Goal: Task Accomplishment & Management: Manage account settings

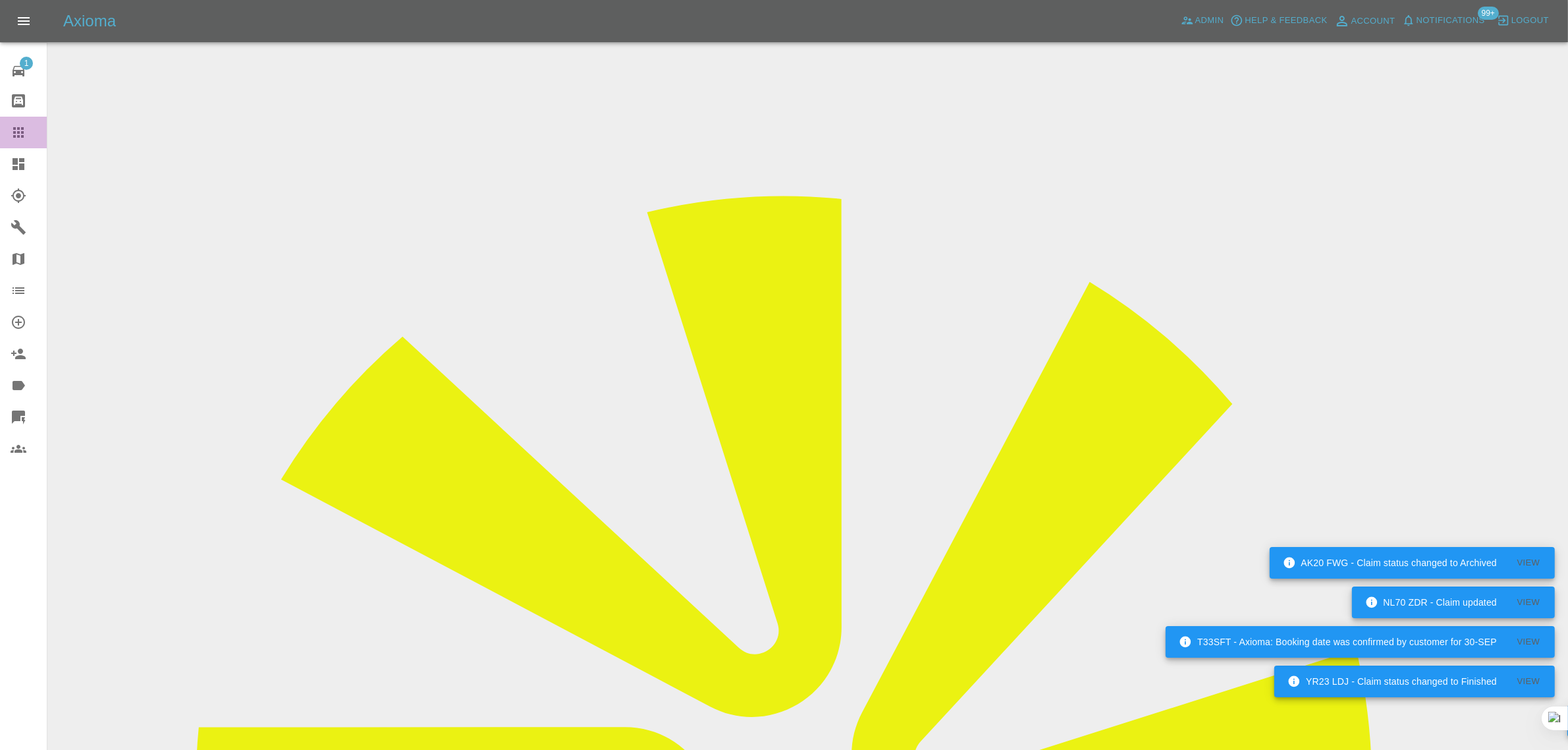
click at [19, 126] on icon at bounding box center [18, 132] width 16 height 16
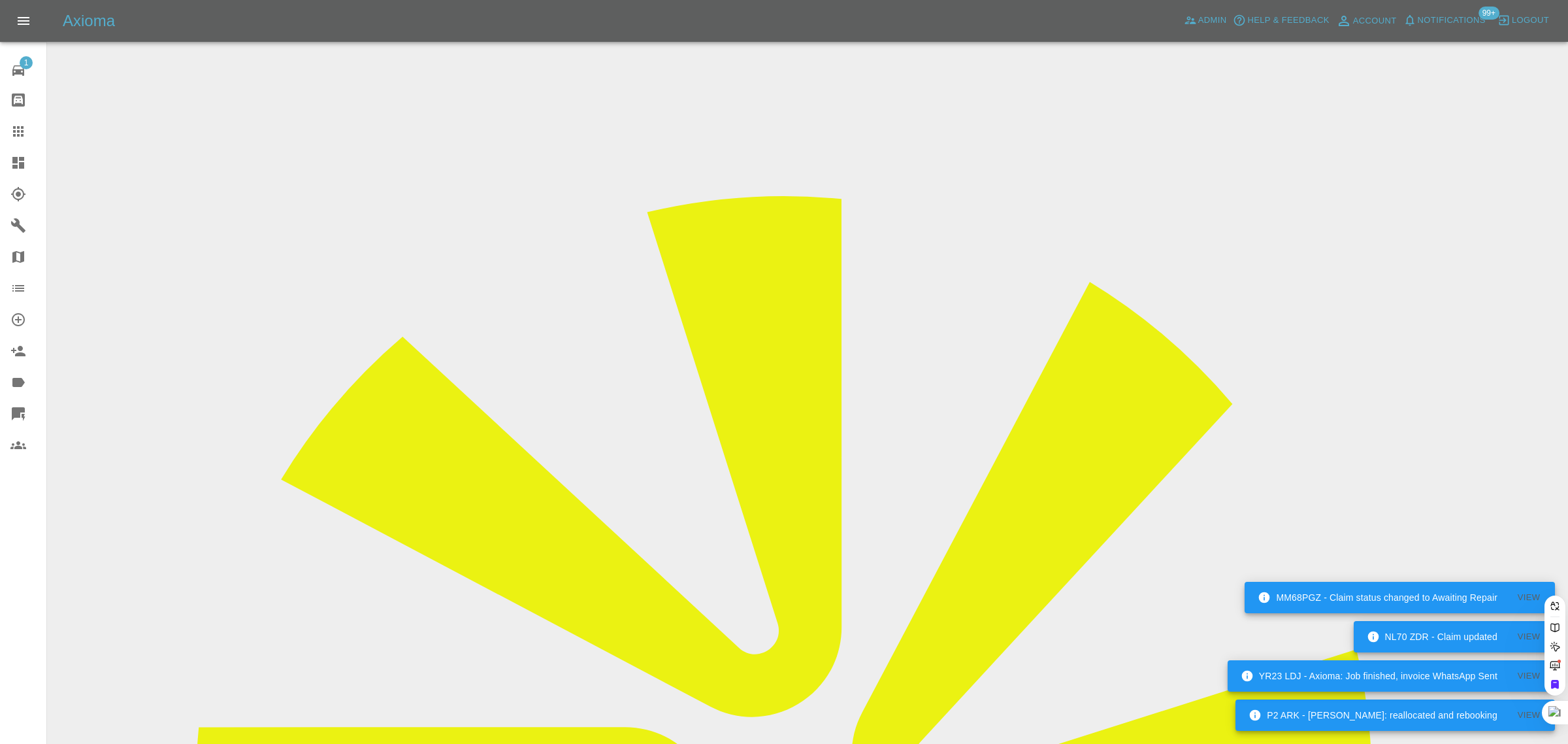
paste input "scottstar2@gmail.com"
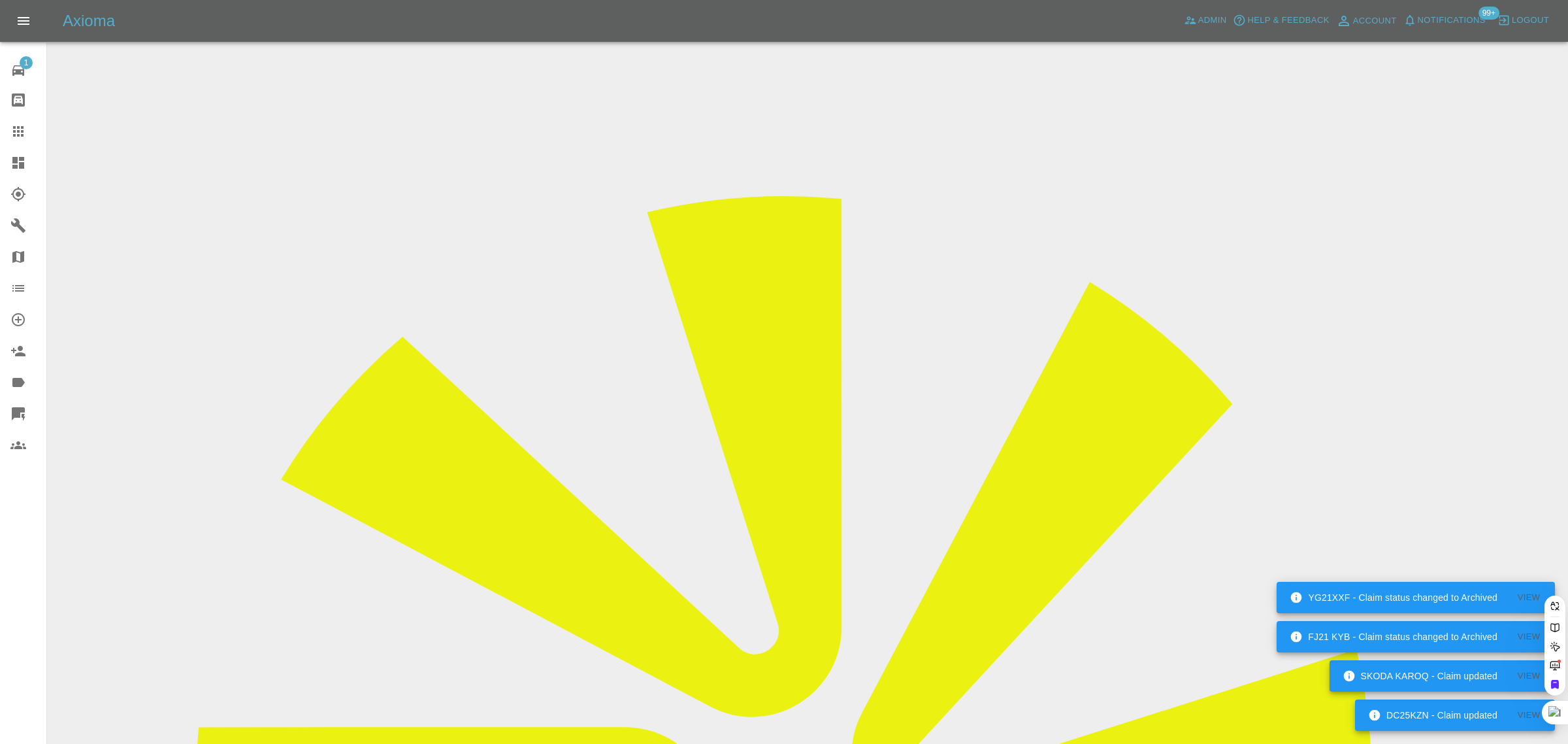
type input "scottstar2@gmail.co"
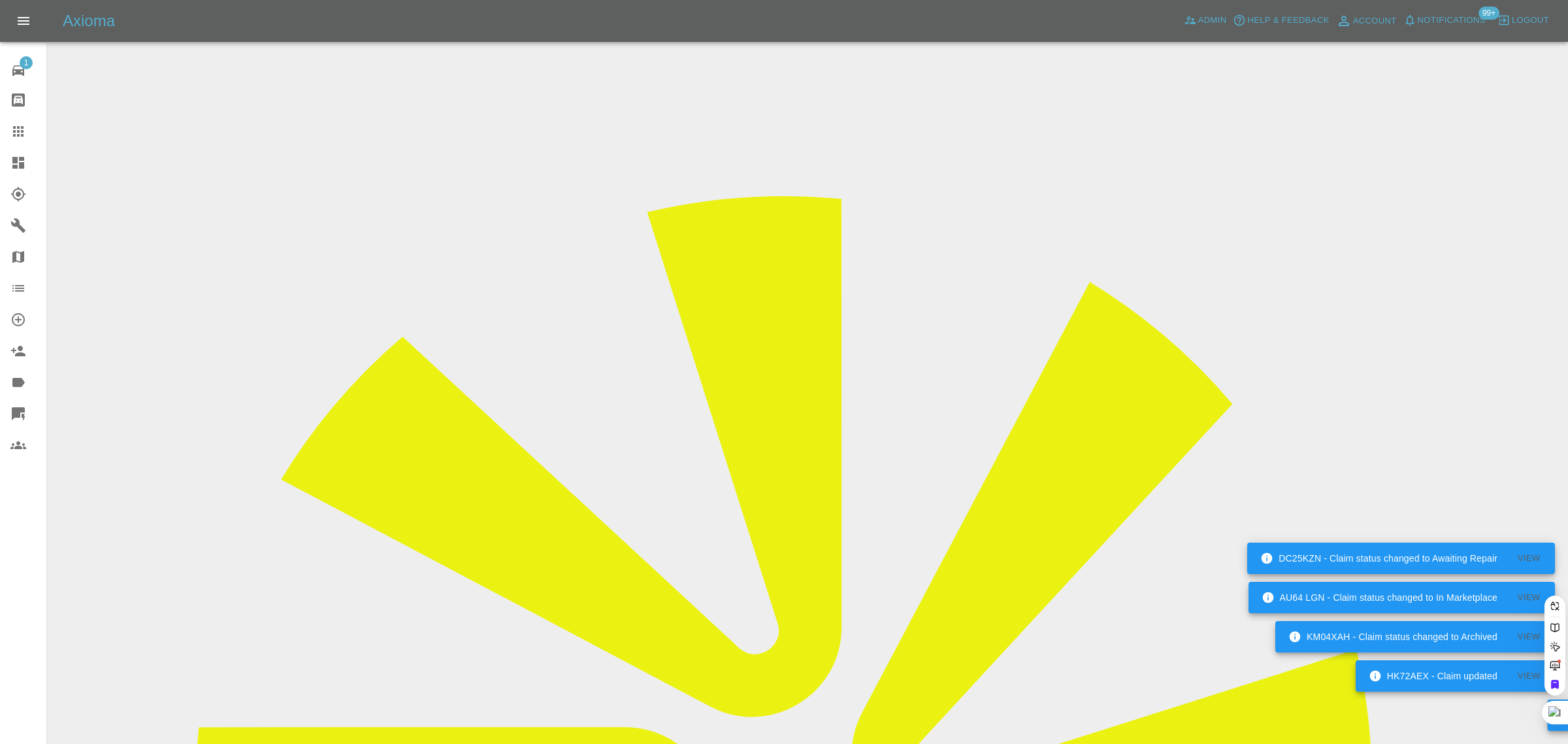
paste input "robert.flood@hotmail.co.uk"
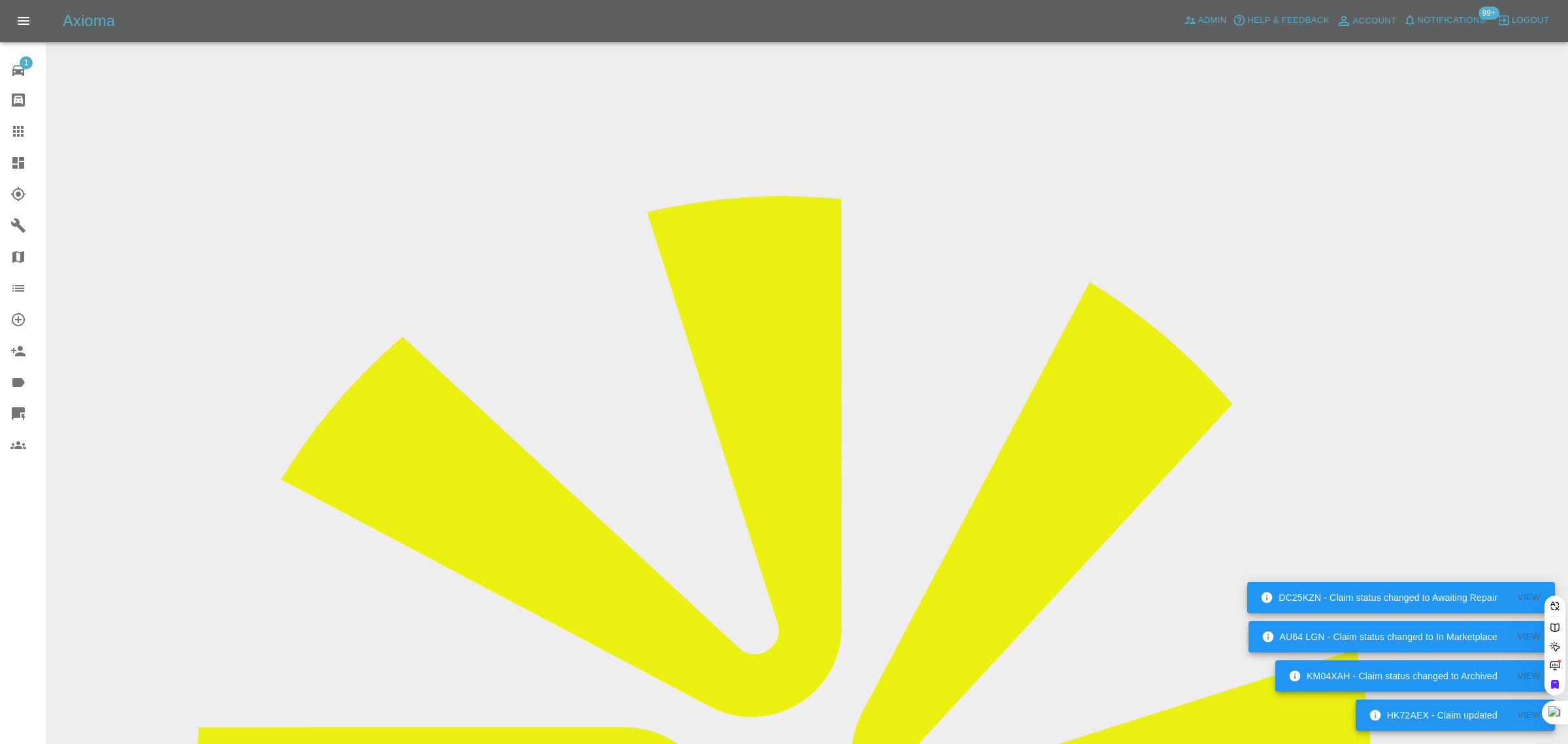
type input "robert.flood@hotmail.co.uk"
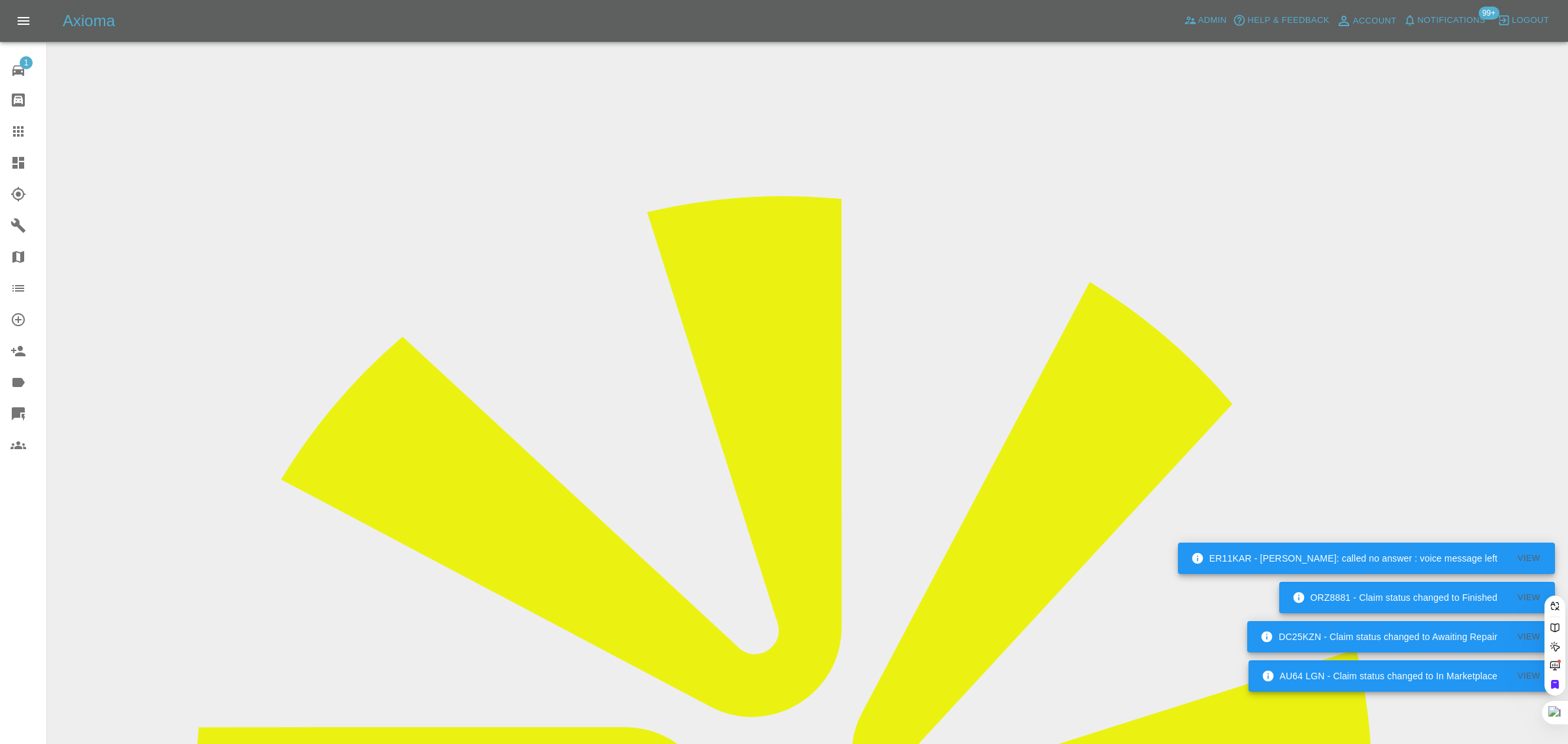
scroll to position [0, 23]
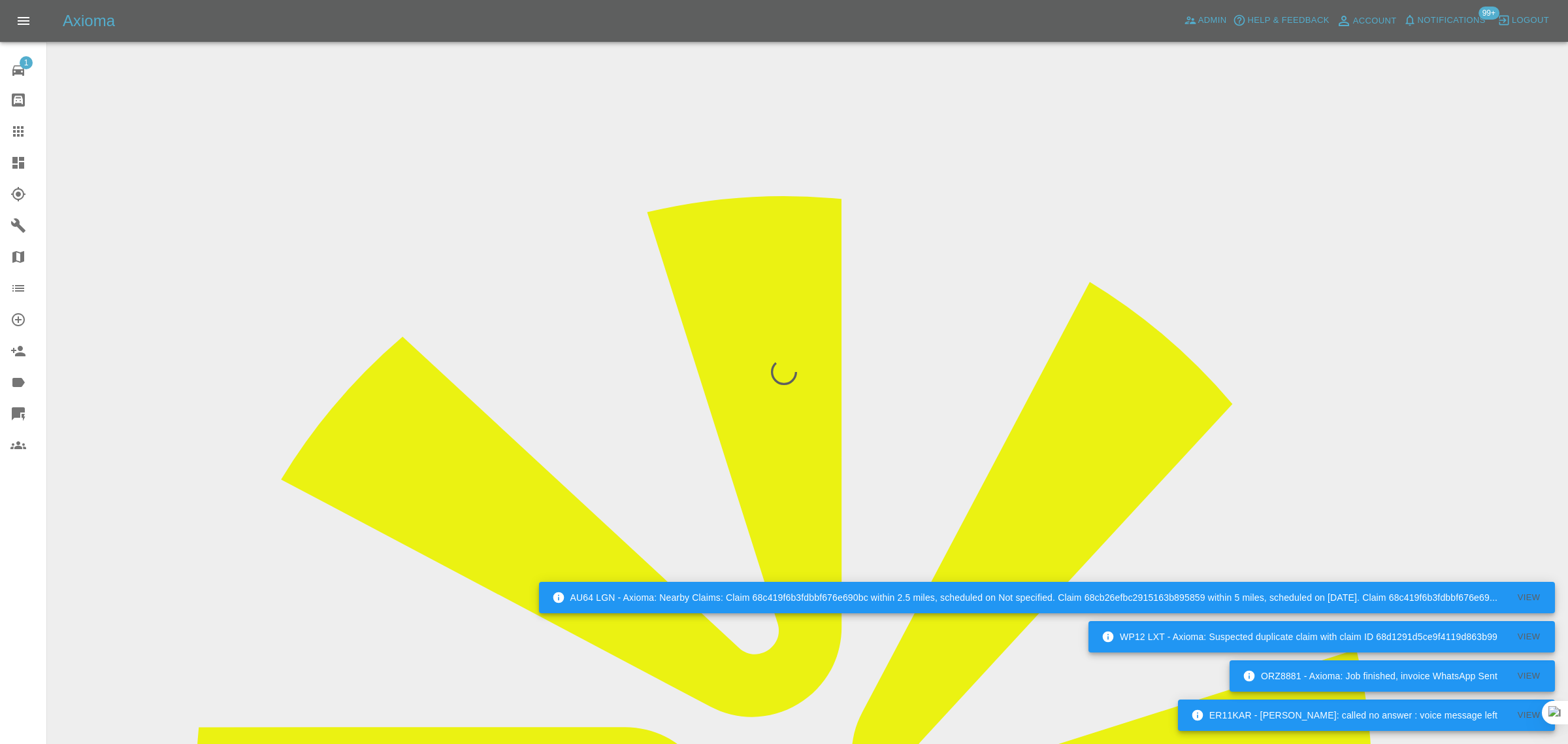
click at [31, 572] on div "1 Repair home Bodyshop home Claims Dashboard Explorer Garages Map Organization …" at bounding box center [23, 372] width 47 height 744
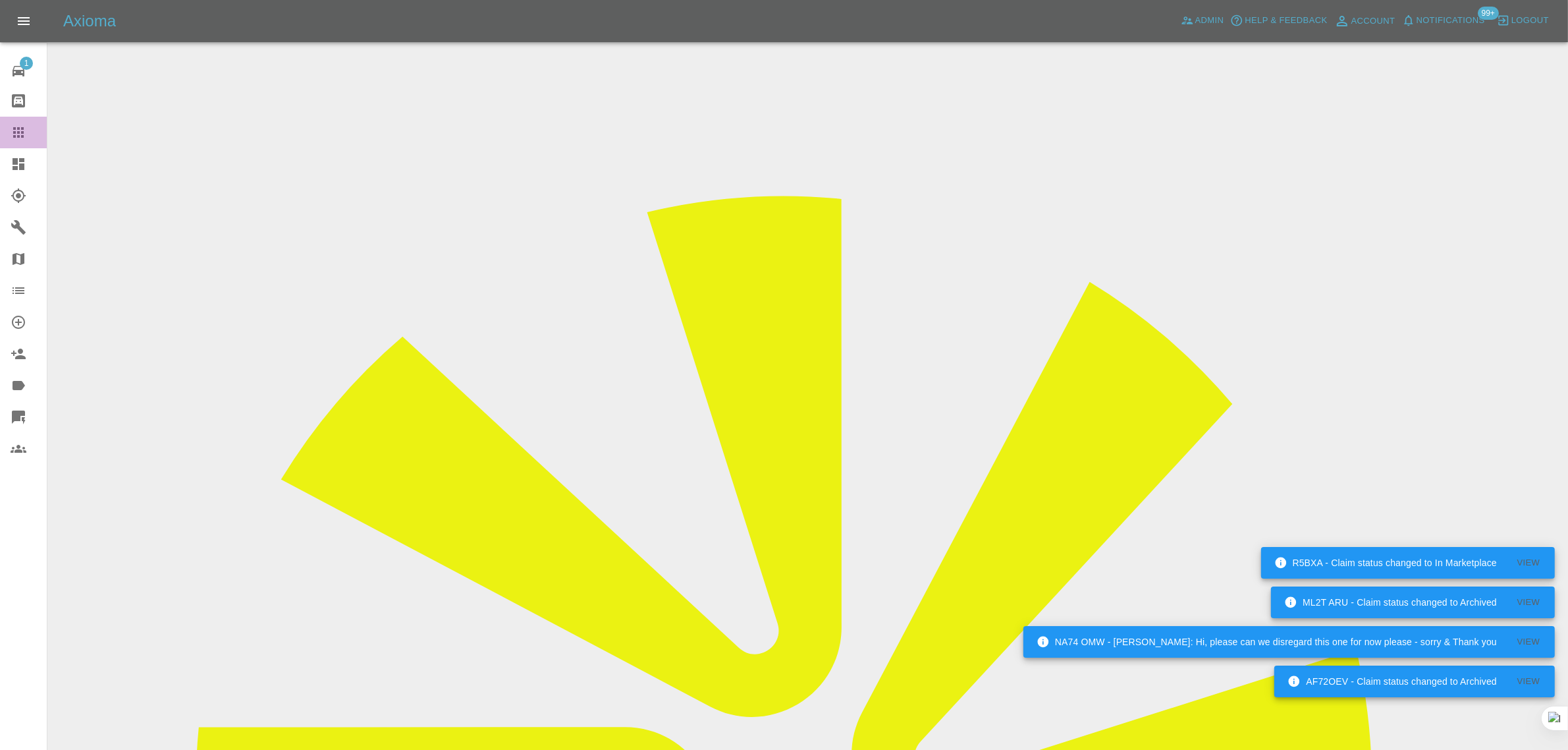
click at [21, 140] on link "Claims" at bounding box center [23, 132] width 47 height 31
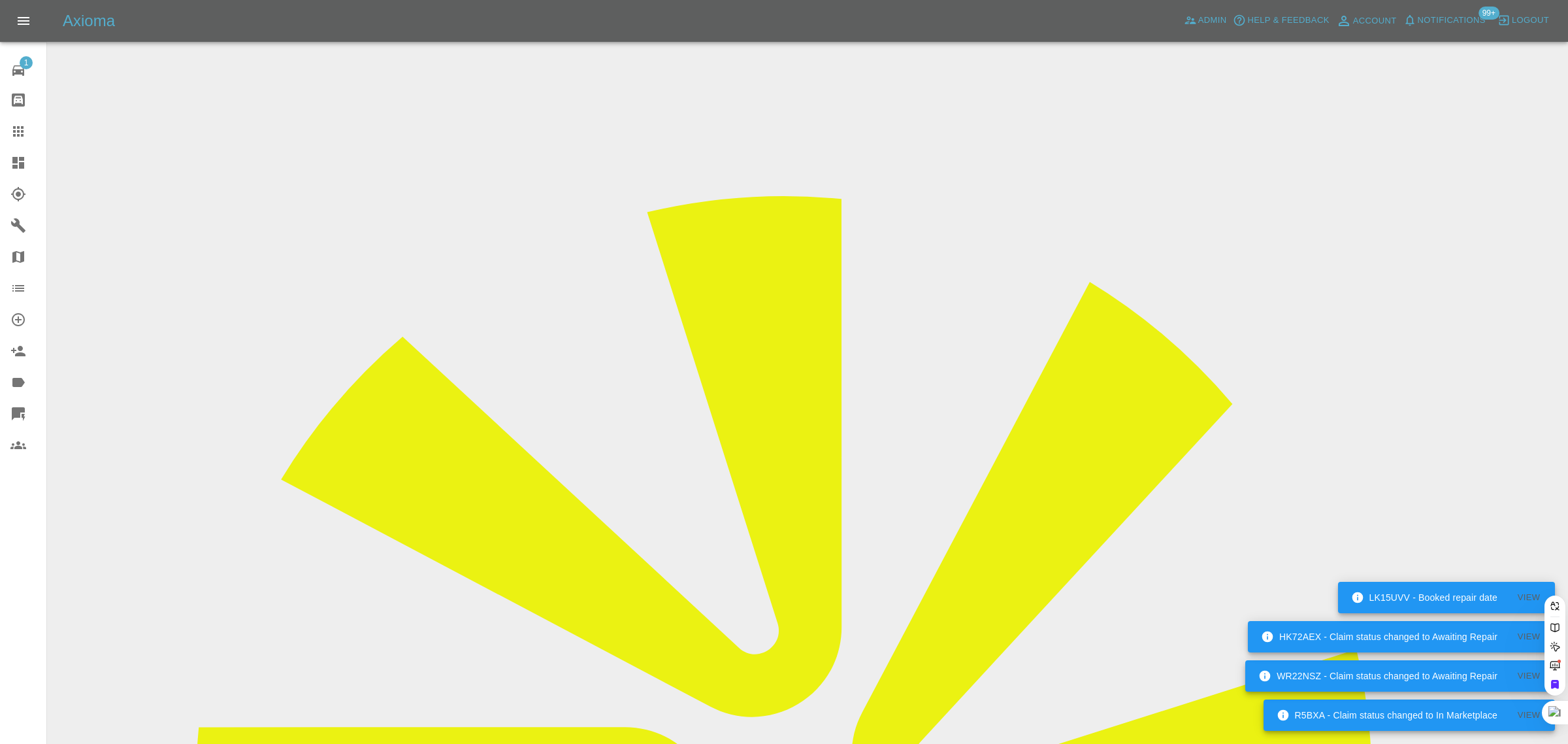
paste input "tobychuks@icloud.com"
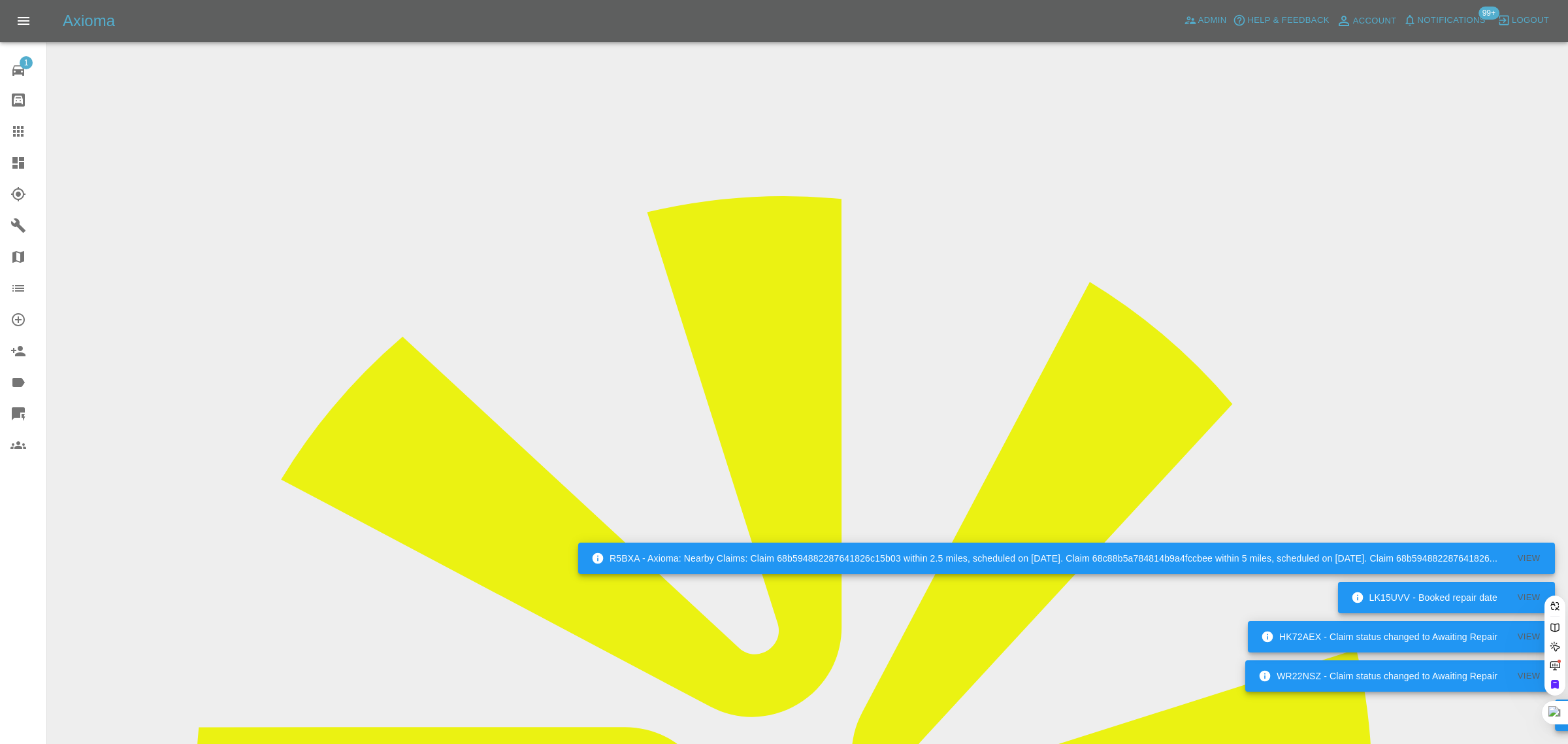
type input "tobychuks@icloud.co"
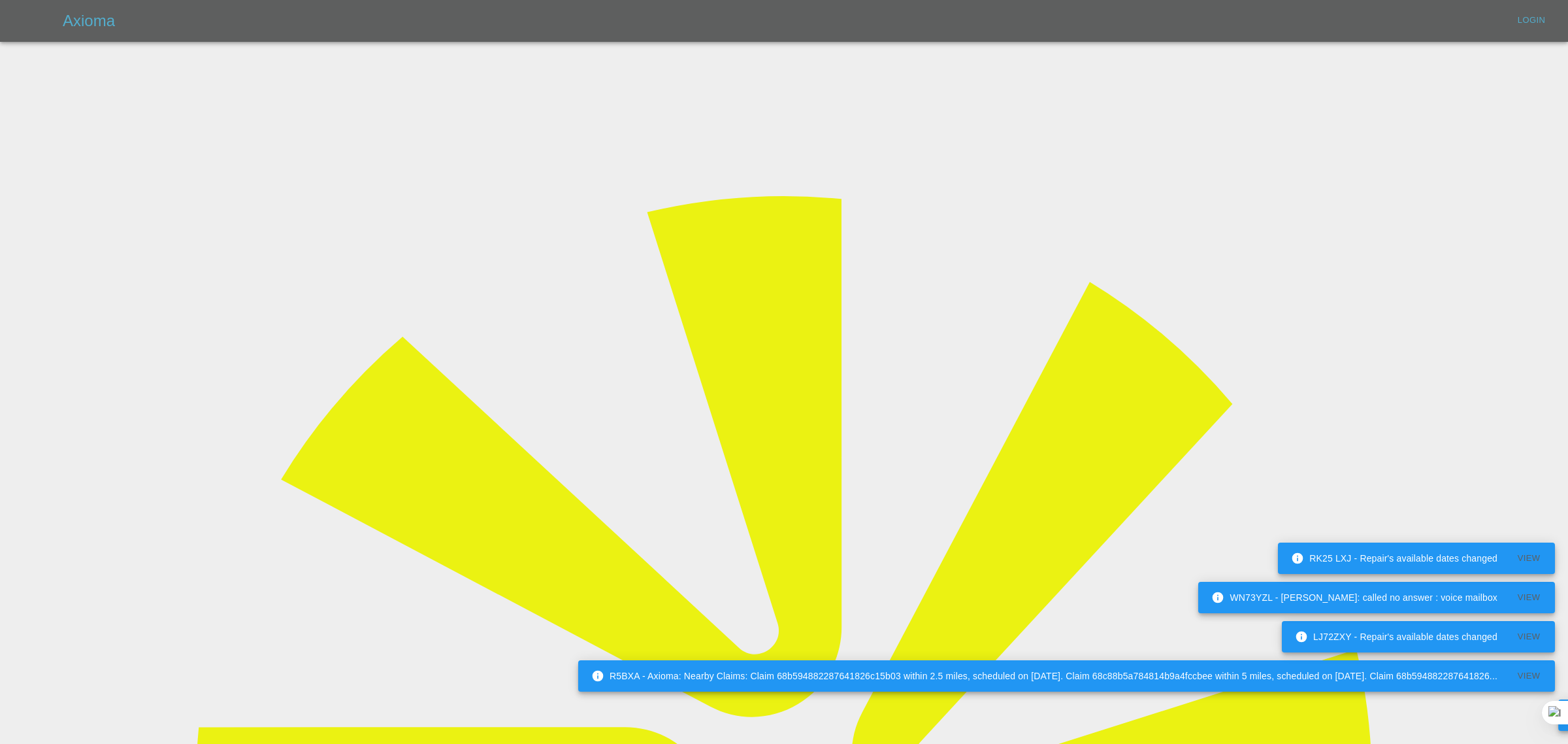
type input "bookkeeping@fifoaccounting.com"
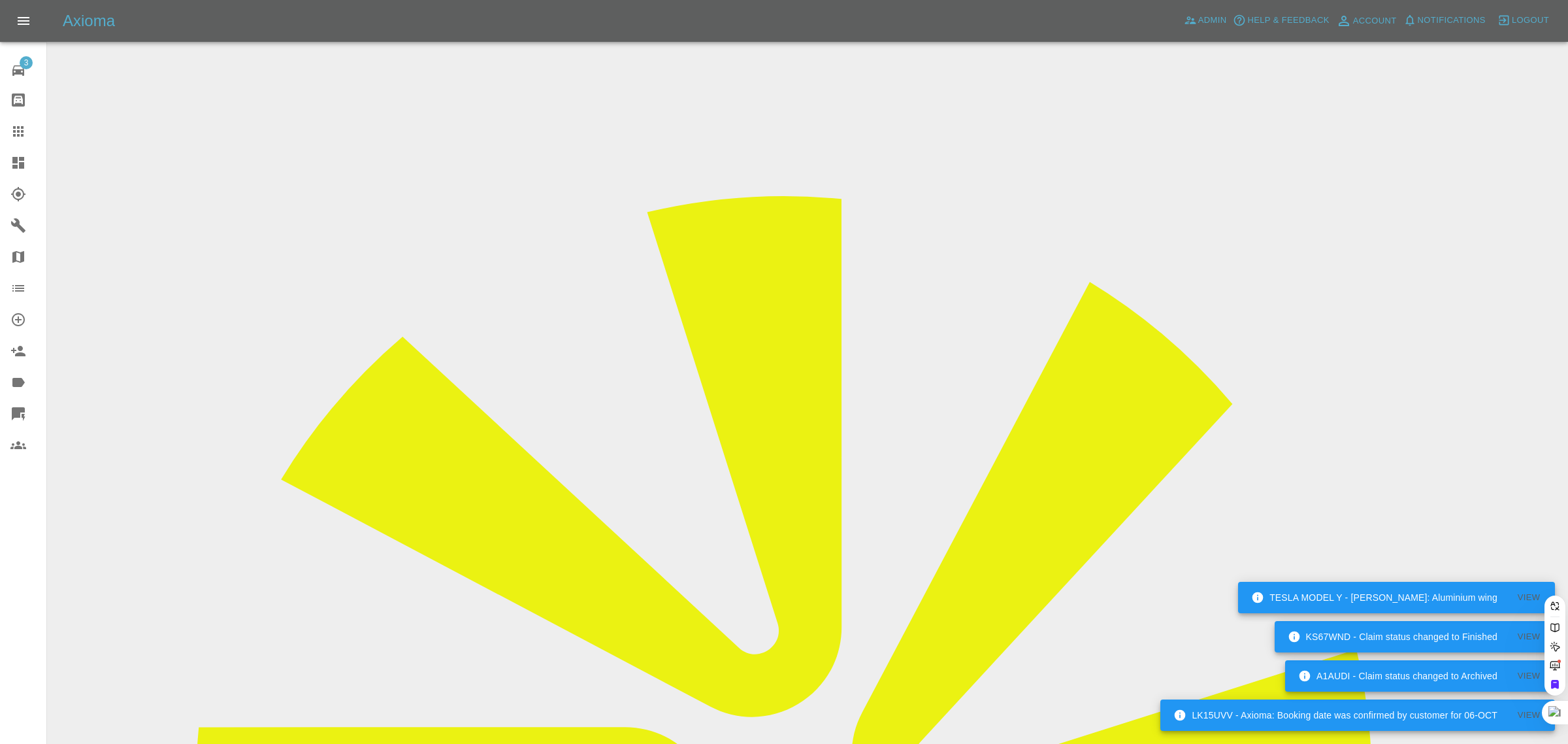
paste input "tobychuks@icloud.com"
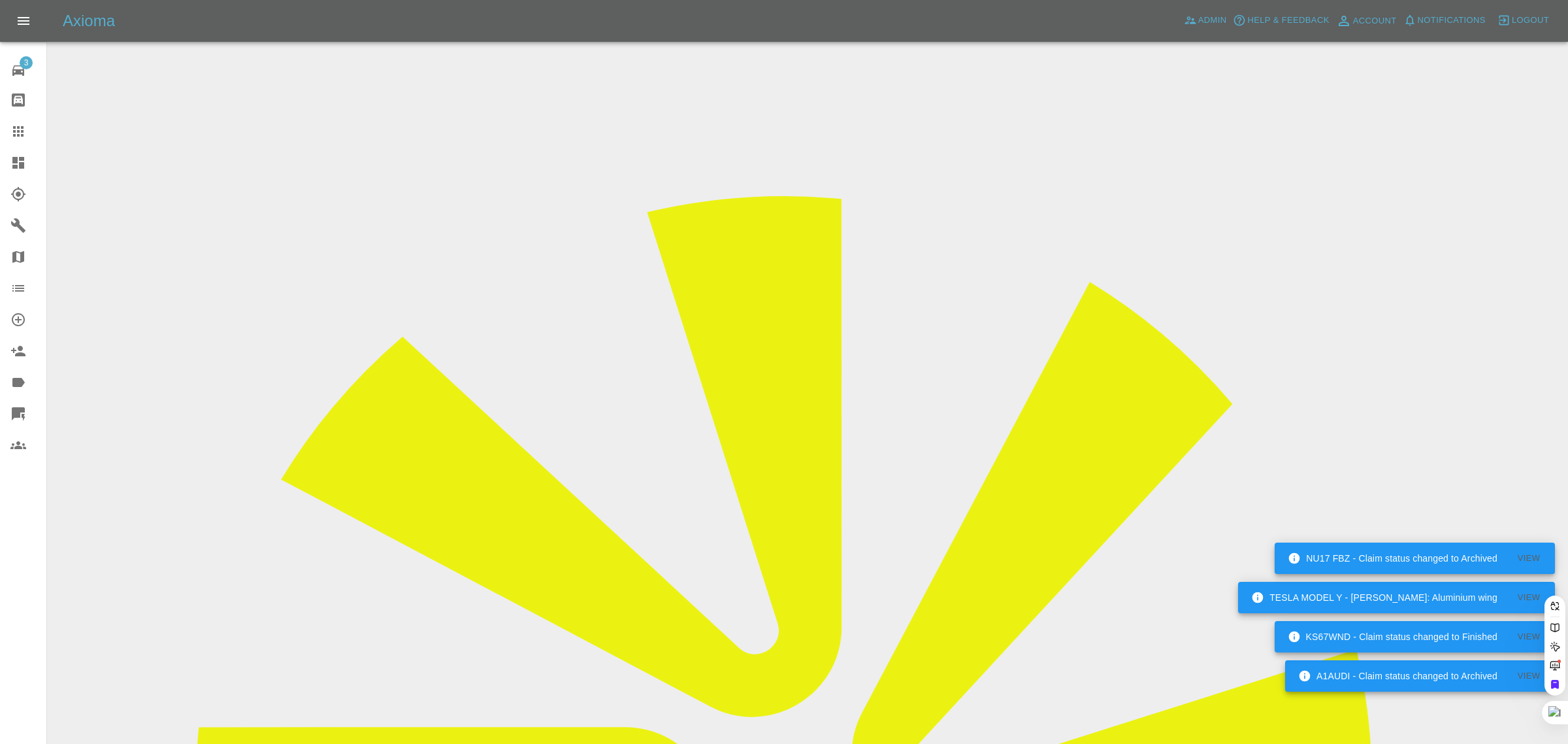
type input "tobychuks@icloud.co"
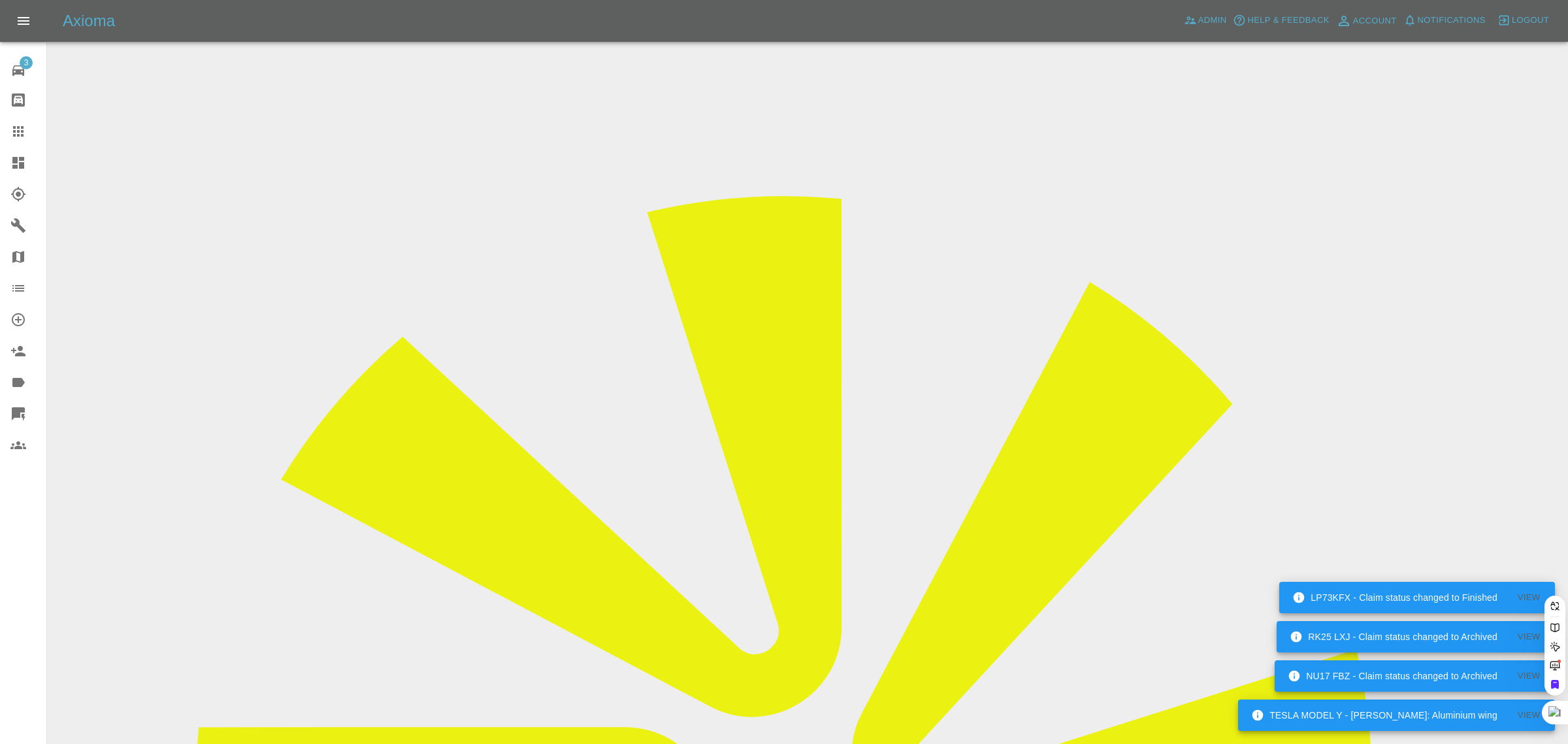
click at [11, 575] on div "3 Repair home Bodyshop home Claims Dashboard Explorer Garages Map Organization …" at bounding box center [23, 372] width 47 height 744
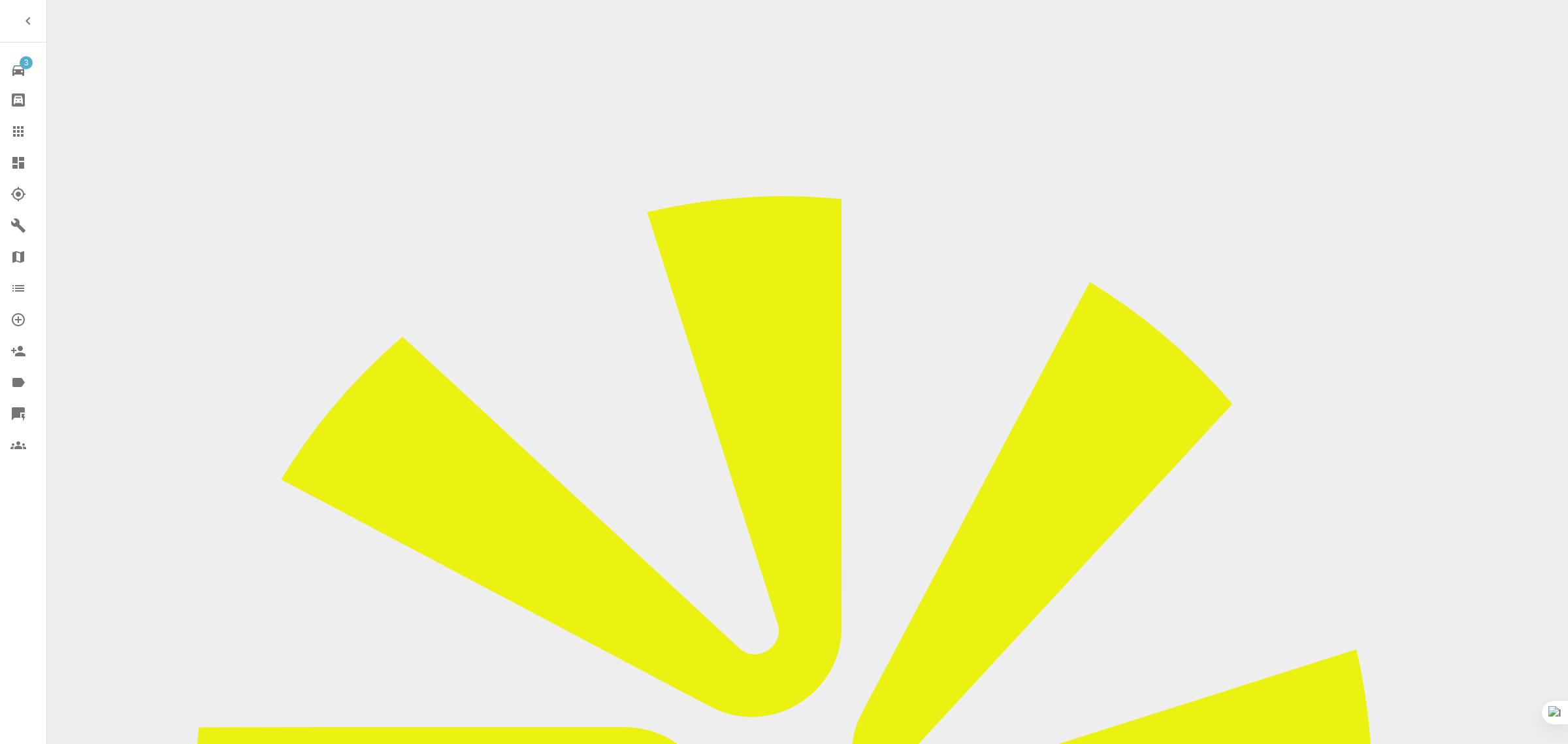
click at [17, 119] on link "Claims" at bounding box center [23, 131] width 46 height 31
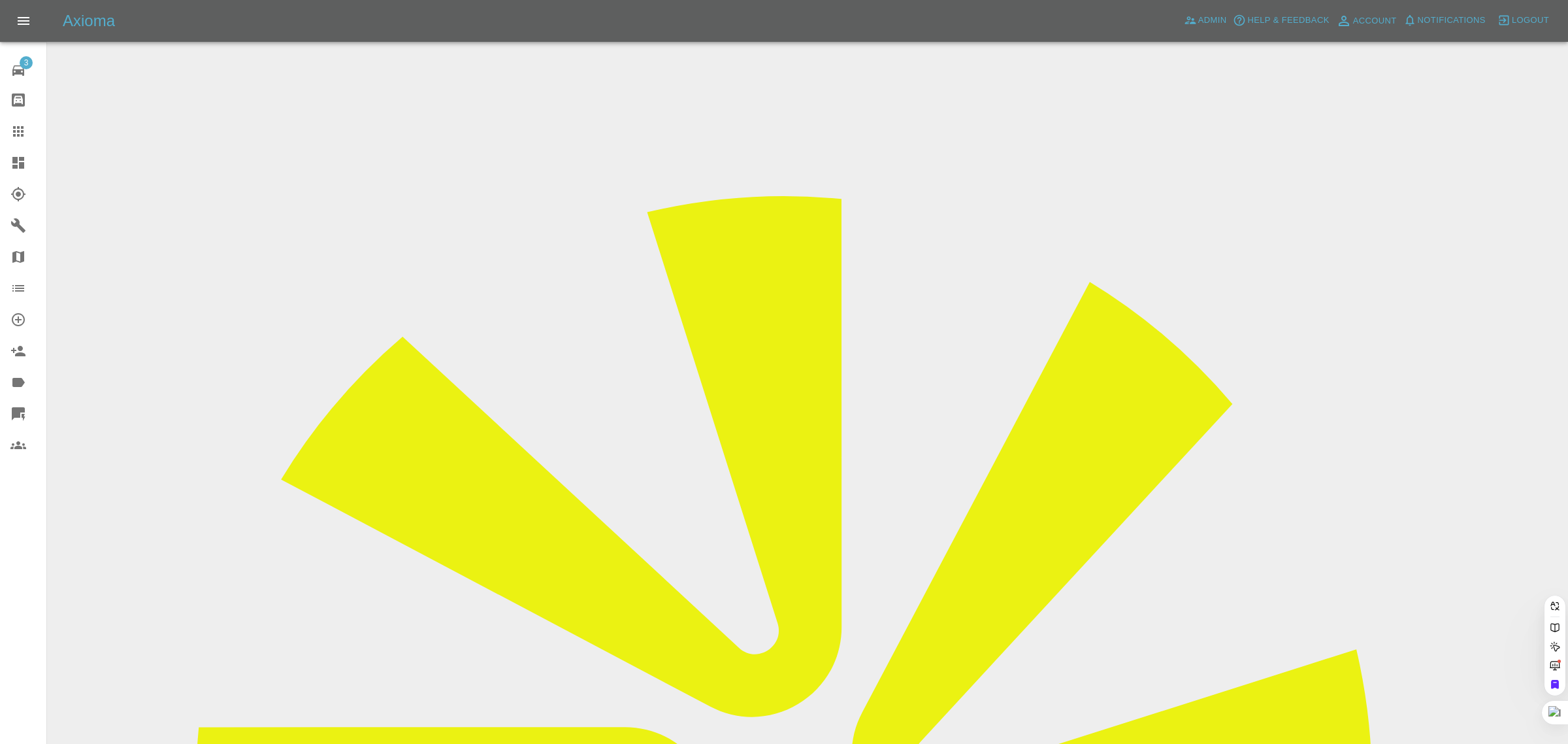
drag, startPoint x: 588, startPoint y: 432, endPoint x: 752, endPoint y: 416, distance: 164.8
paste input "drewettliz@hotmail.com"
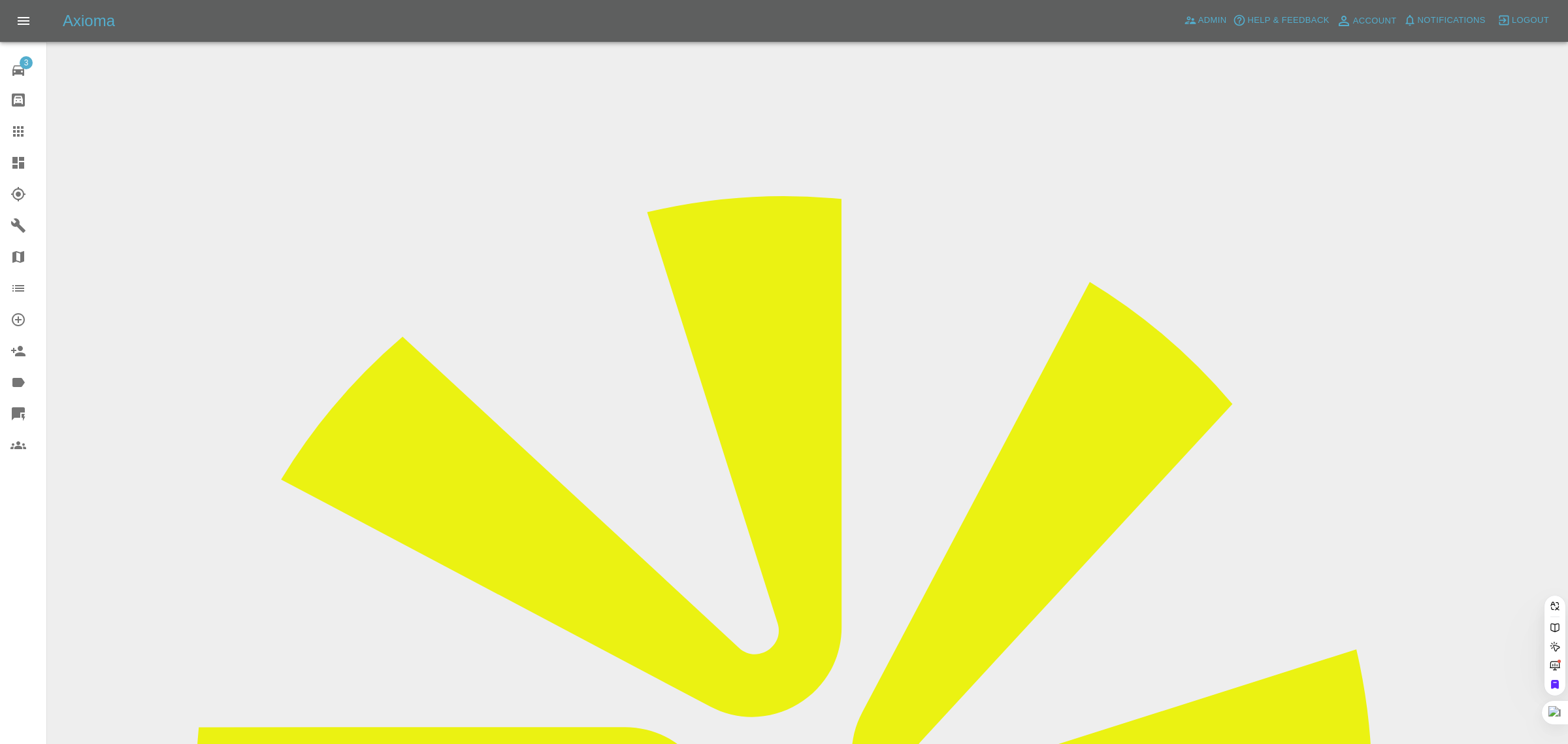
type input "drewettliz@hotmail.com"
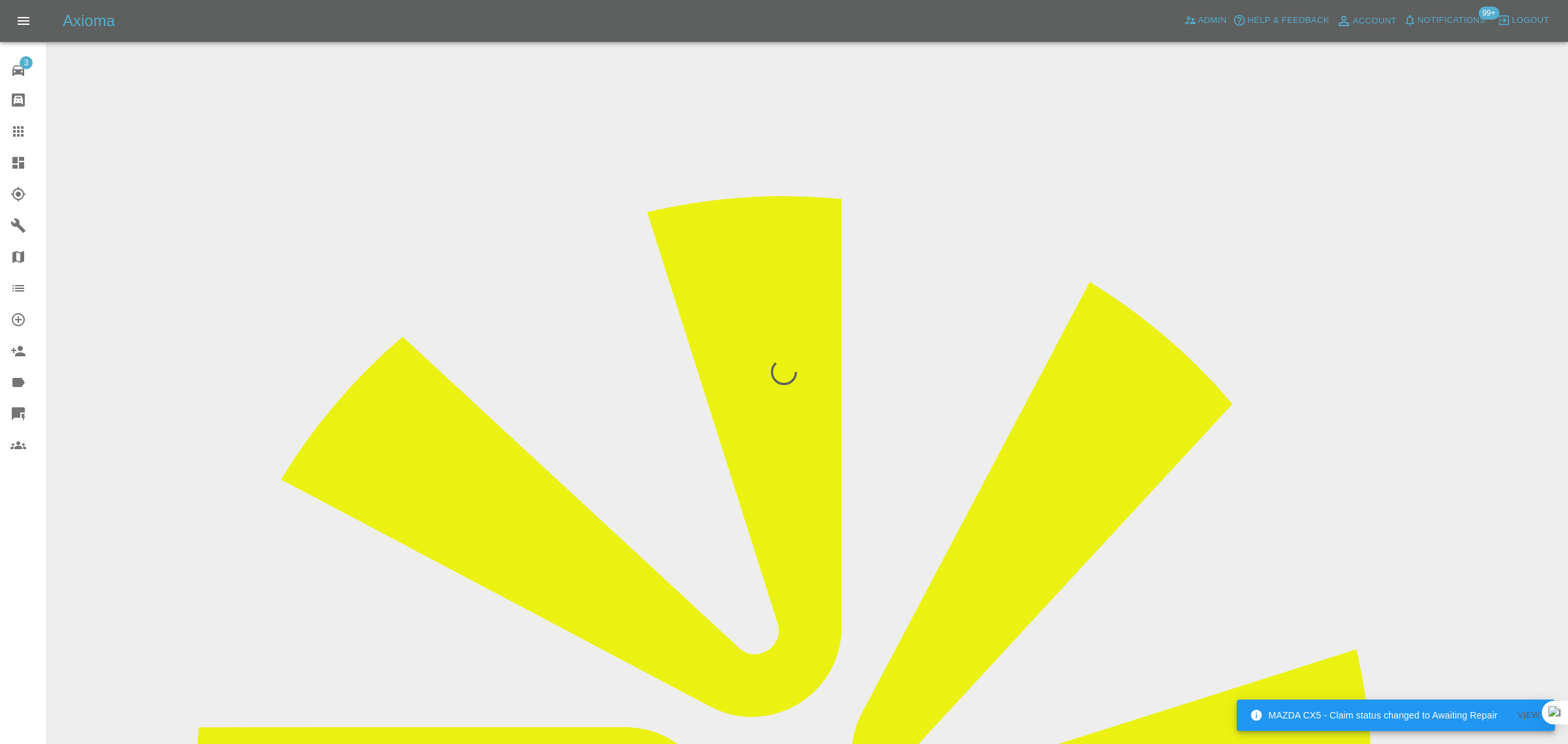
click at [20, 566] on div "3 Repair home Bodyshop home Claims Dashboard Explorer Garages Map Organization …" at bounding box center [23, 372] width 47 height 744
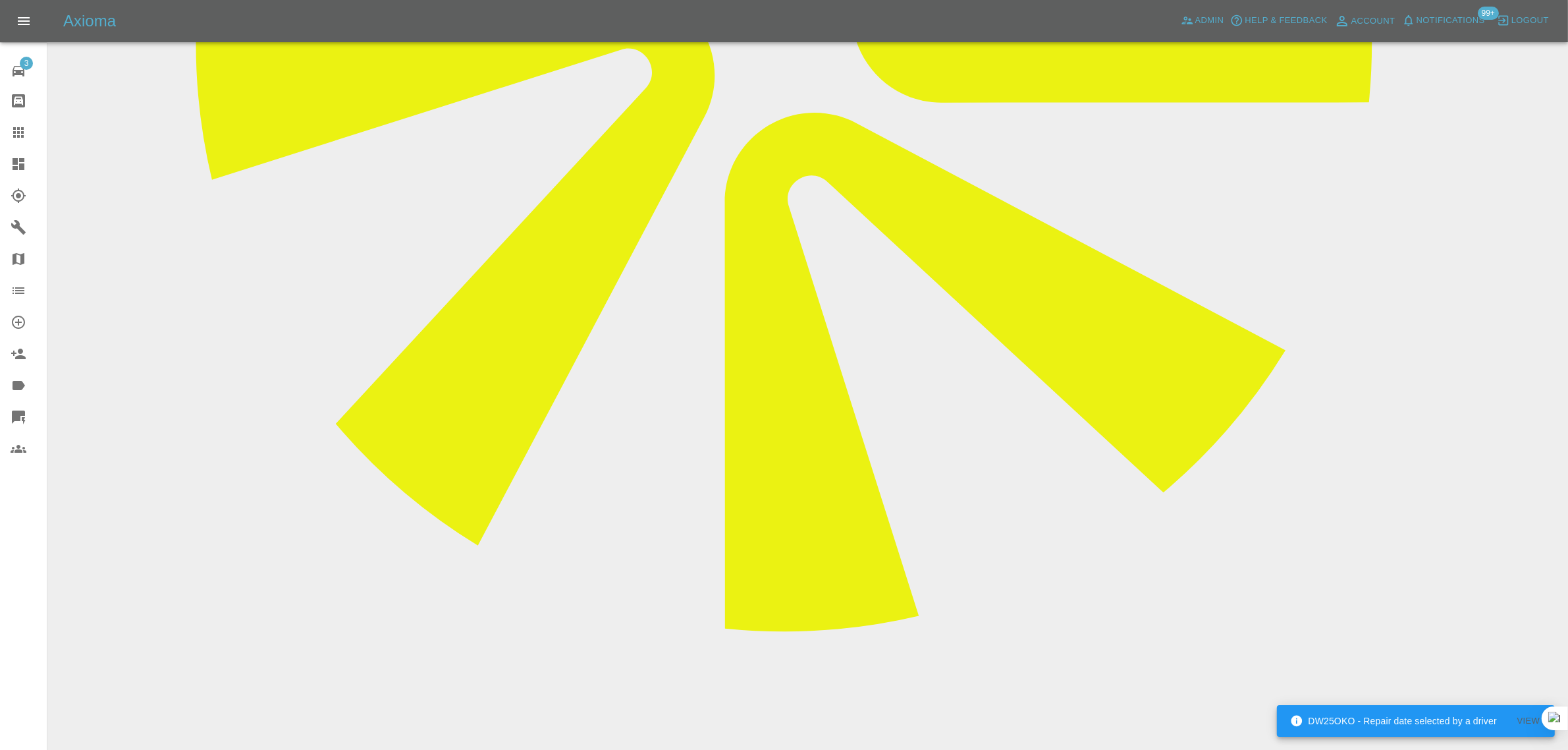
scroll to position [329, 0]
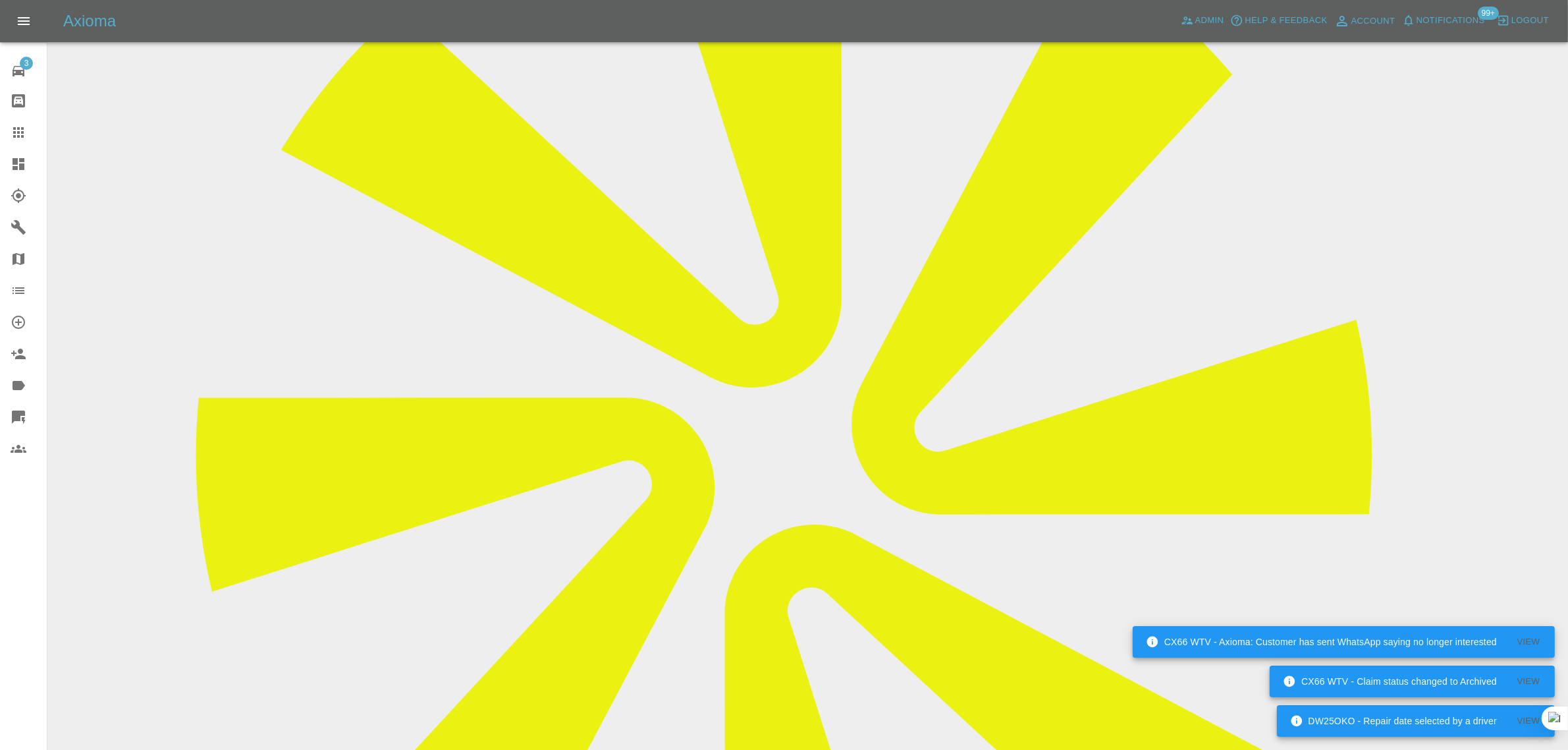
click at [31, 133] on div at bounding box center [28, 132] width 37 height 16
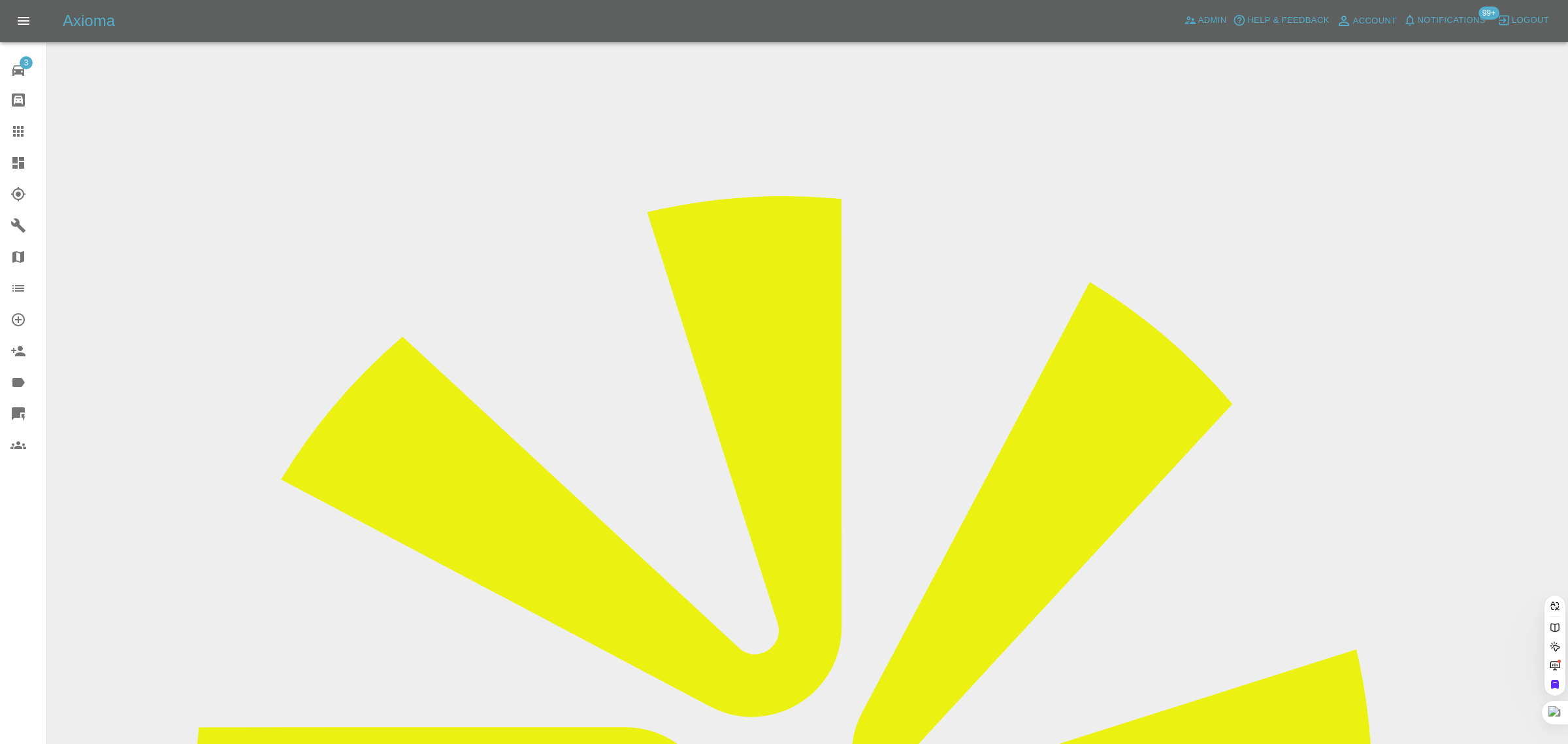
paste input "drewettliz@hotmail.com"
type input "drewettliz@hotmail.com"
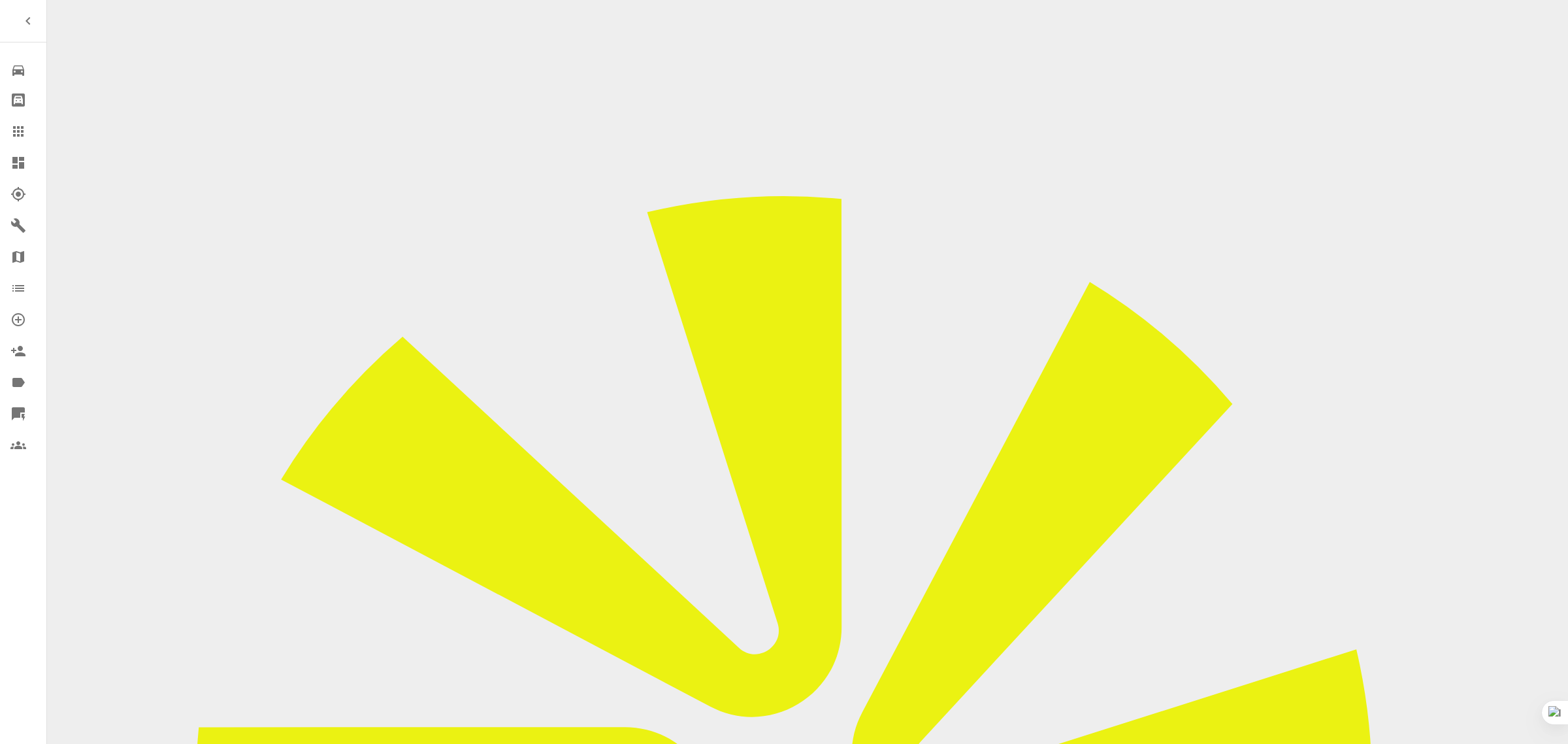
click at [17, 128] on icon at bounding box center [18, 131] width 10 height 10
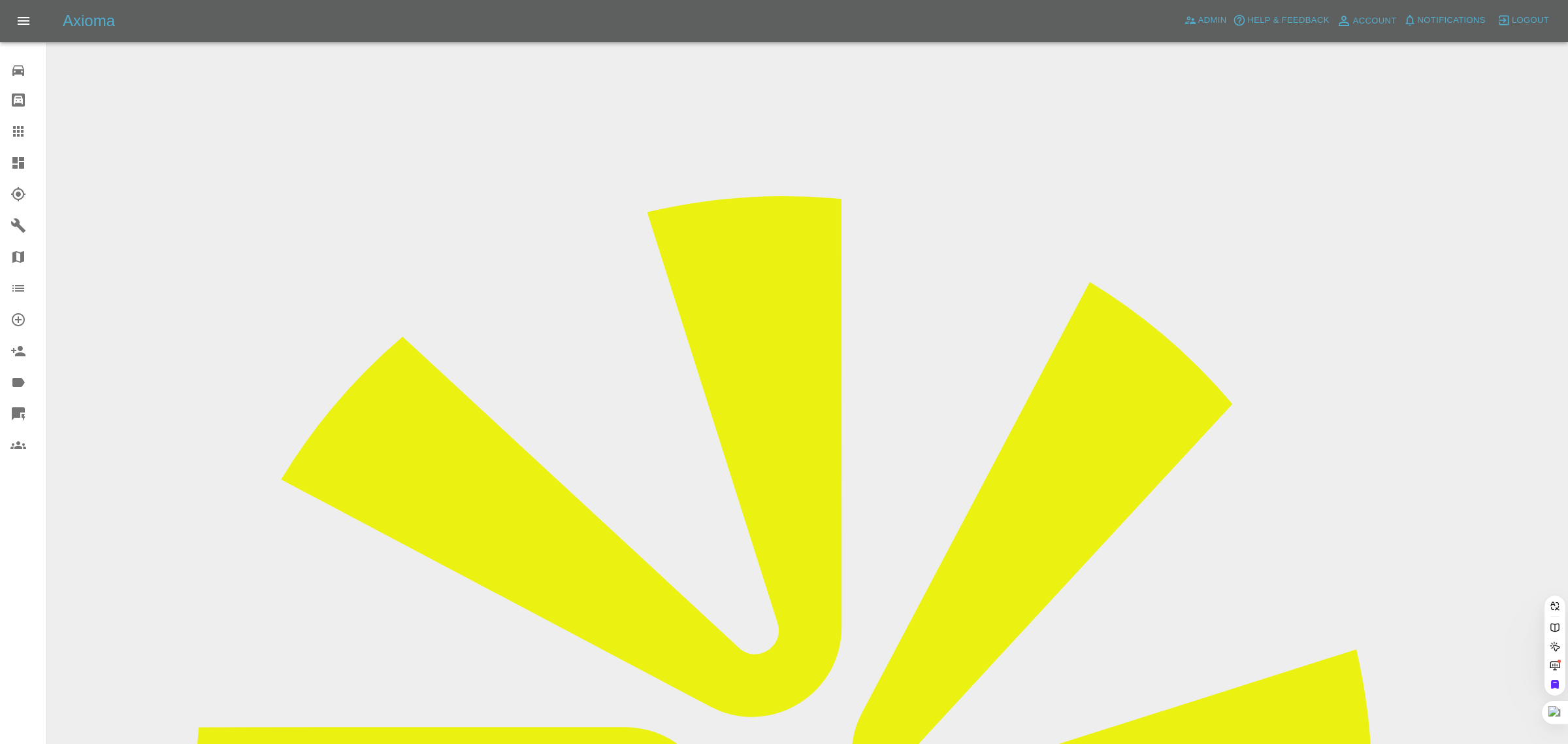
paste input "bennymartin434@gmail.com"
type input "bennymartin434@gmail.com"
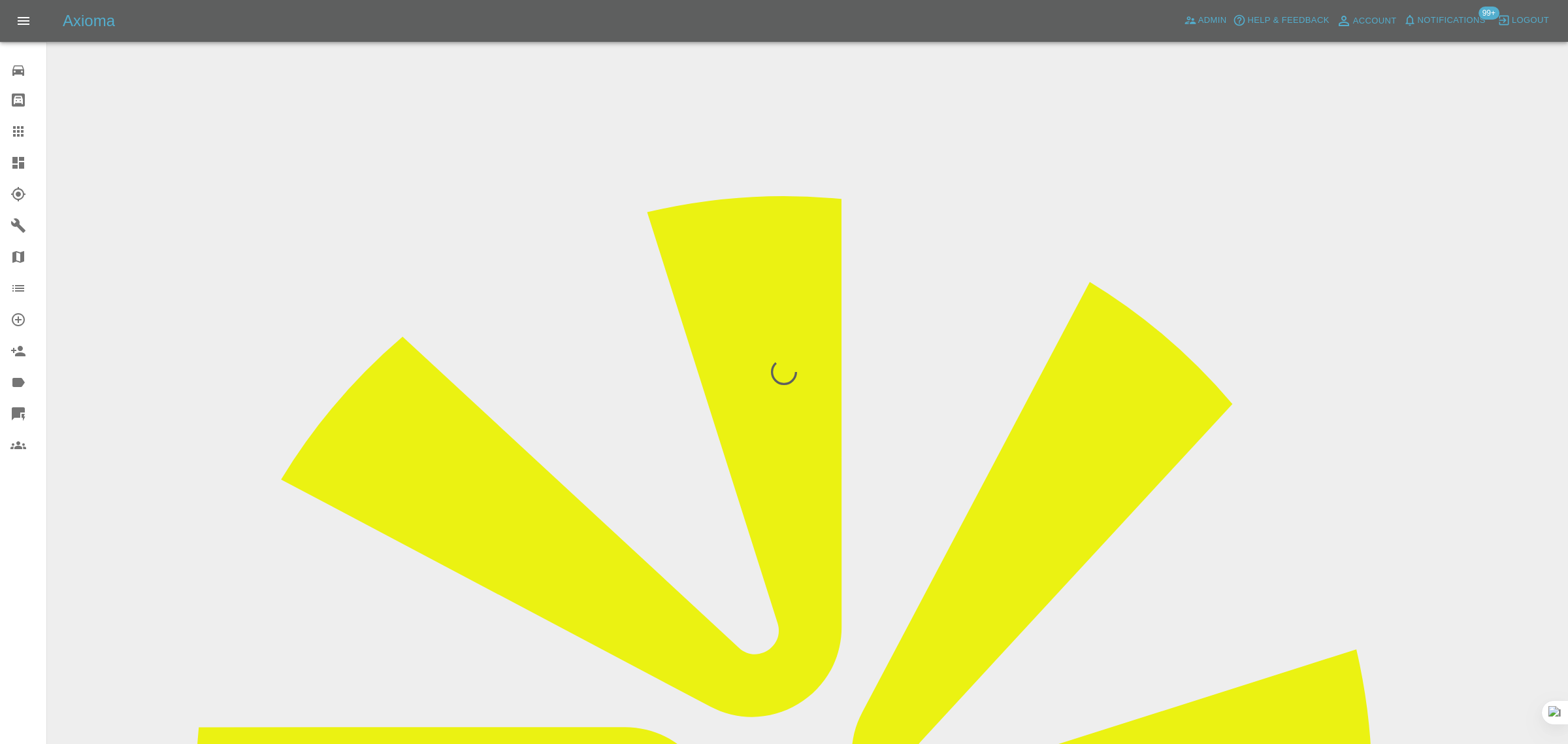
click at [7, 596] on div "0 Repair home Bodyshop home Claims Dashboard Explorer Garages Map Organization …" at bounding box center [23, 372] width 47 height 744
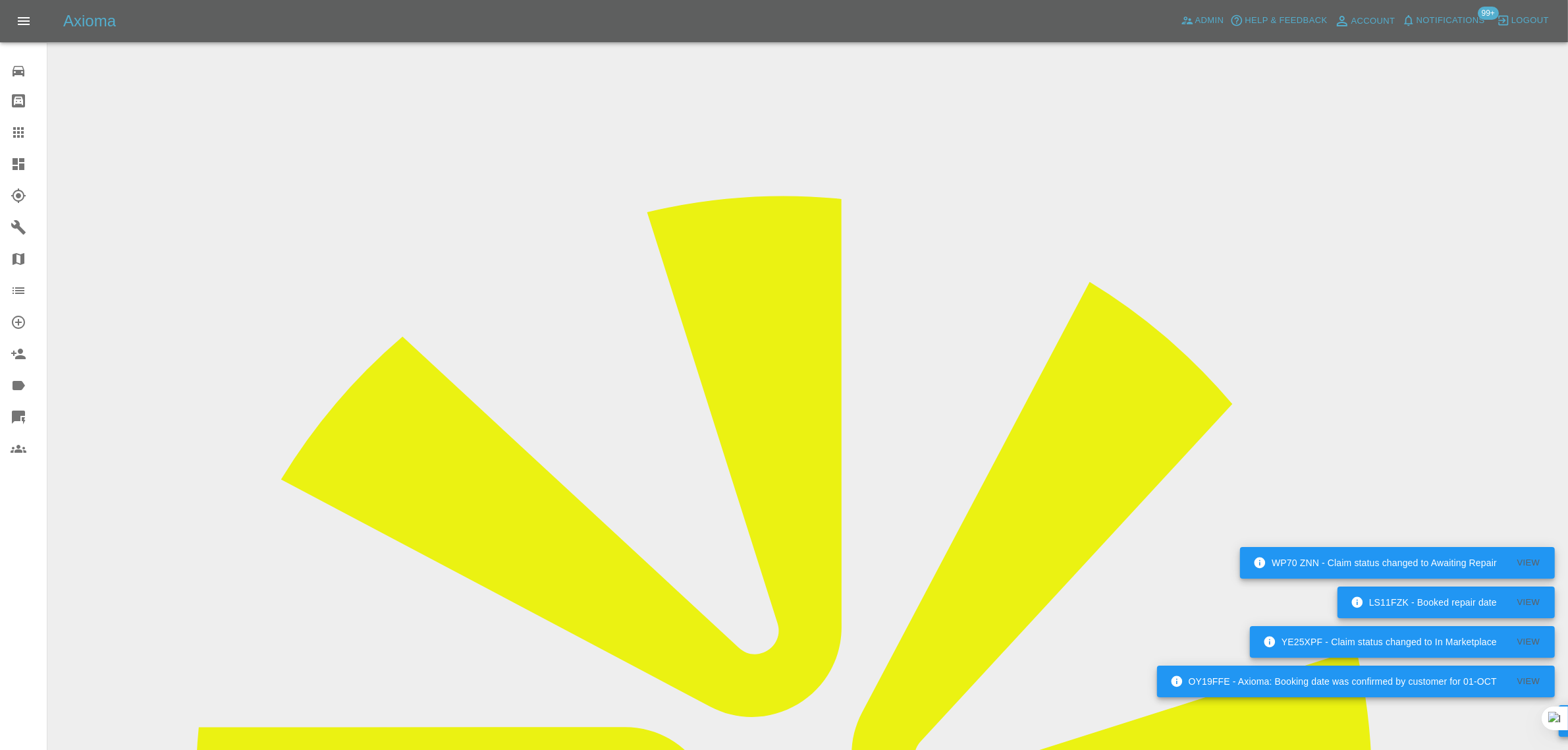
click at [18, 131] on icon at bounding box center [18, 132] width 16 height 16
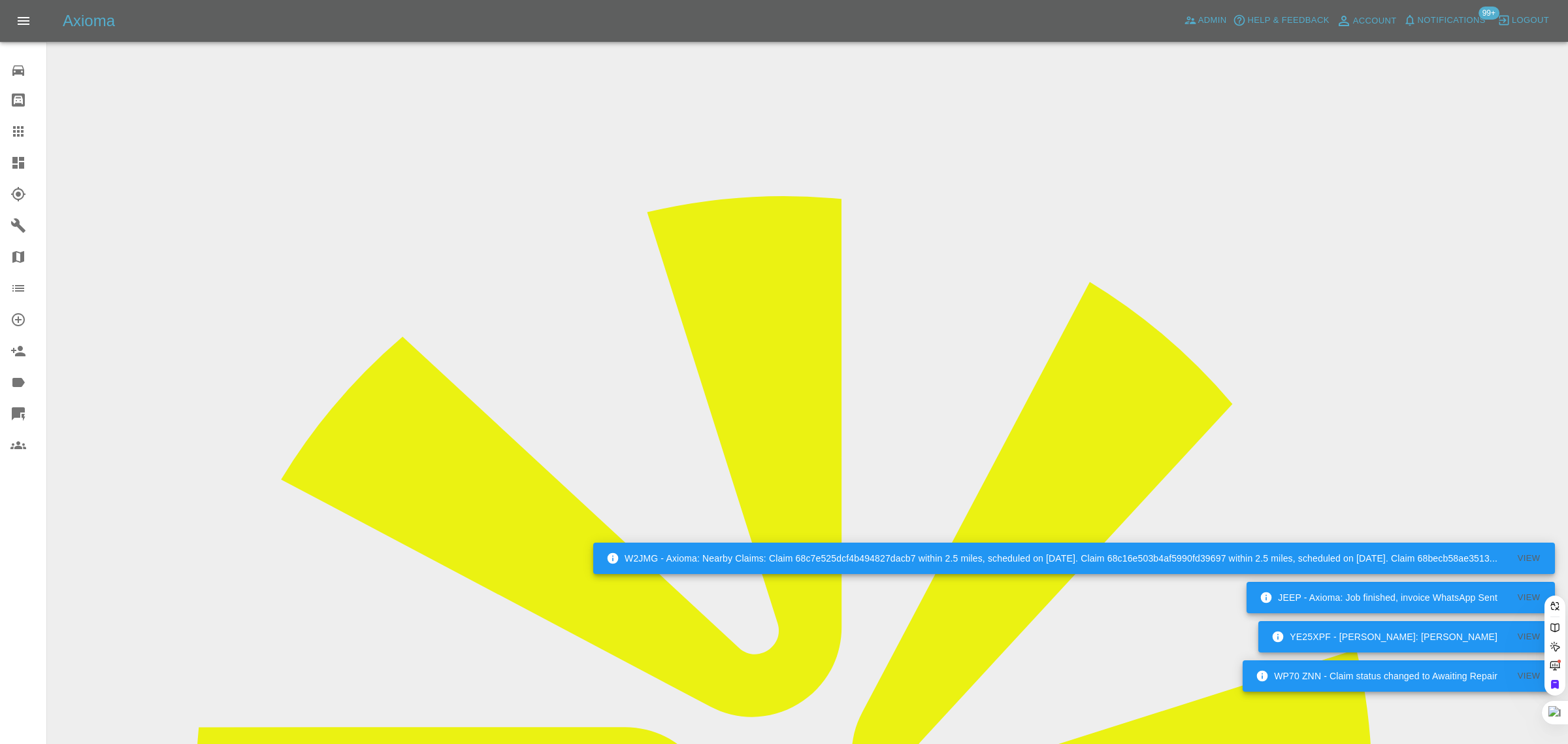
paste input "[EMAIL_ADDRESS][DOMAIN_NAME]"
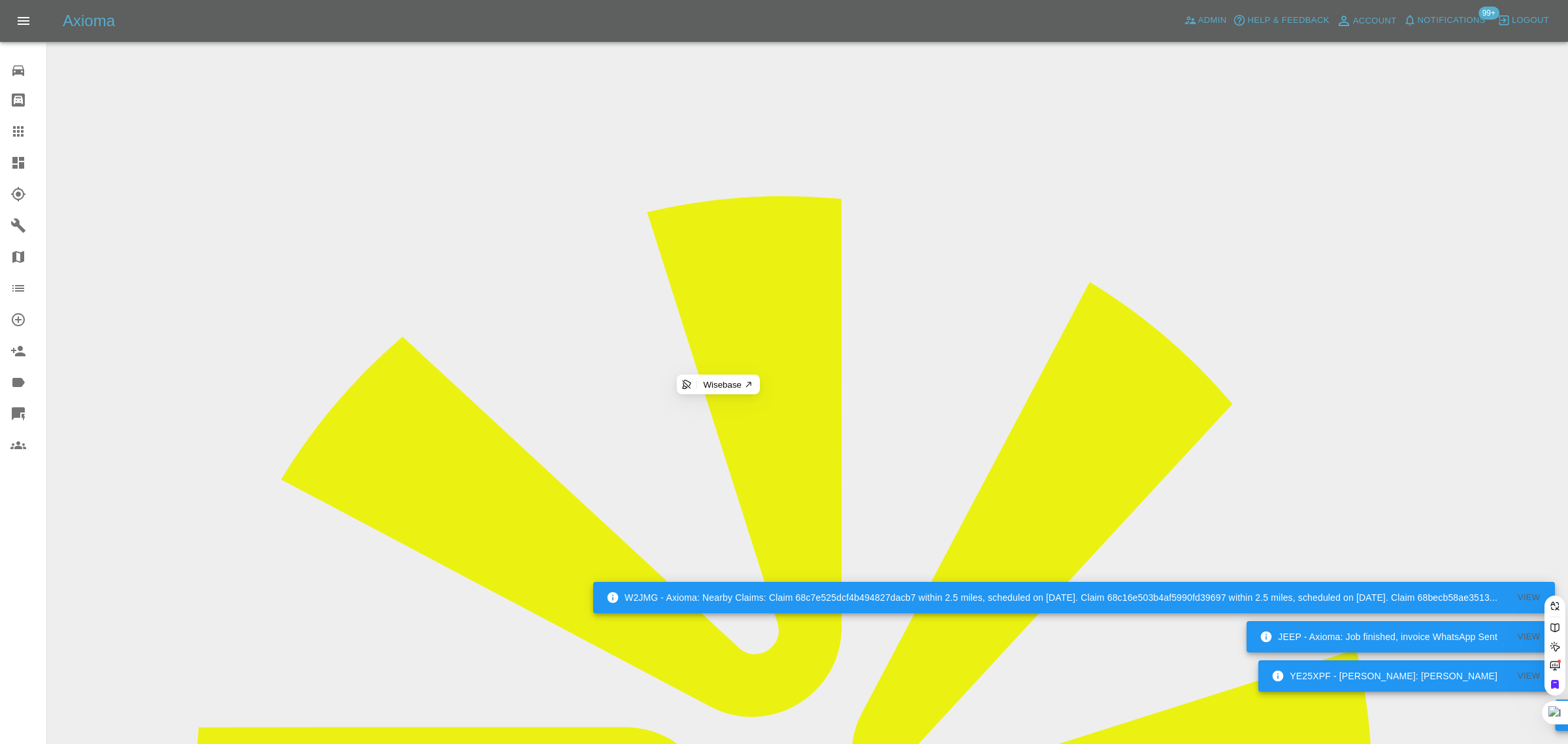
type input "[EMAIL_ADDRESS][DOMAIN_NAME]"
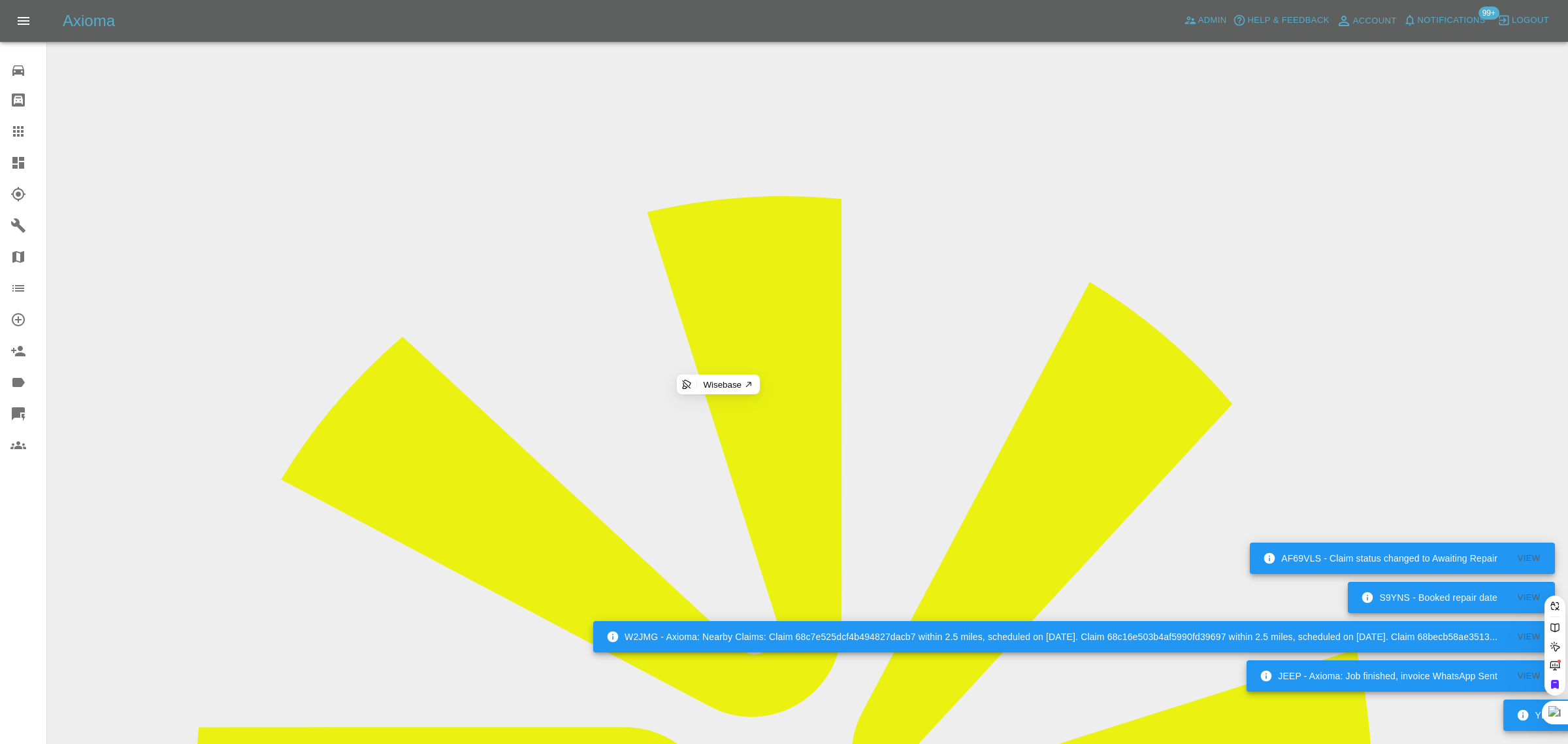
scroll to position [0, 13]
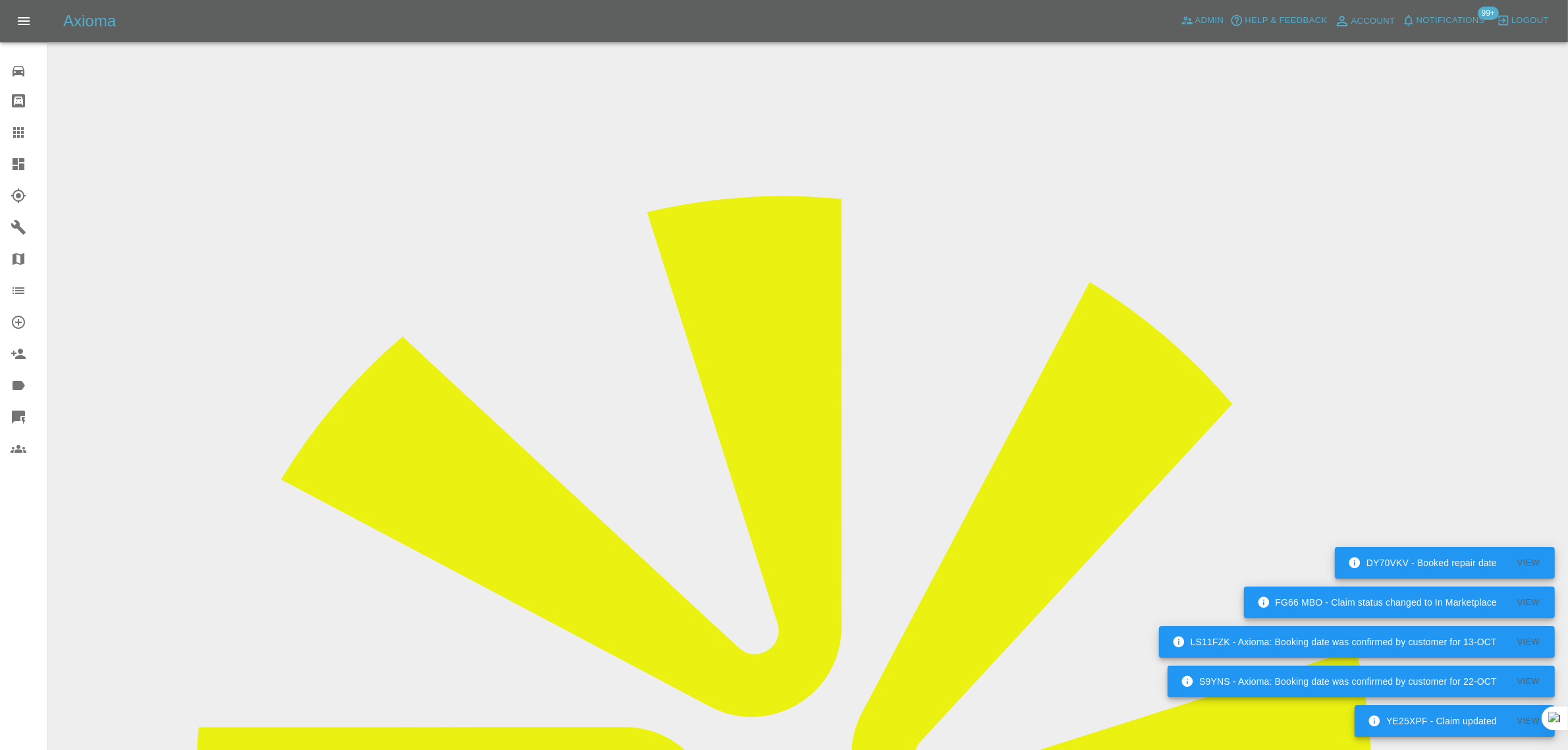
click at [22, 129] on icon at bounding box center [18, 132] width 10 height 10
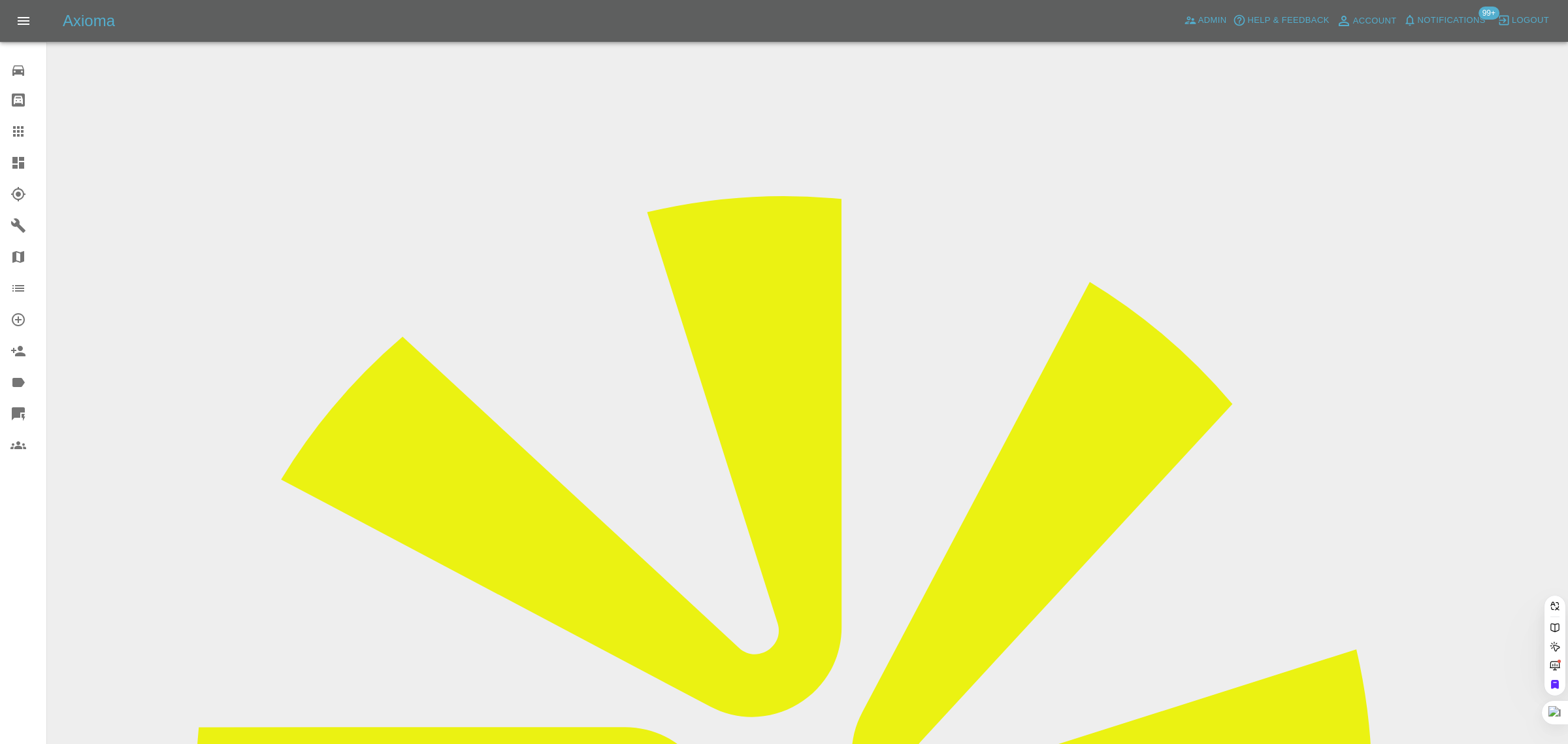
paste input "incommunicado7@gmail.com"
type input "incommunicado7@gmail.co"
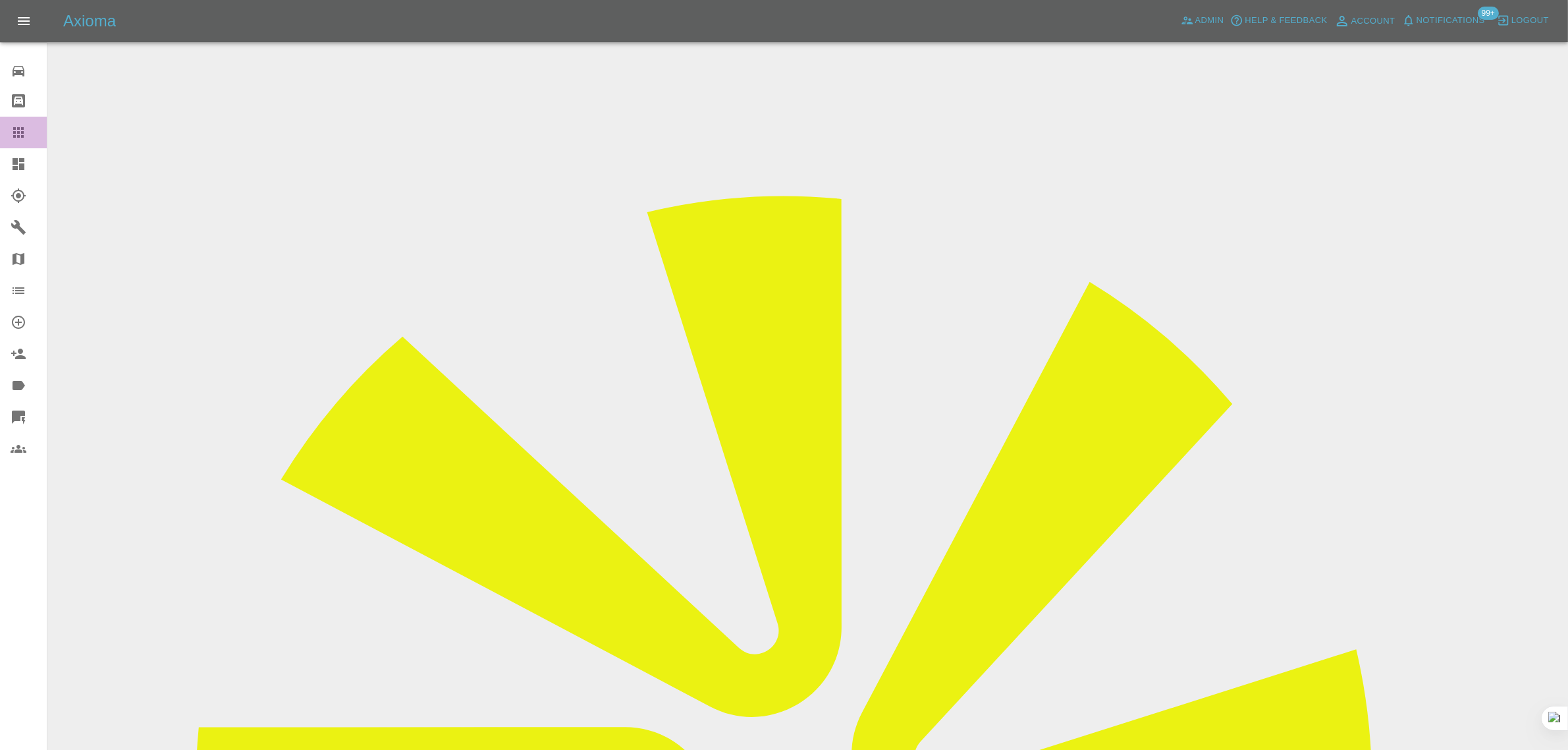
click at [19, 133] on icon at bounding box center [18, 132] width 16 height 16
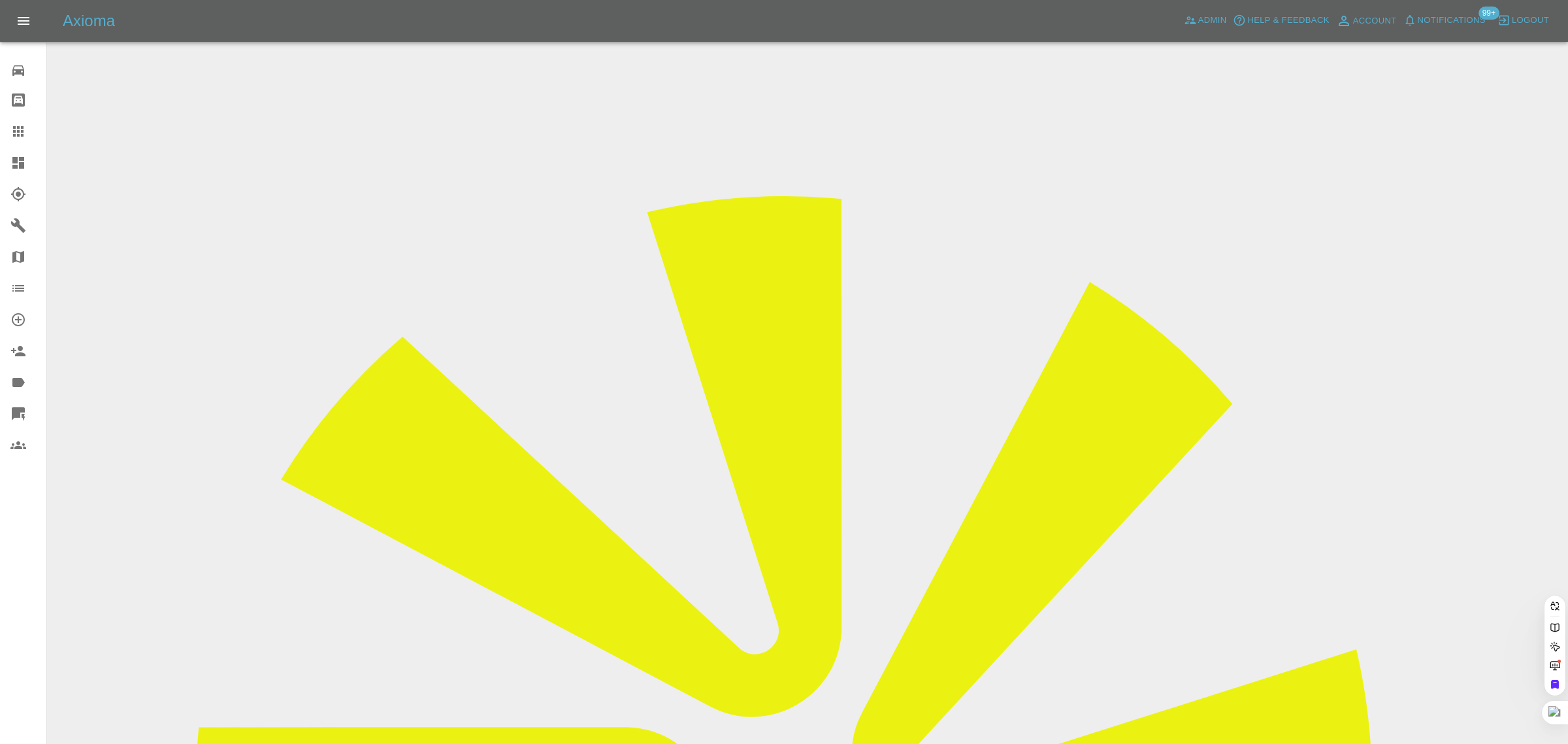
paste input "e.woolley2@ntlworld.com"
type input "e.woolley2@ntlworld.com"
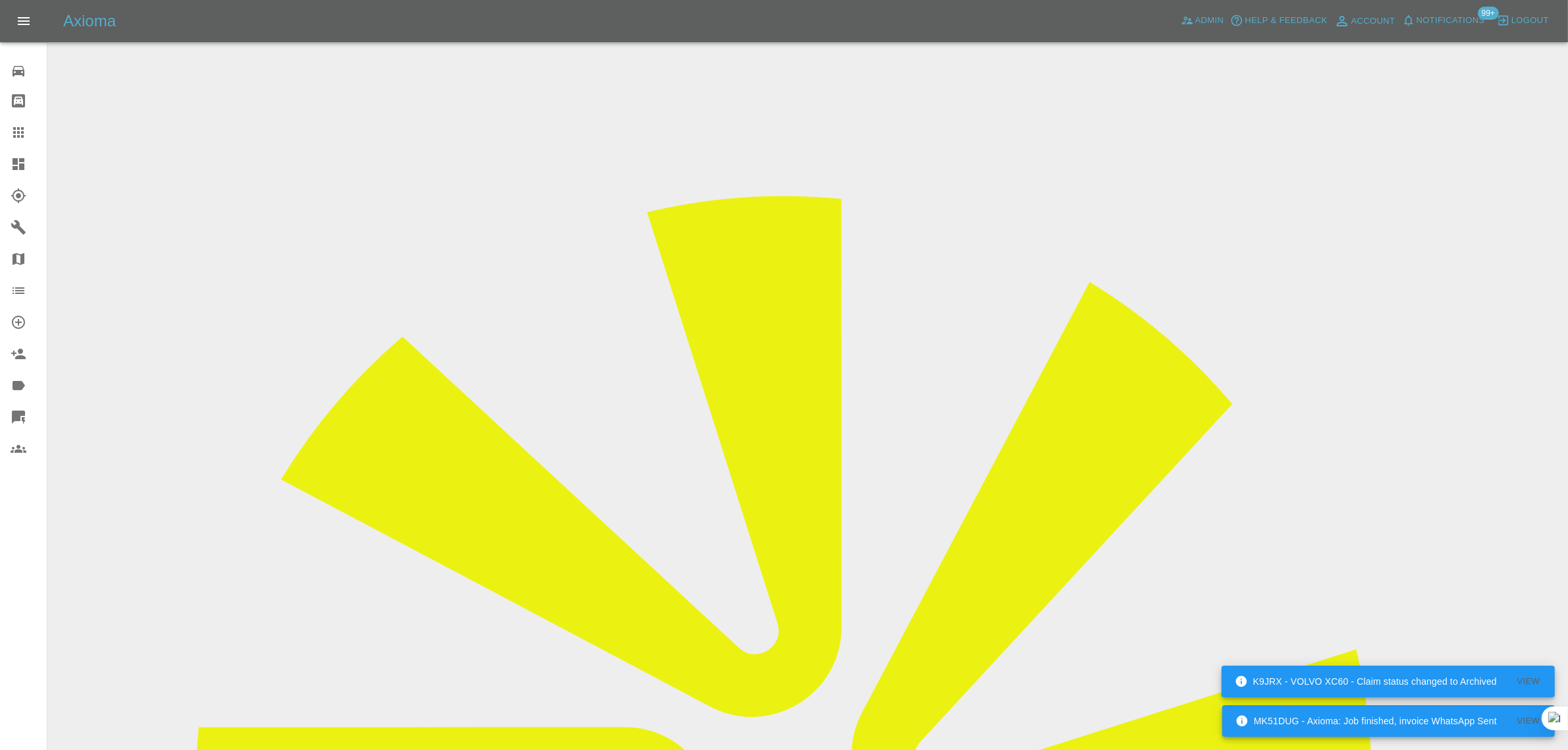
click at [15, 130] on icon at bounding box center [18, 132] width 16 height 16
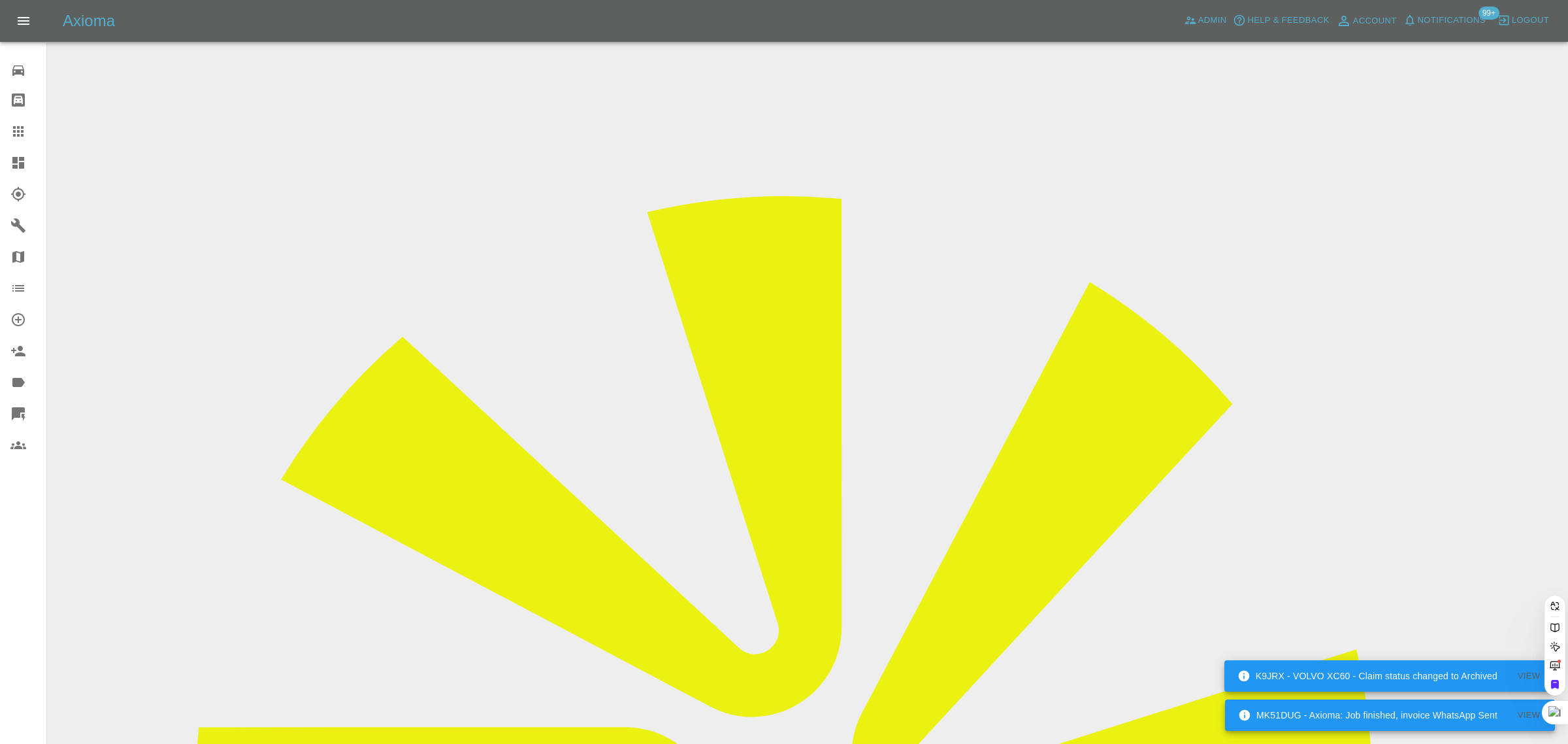
paste input "dhaddow81@gmail.com"
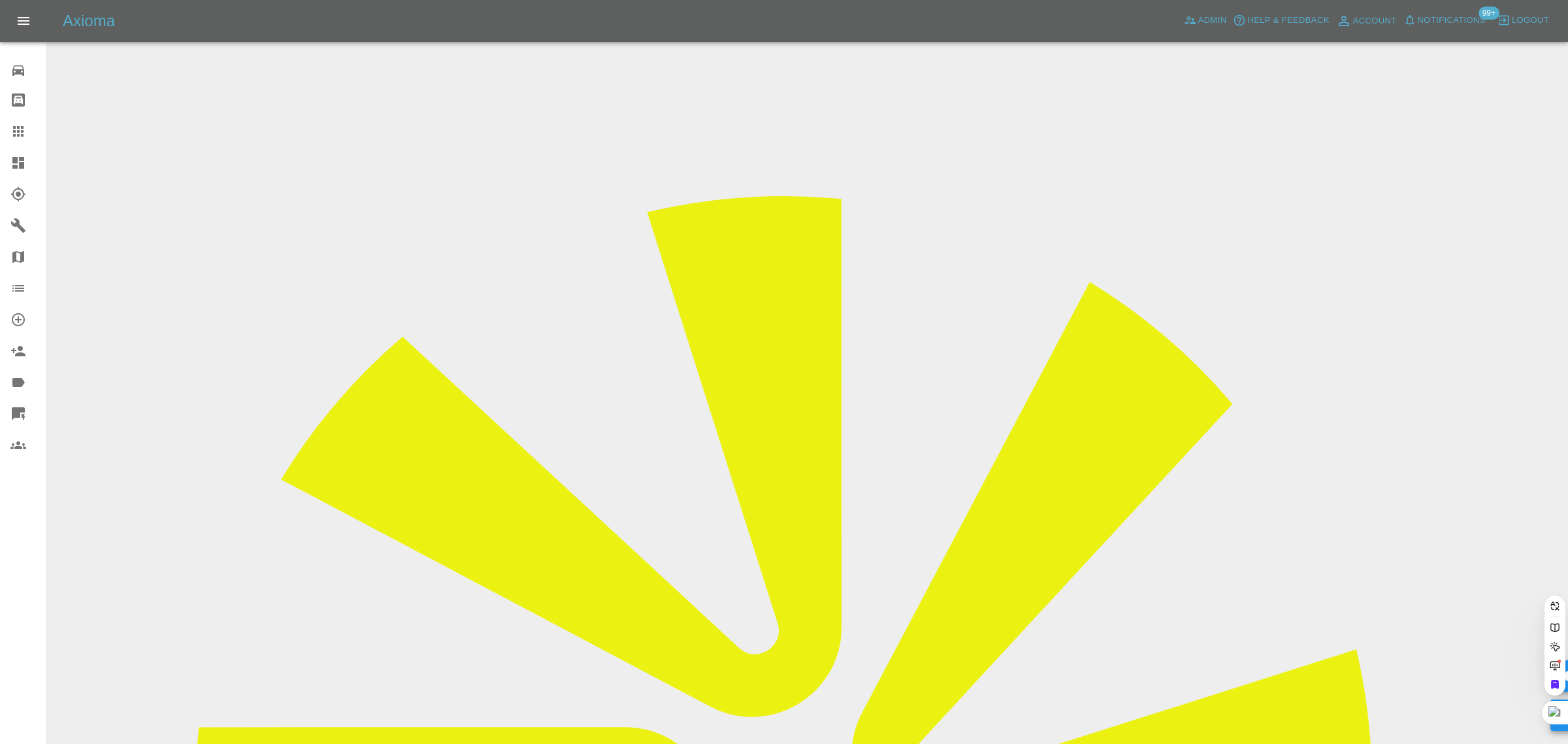
type input "dhaddow81@gmail.com"
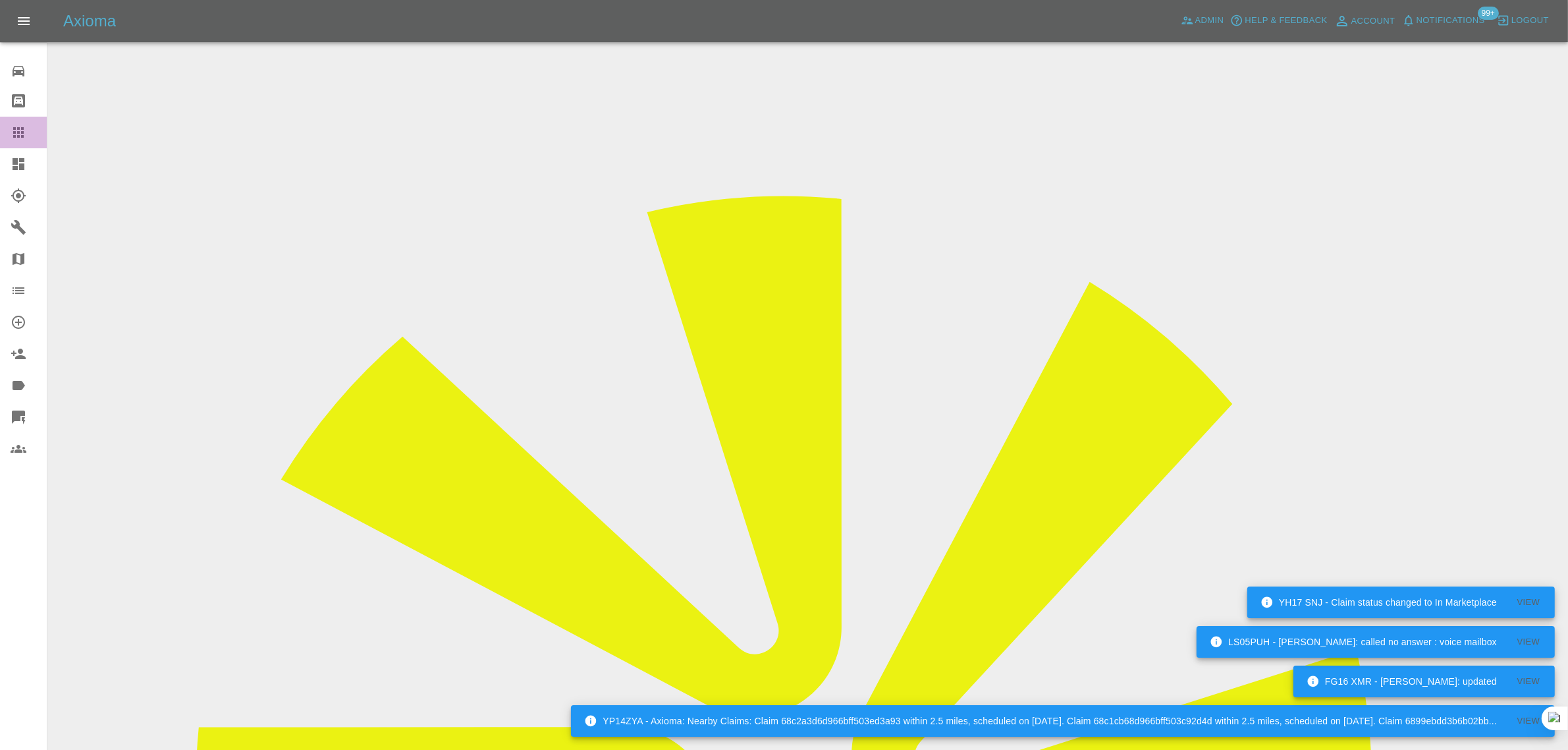
click at [15, 133] on icon at bounding box center [18, 132] width 16 height 16
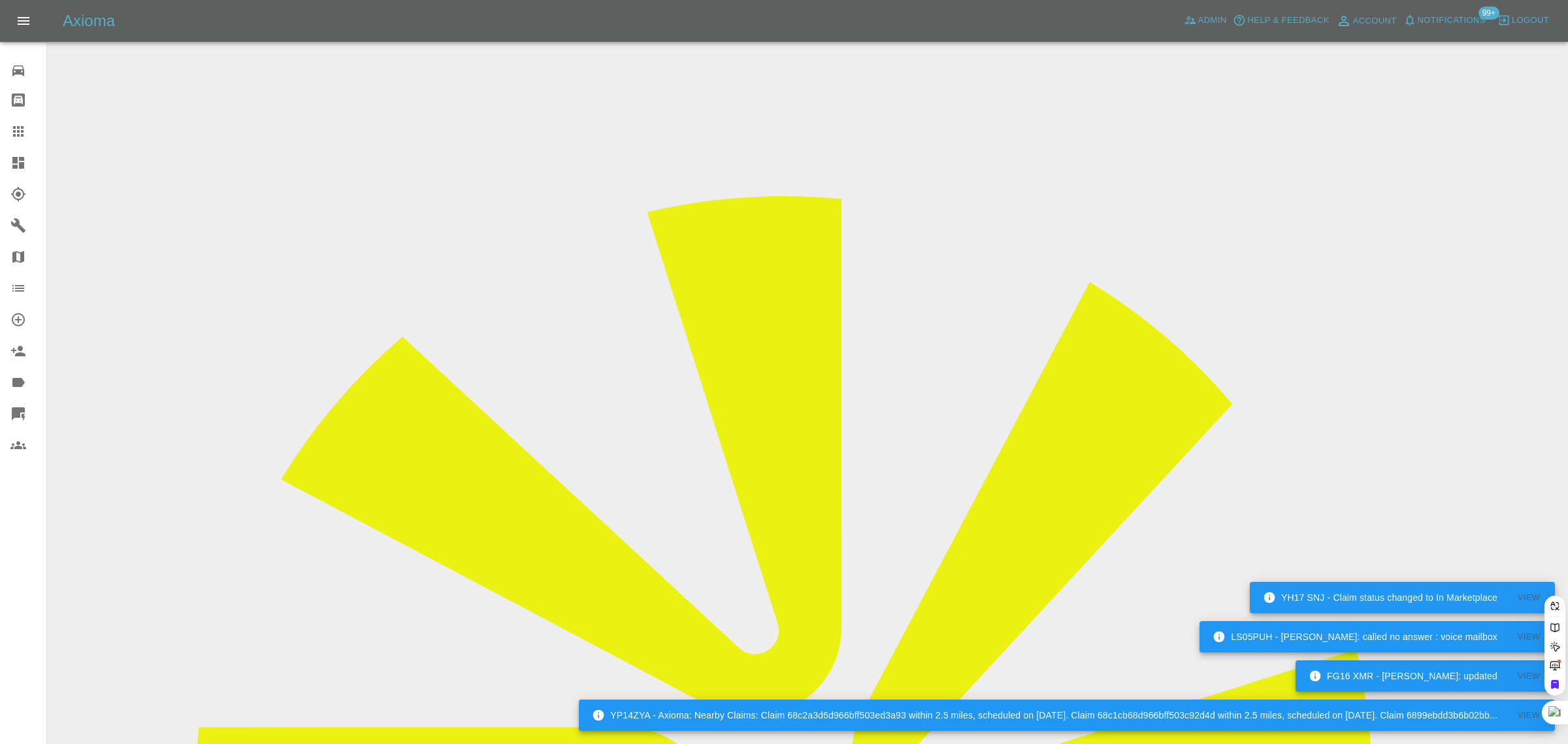
paste input "aseddon1@yahoo.co.uk"
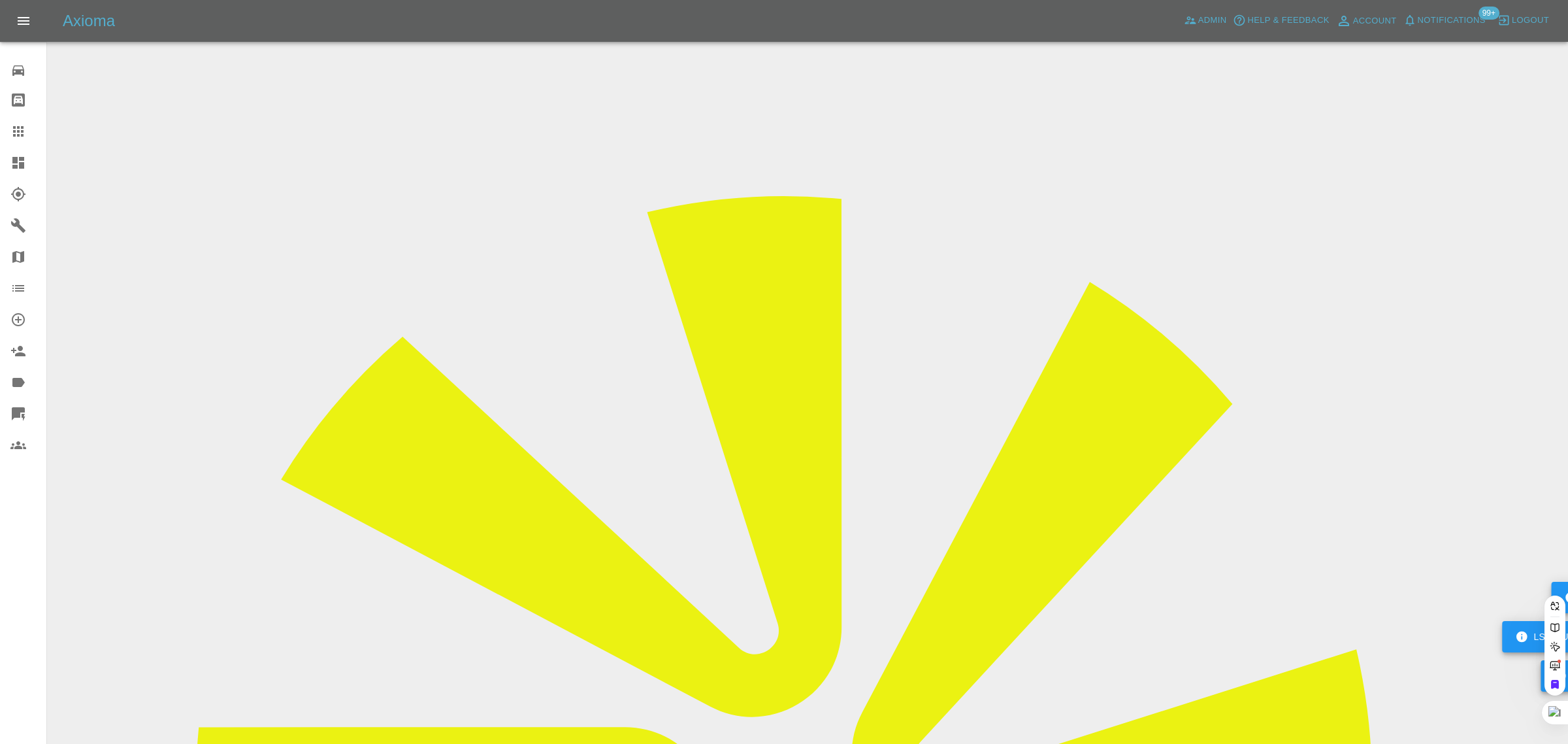
type input "aseddon1@yahoo.co.uk"
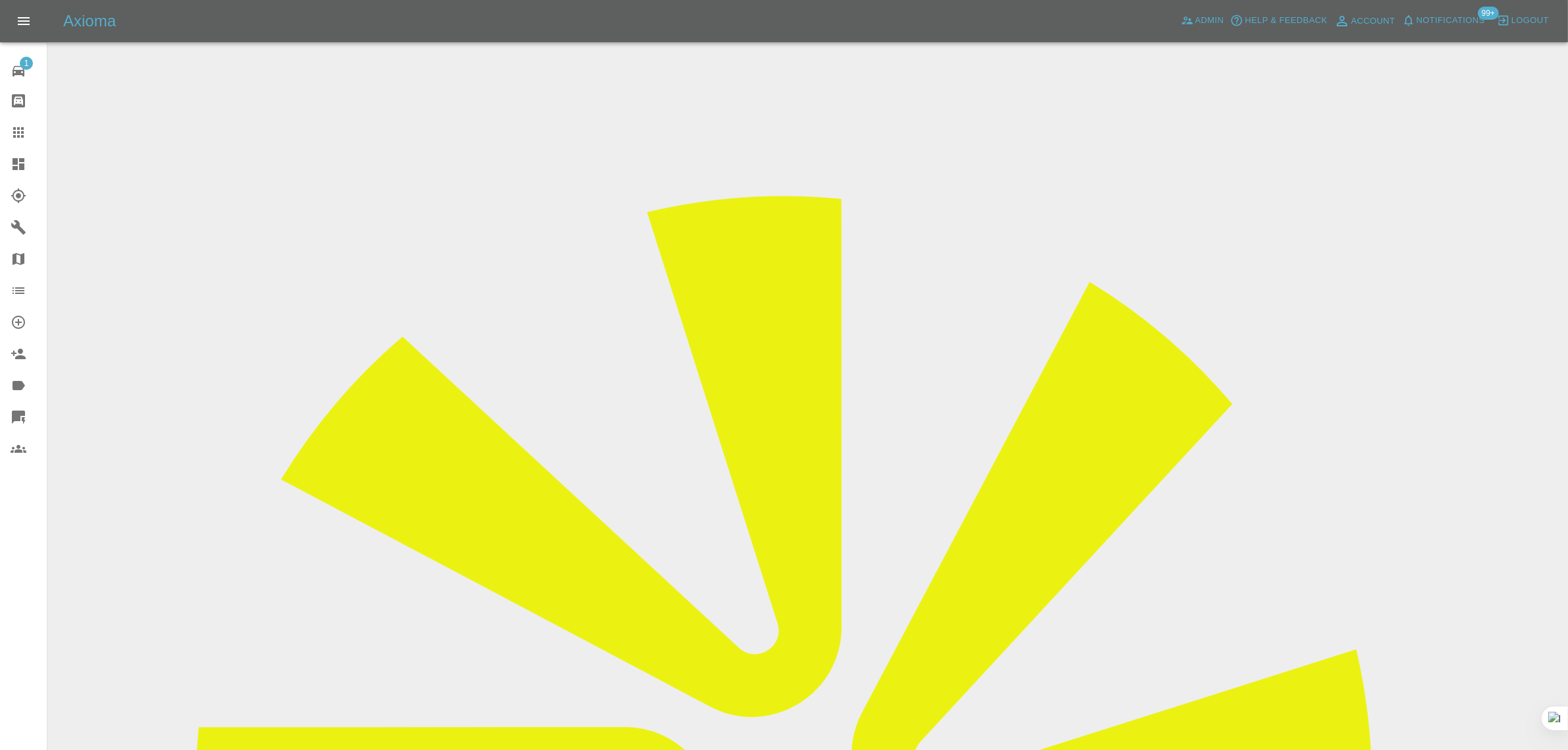
drag, startPoint x: 810, startPoint y: 439, endPoint x: 977, endPoint y: 441, distance: 167.0
copy td "bev.kilmartin@ntlworld.com"
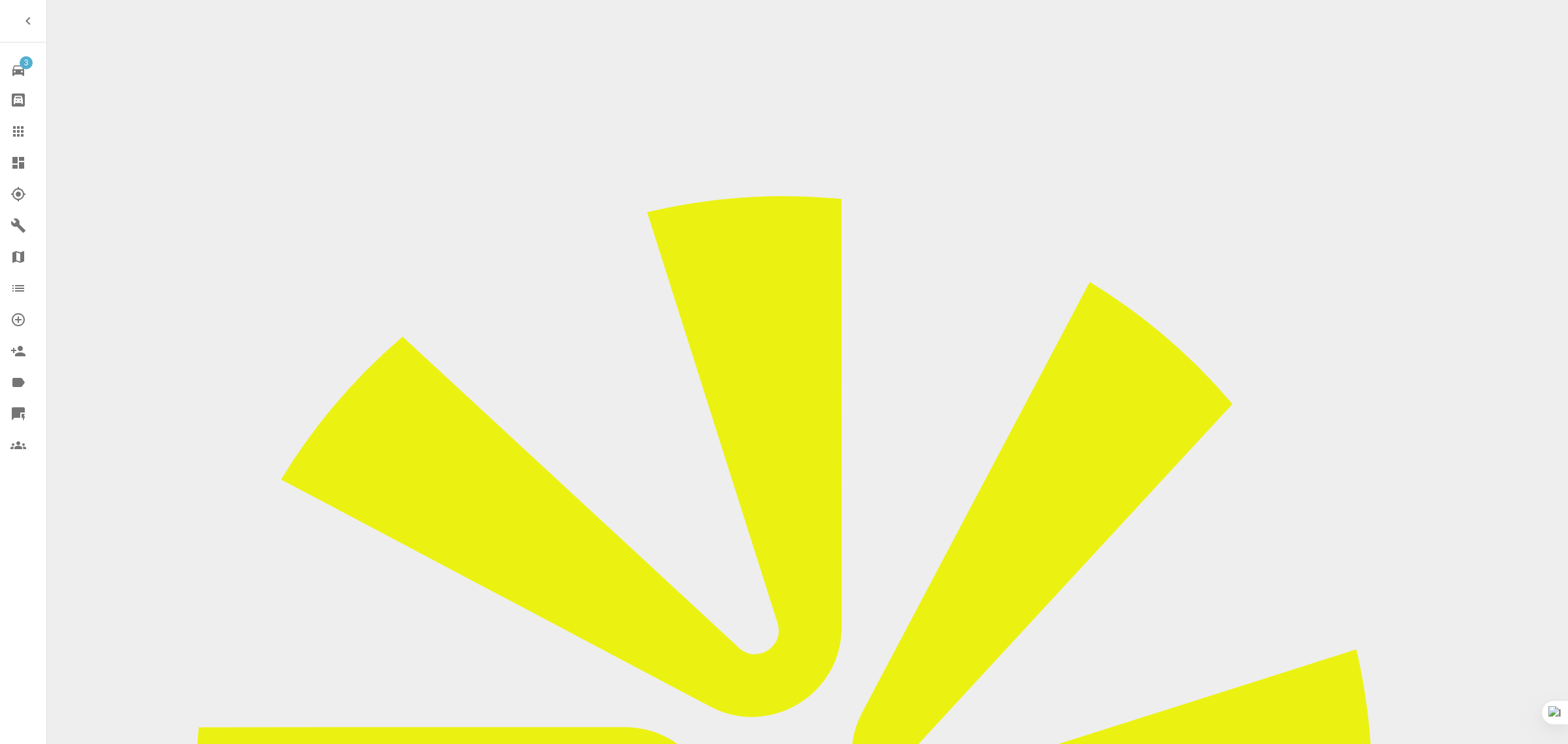
click at [31, 128] on div at bounding box center [28, 131] width 37 height 16
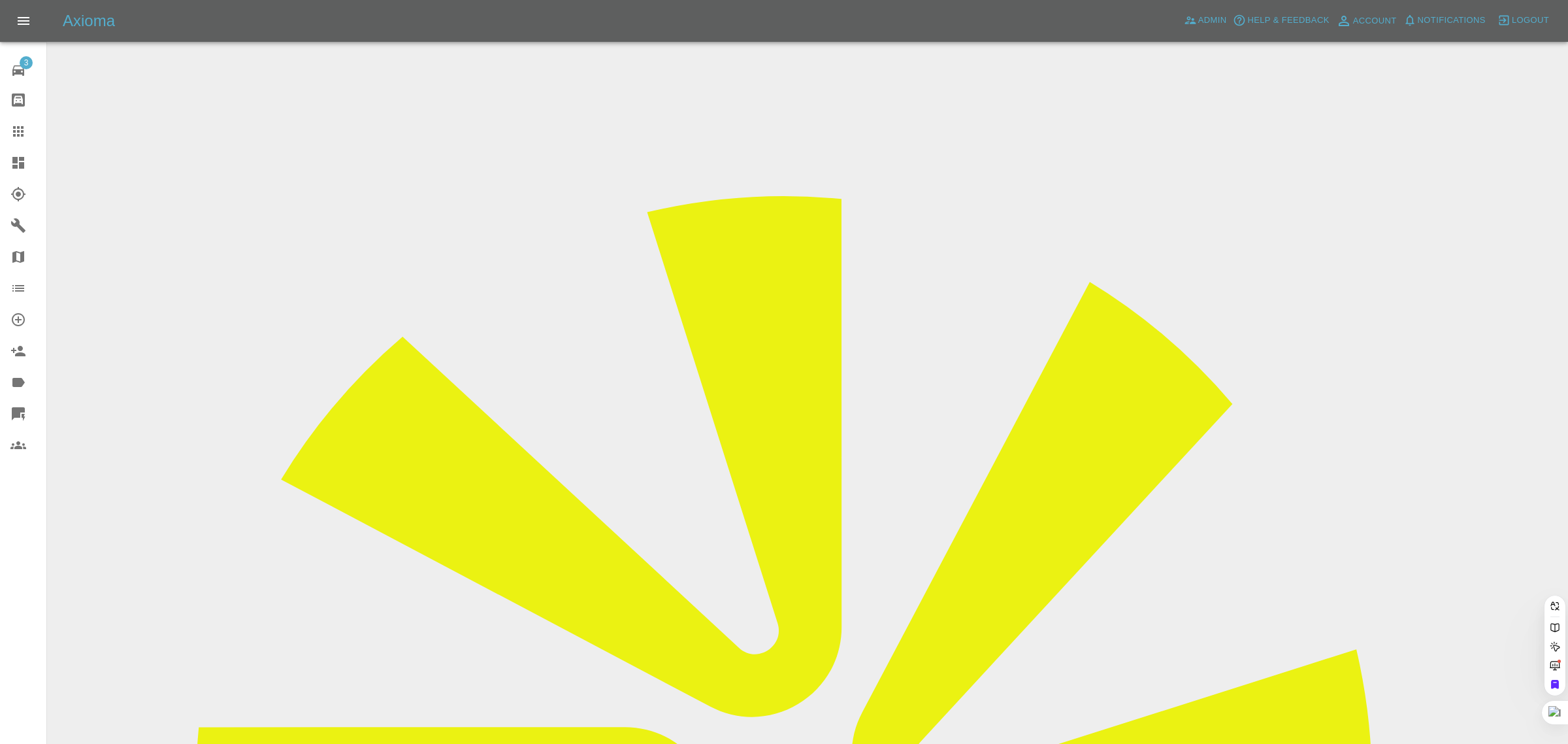
paste input "[EMAIL_ADDRESS][DOMAIN_NAME]"
type input "[EMAIL_ADDRESS][DOMAIN_NAME]"
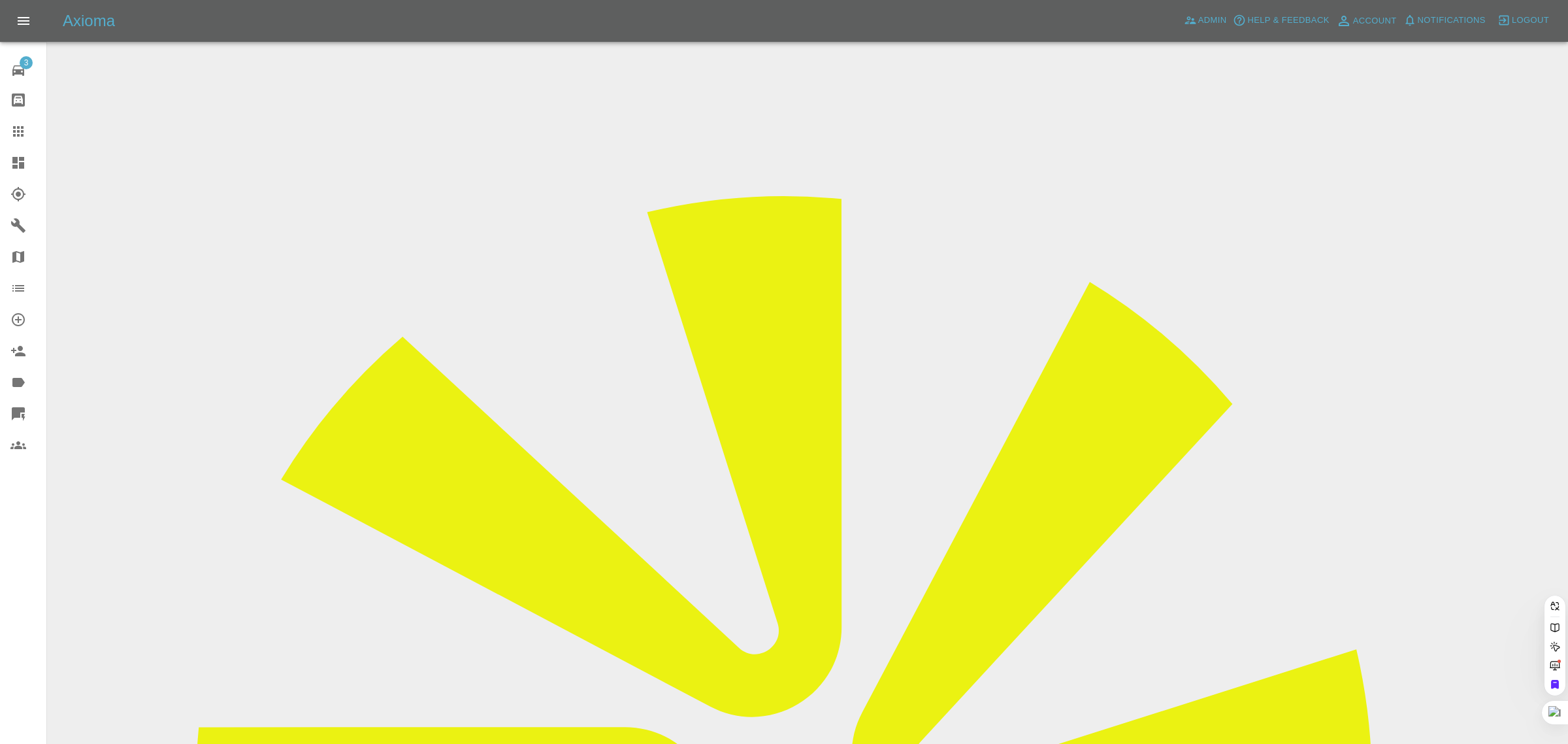
scroll to position [0, 14]
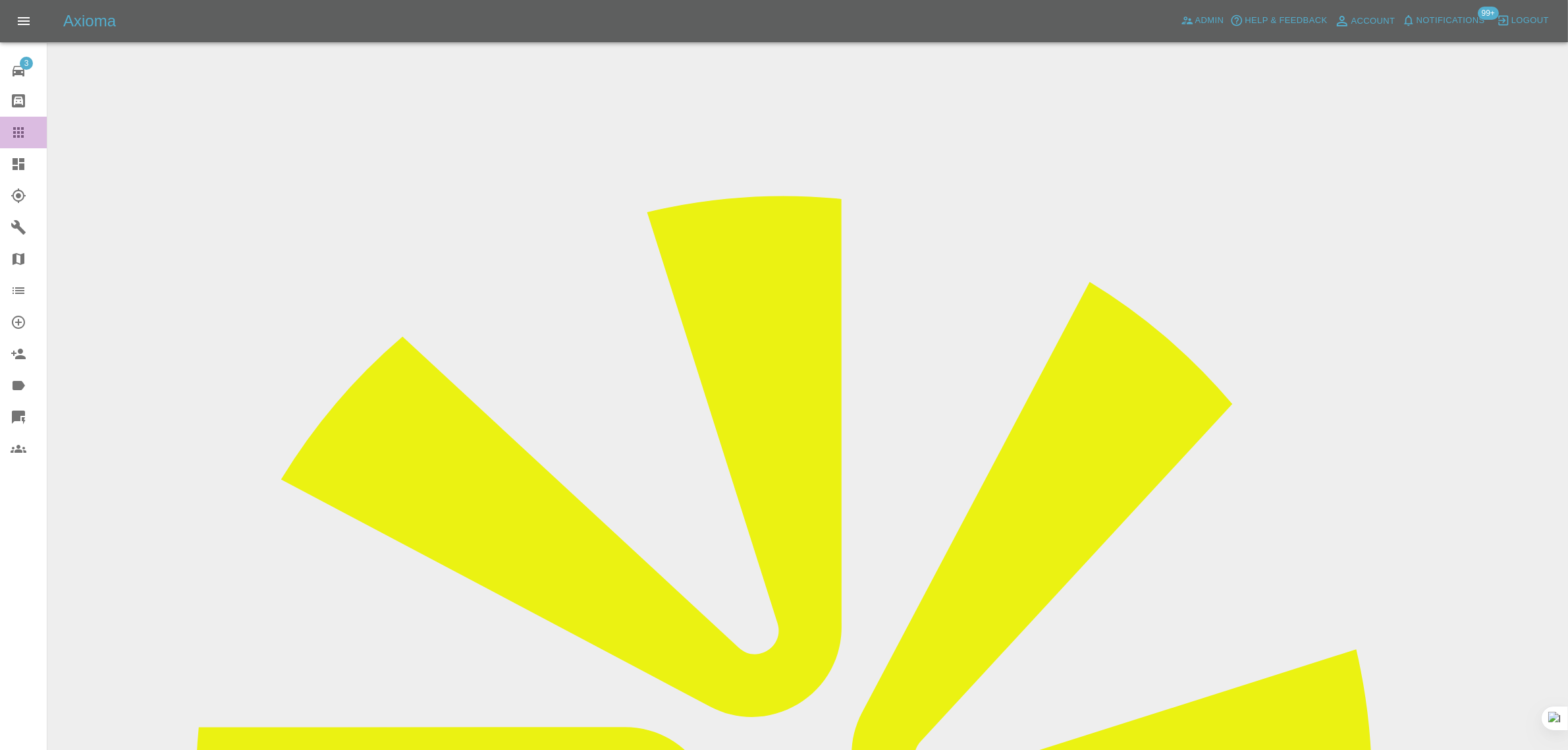
click at [27, 127] on div at bounding box center [28, 132] width 37 height 16
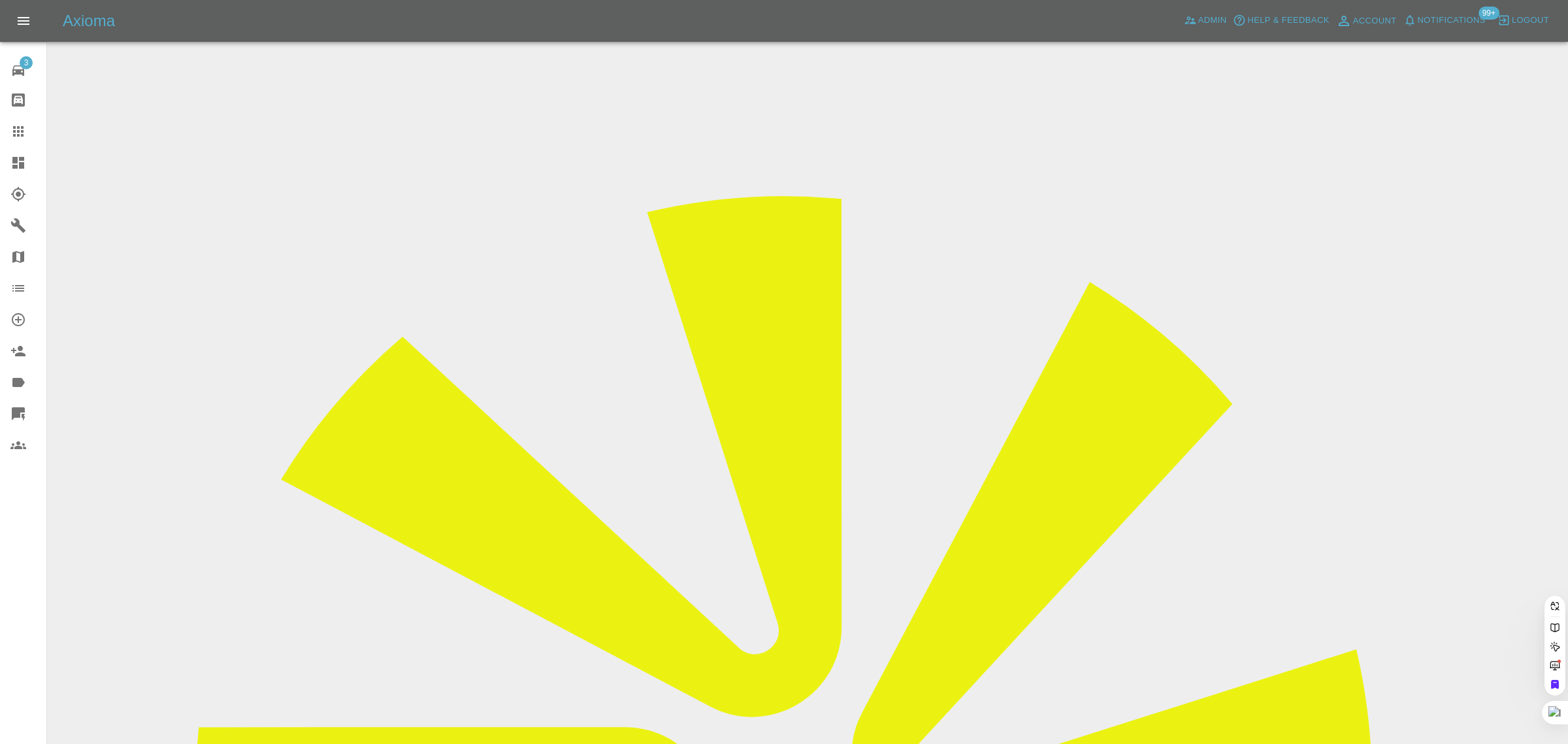
paste input "[EMAIL_ADDRESS][DOMAIN_NAME]"
type input "[EMAIL_ADDRESS][DOMAIN_NAME]"
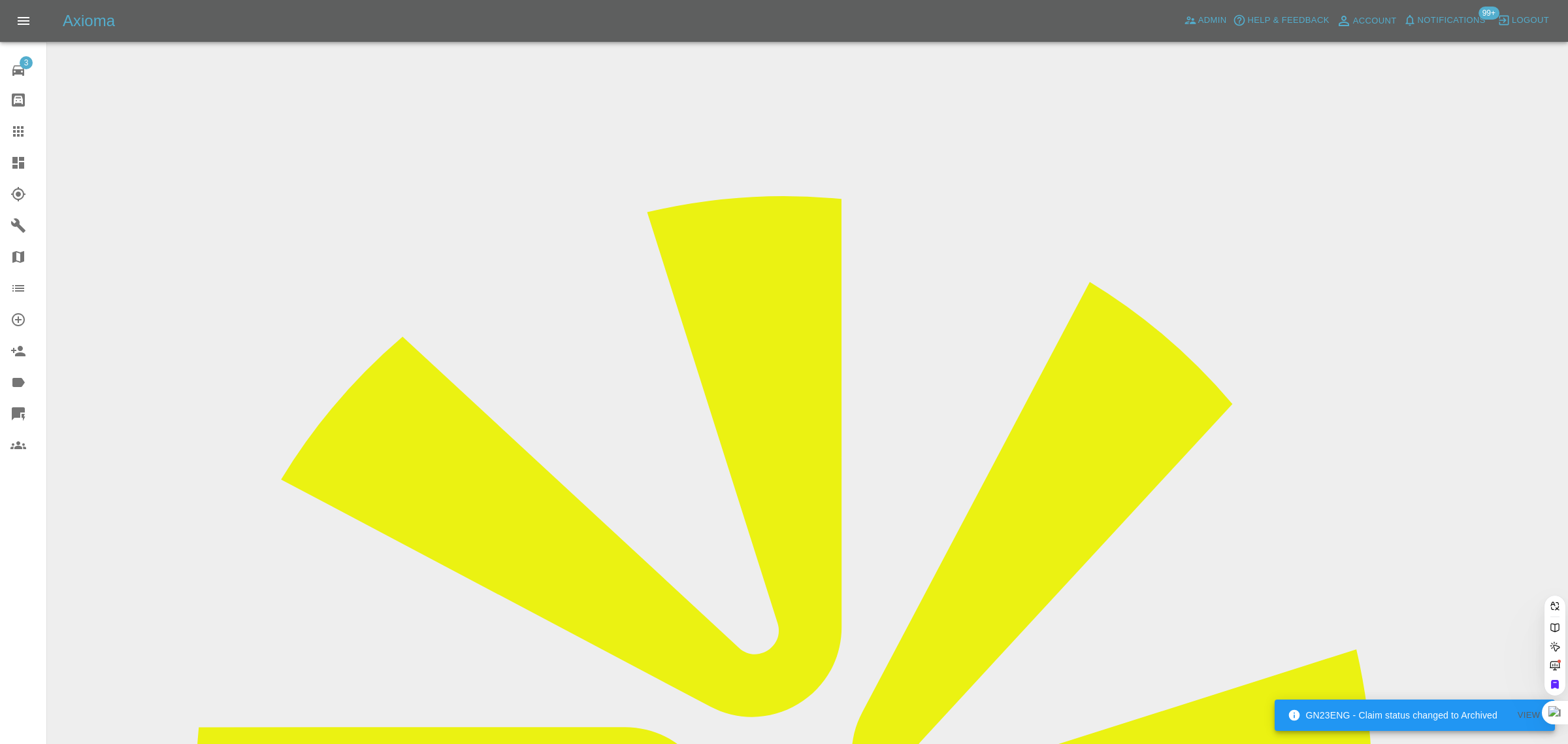
scroll to position [0, 8]
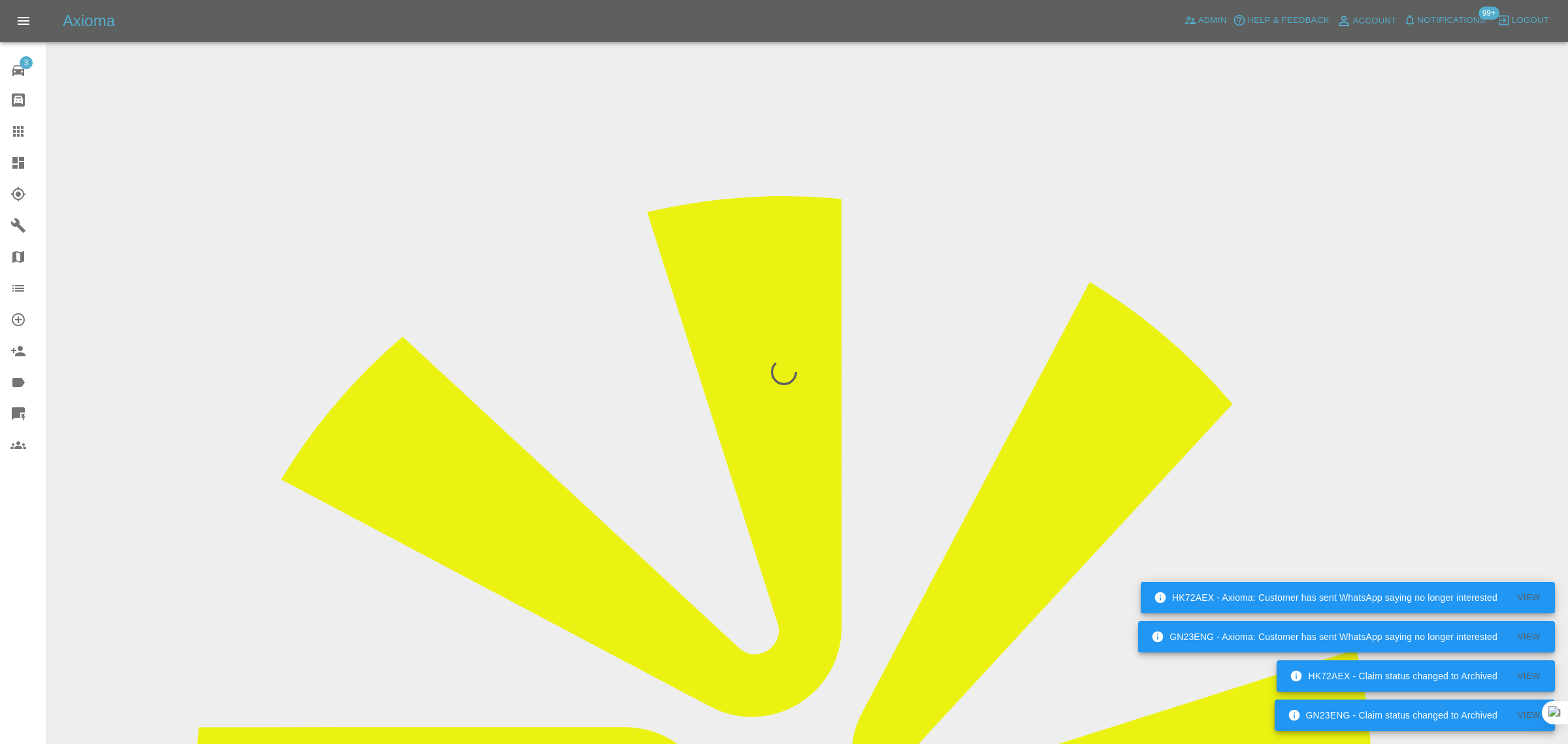
click at [33, 572] on div "3 Repair home Bodyshop home Claims Dashboard Explorer Garages Map Organization …" at bounding box center [23, 372] width 47 height 744
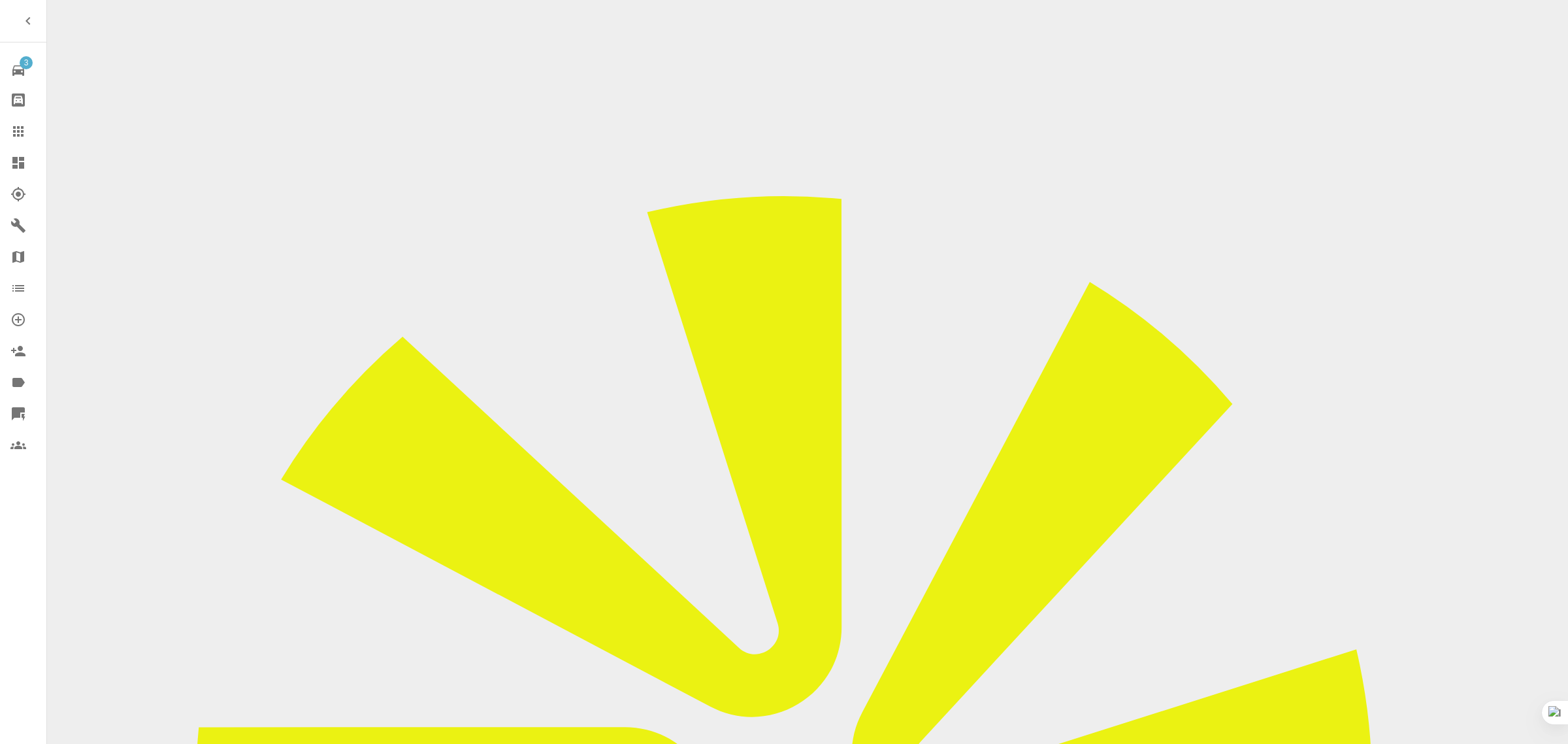
click at [13, 135] on icon at bounding box center [18, 131] width 10 height 10
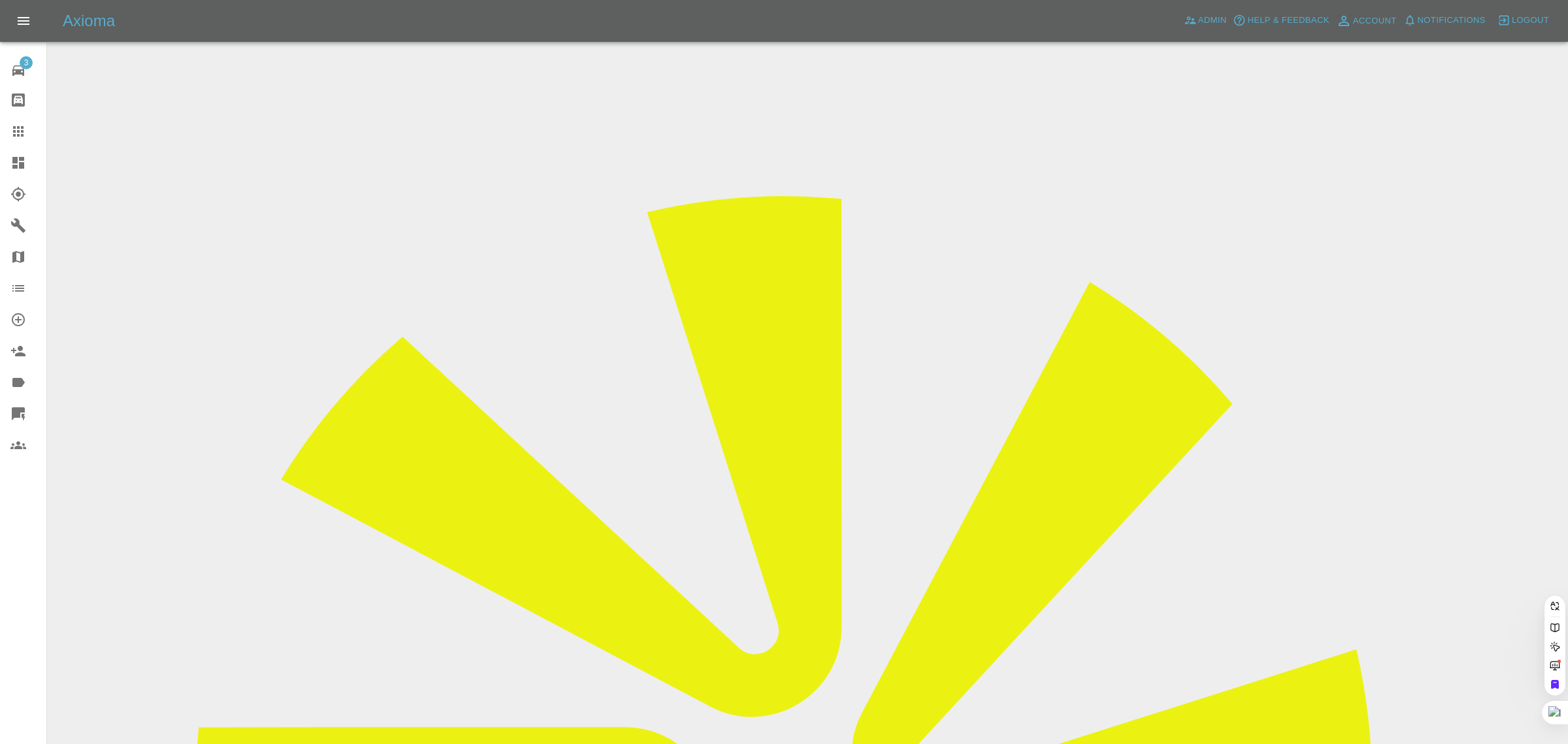
paste input "subba2reddy@gmail.com"
type input "subba2reddy@gmail.com"
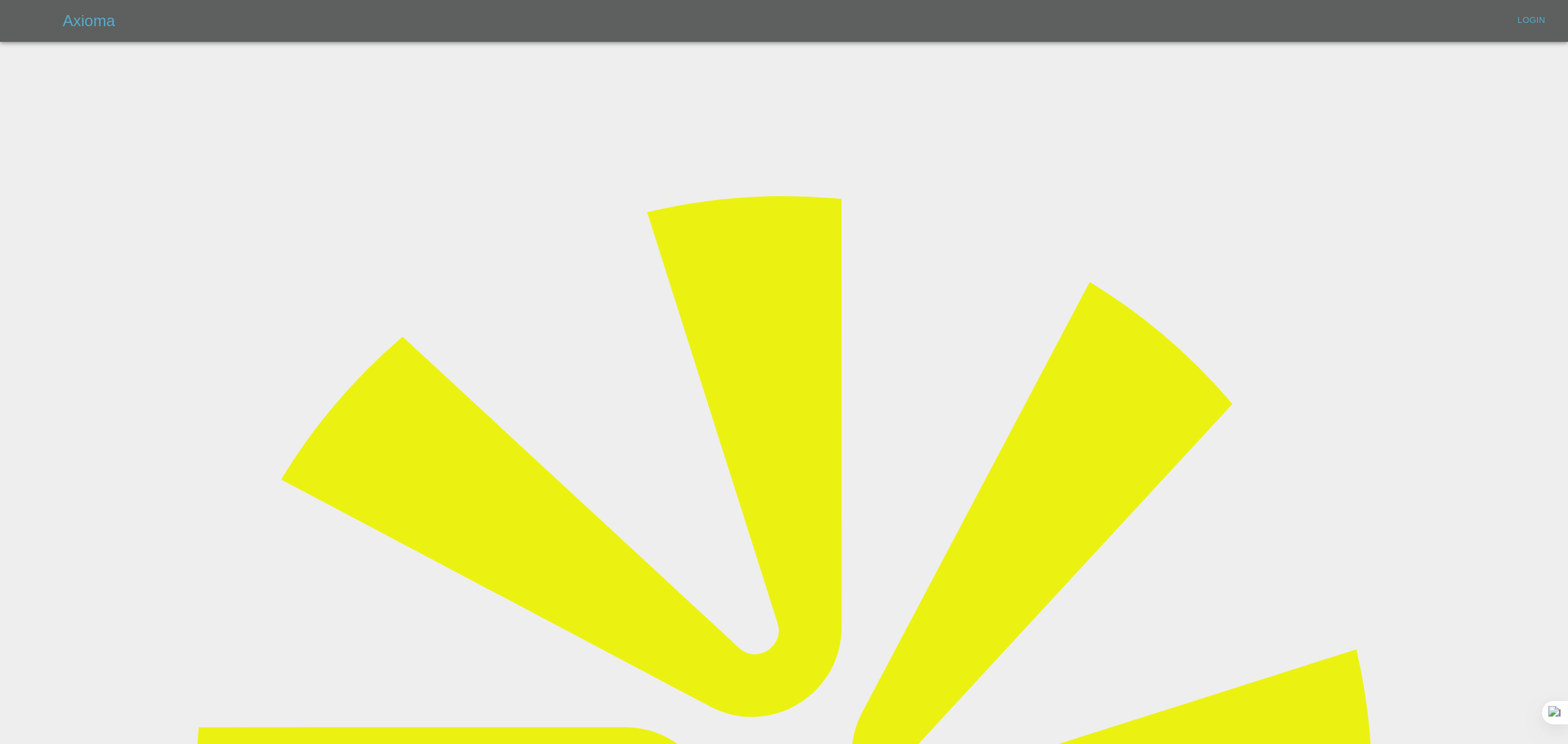
type input "bookkeeping@fifoaccounting.com"
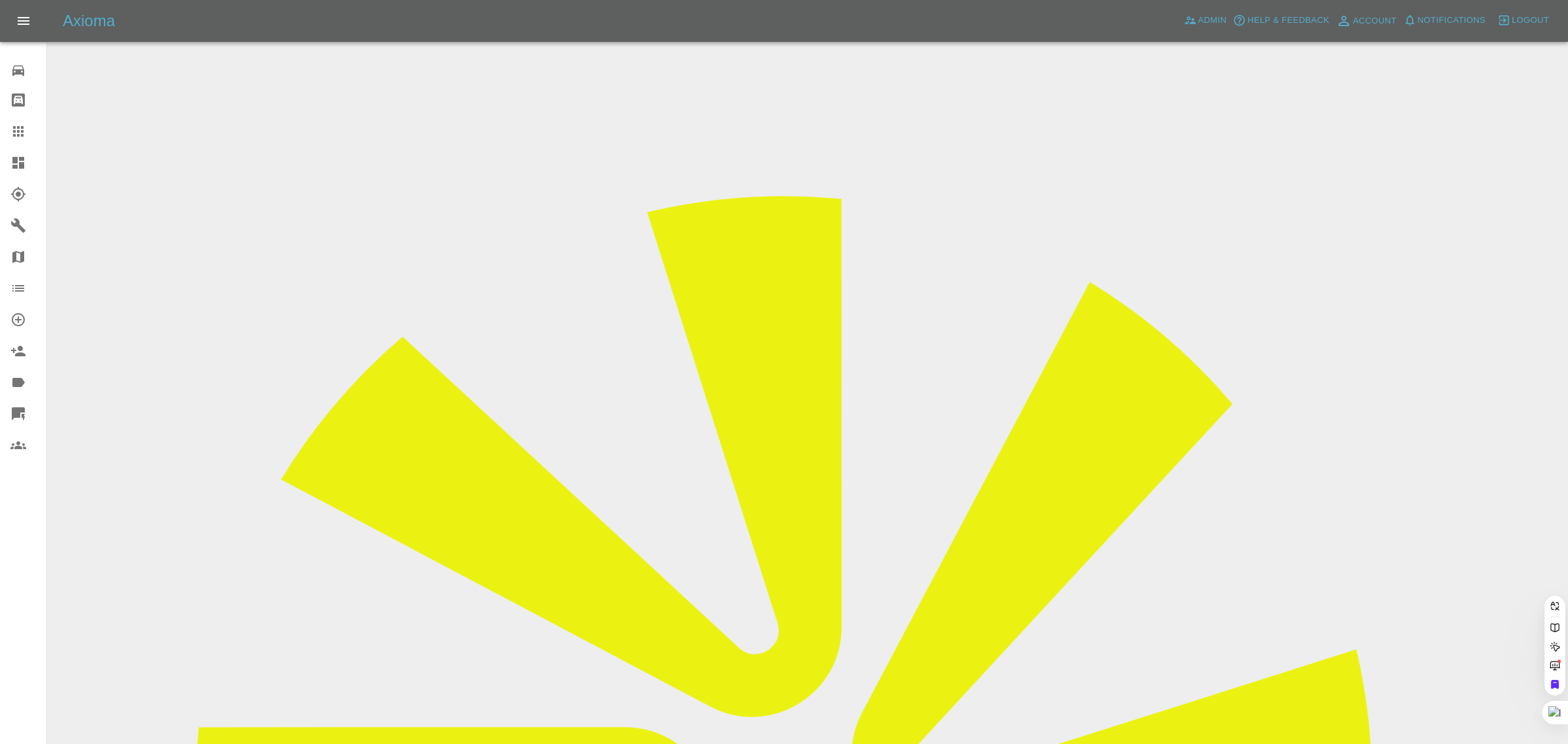
paste input "subba2reddy@gmail.com"
type input "subba2reddy@gmail.com"
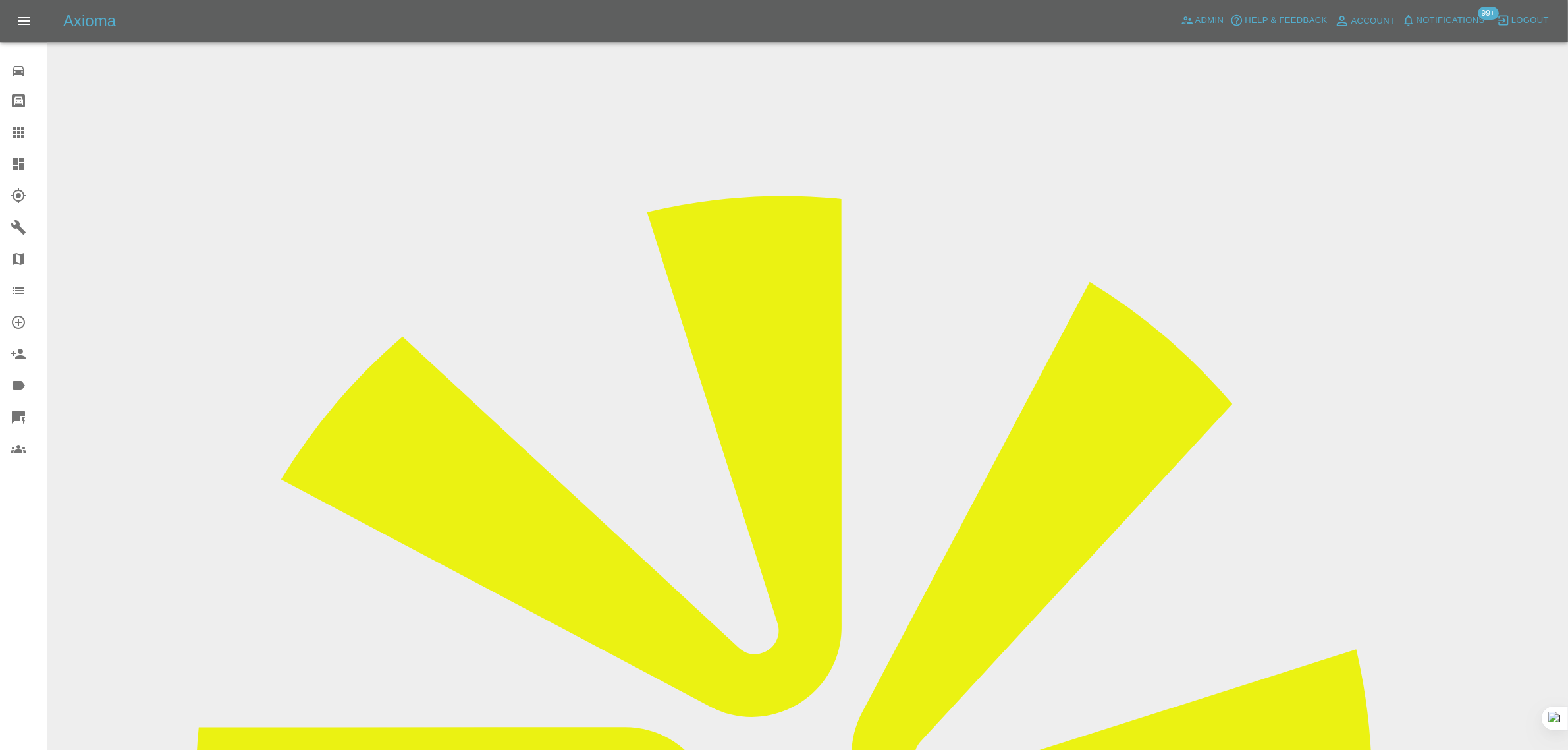
click at [0, 0] on input "Choose images" at bounding box center [0, 0] width 0 height 0
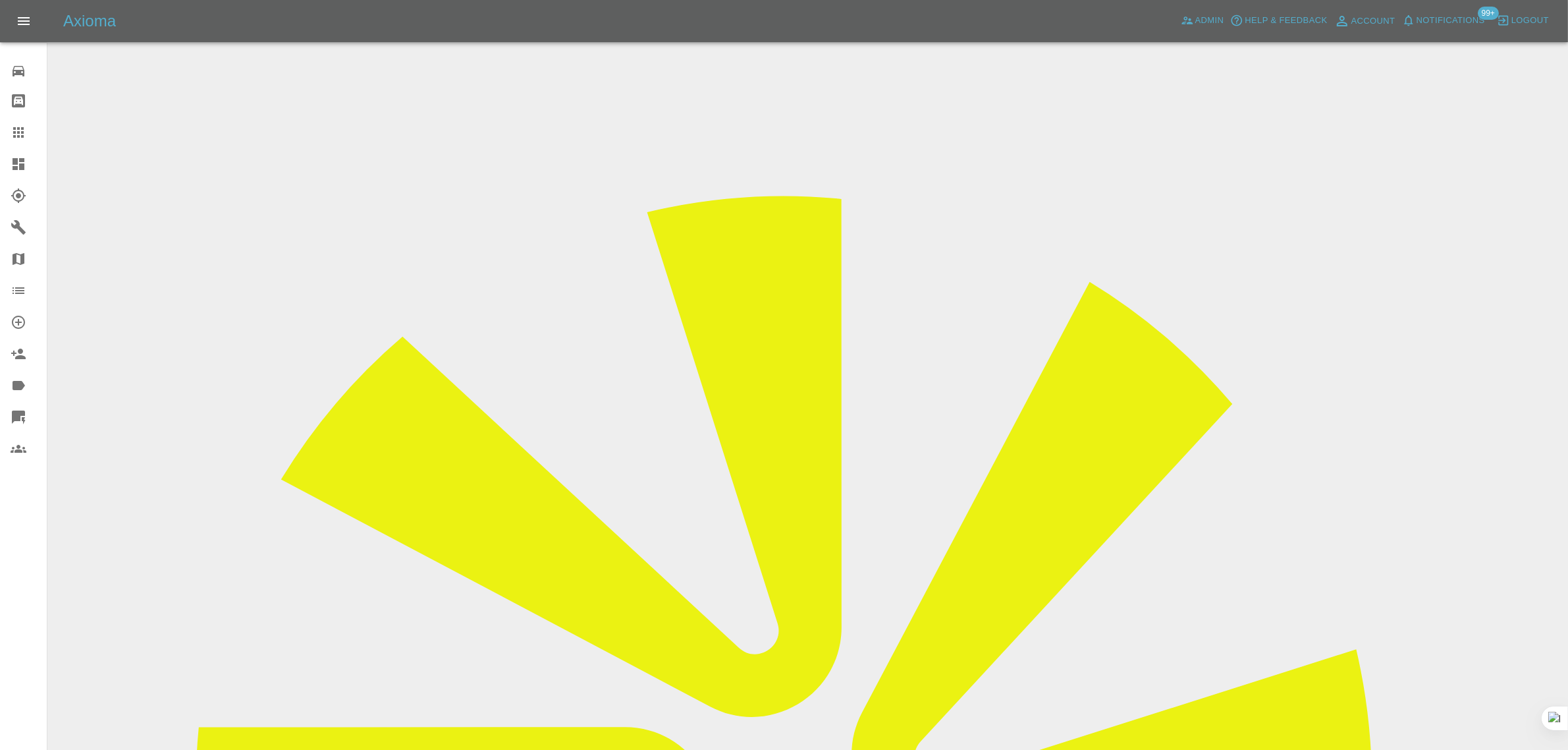
paste input "OV68UNW"
type input "LE23FLD and OV68UNW"
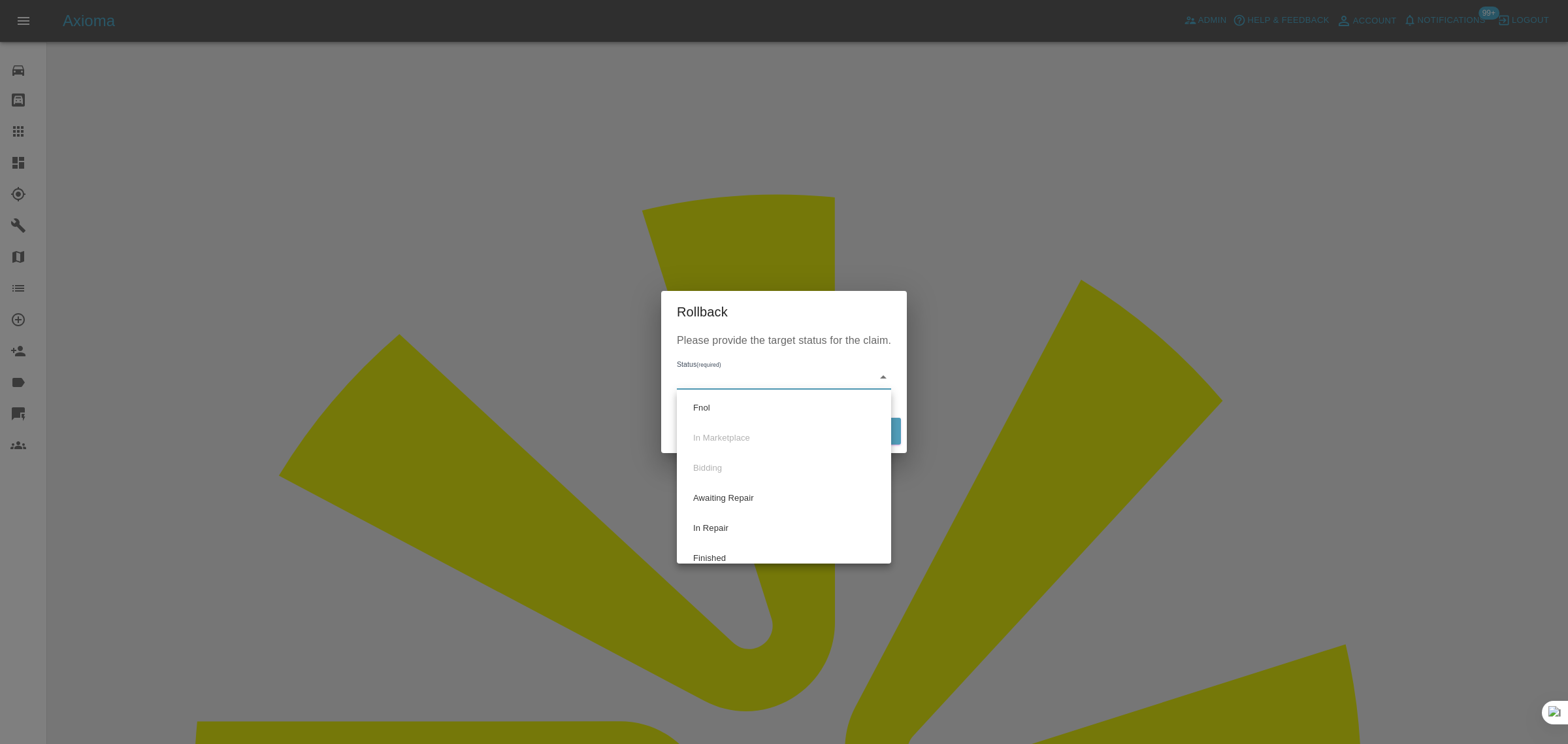
click at [724, 406] on li "Fnol" at bounding box center [784, 408] width 207 height 30
type input "fnol"
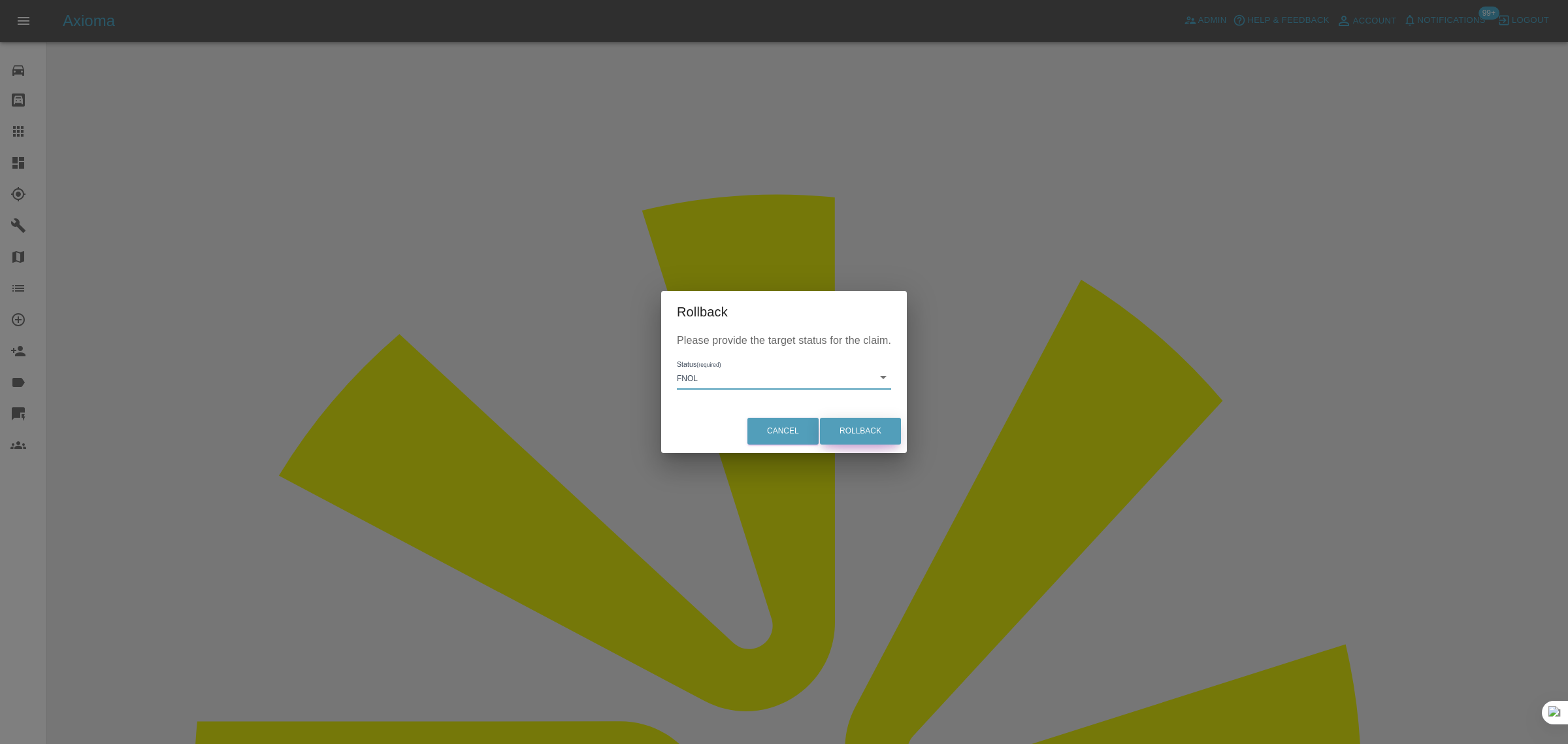
click at [849, 429] on button "Rollback" at bounding box center [860, 431] width 81 height 27
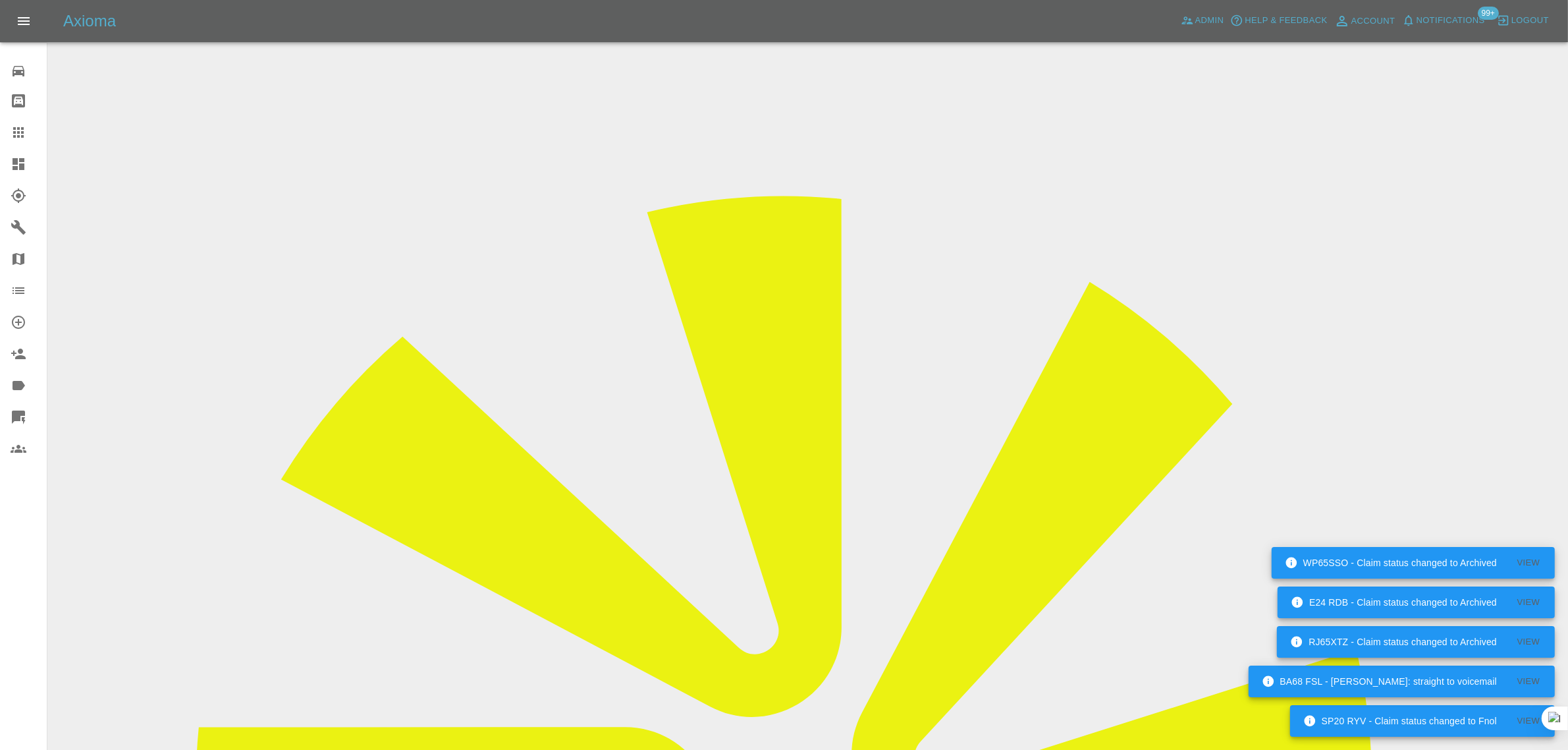
click at [22, 132] on icon at bounding box center [18, 132] width 10 height 10
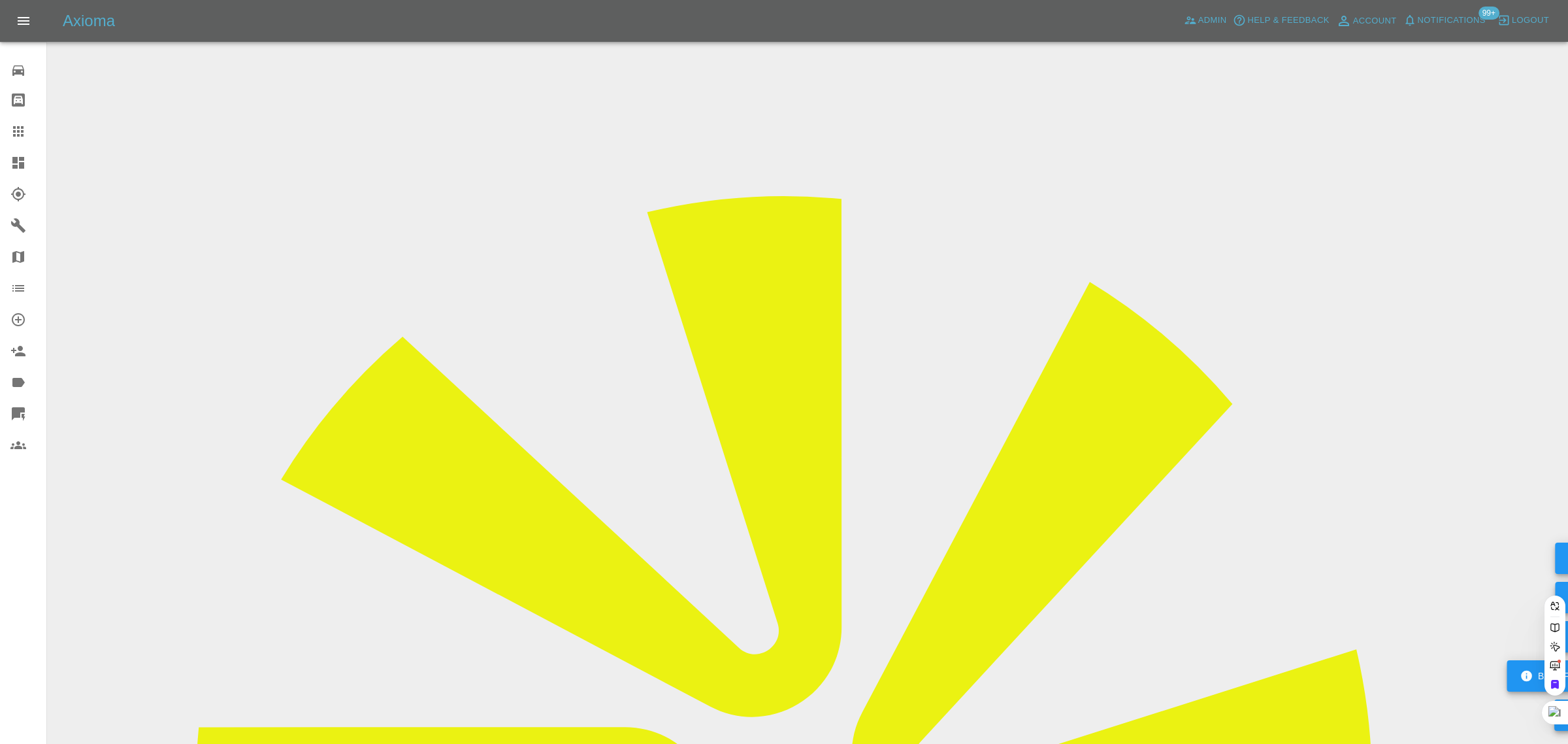
drag, startPoint x: 553, startPoint y: 419, endPoint x: 573, endPoint y: 419, distance: 20.0
paste input "BrianMcCann@live.co.uk"
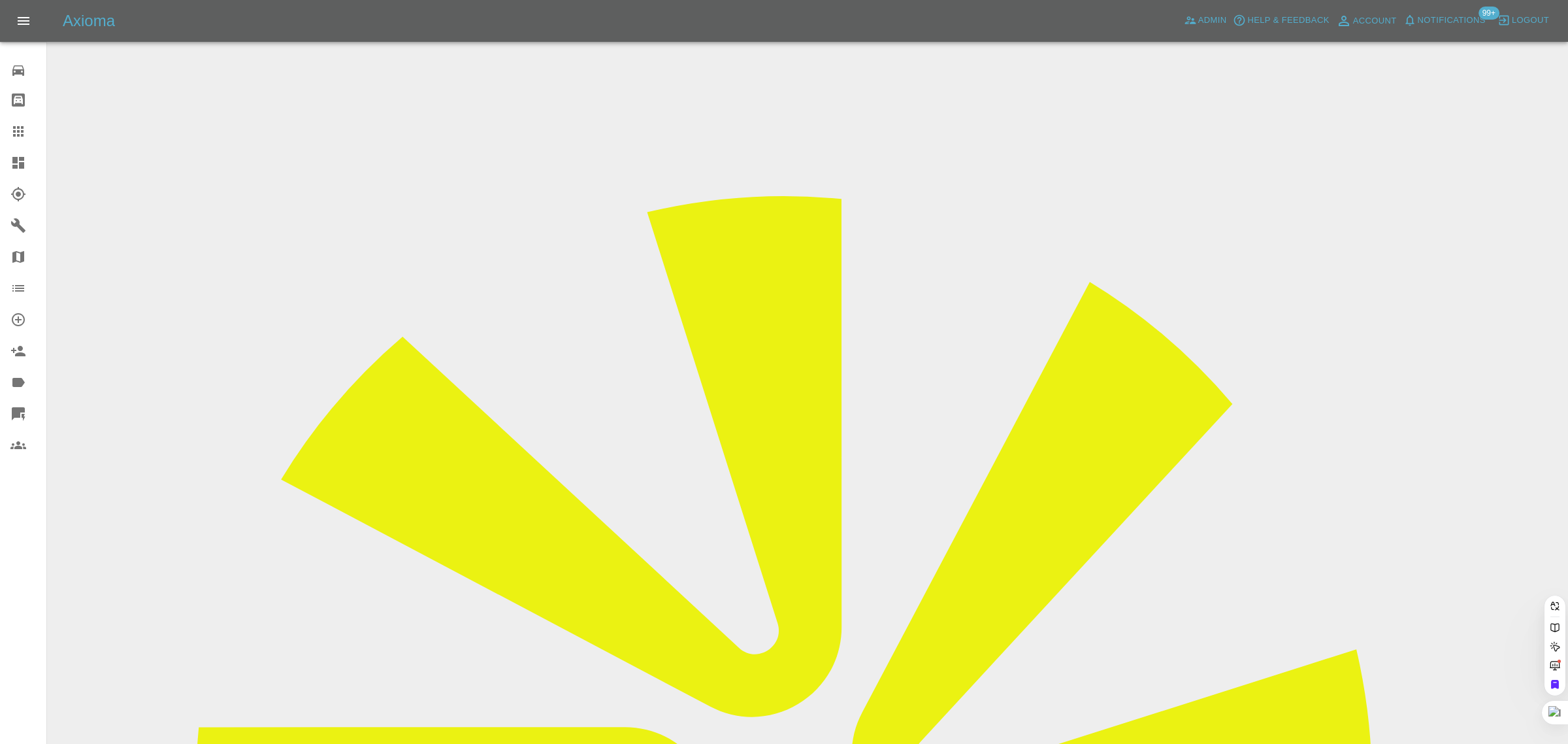
type input "BrianMcCann@live.co.uk"
click at [37, 554] on div "0 Repair home Bodyshop home Claims Dashboard Explorer Garages Map Organization …" at bounding box center [23, 372] width 47 height 744
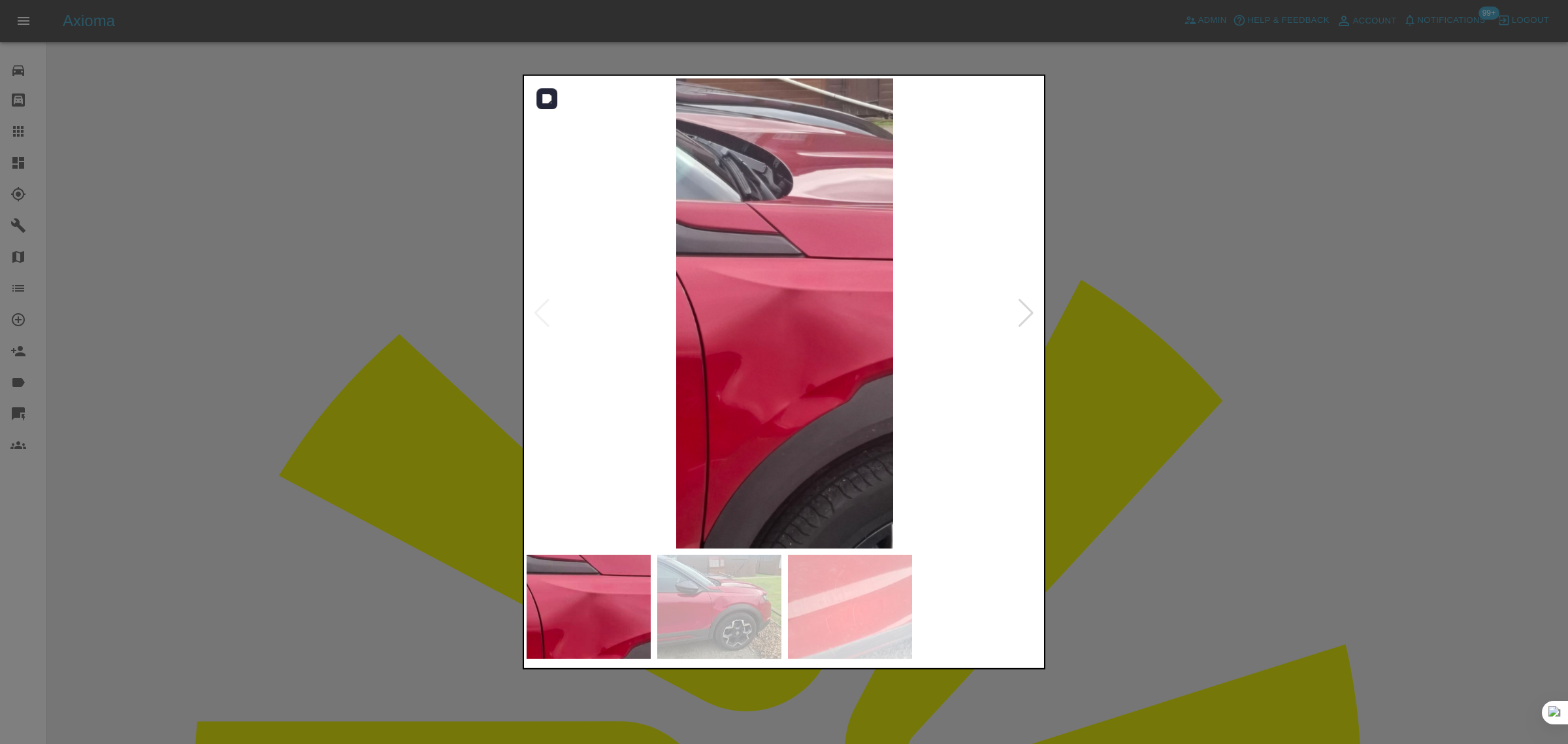
click at [1026, 306] on div at bounding box center [1026, 313] width 18 height 29
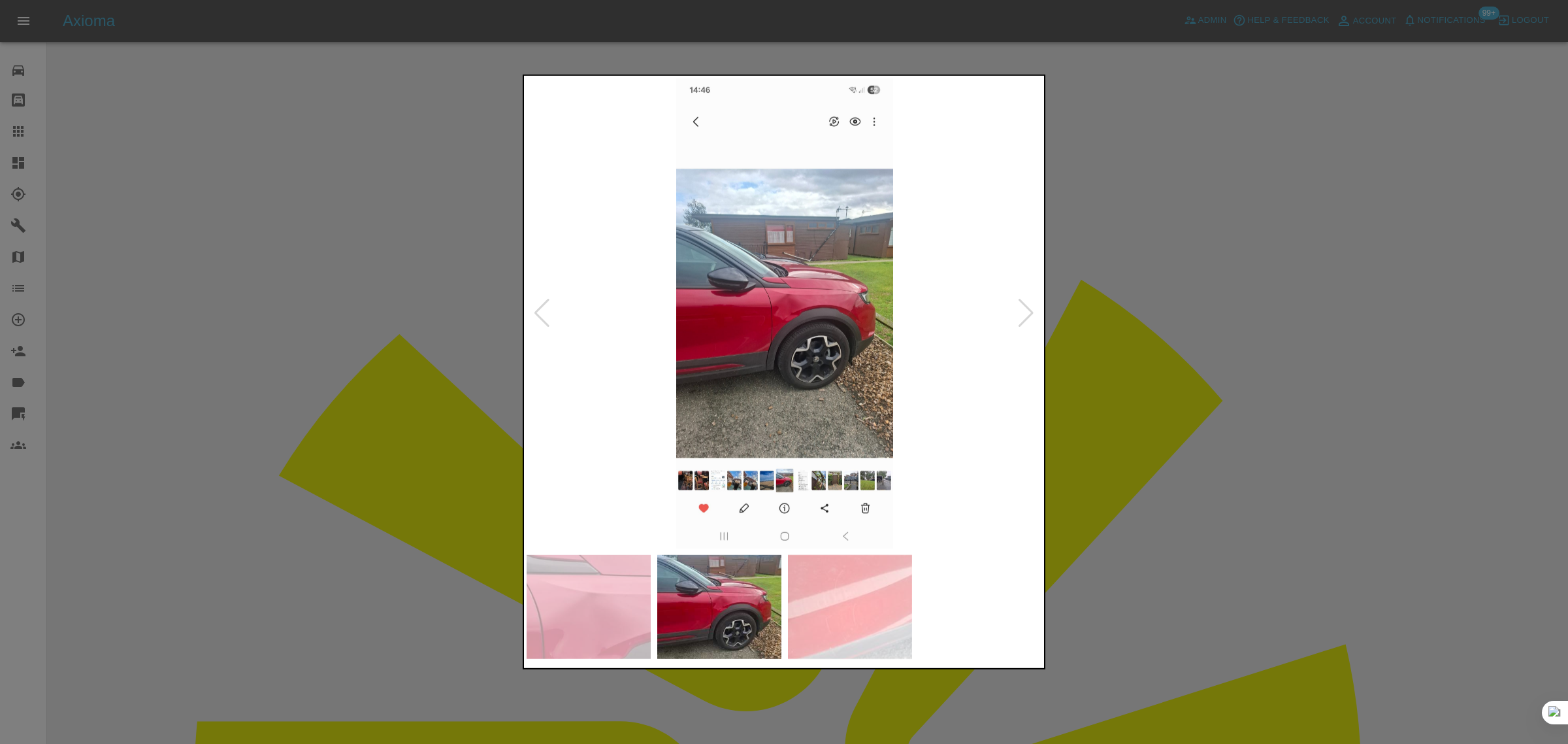
click at [1026, 306] on div at bounding box center [1026, 313] width 18 height 29
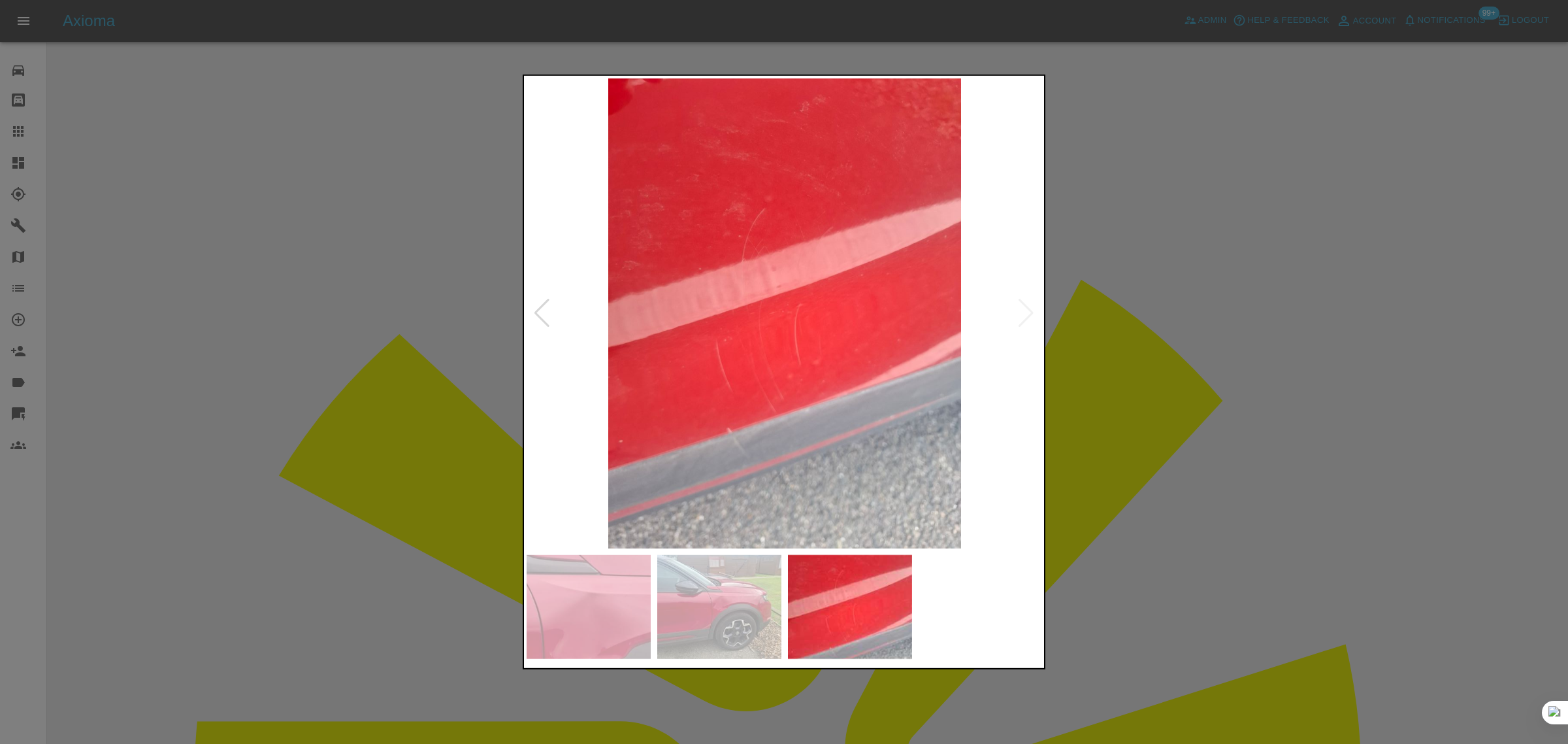
click at [1026, 306] on img at bounding box center [784, 313] width 516 height 470
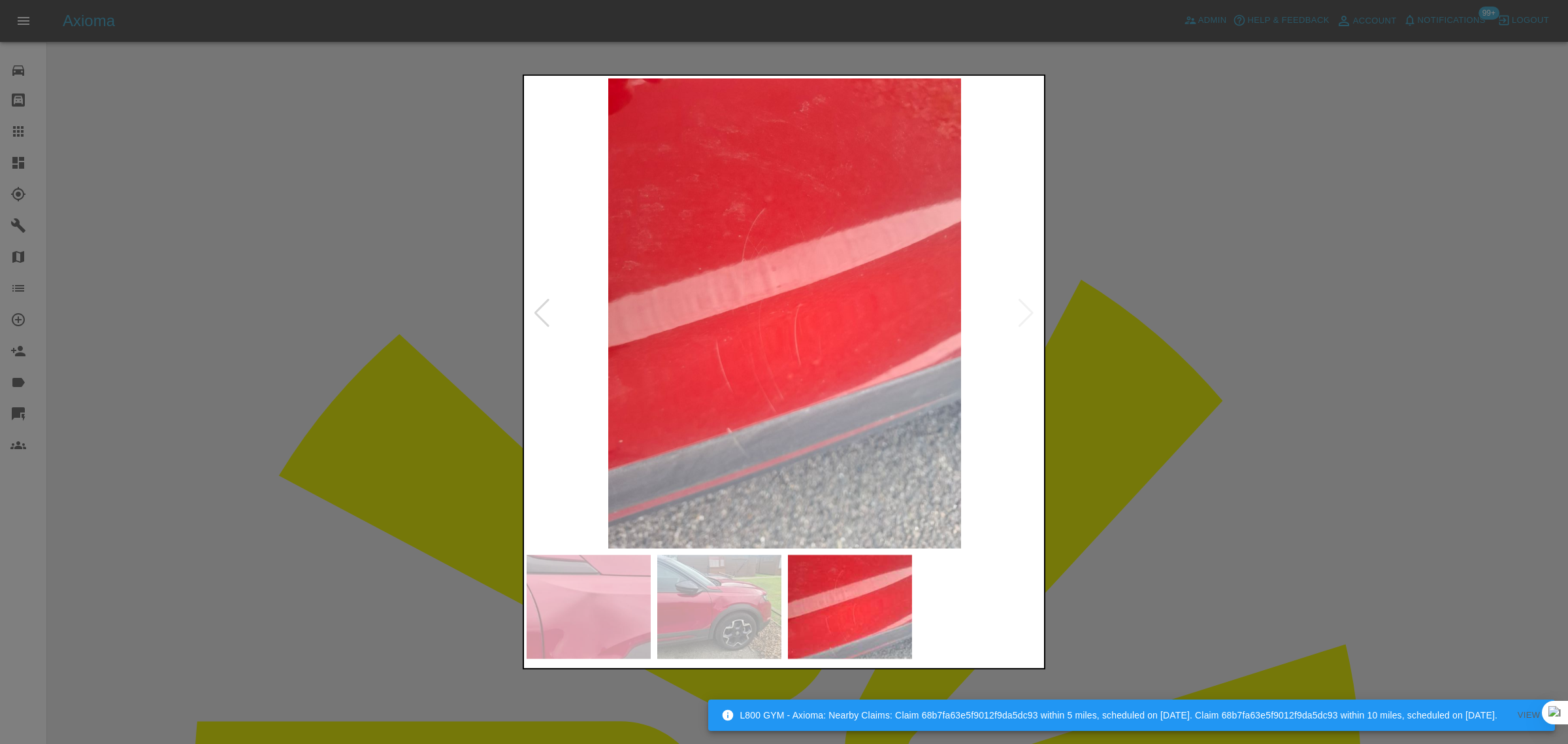
click at [14, 145] on div at bounding box center [784, 372] width 1568 height 744
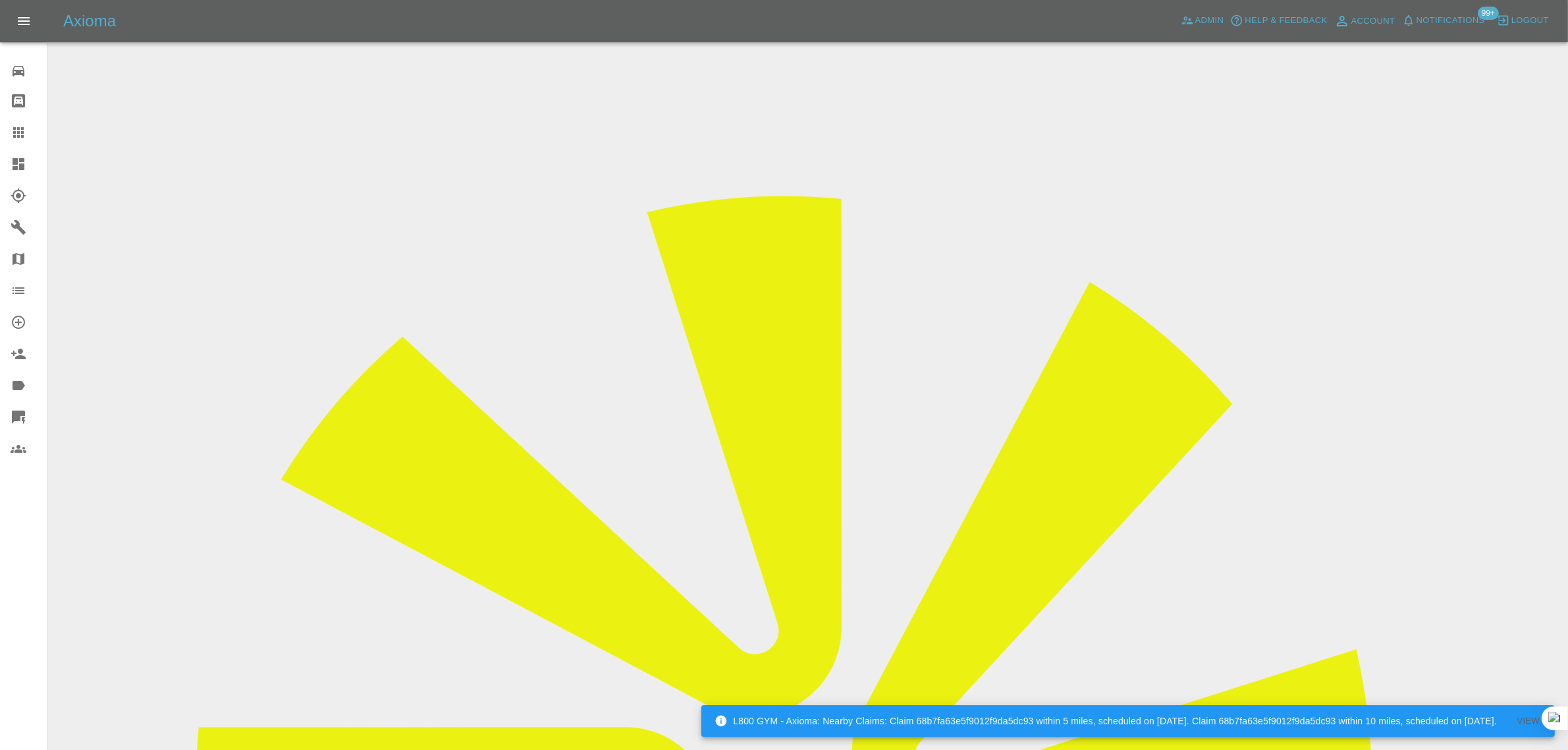
click at [15, 130] on icon at bounding box center [18, 132] width 16 height 16
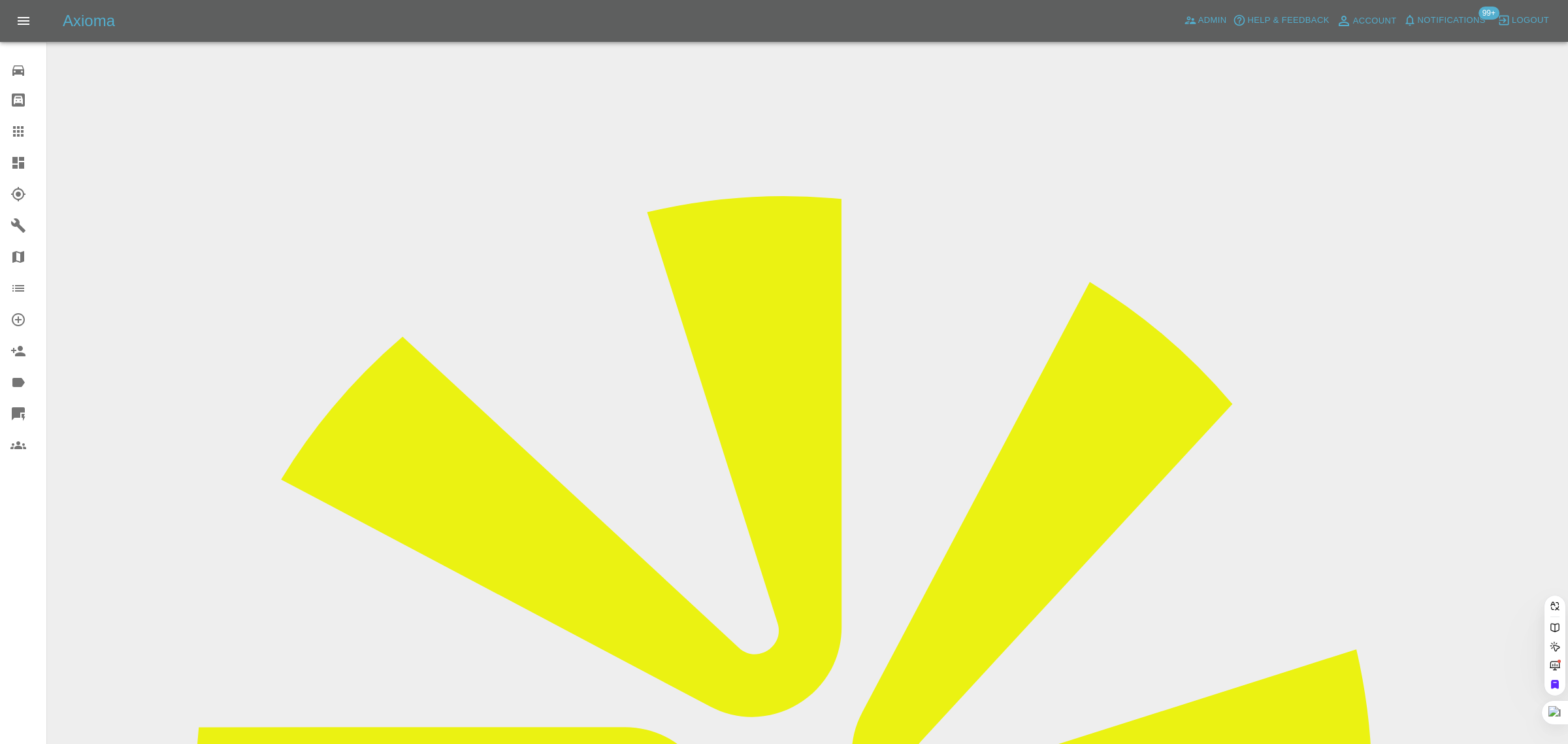
paste input "bennymartin434@gmail.com"
type input "bennymartin434@gmail.com"
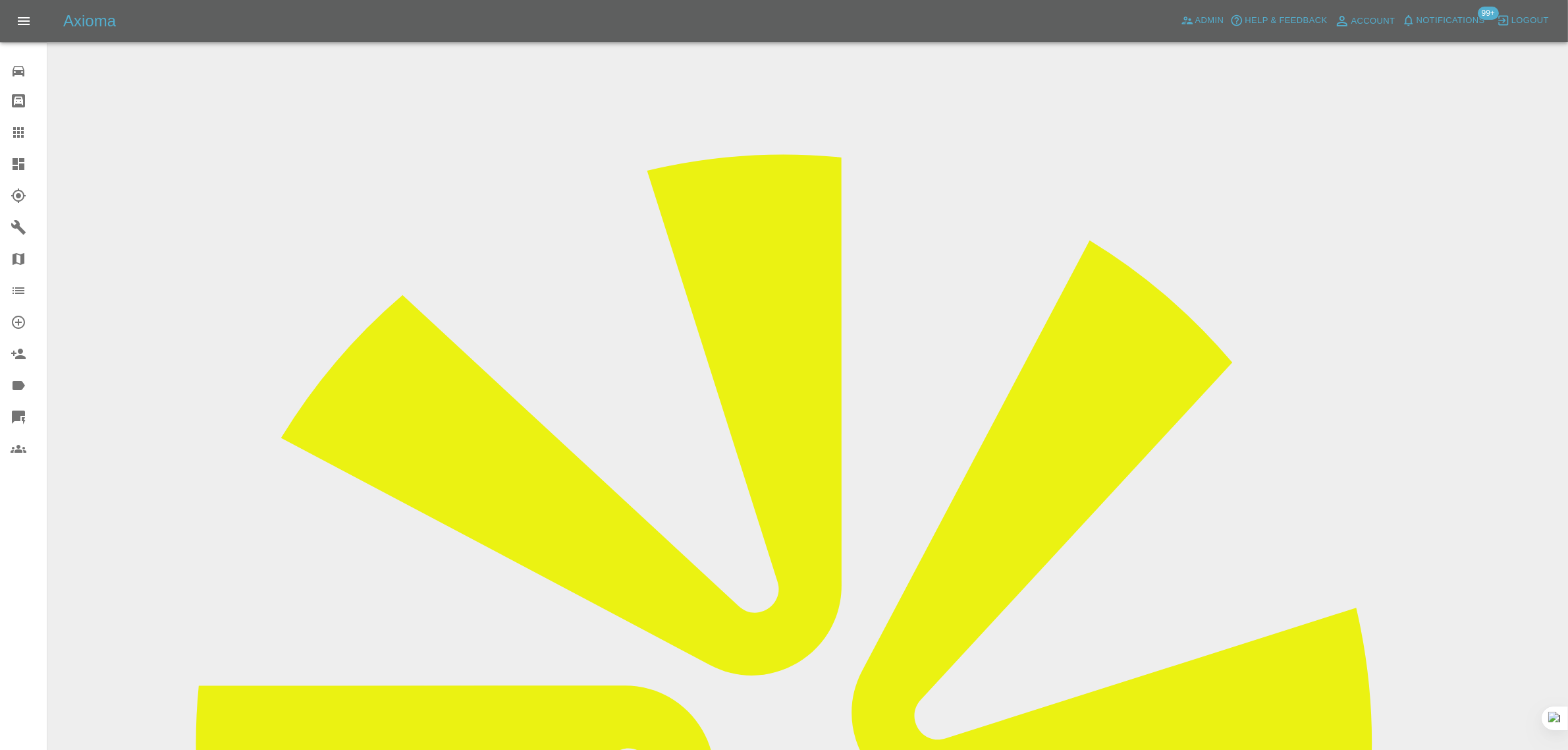
scroll to position [82, 0]
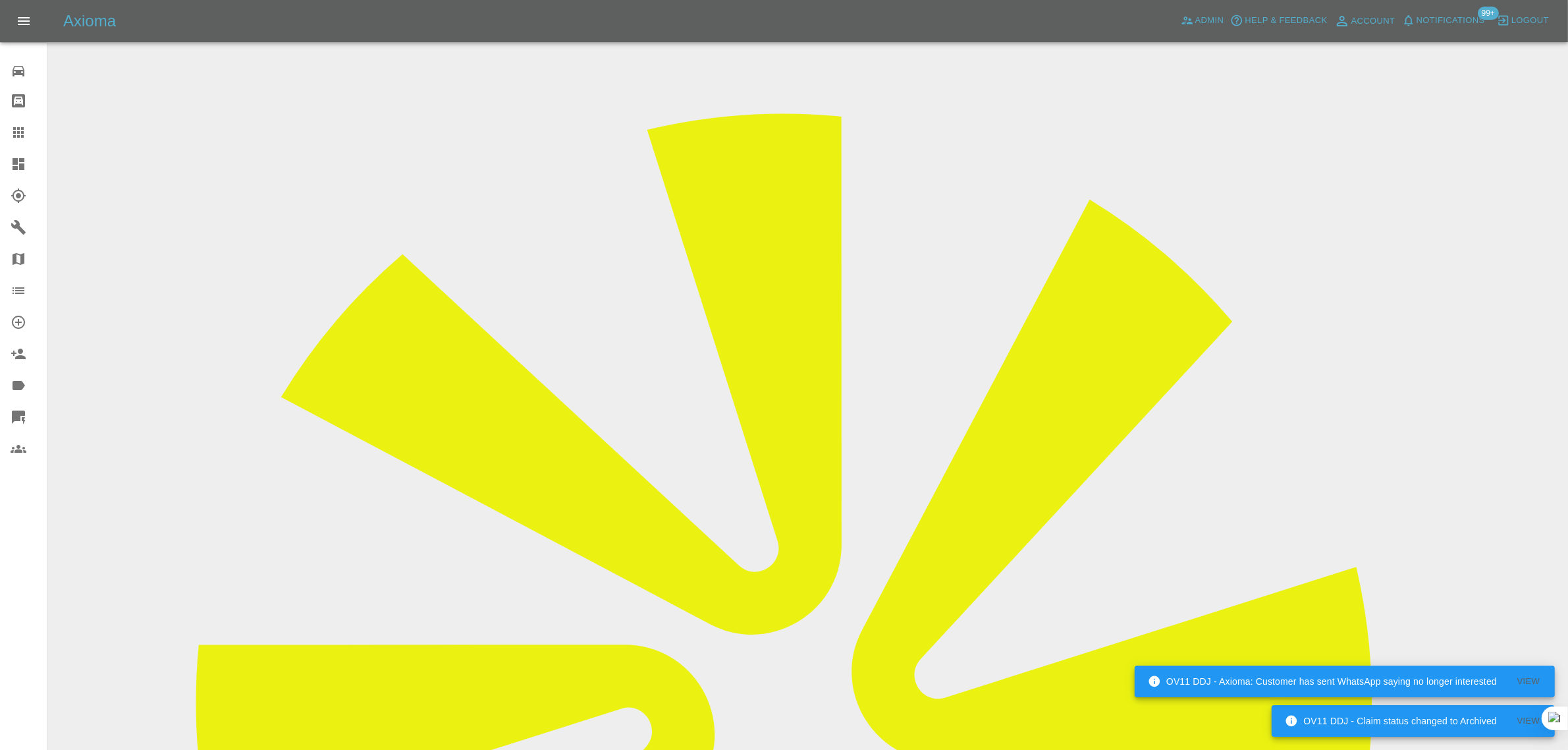
click at [26, 138] on div at bounding box center [28, 132] width 37 height 16
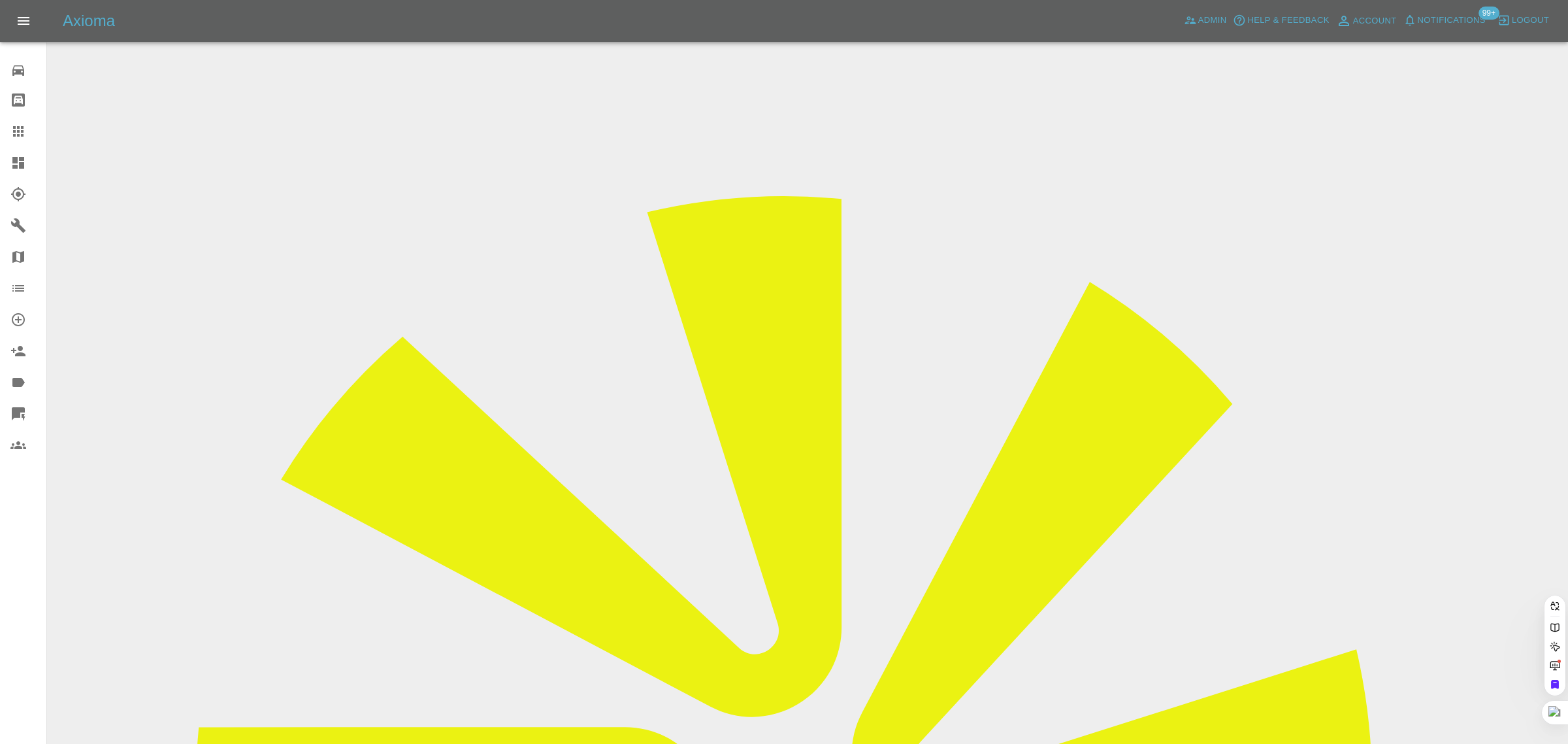
paste input "rahulbajaj23@hotmail.com"
type input "rahulbajaj23@hotmail.com"
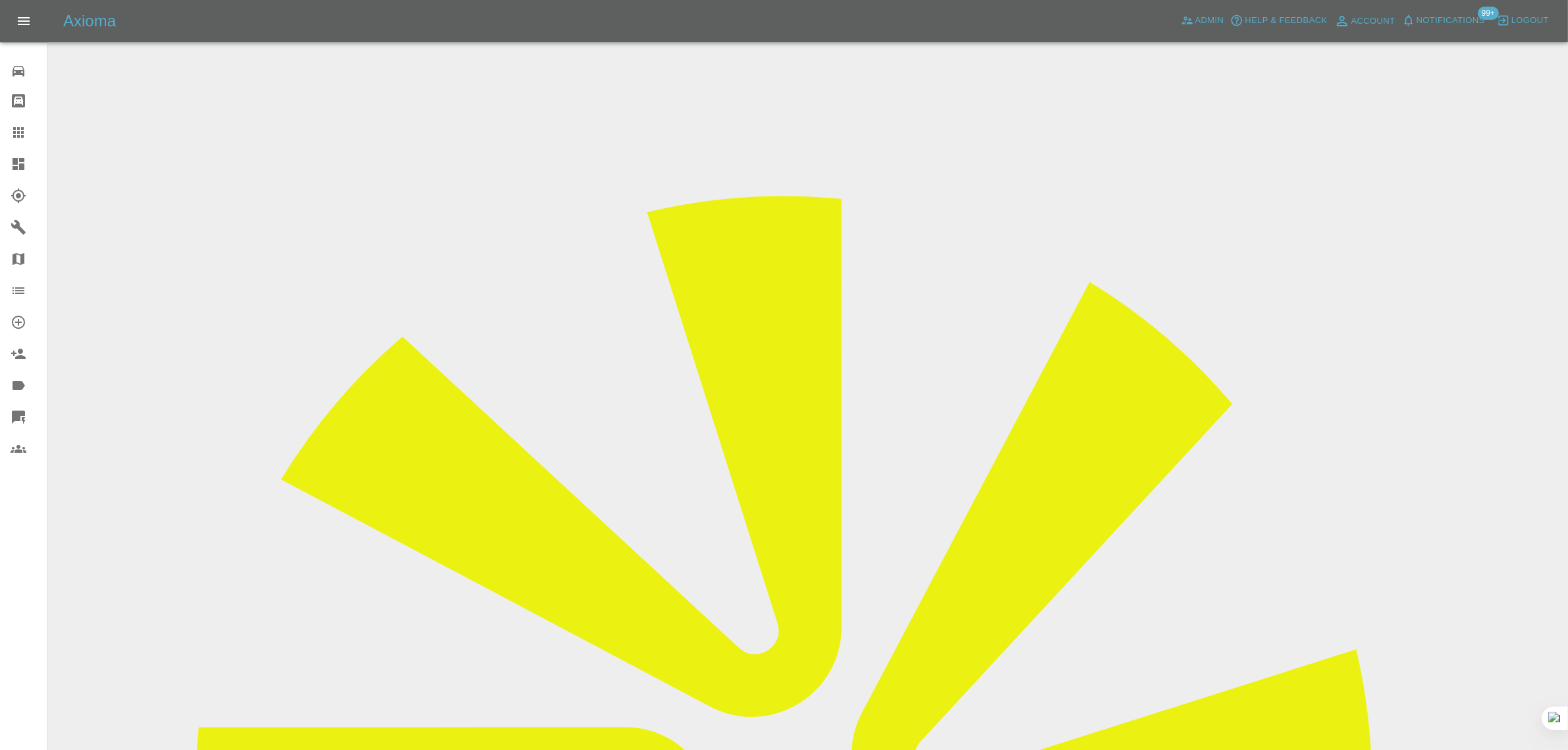
scroll to position [461, 0]
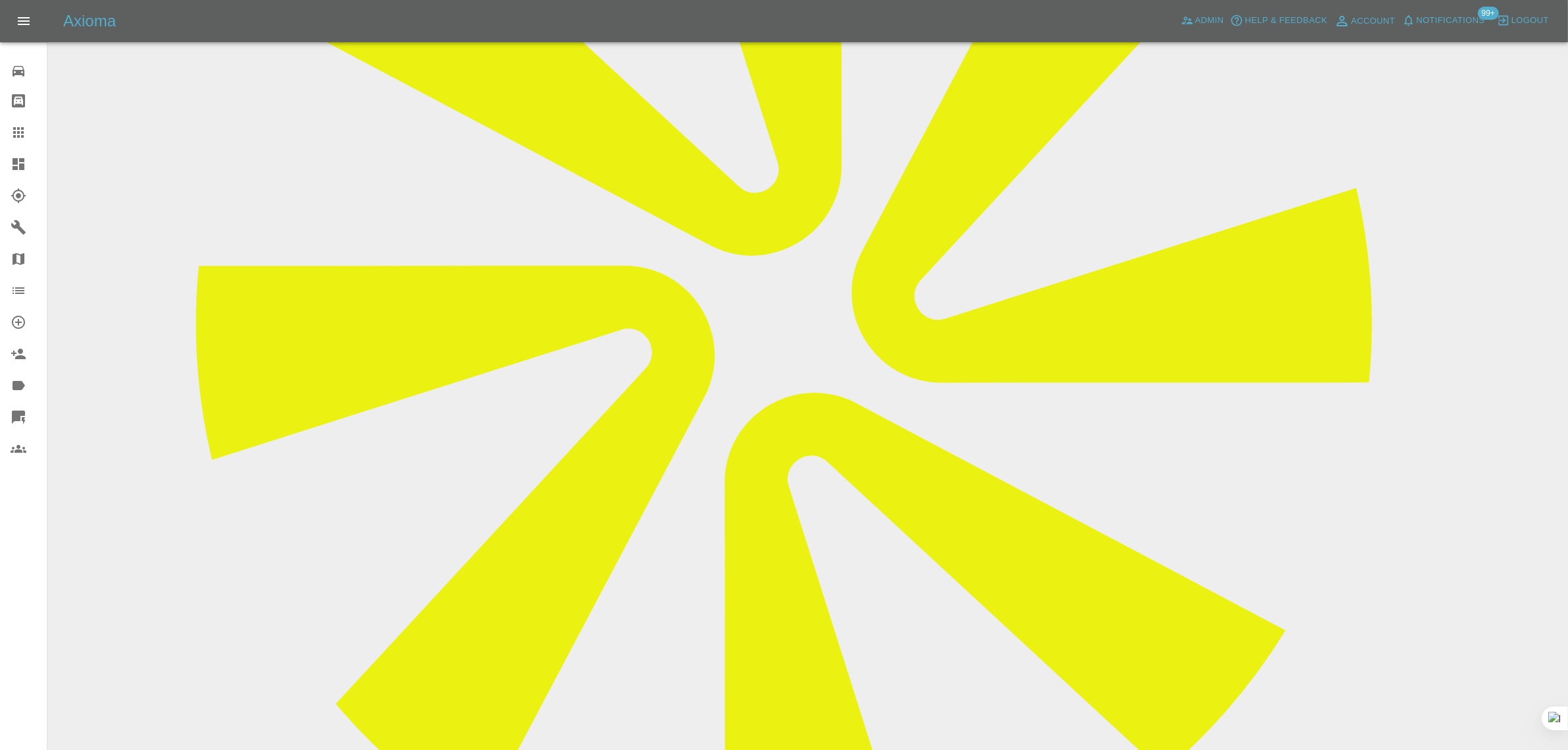
paste textarea "I would like to go ahead with the quote please. One thing our drive way has a s…"
type textarea "I would like to go ahead with the quote please. One thing our drive way has a s…"
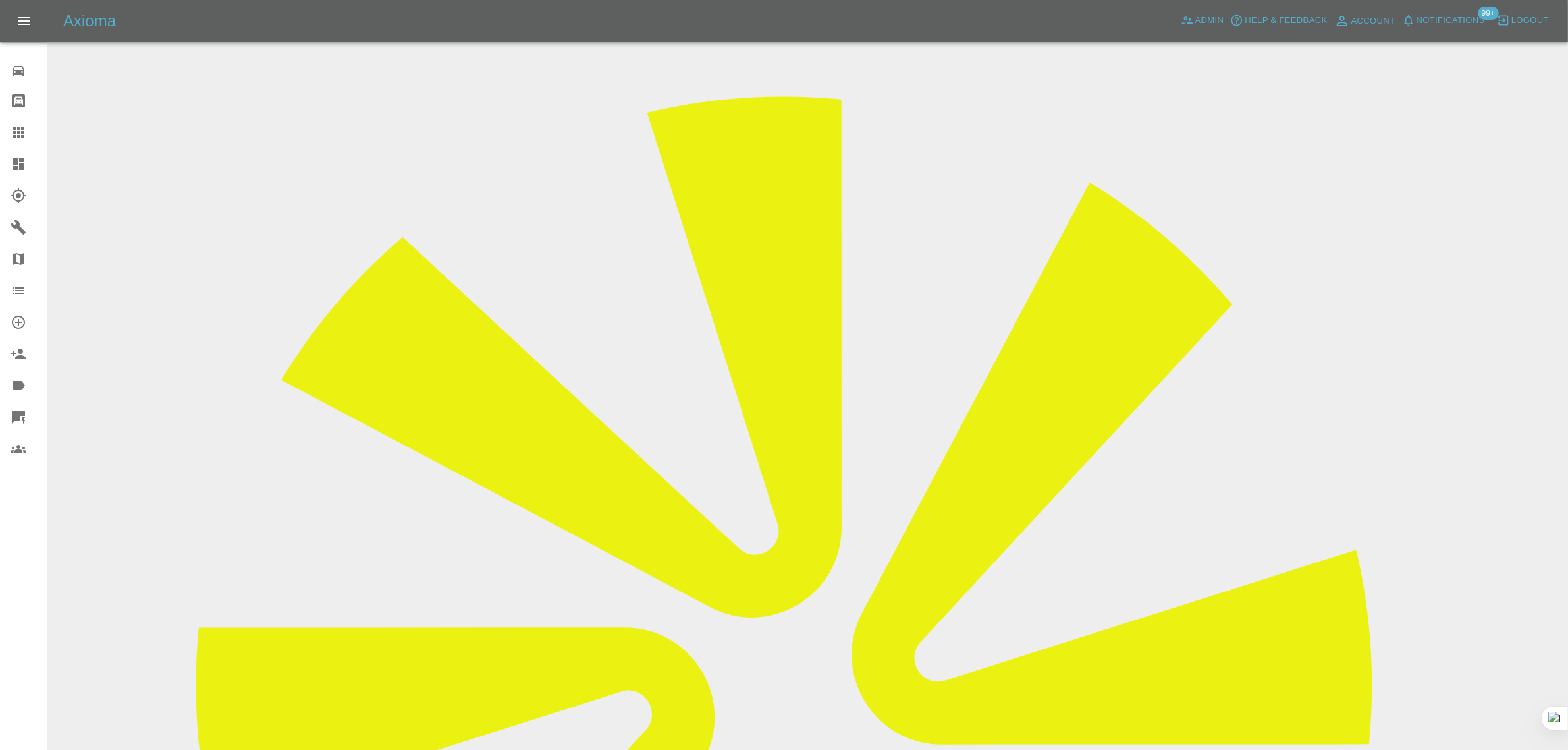
scroll to position [247, 0]
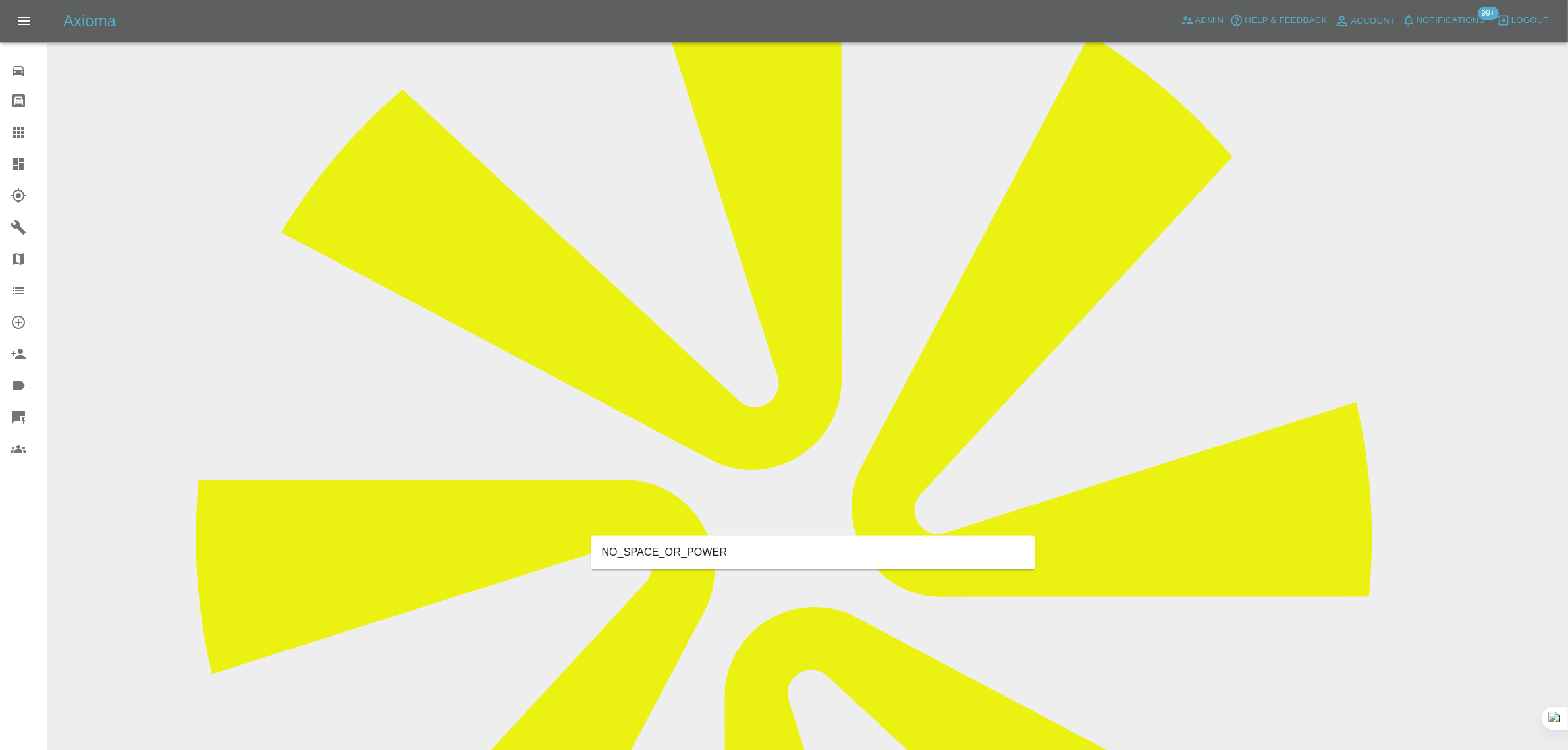
type input "space"
click at [739, 558] on li "NO_SPACE_OR_POWER" at bounding box center [813, 553] width 444 height 24
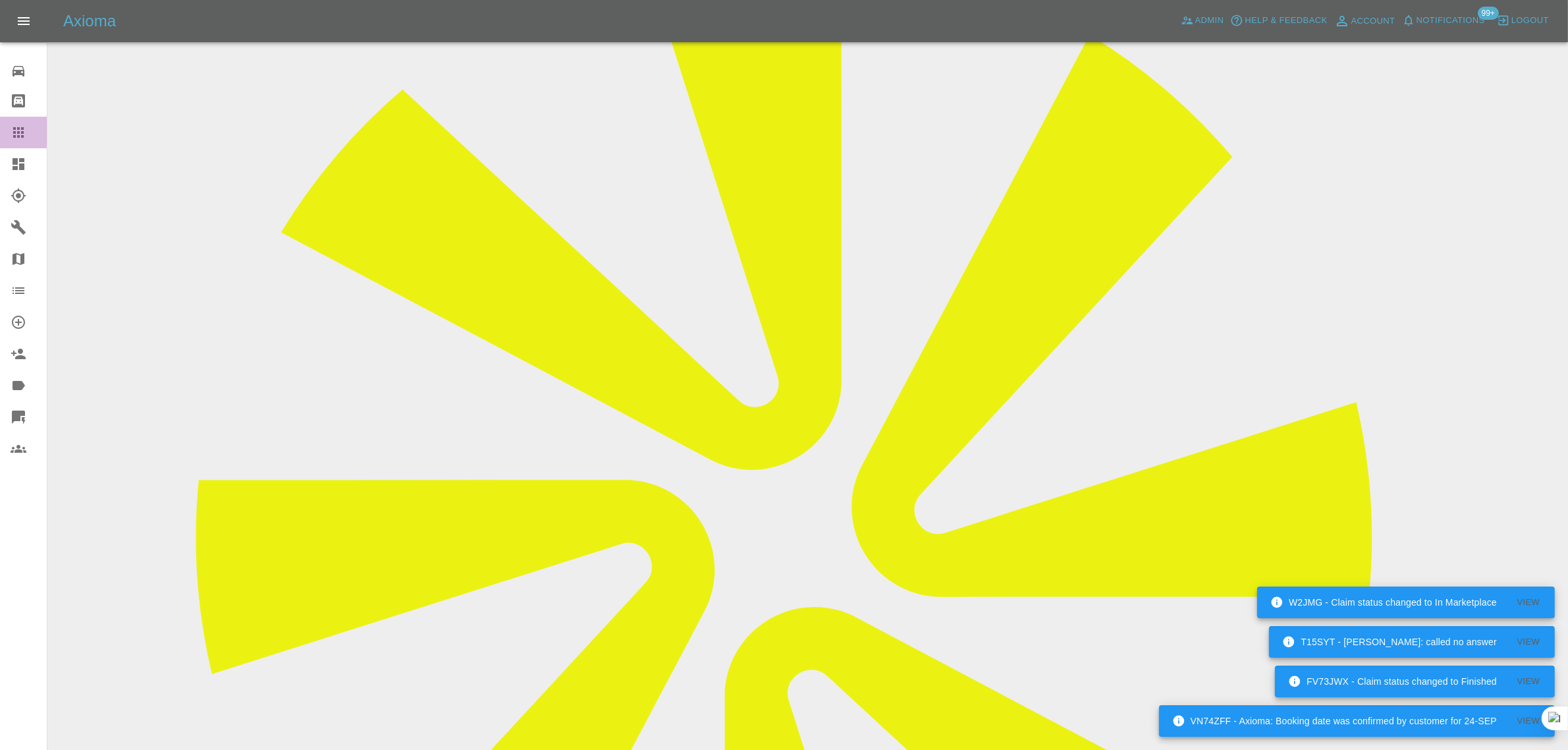
click at [1, 132] on link "Claims" at bounding box center [23, 132] width 47 height 31
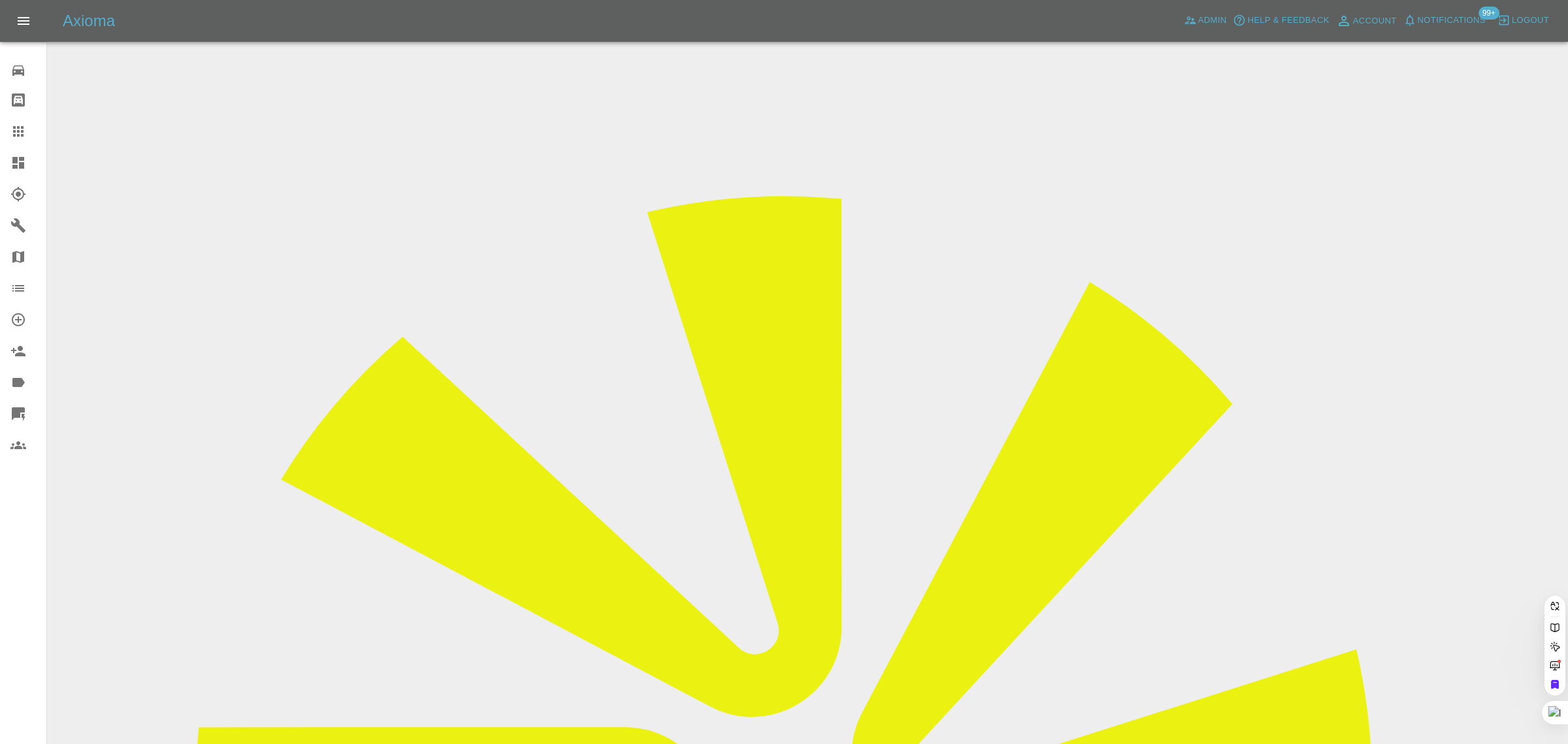
paste input "brianmccann@live.co.uk"
type input "brianmccann@live.co.uk"
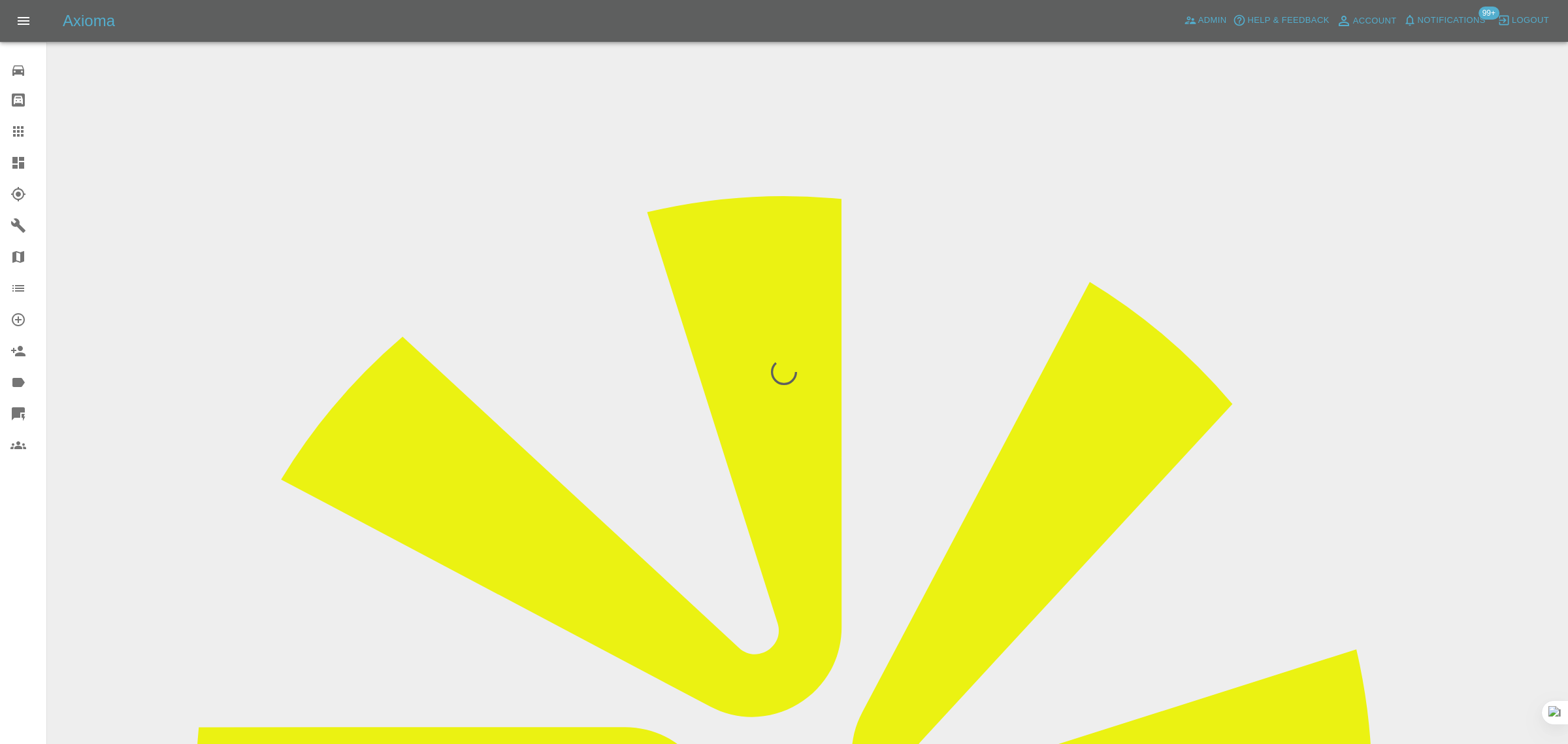
click at [10, 550] on div "0 Repair home Bodyshop home Claims Dashboard Explorer Garages Map Organization …" at bounding box center [23, 372] width 47 height 744
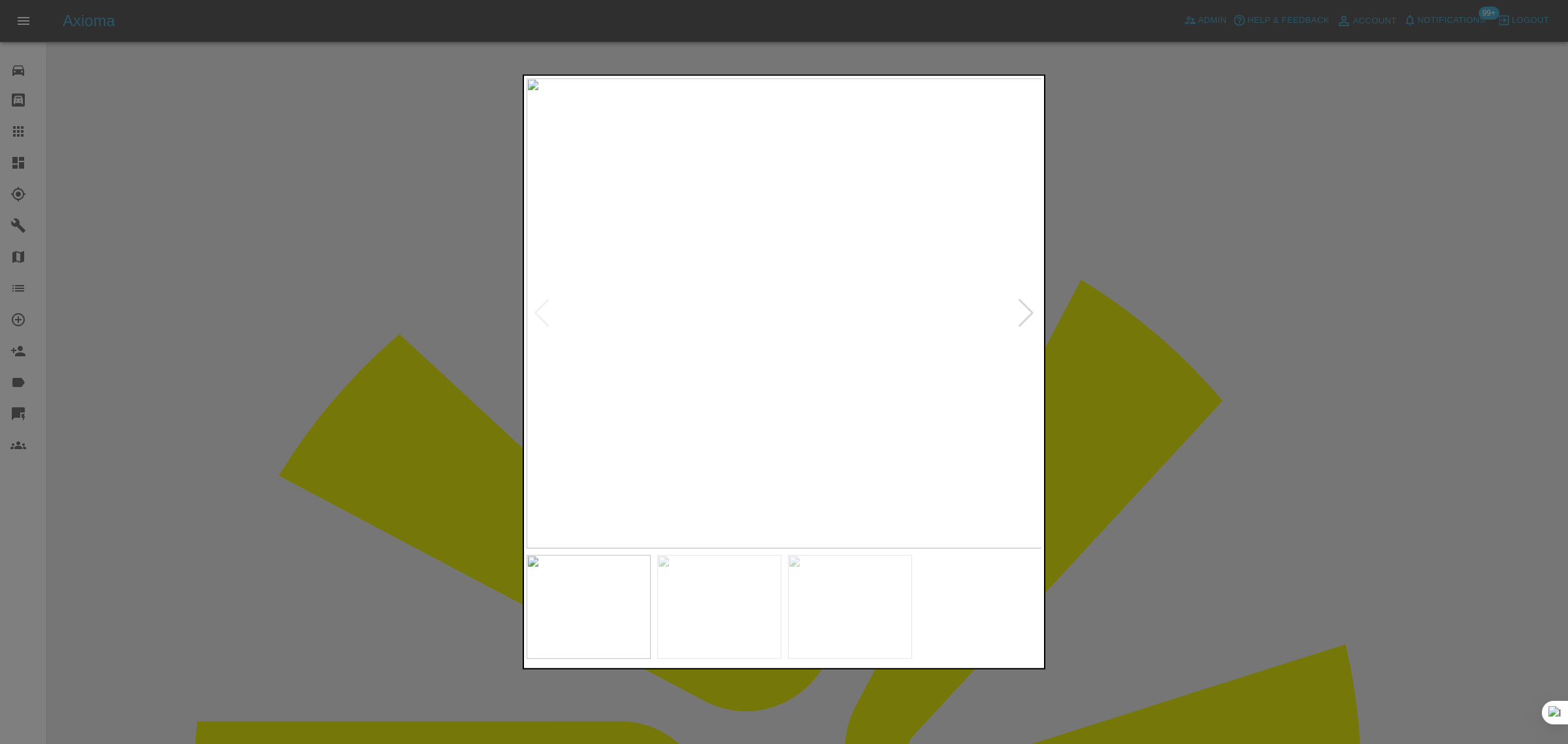
click at [1195, 352] on div at bounding box center [784, 372] width 1568 height 744
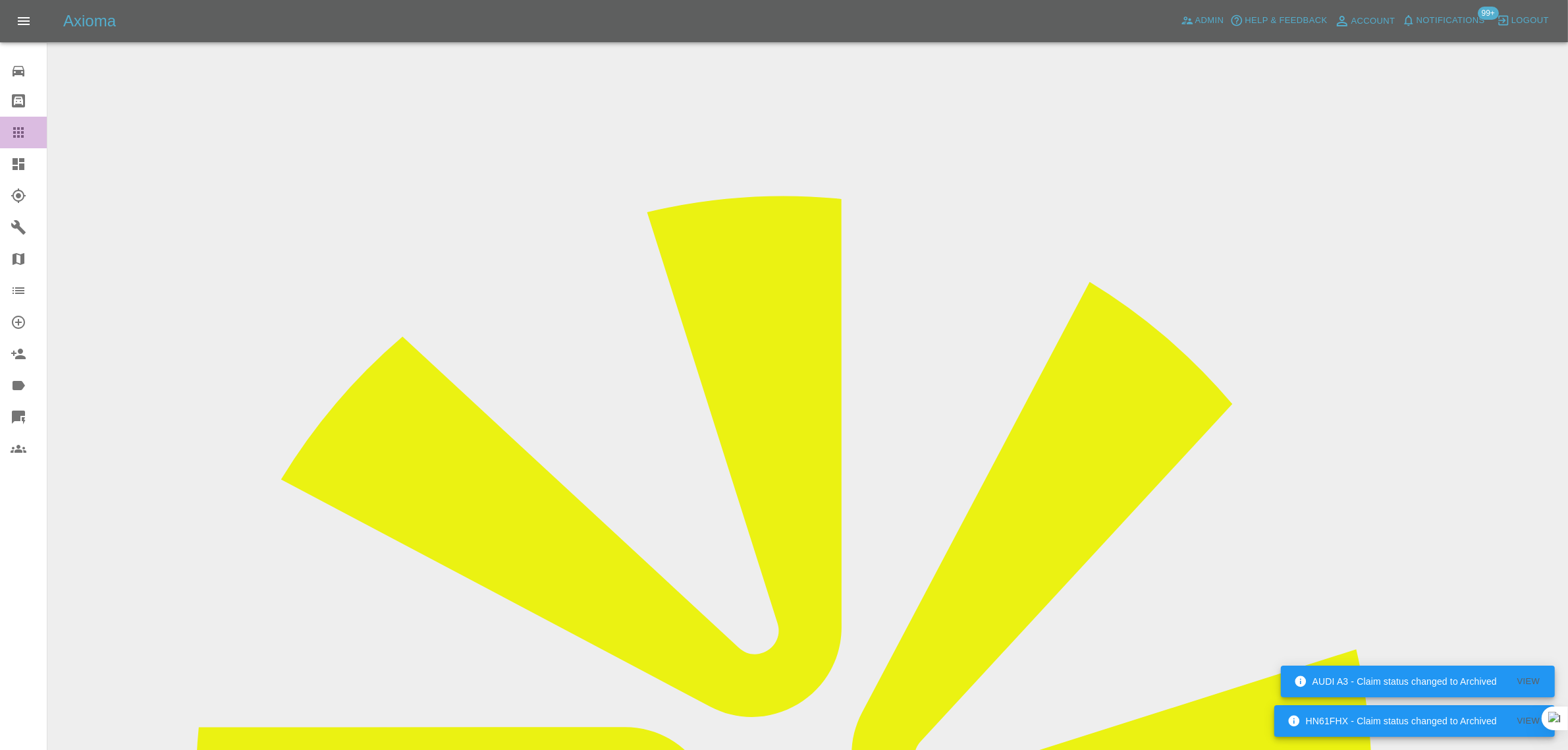
click at [19, 136] on icon at bounding box center [18, 132] width 10 height 10
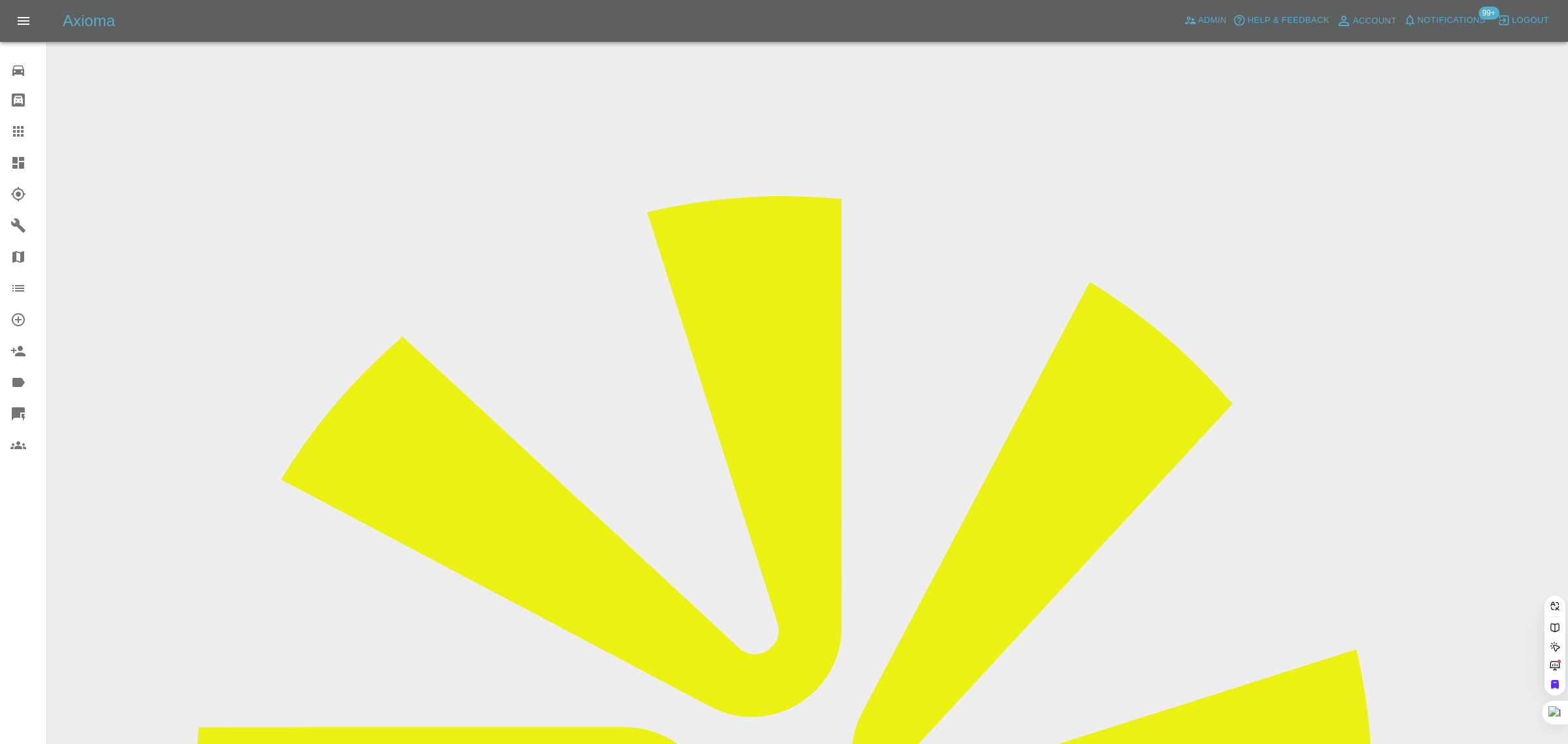
paste input "kathrynhendrick@icloud.com"
type input "kathrynhendrick@icloud.com"
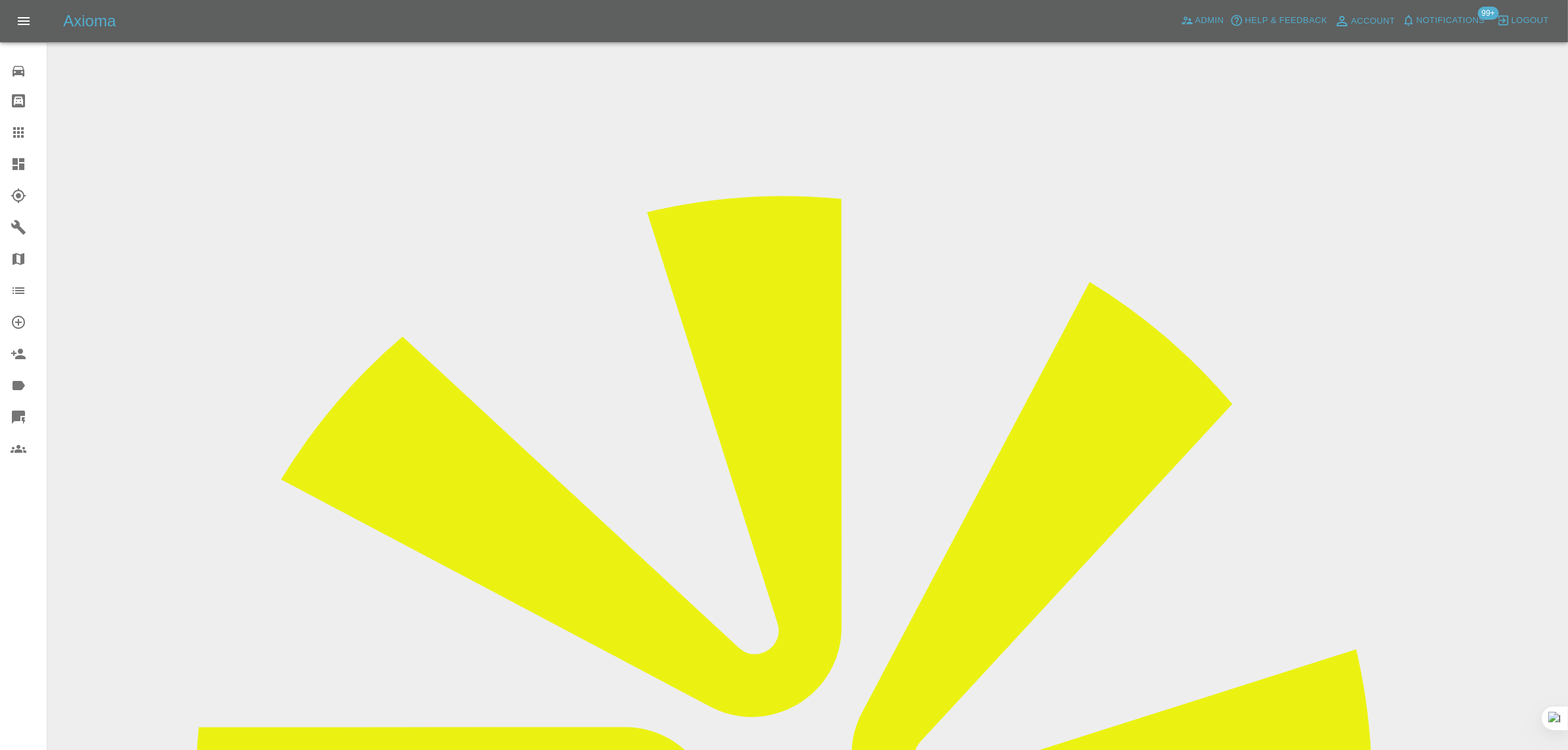
scroll to position [659, 0]
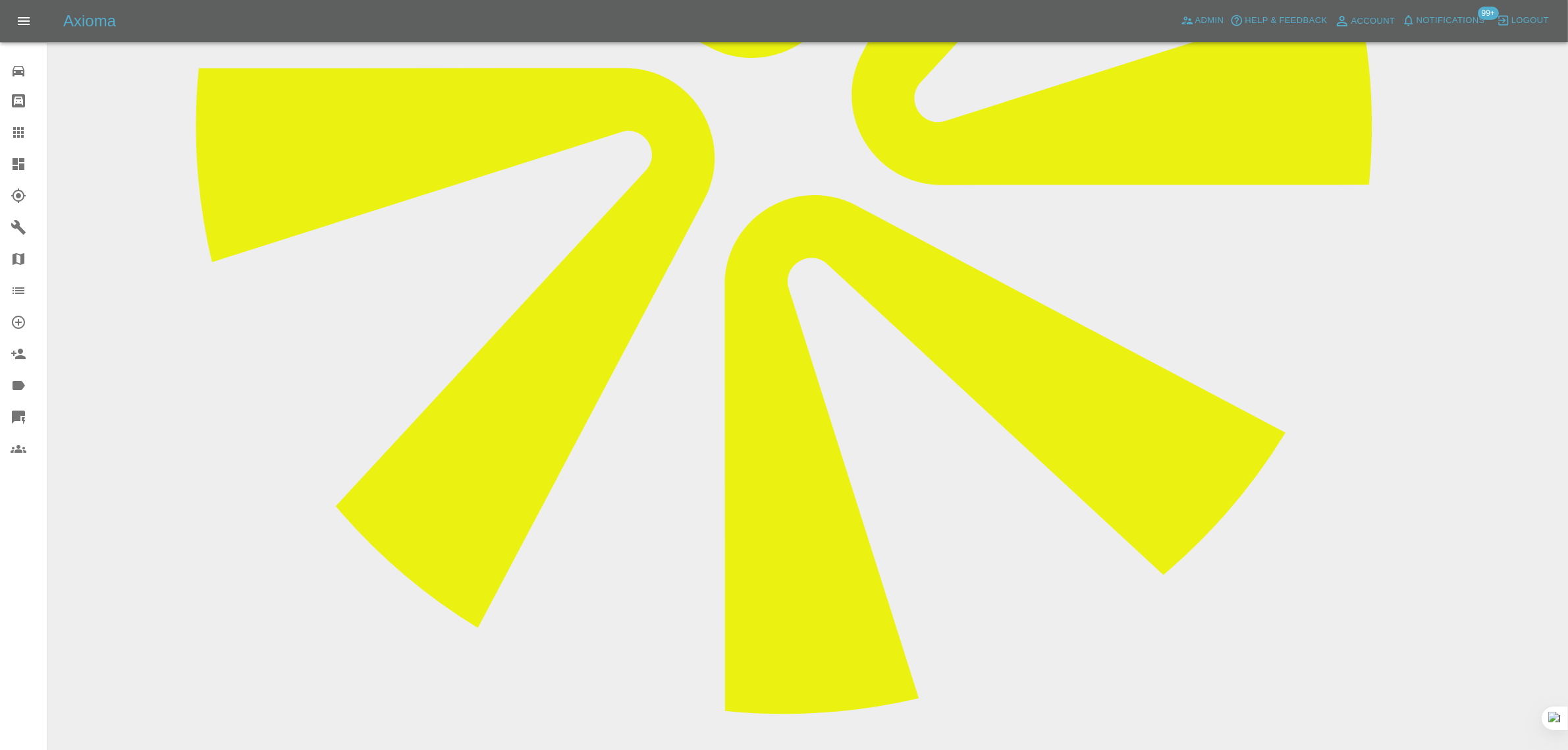
paste textarea "Thankyou so much for getting back so quickly I’m afraid I have not got an optio…"
type textarea "Thankyou so much for getting back so quickly I’m afraid I have not got an optio…"
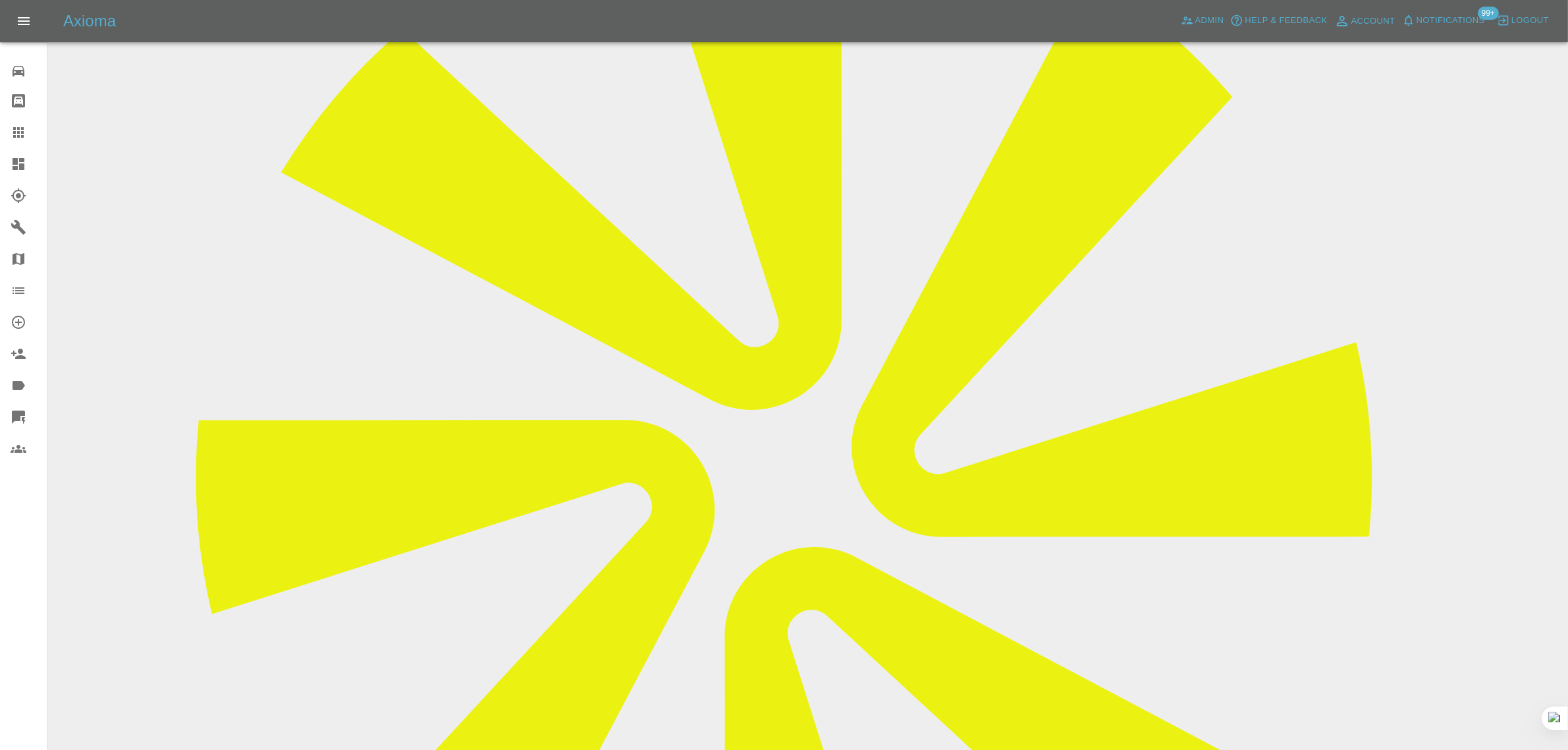
scroll to position [82, 0]
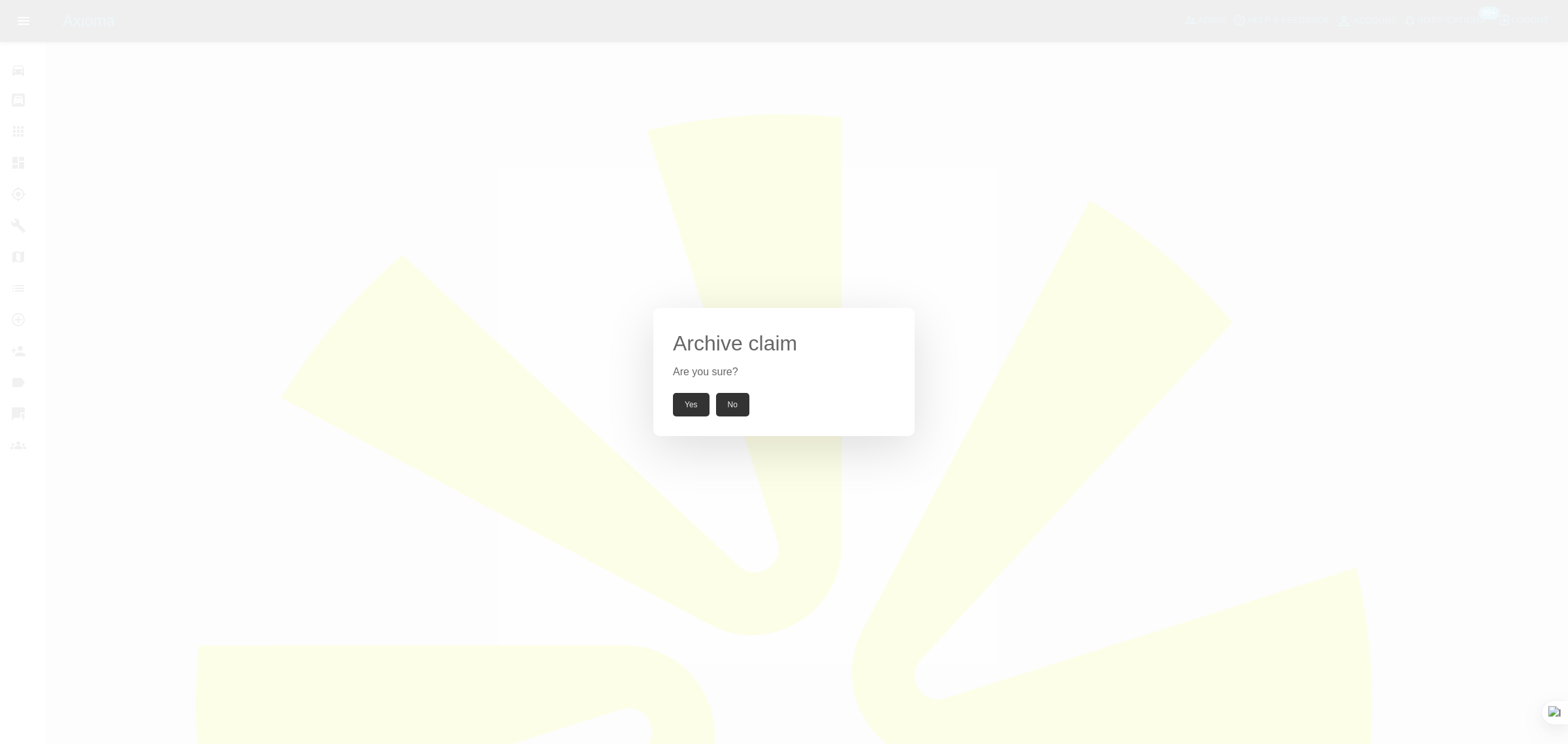
click at [688, 403] on button "Yes" at bounding box center [691, 405] width 37 height 23
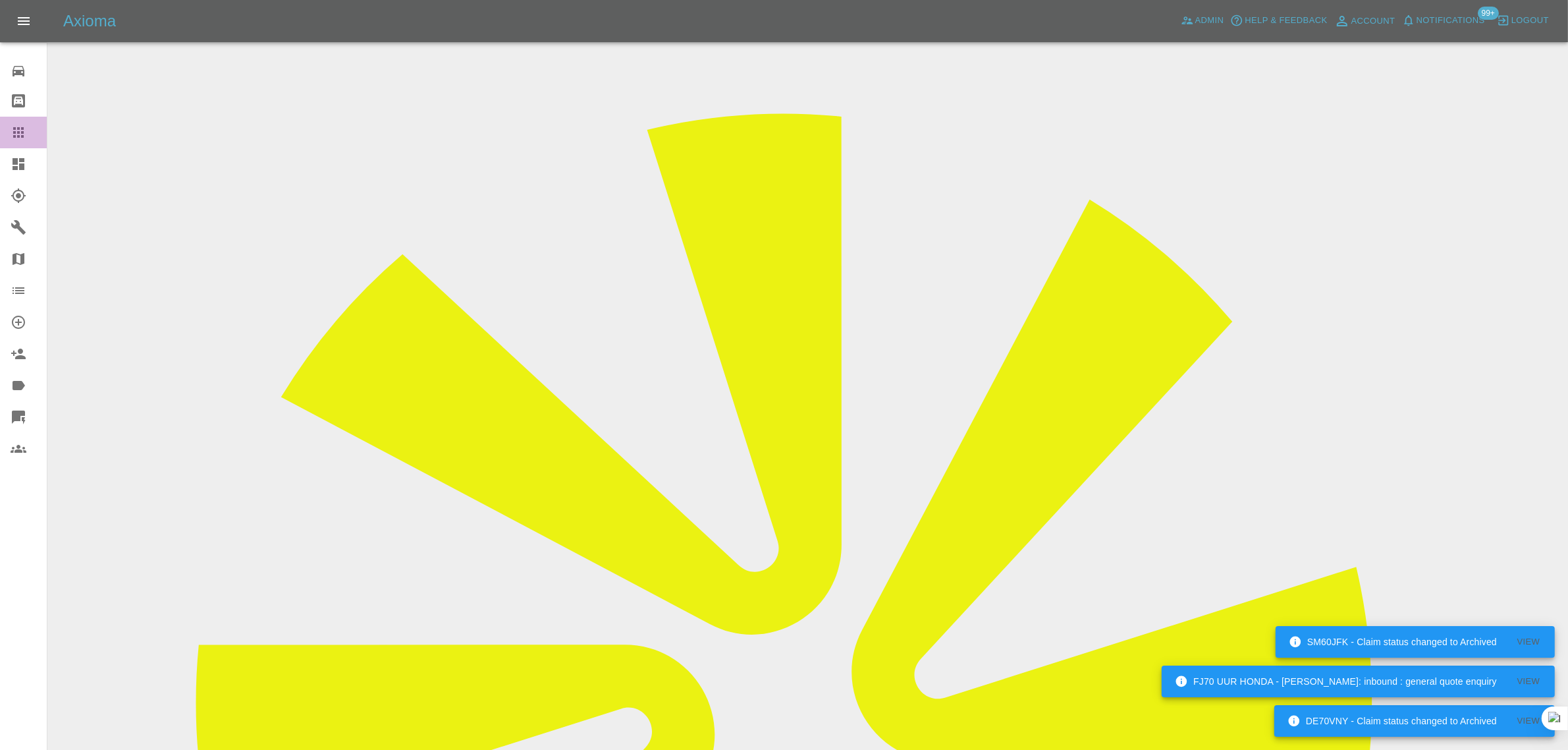
click at [26, 133] on div at bounding box center [28, 132] width 37 height 16
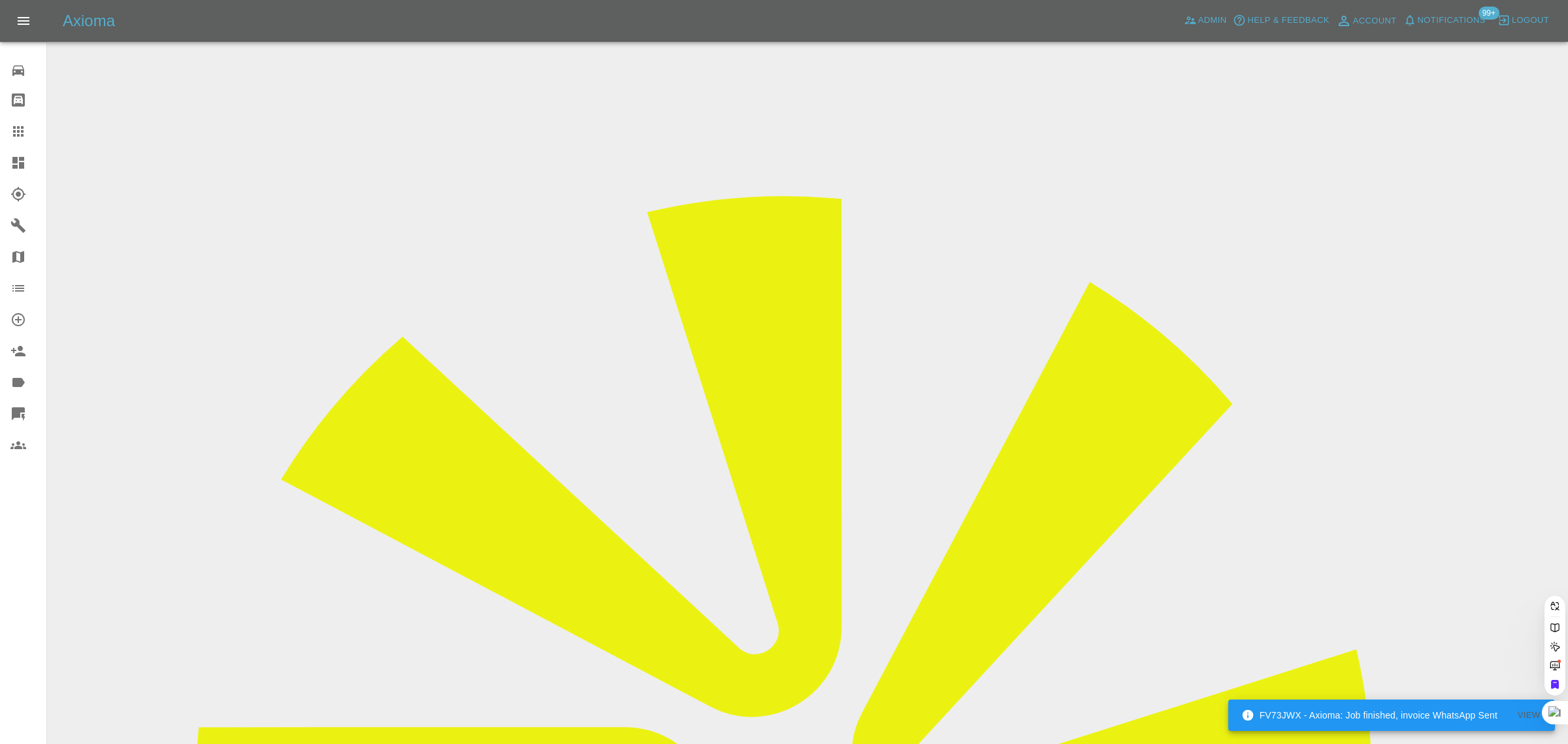
paste input "jonathanback69@gmail.com"
type input "jonathanback69@gmail.co"
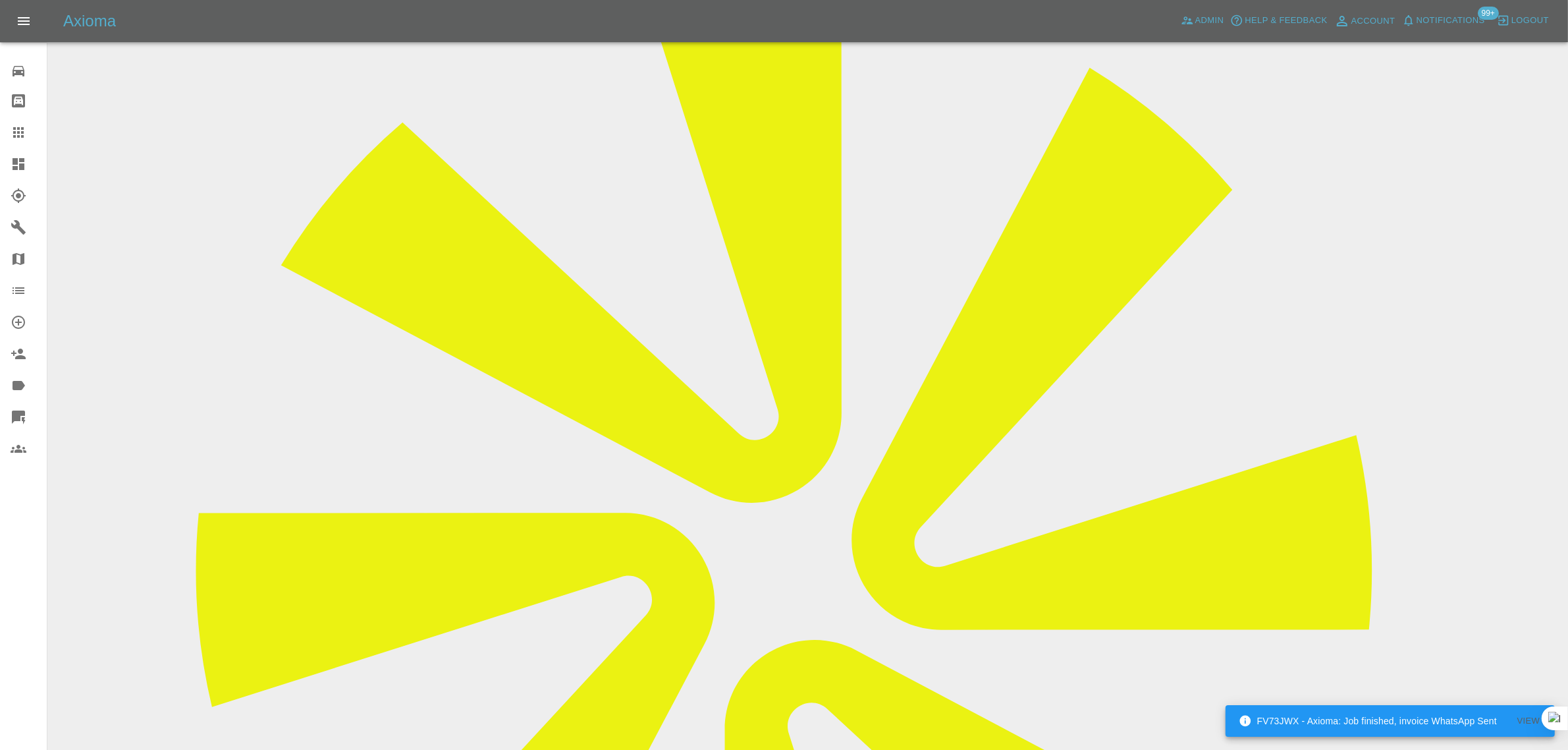
scroll to position [576, 0]
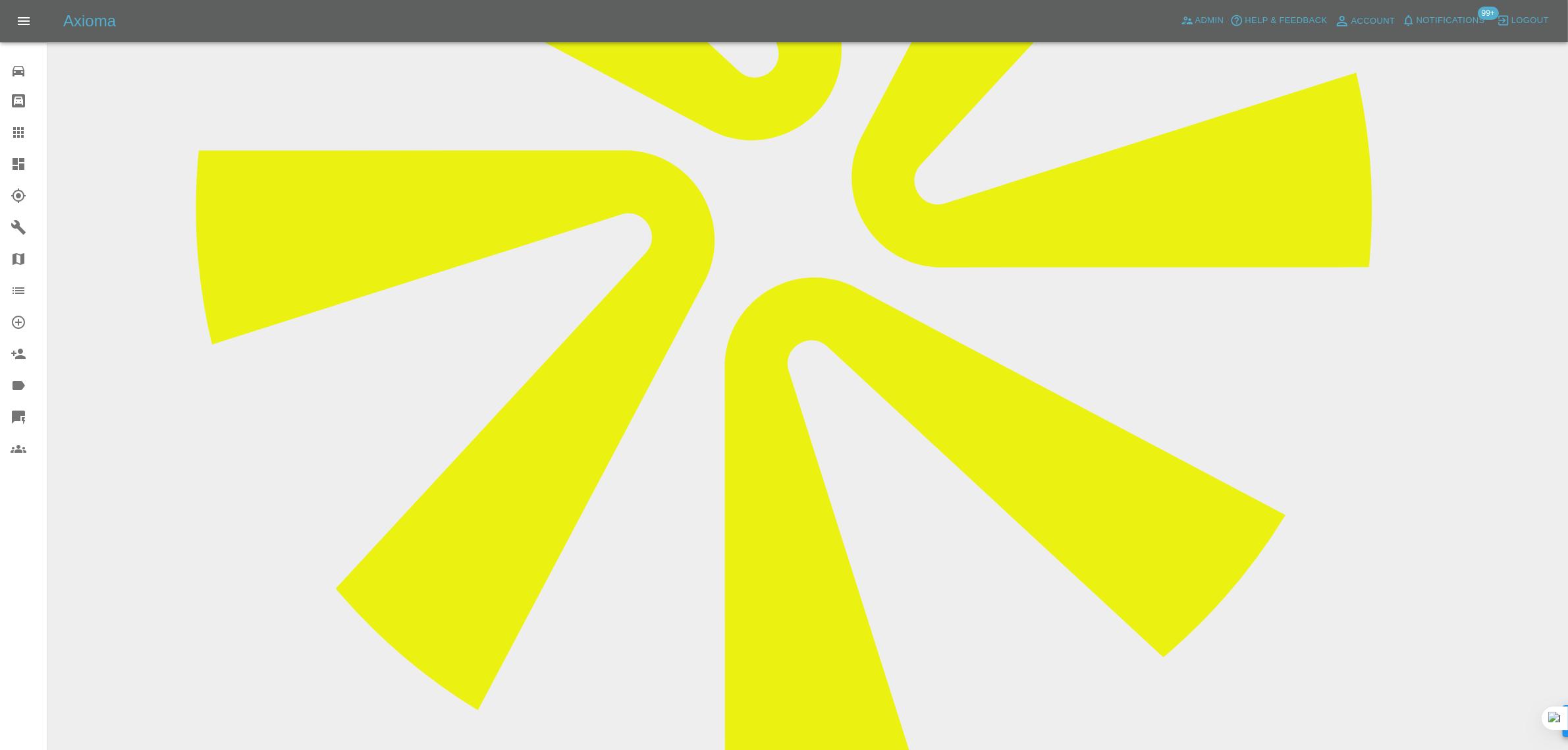
paste textarea "I have a repair booked on 3rd October for my Hyundai Santa Fe, AB24 JRB, and un…"
type textarea "I have a repair booked on 3rd October for my Hyundai Santa Fe, AB24 JRB, and un…"
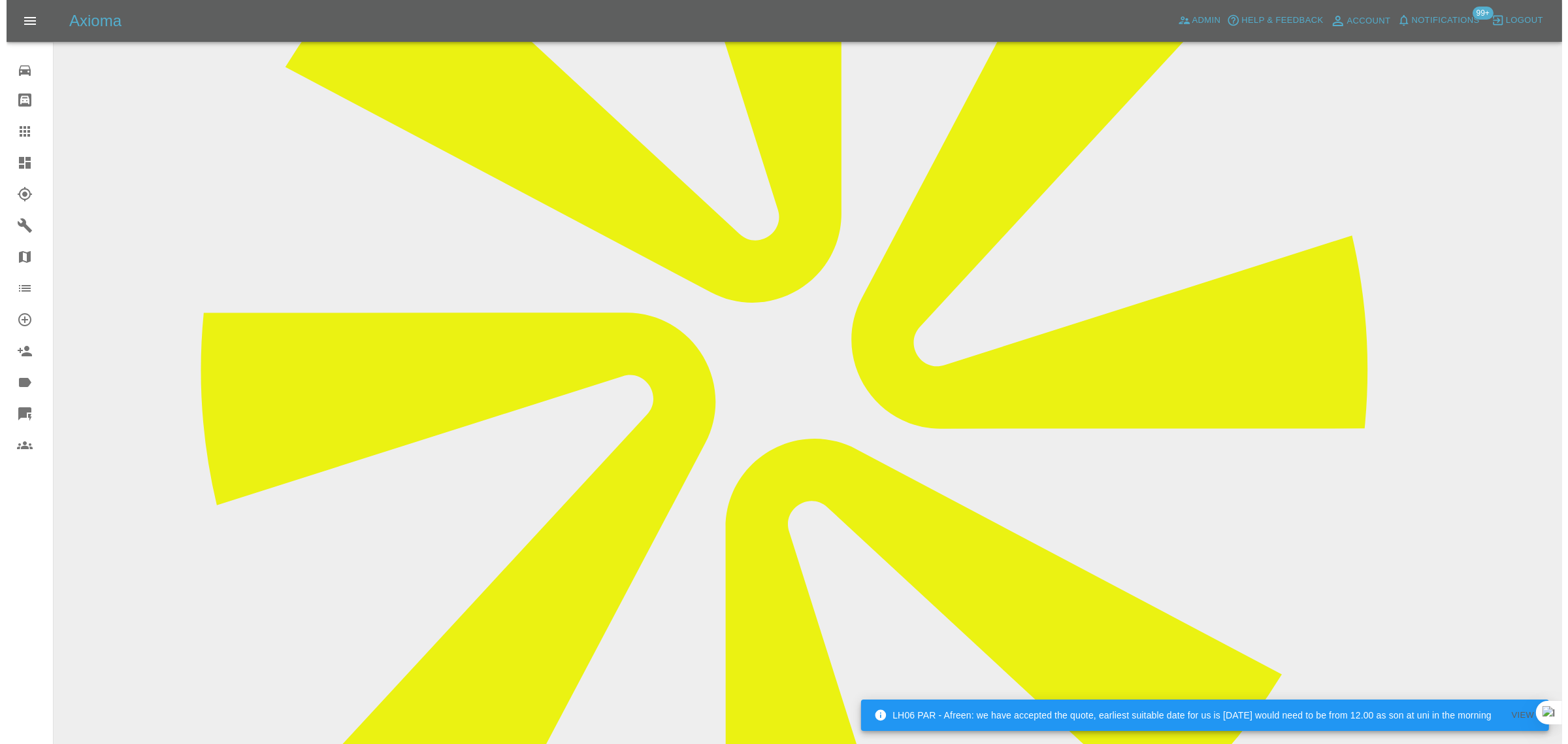
scroll to position [0, 0]
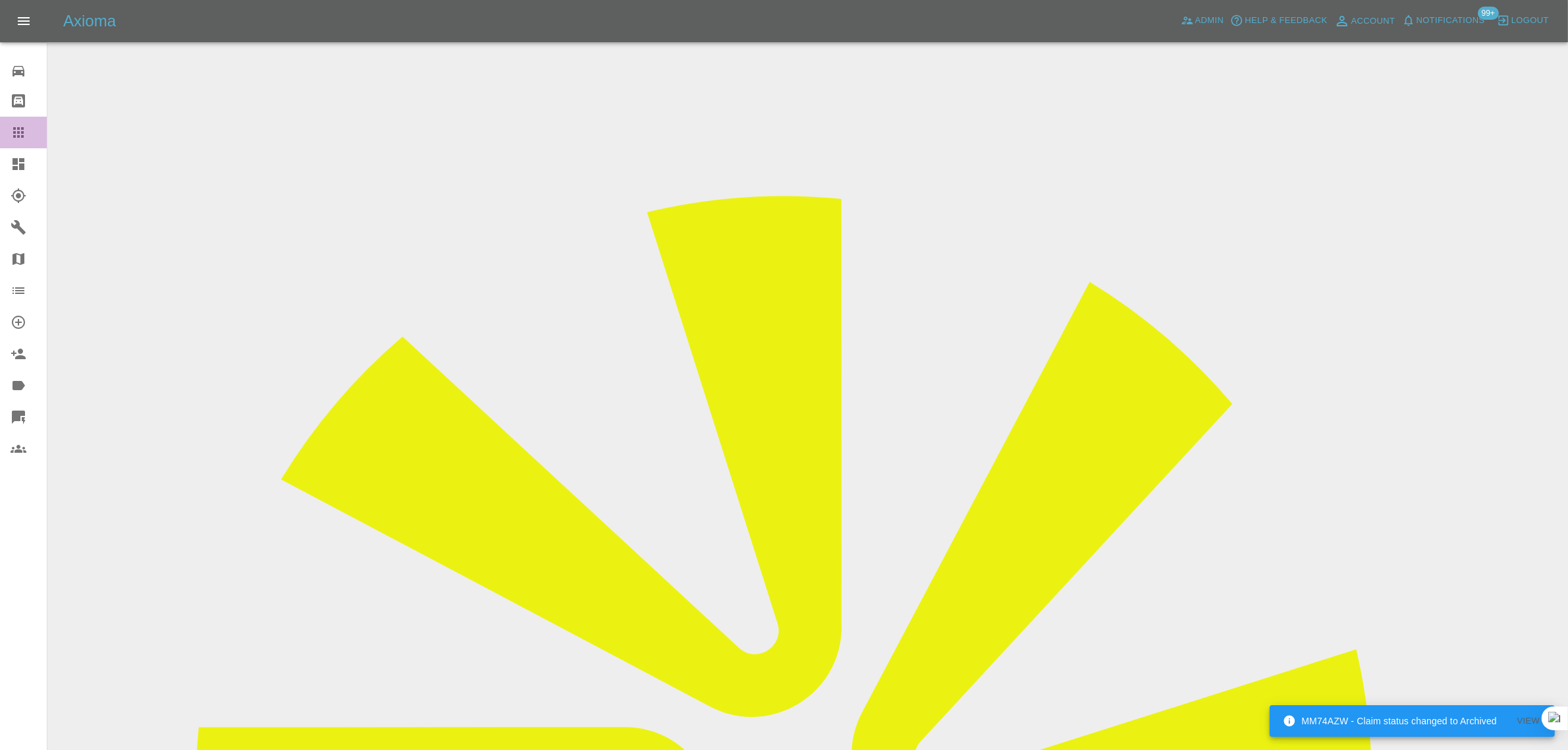
click at [19, 135] on icon at bounding box center [18, 132] width 16 height 16
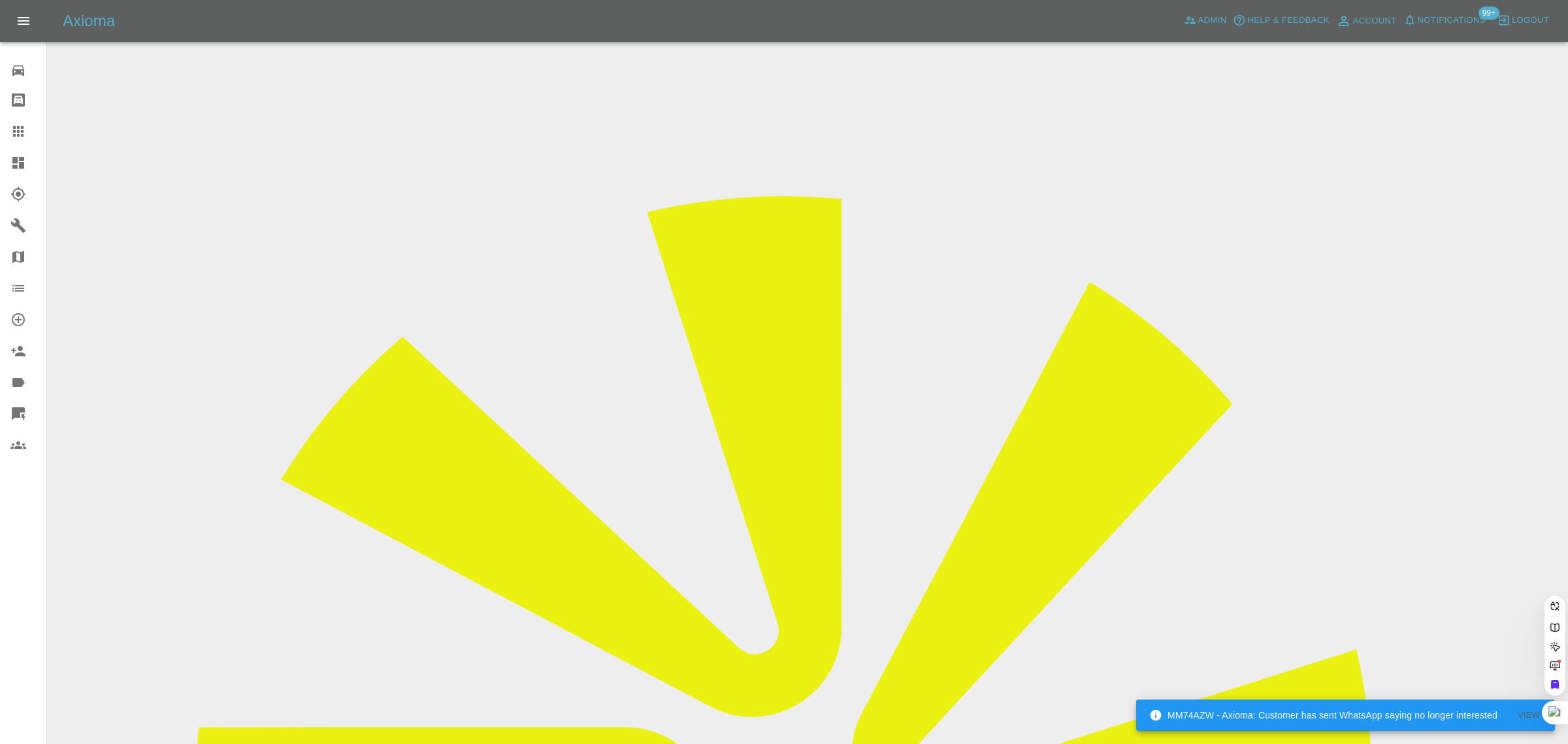
paste input "carl.ayres@ntlworld.com"
type input "carl.ayres@ntlworld.co"
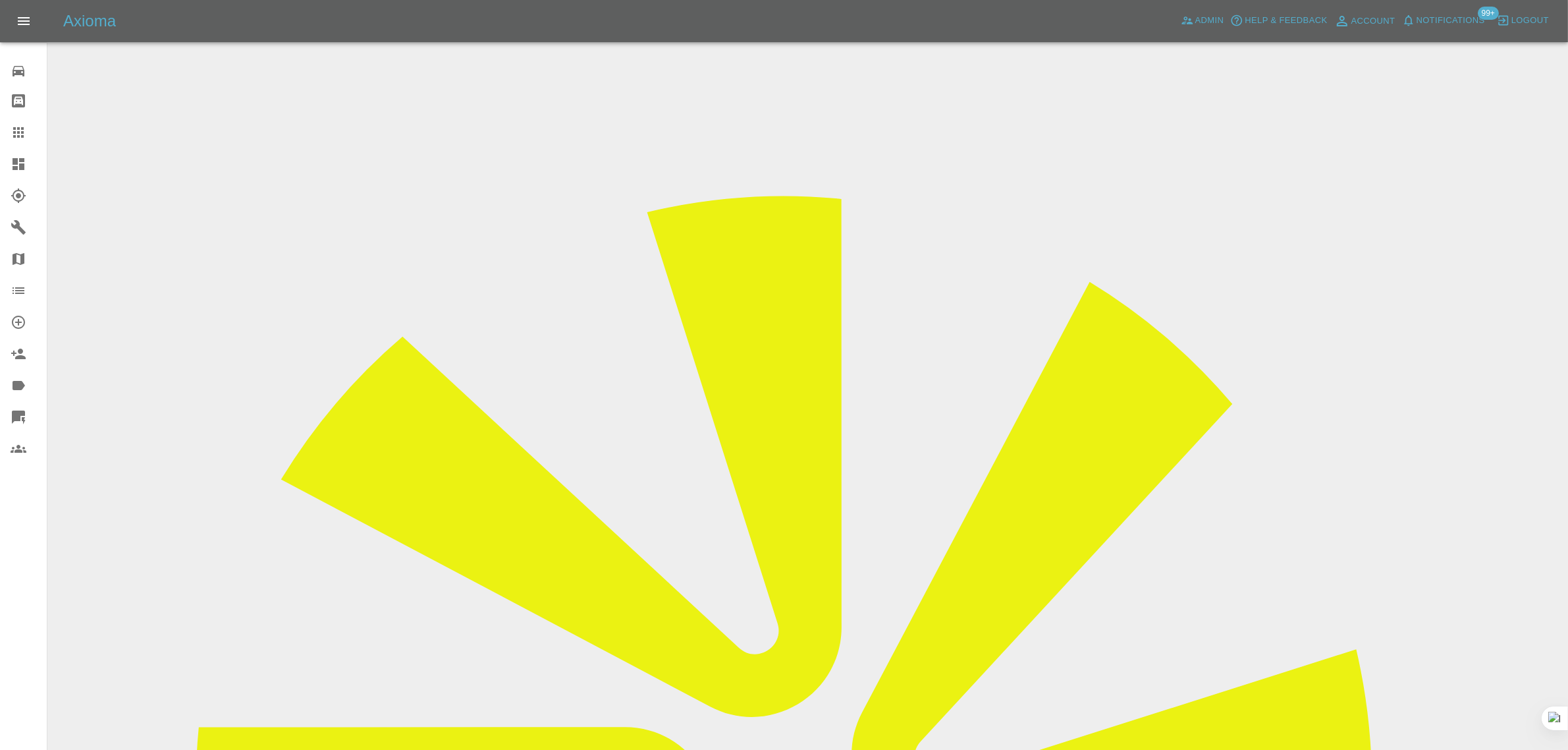
click at [0, 0] on input "Choose images" at bounding box center [0, 0] width 0 height 0
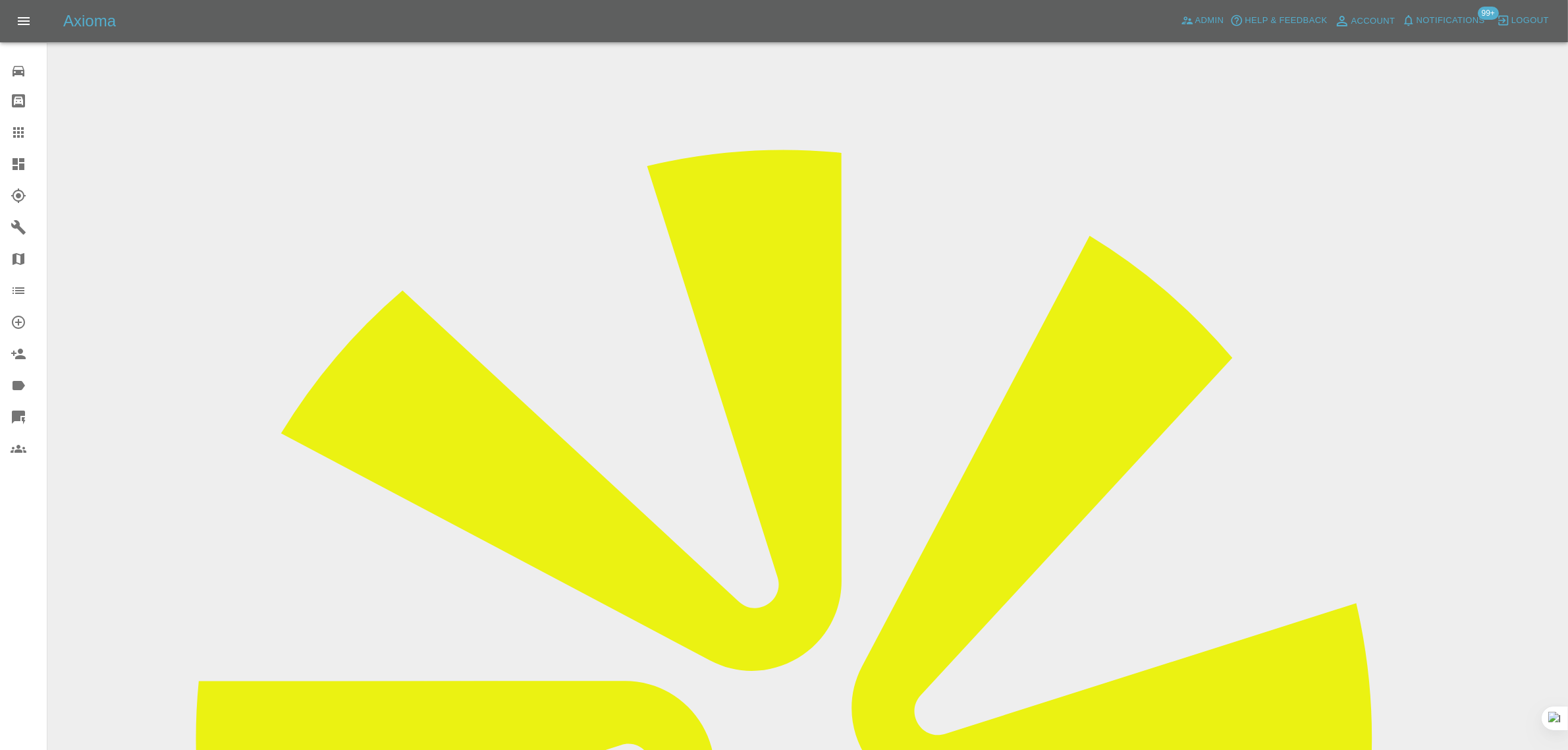
scroll to position [65, 0]
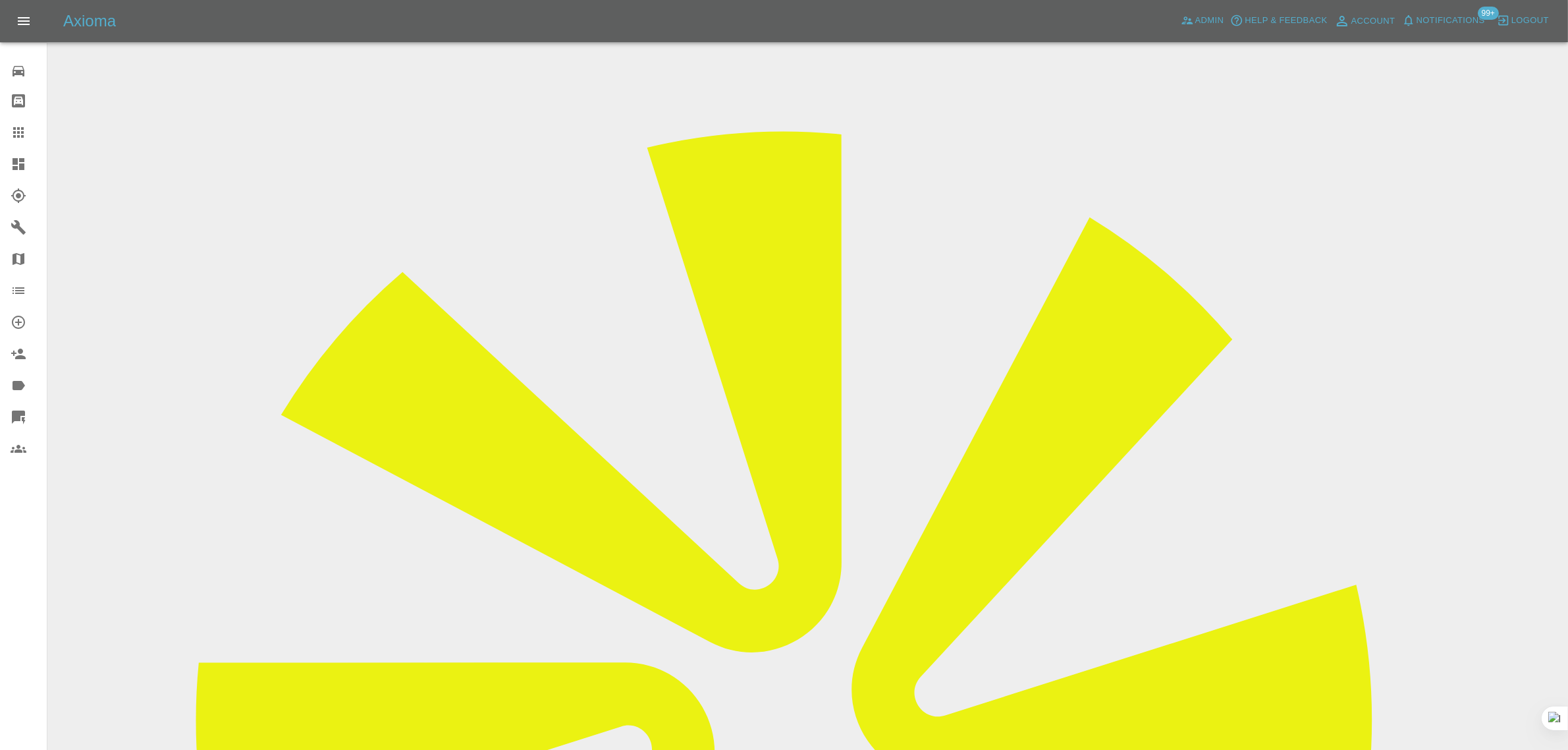
click at [31, 569] on div "0 Repair home Bodyshop home Claims Dashboard Explorer Garages Map Organization …" at bounding box center [24, 375] width 47 height 750
click at [20, 535] on div "0 Repair home Bodyshop home Claims Dashboard Explorer Garages Map Organization …" at bounding box center [24, 375] width 47 height 750
drag, startPoint x: 88, startPoint y: 523, endPoint x: 27, endPoint y: 521, distance: 61.0
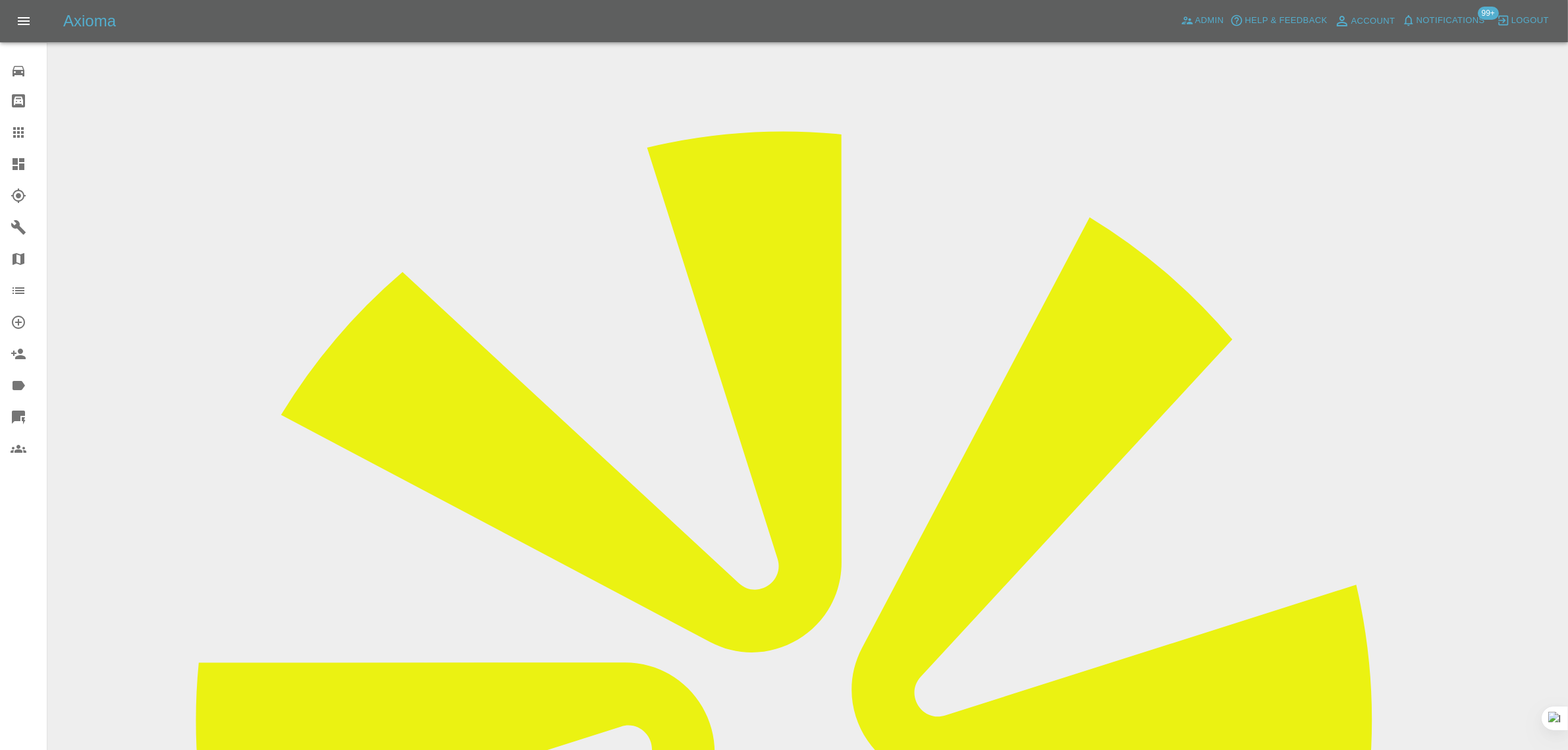
click at [10, 521] on div "0 Repair home Bodyshop home Claims Dashboard Explorer Garages Map Organization …" at bounding box center [24, 375] width 47 height 750
click at [8, 524] on div "0 Repair home Bodyshop home Claims Dashboard Explorer Garages Map Organization …" at bounding box center [24, 375] width 47 height 750
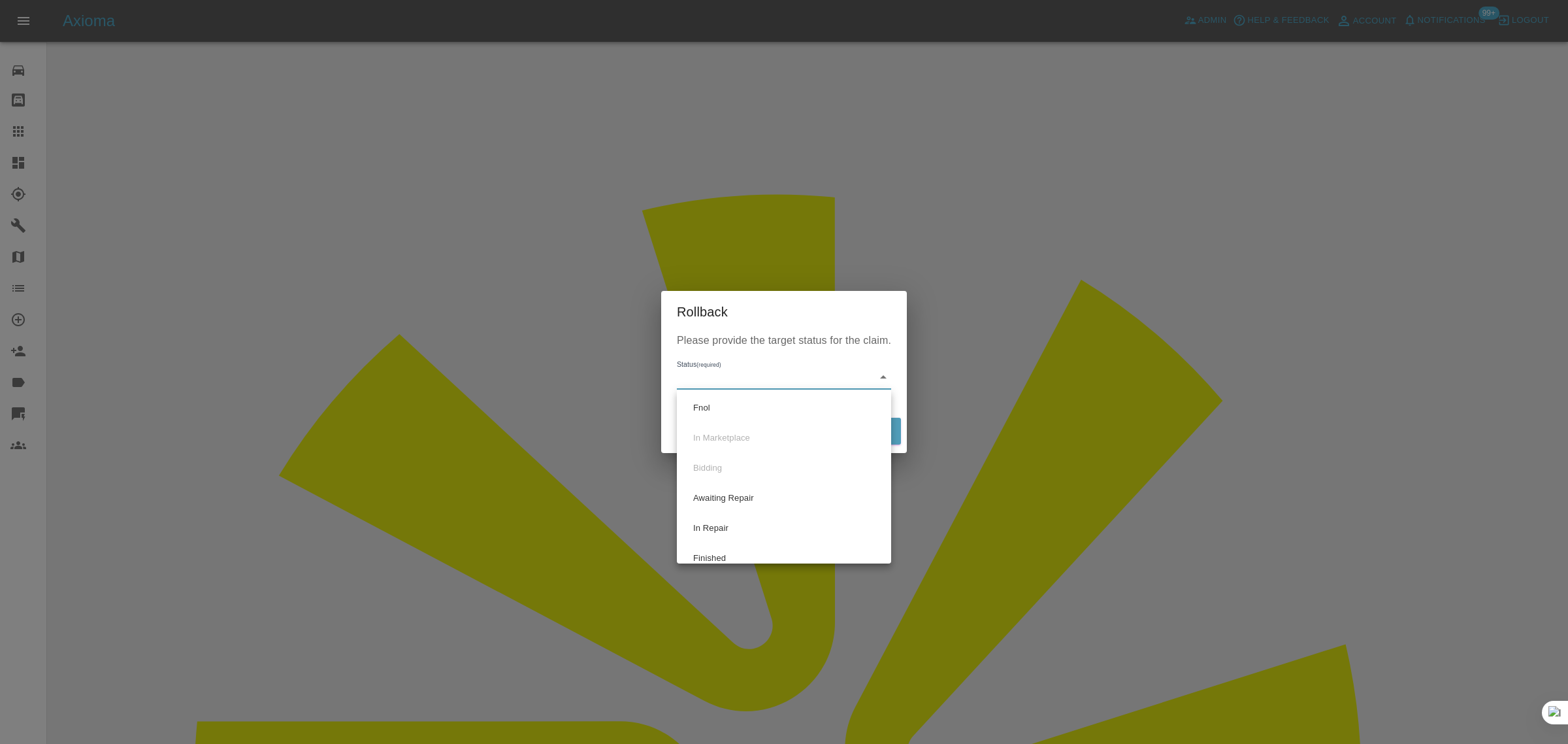
click at [709, 403] on li "Fnol" at bounding box center [784, 408] width 207 height 30
type input "fnol"
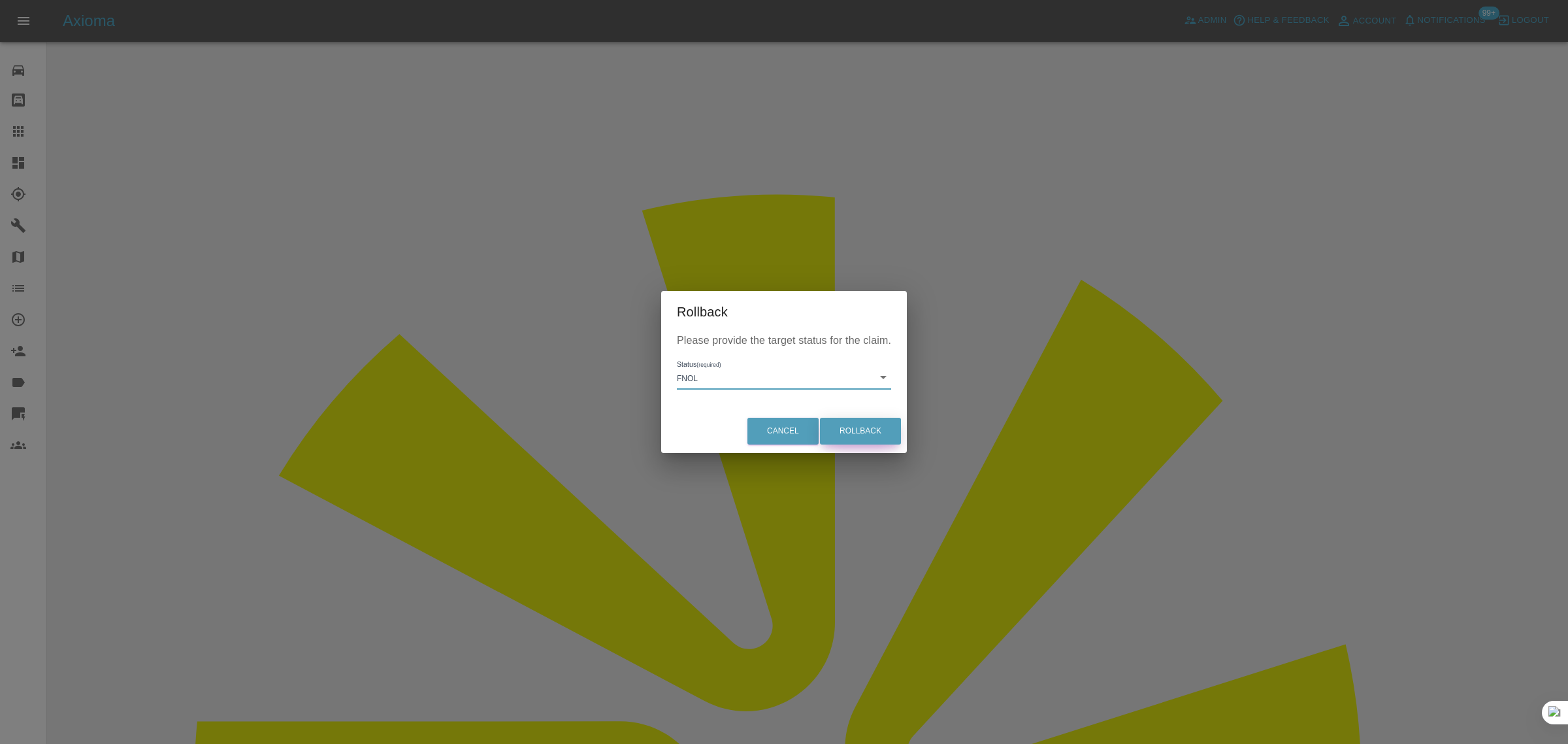
click at [853, 423] on button "Rollback" at bounding box center [860, 431] width 81 height 27
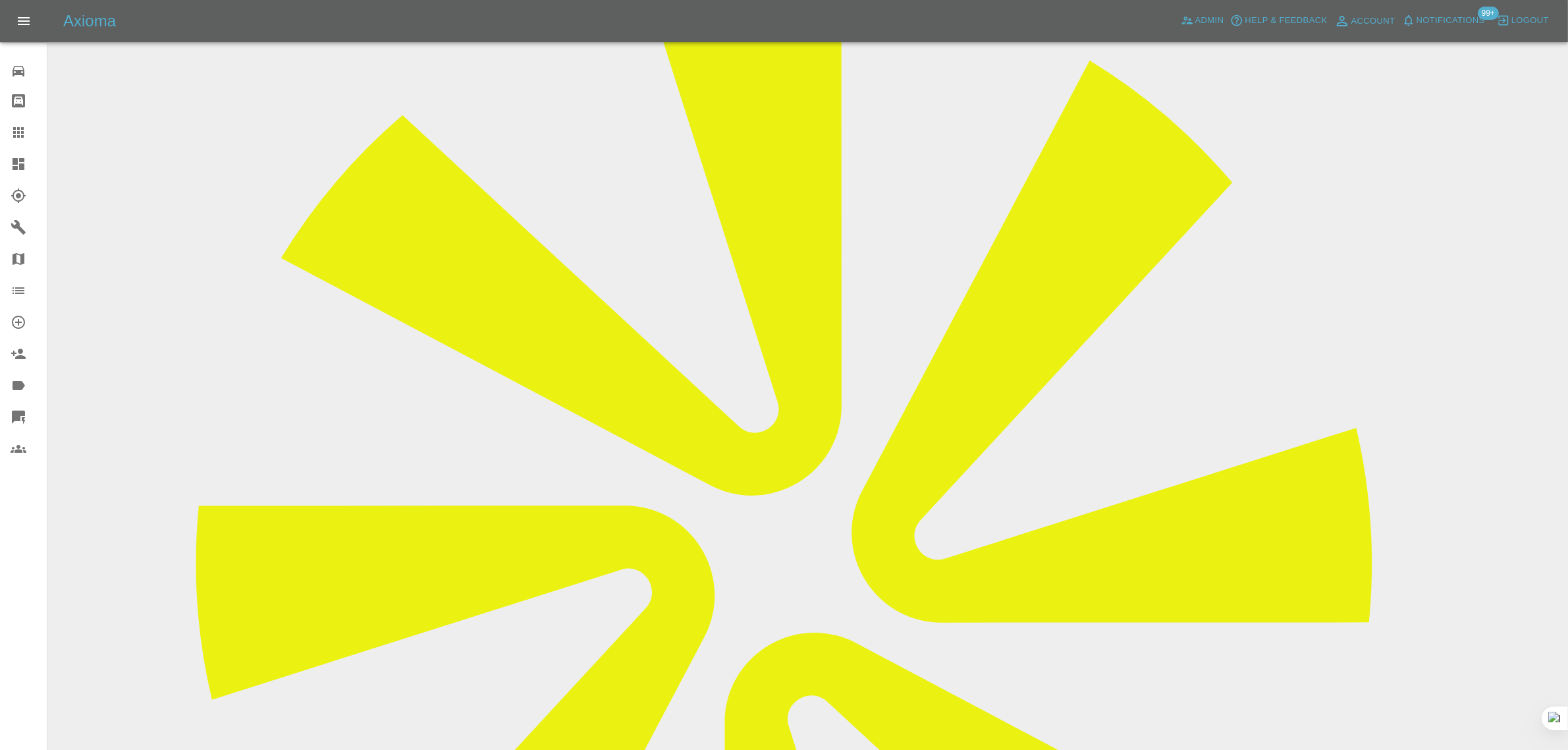
scroll to position [576, 0]
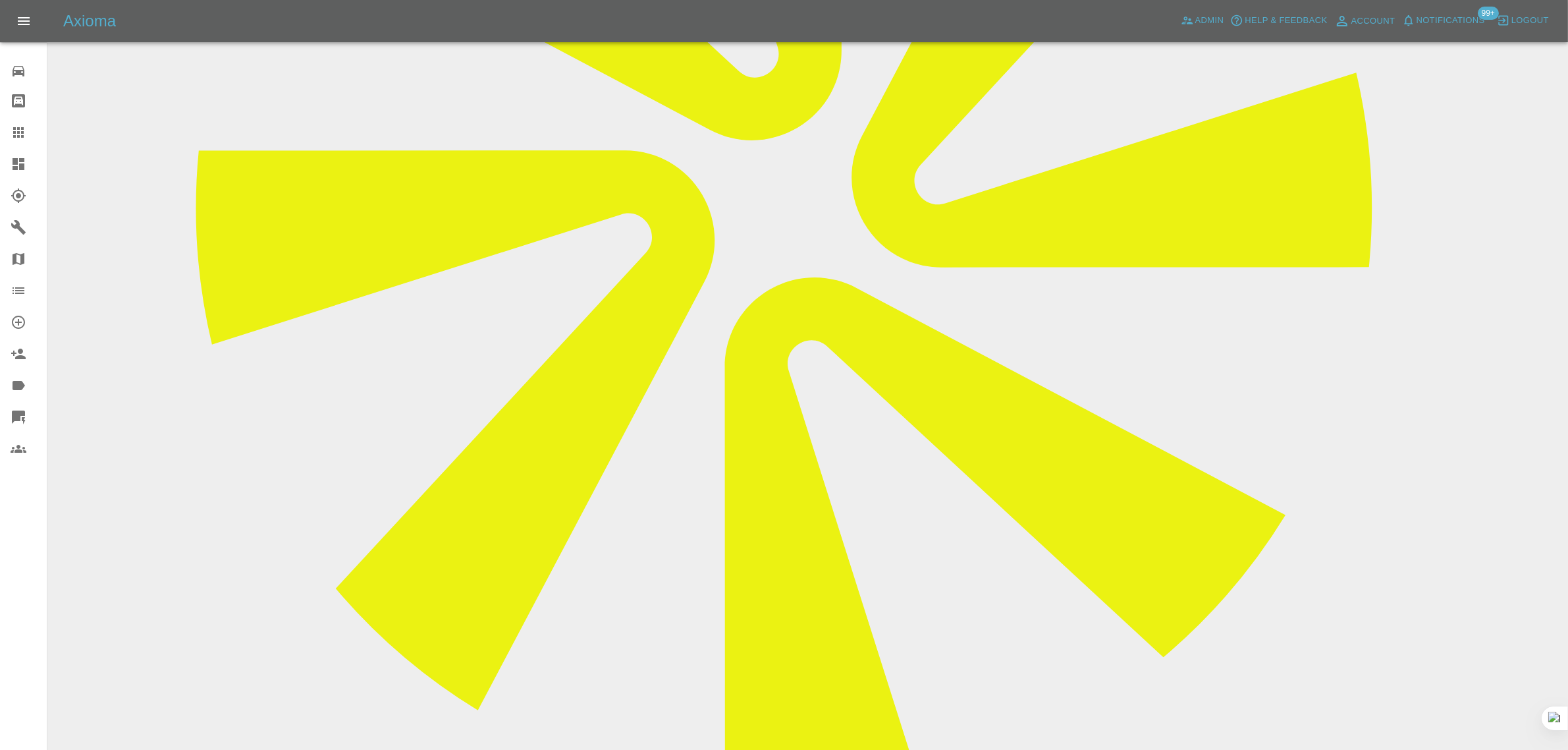
paste textarea "Could you confirm if this quote includes the repair to the scuff on the plastic…"
type textarea "Could you confirm if this quote includes the repair to the scuff on the plastic…"
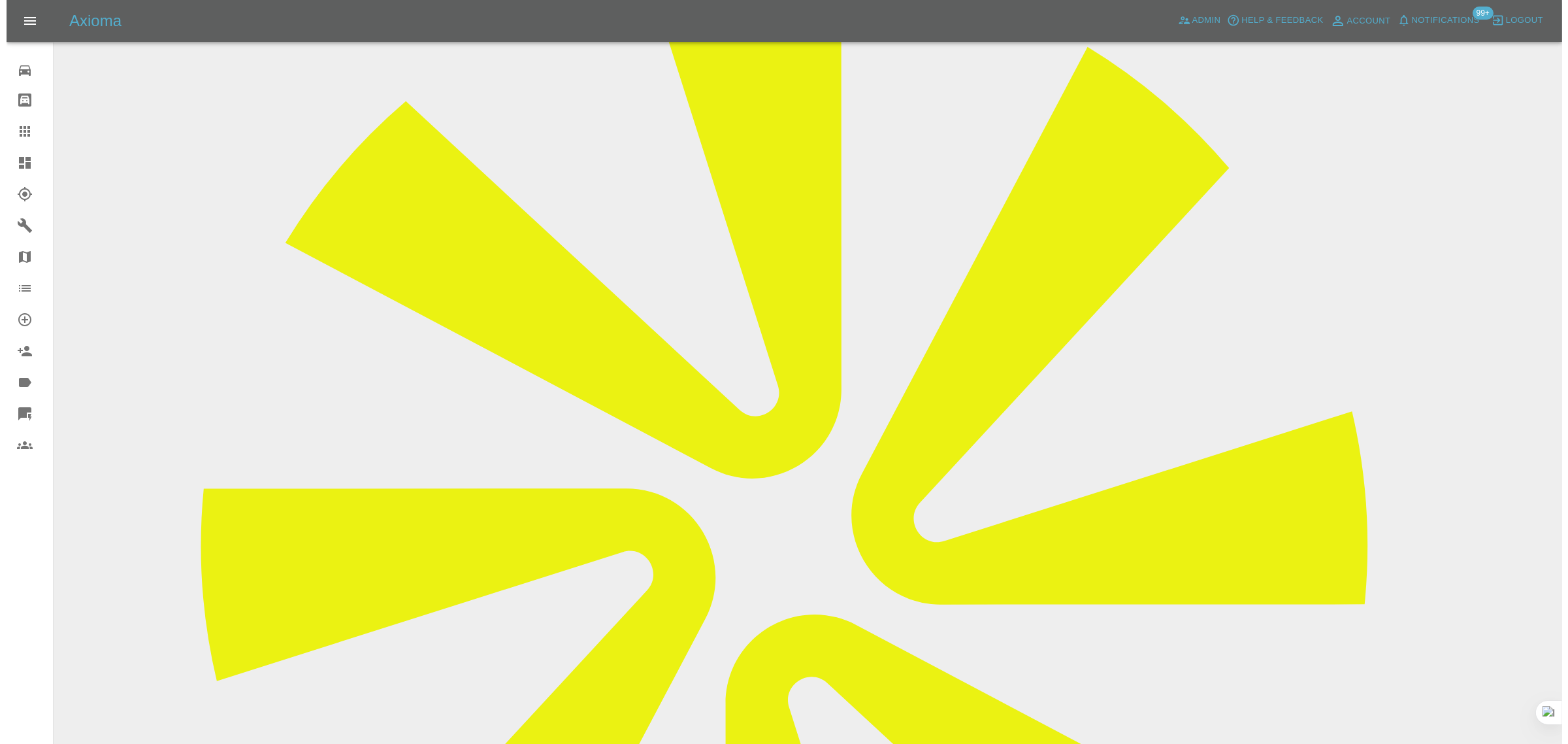
scroll to position [0, 0]
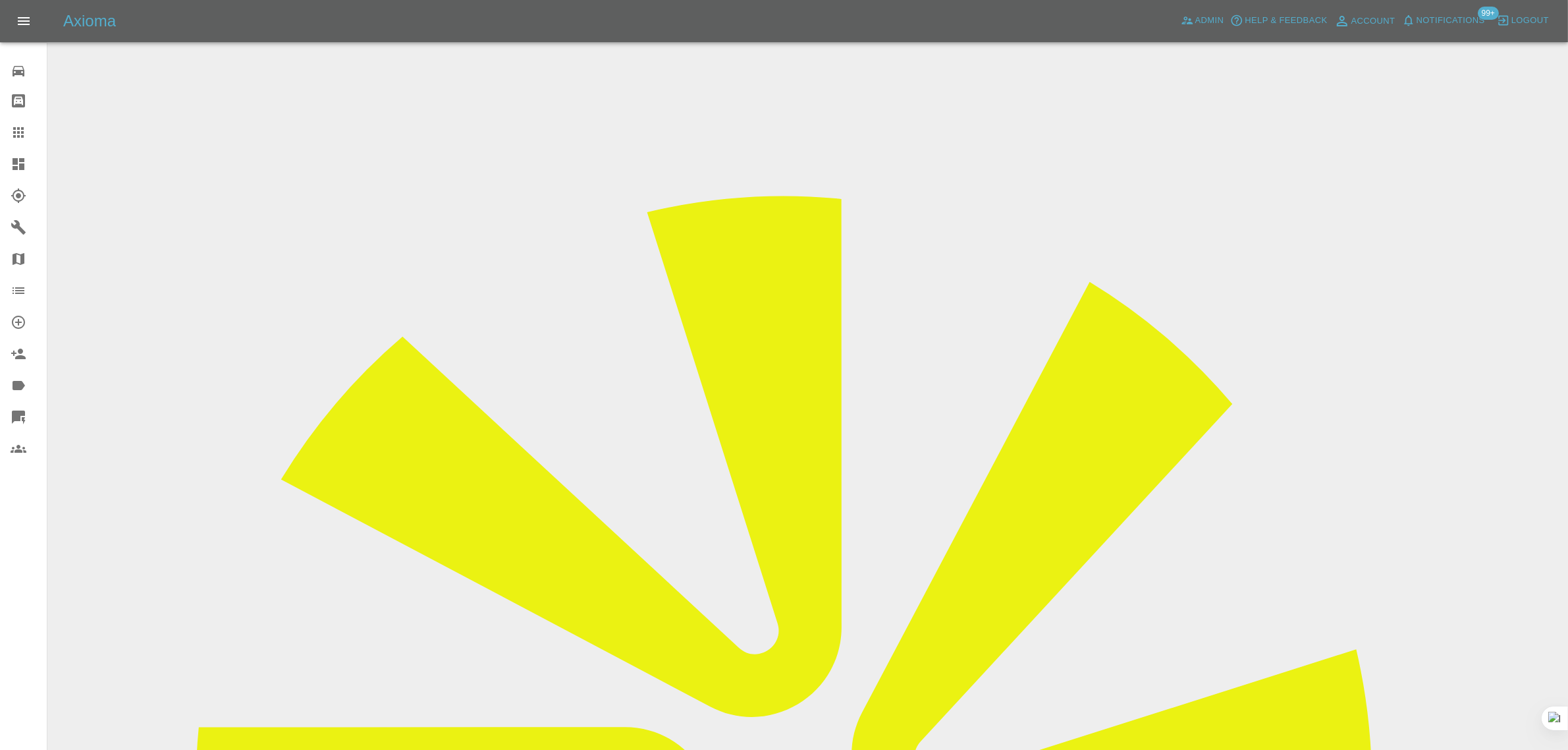
click at [24, 133] on icon at bounding box center [18, 132] width 16 height 16
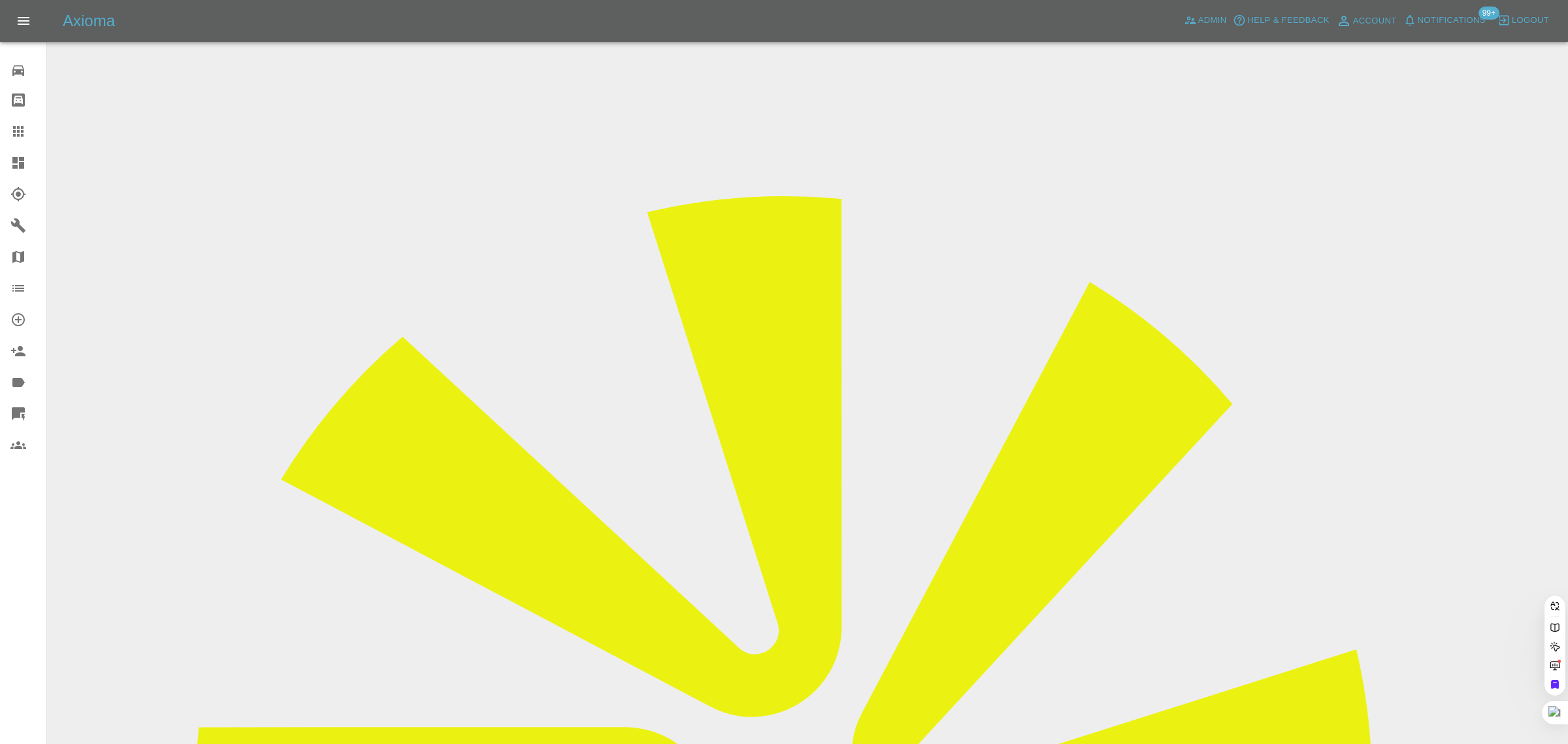
paste input "aggarwalvivek@ymail.com"
type input "aggarwalvivek@ymail.com"
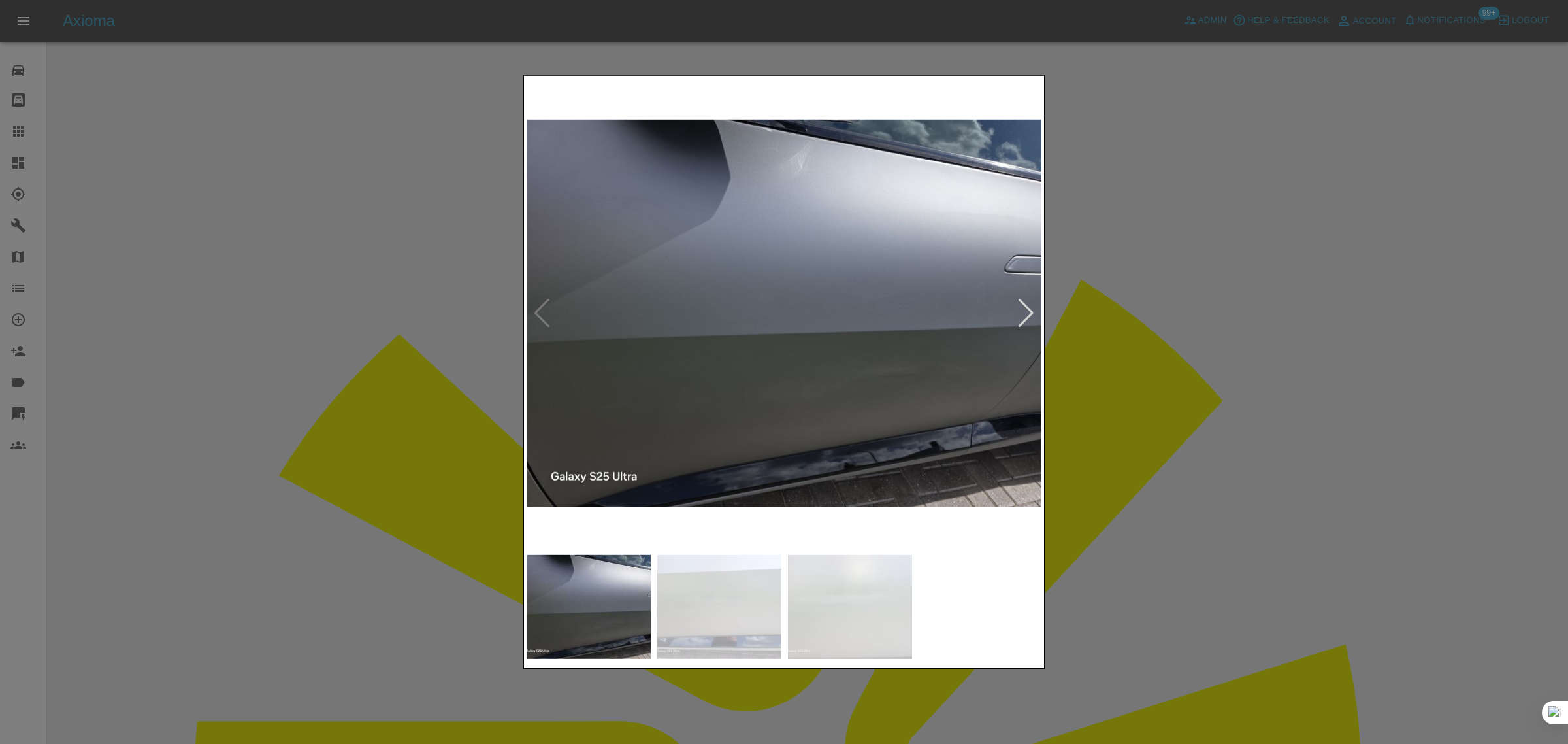
click at [1160, 469] on div at bounding box center [784, 372] width 1568 height 744
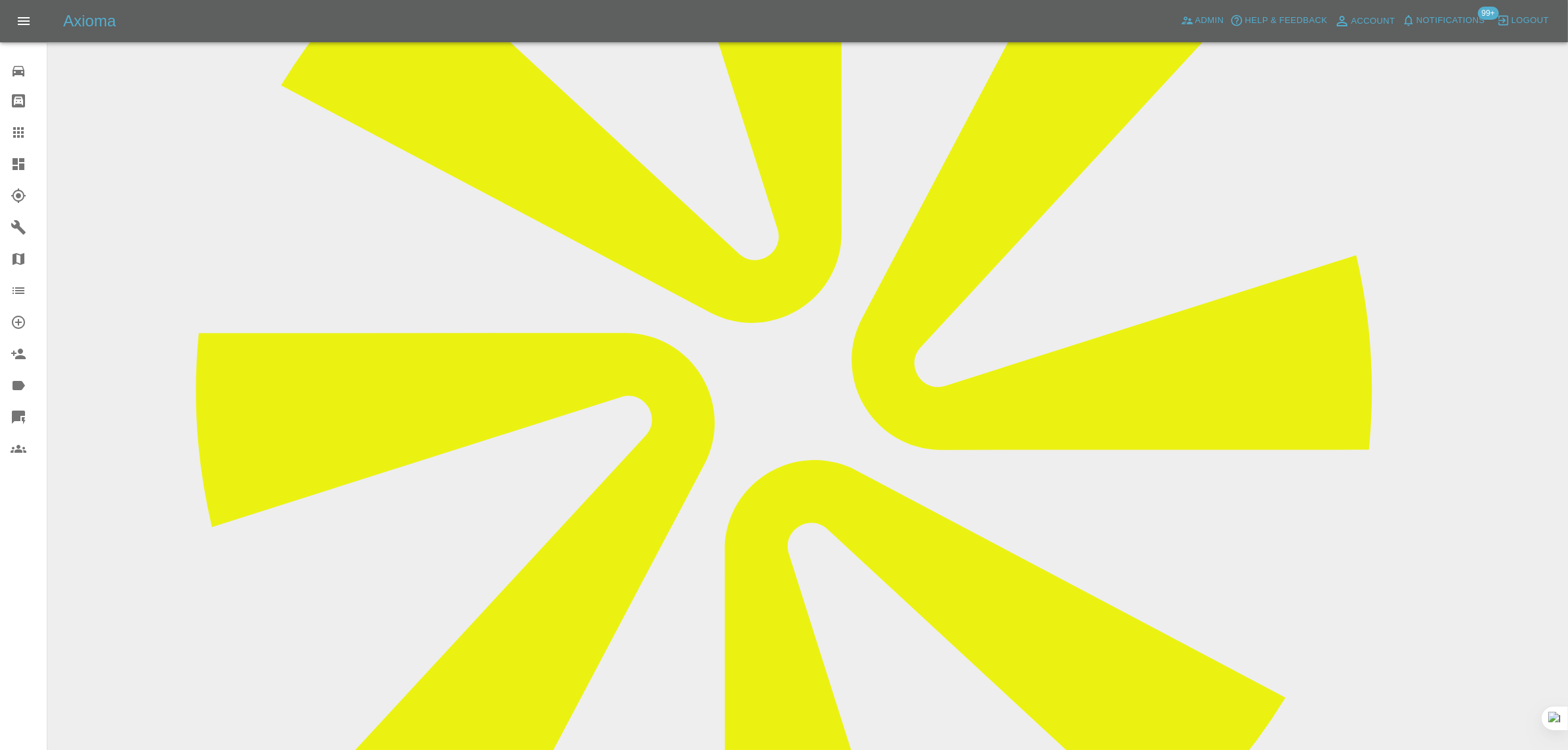
scroll to position [201, 0]
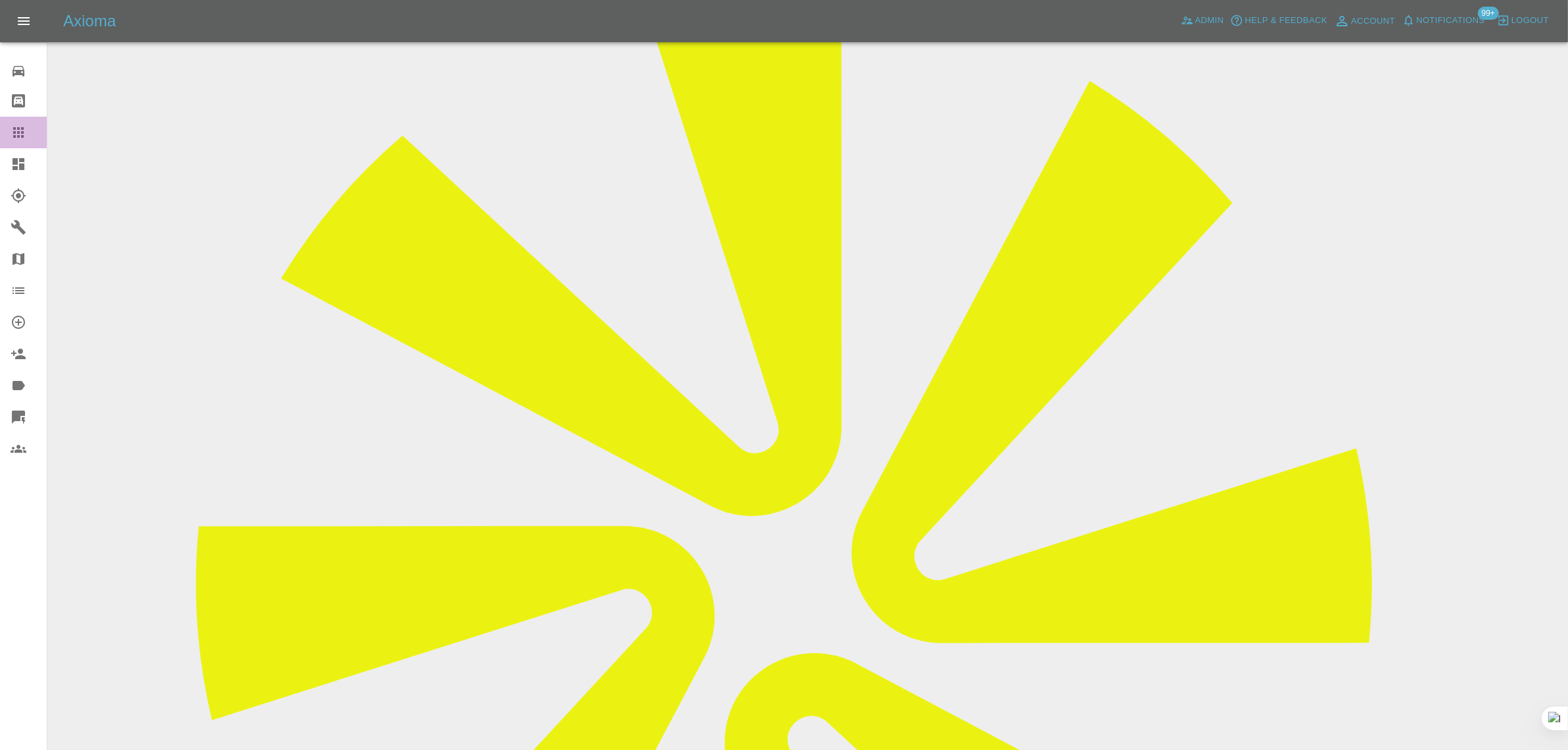
click at [30, 132] on div at bounding box center [28, 132] width 37 height 16
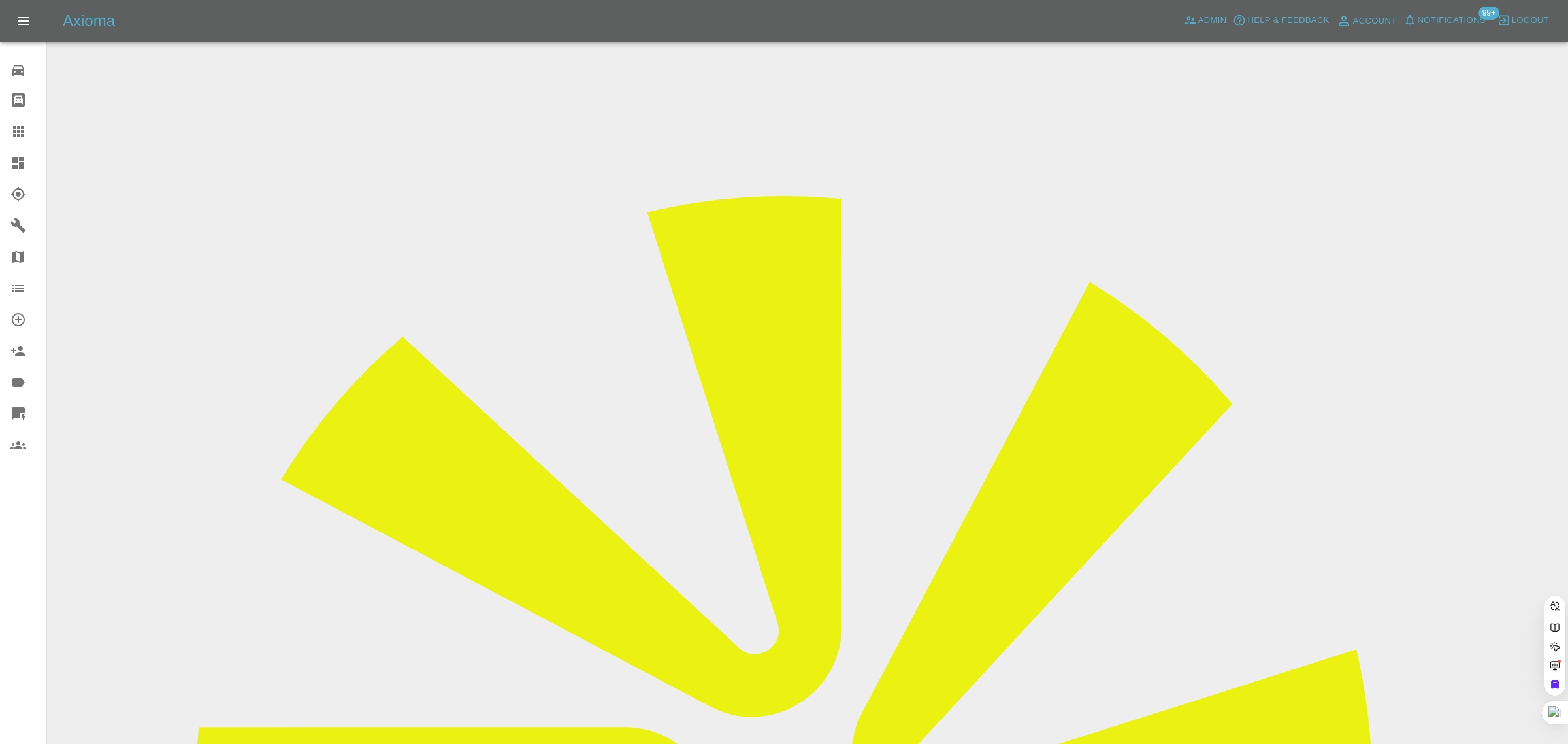
paste input "davelowing@gmail.com"
type input "davelowing@gmail.com"
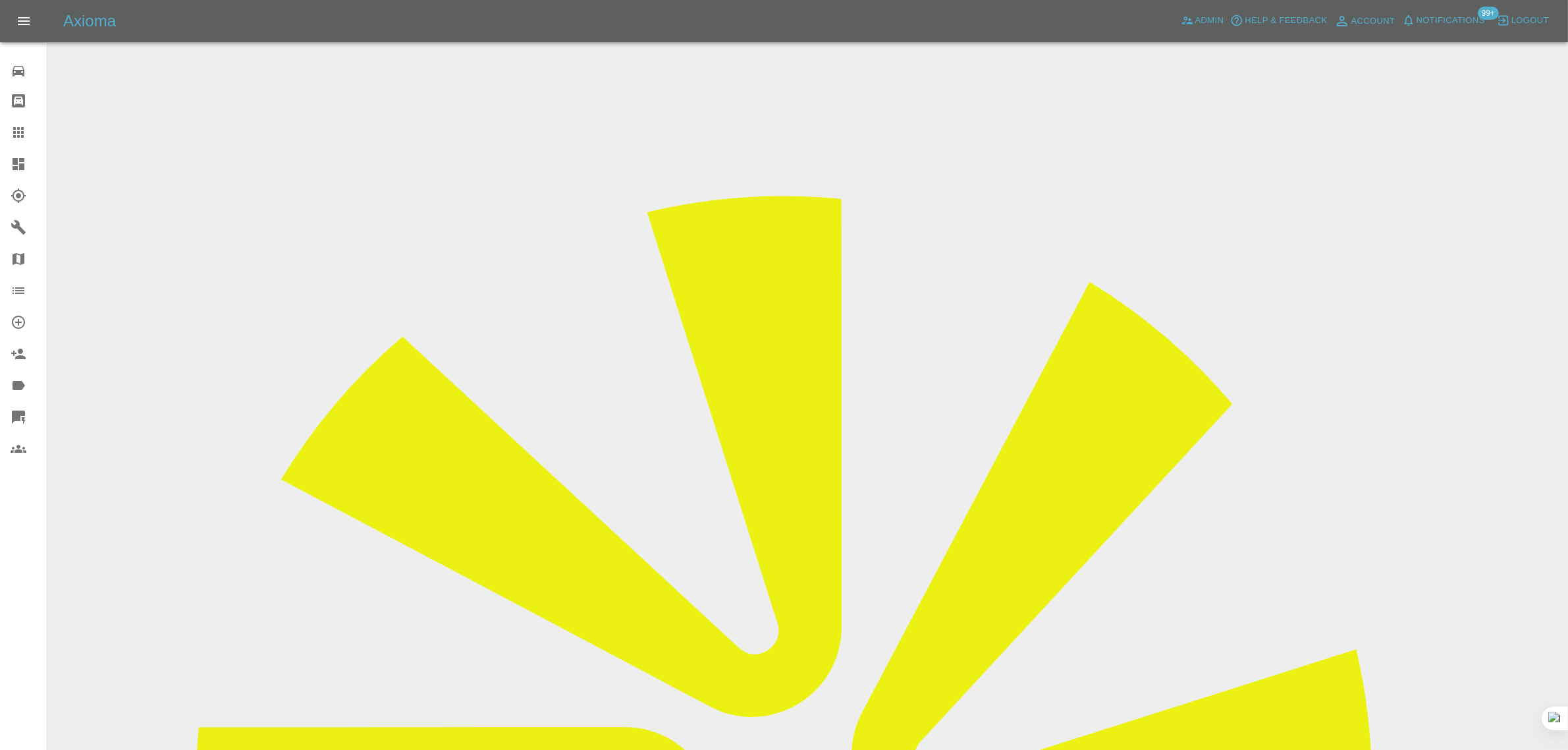
click at [13, 567] on div "0 Repair home Bodyshop home Claims Dashboard Explorer Garages Map Organization …" at bounding box center [24, 375] width 47 height 750
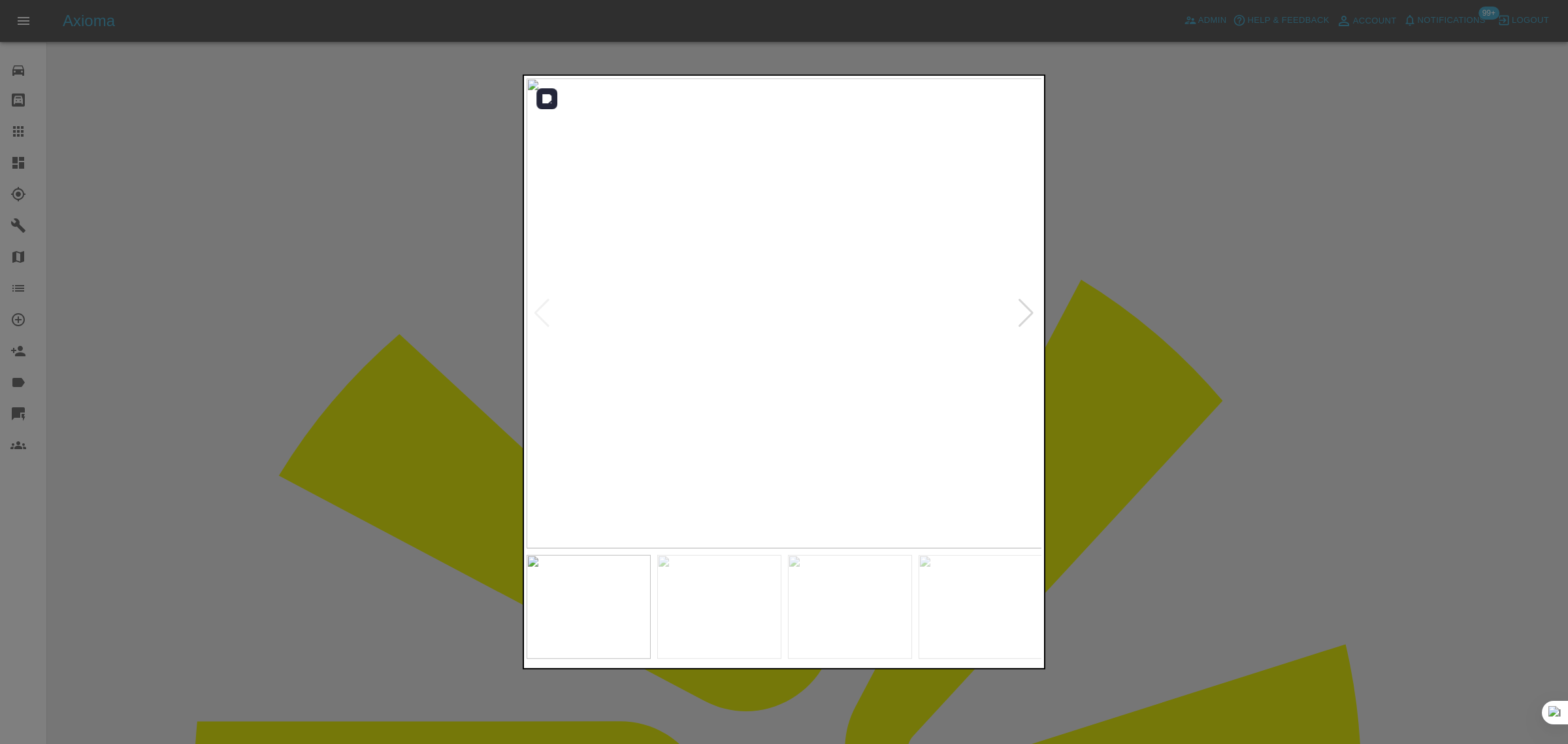
click at [1024, 321] on div at bounding box center [1026, 313] width 18 height 29
click at [1024, 320] on div at bounding box center [1026, 313] width 18 height 29
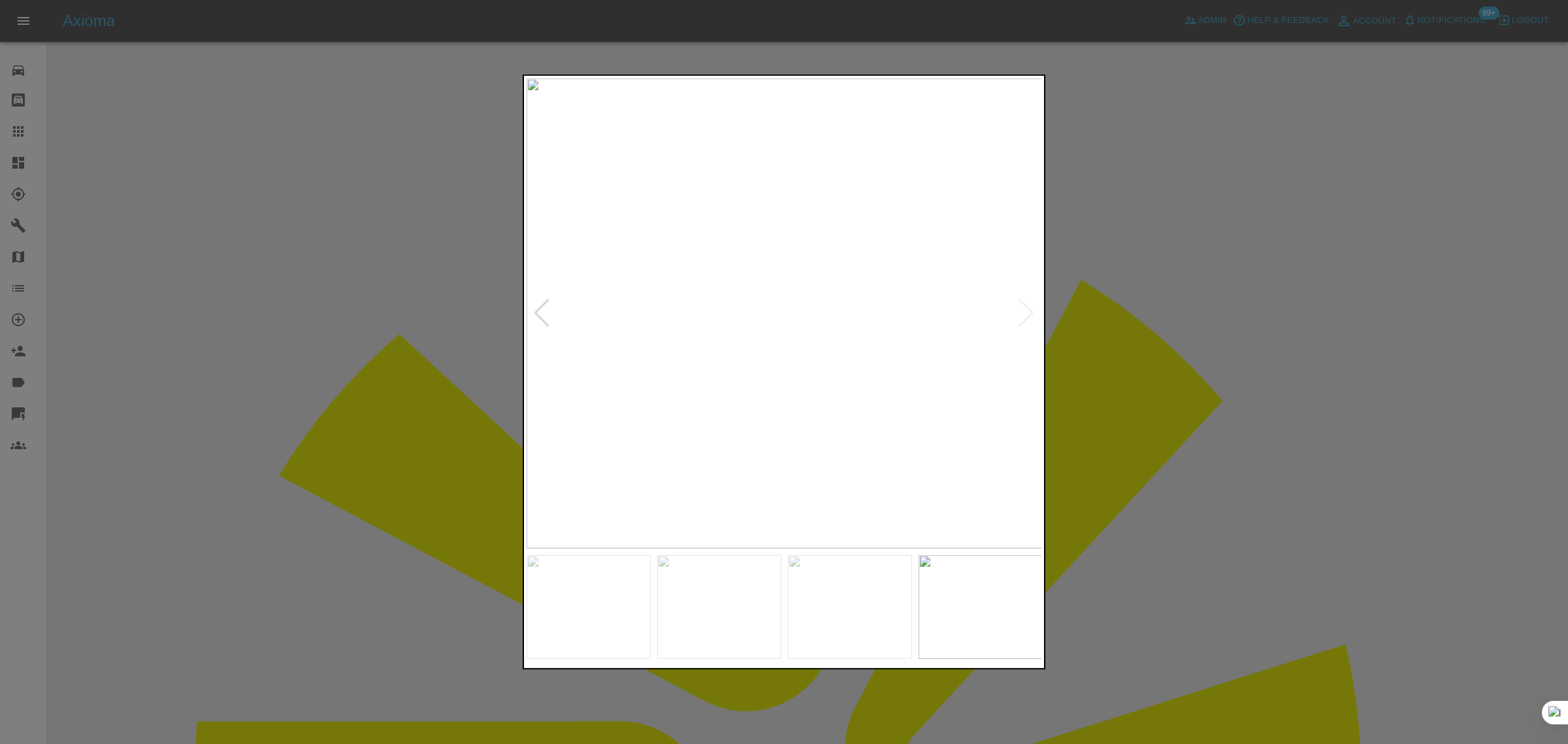
click at [1106, 310] on div at bounding box center [784, 372] width 1568 height 744
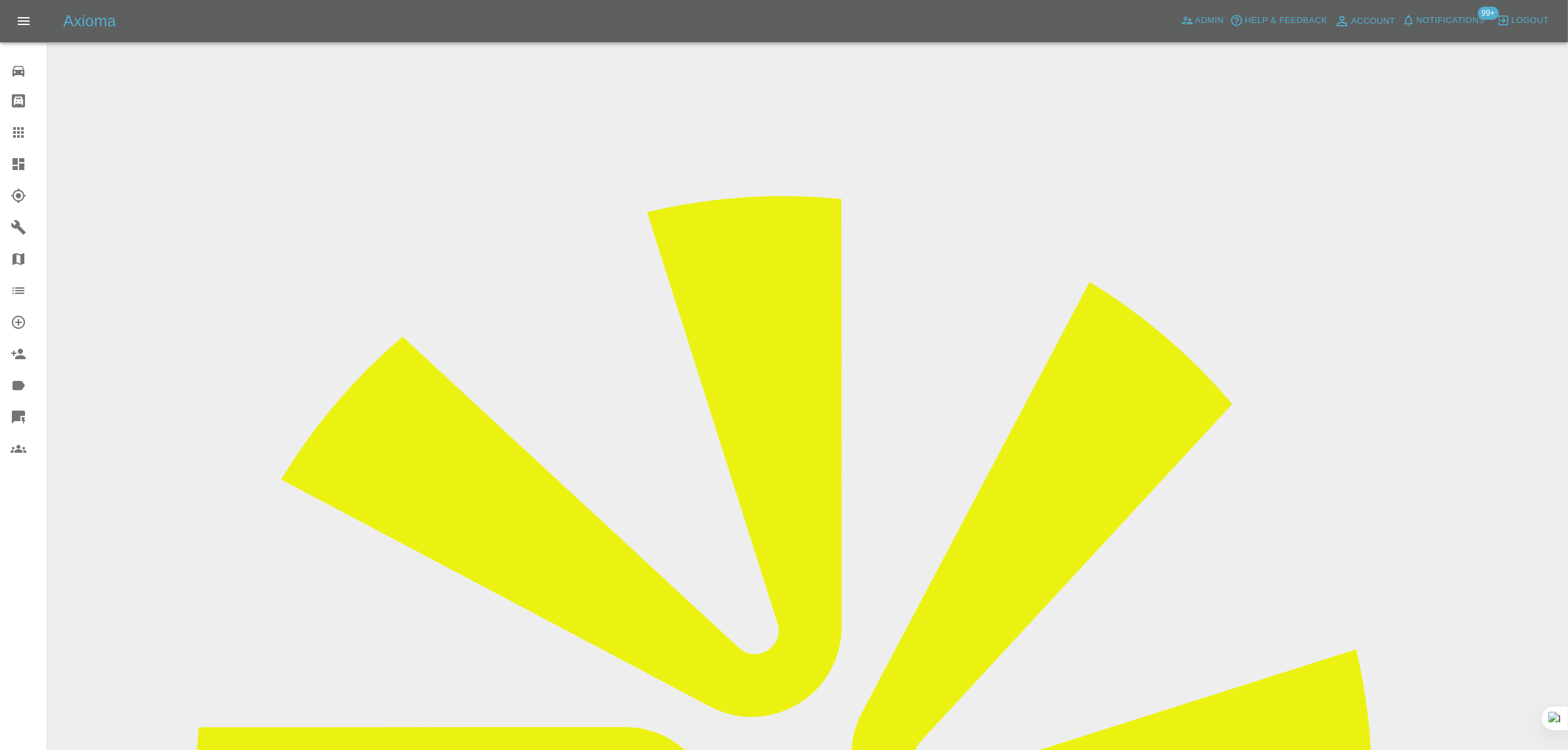
scroll to position [479, 0]
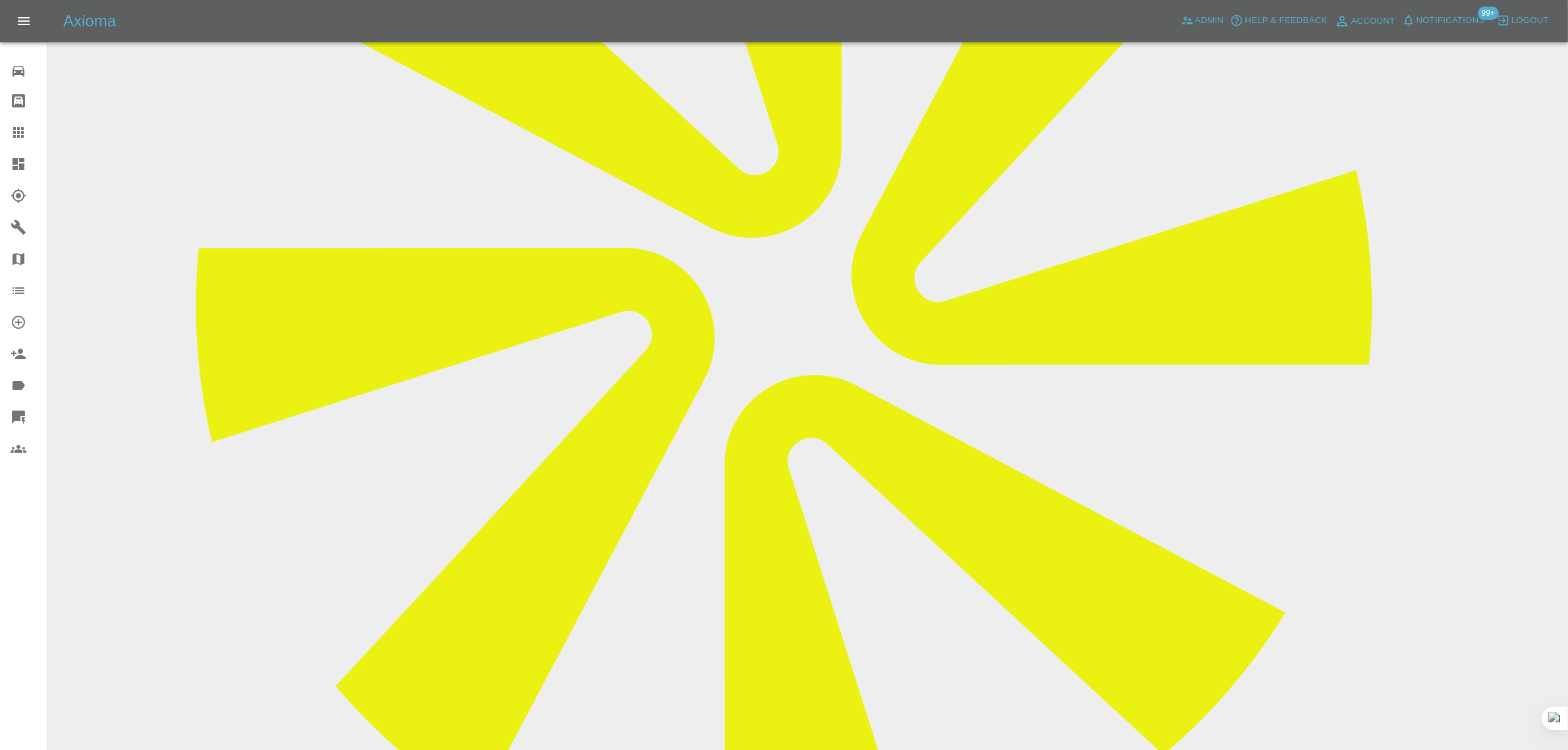
drag, startPoint x: 625, startPoint y: 614, endPoint x: 973, endPoint y: 600, distance: 348.3
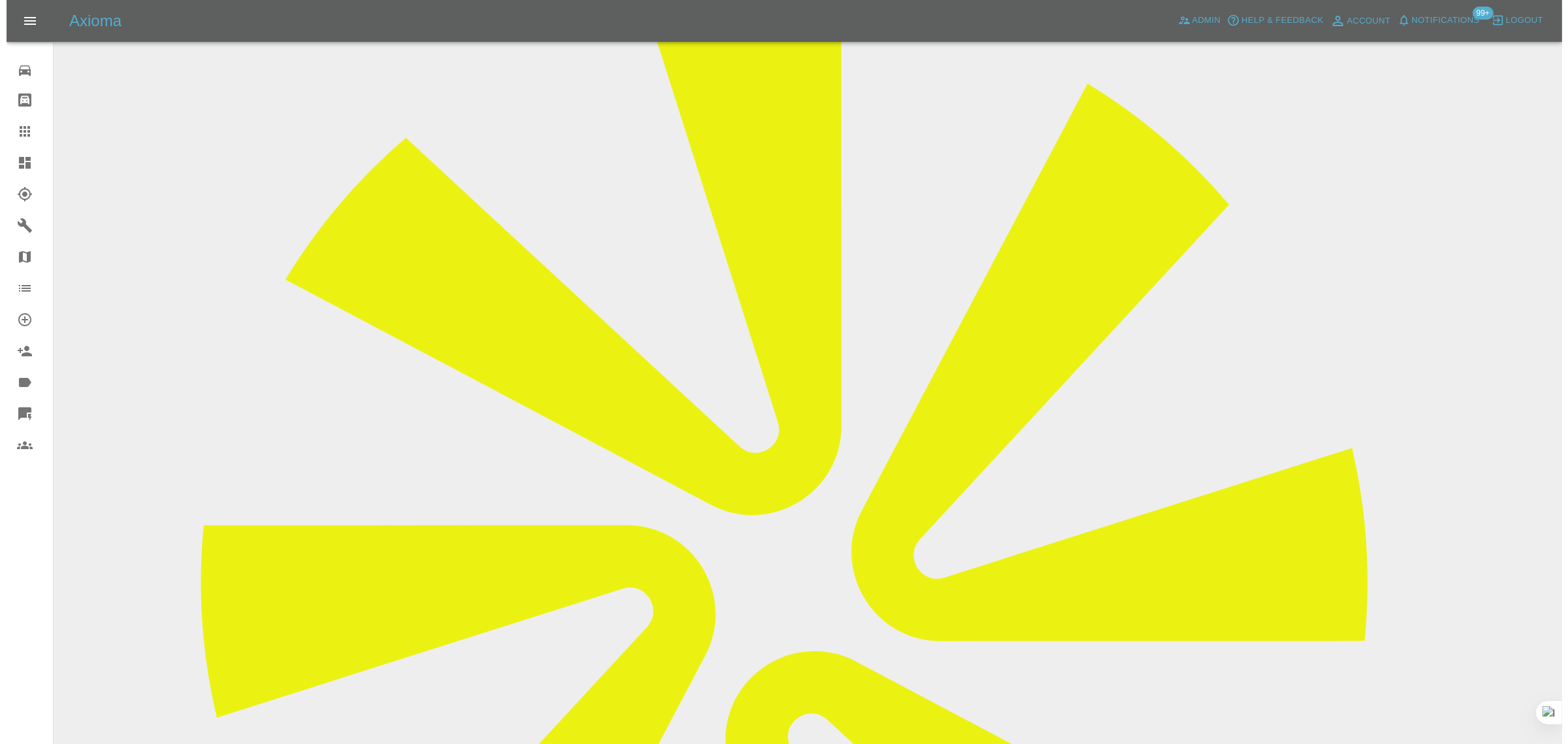
scroll to position [0, 0]
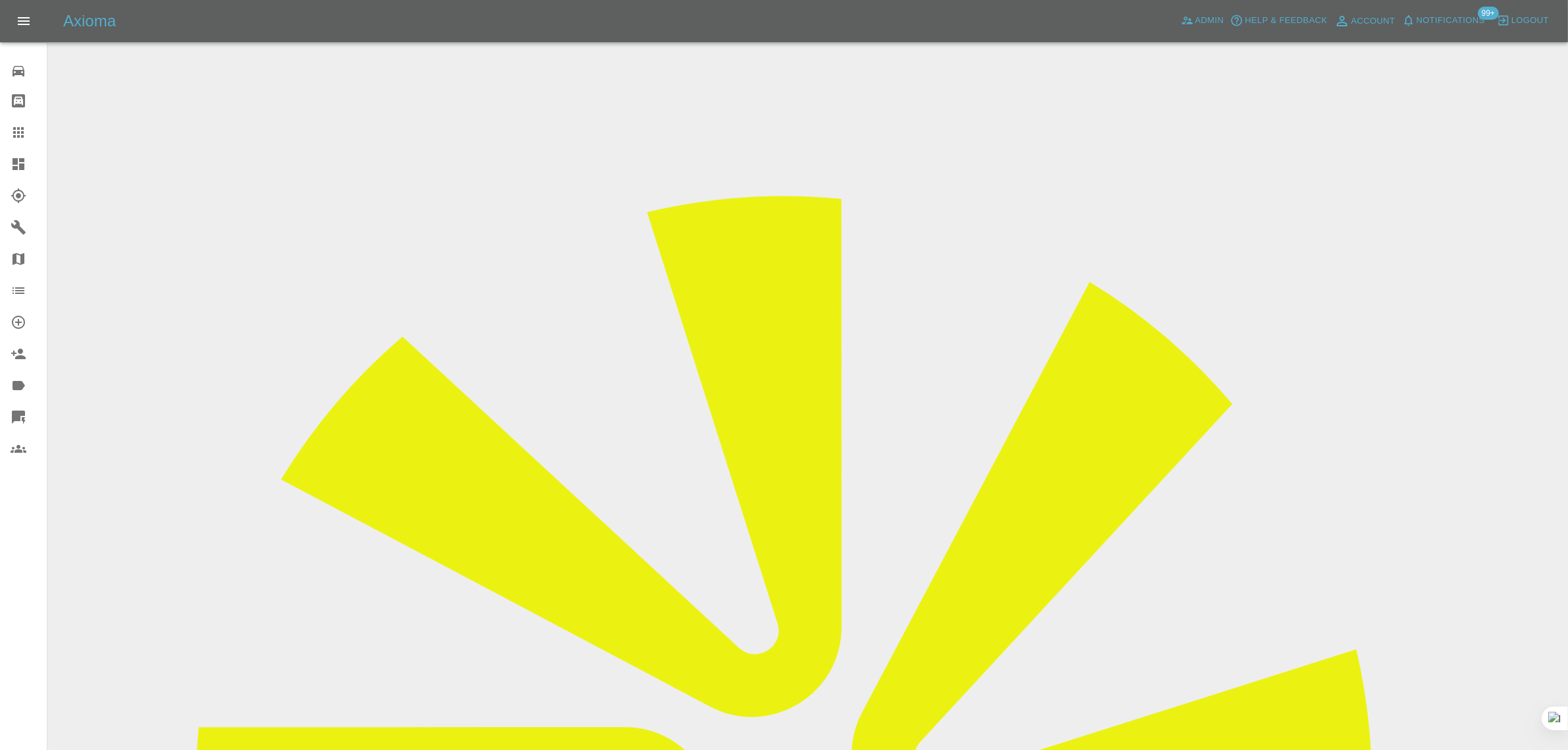
click at [15, 133] on icon at bounding box center [18, 132] width 16 height 16
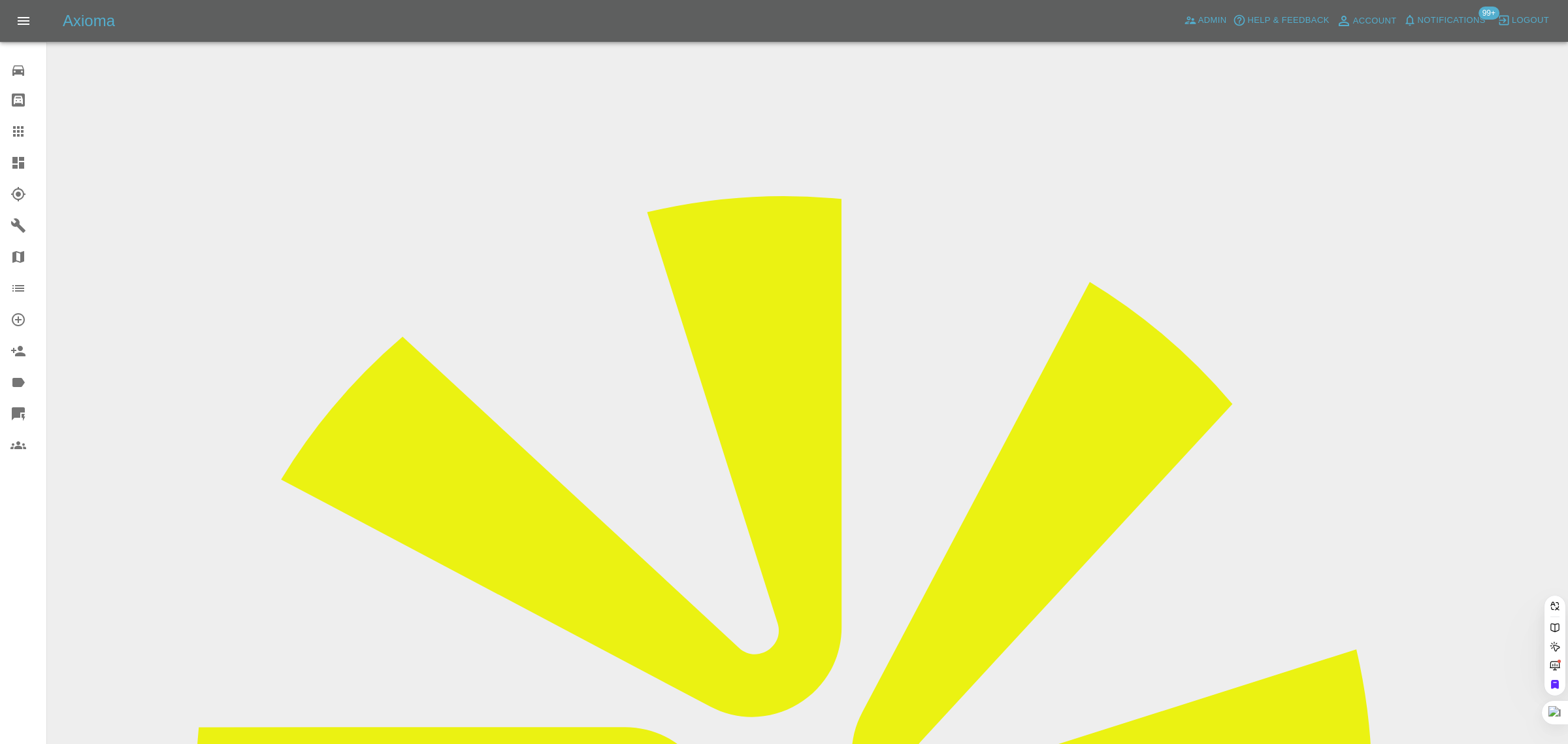
paste input "chantel.thomson@mail.com"
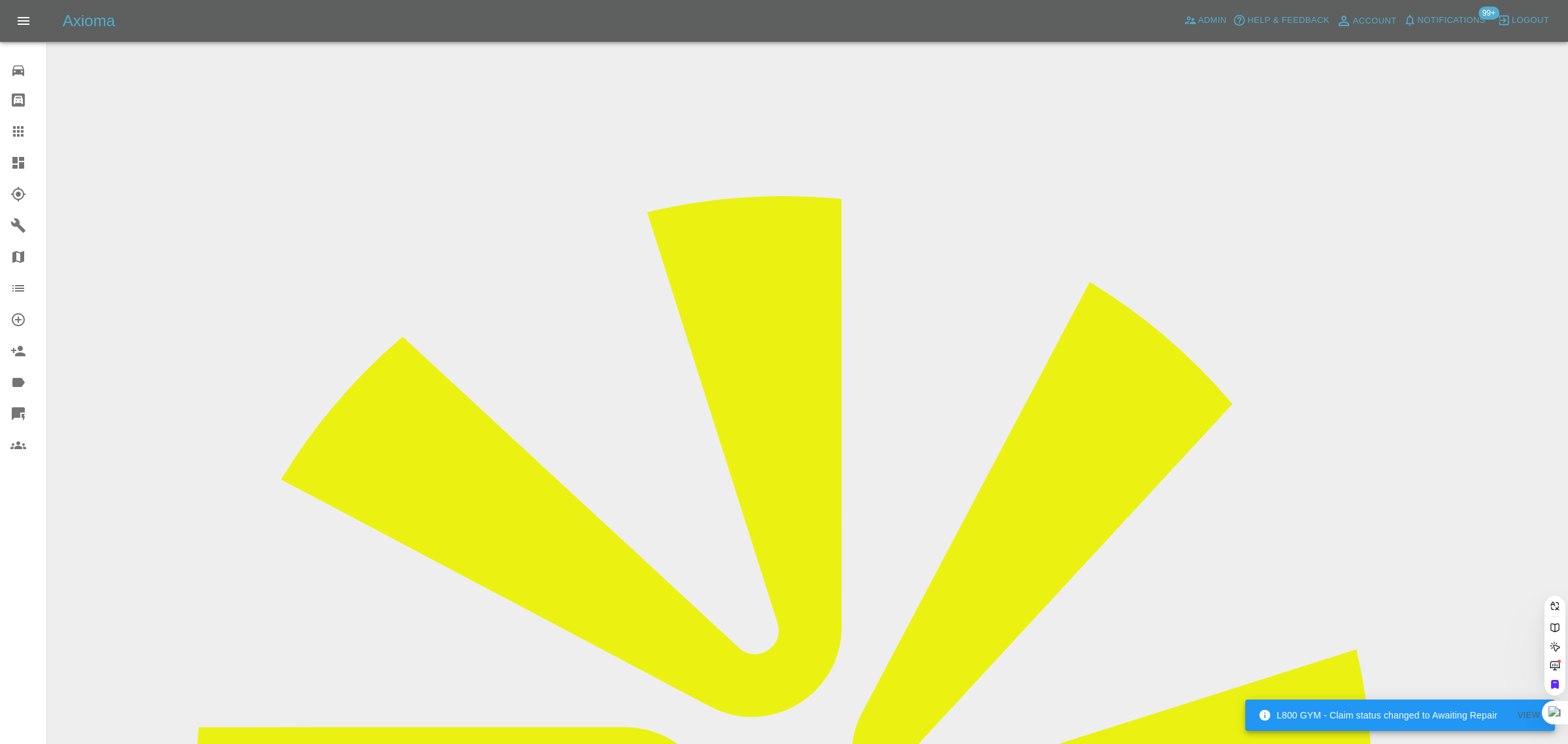
type input "chantel.thomson@mail.com"
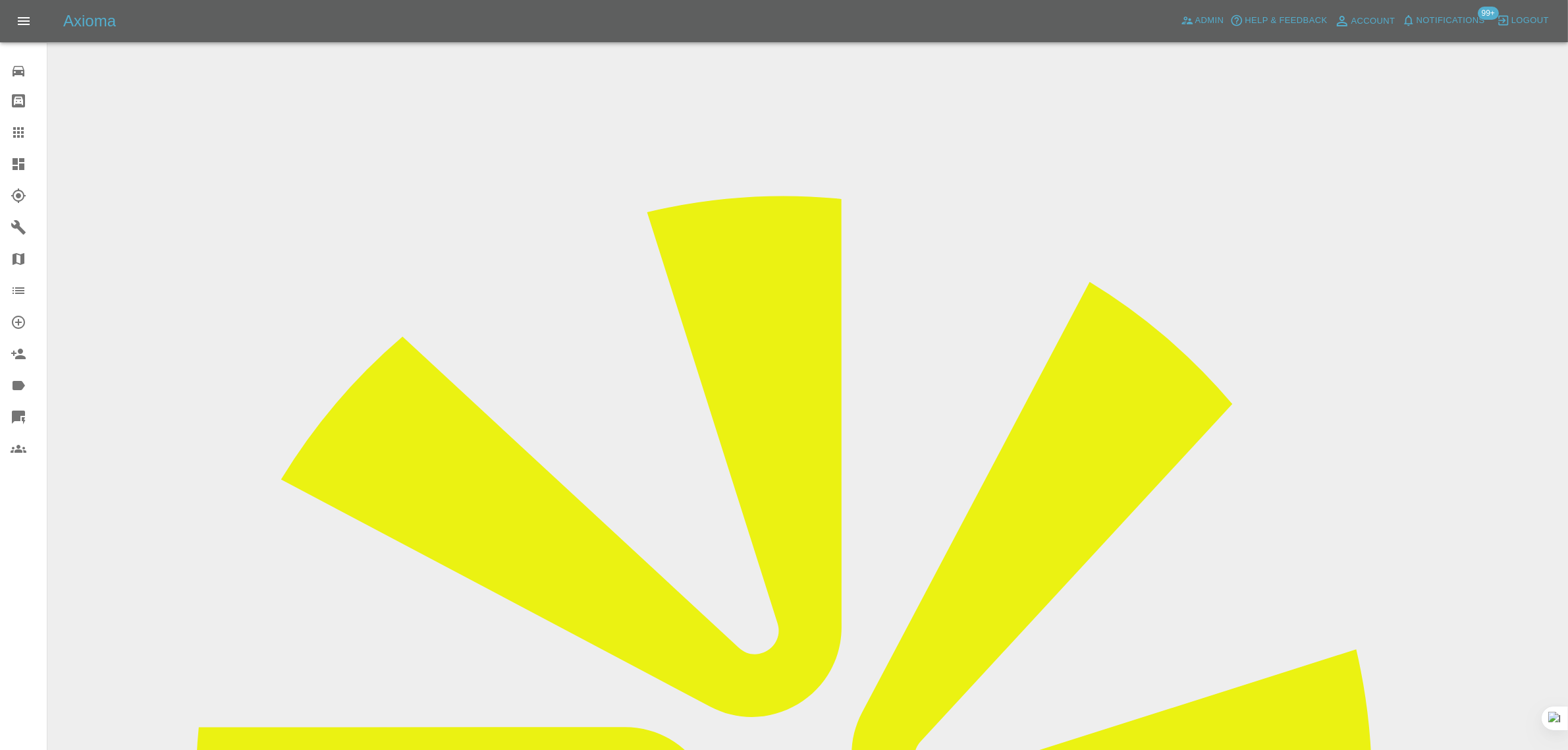
click at [0, 0] on input "Choose images" at bounding box center [0, 0] width 0 height 0
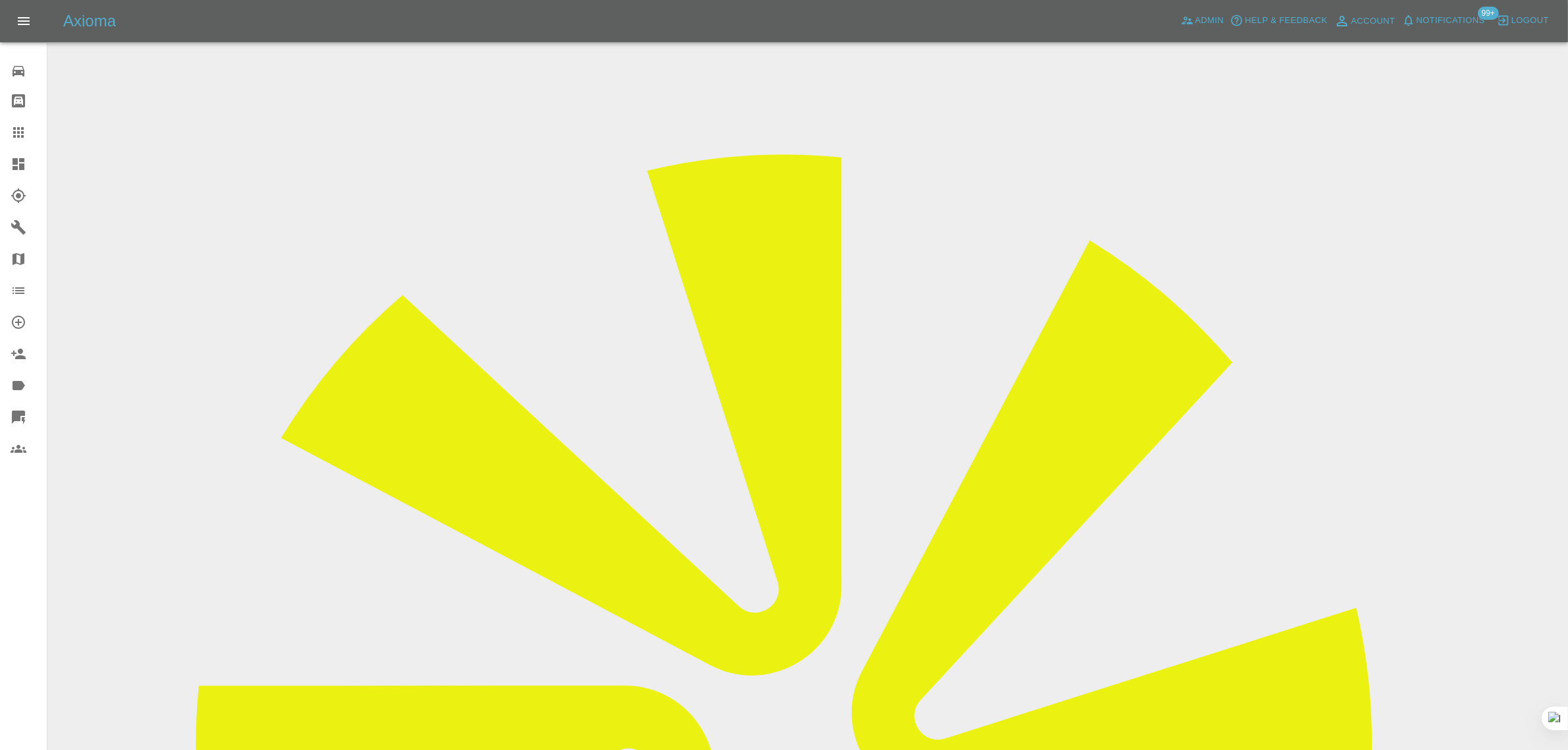
scroll to position [65, 0]
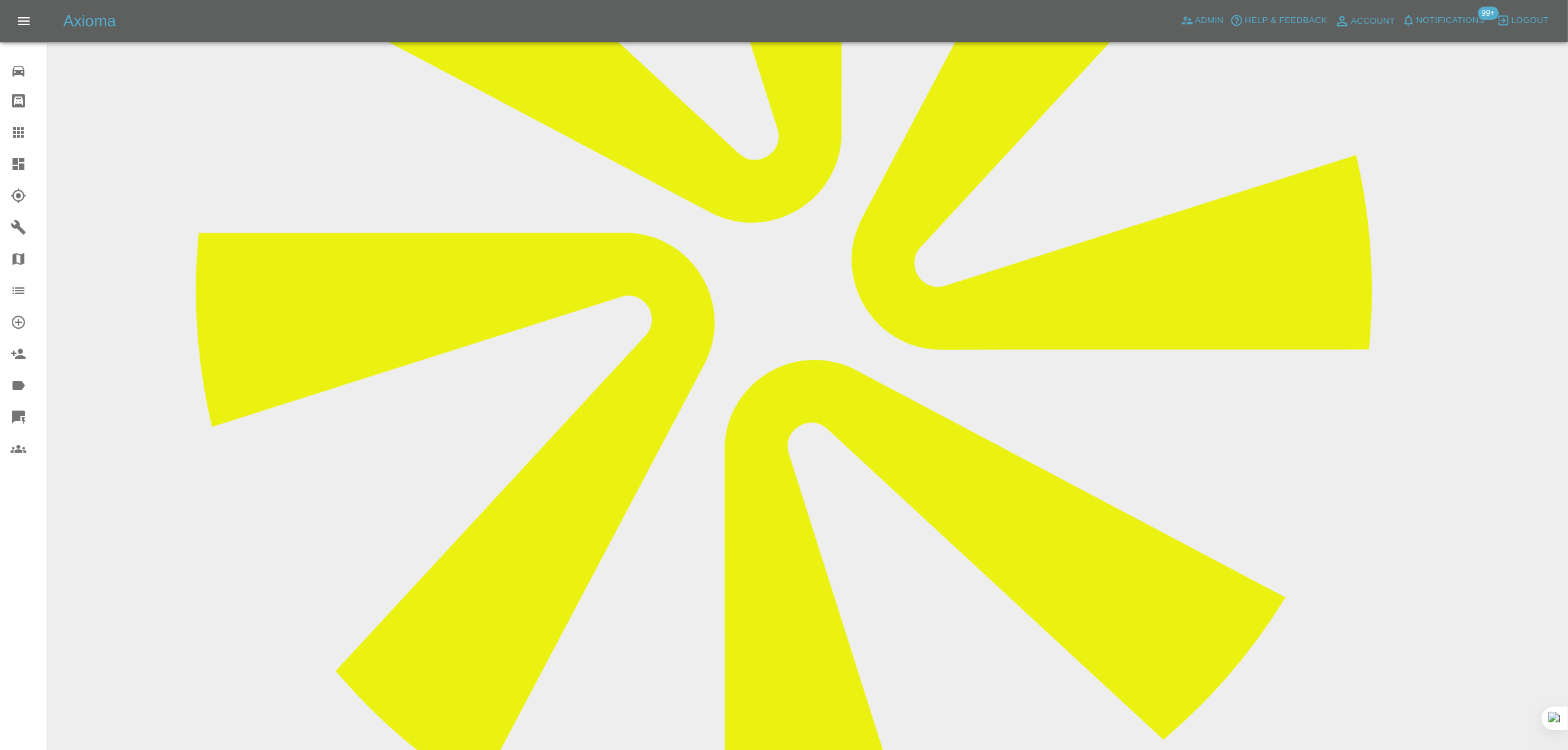
scroll to position [741, 0]
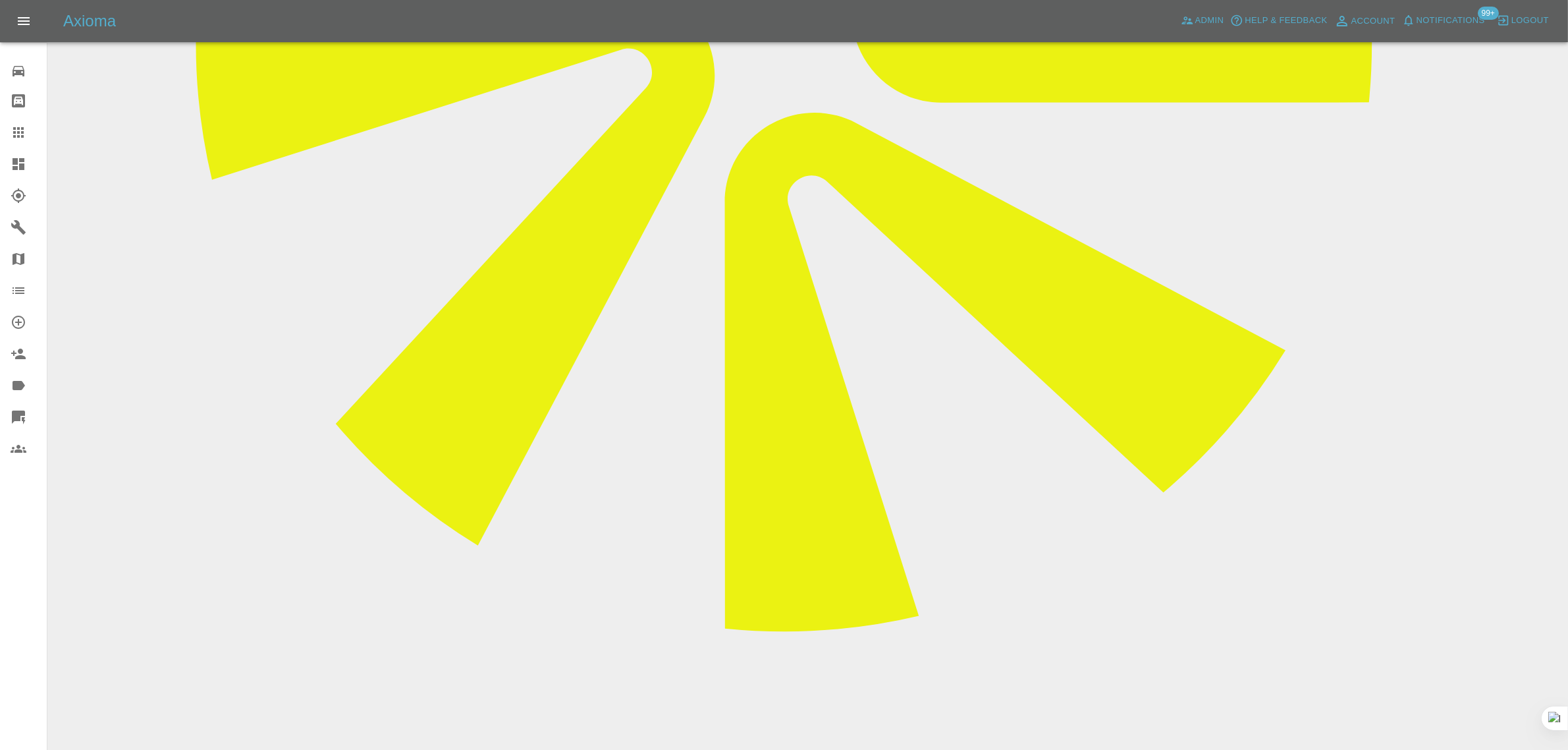
paste textarea "Hi, I got my car repaired through your self but the car is a mess now. All the …"
type textarea "Hi, I got my car repaired through your self but the car is a mess now. All the …"
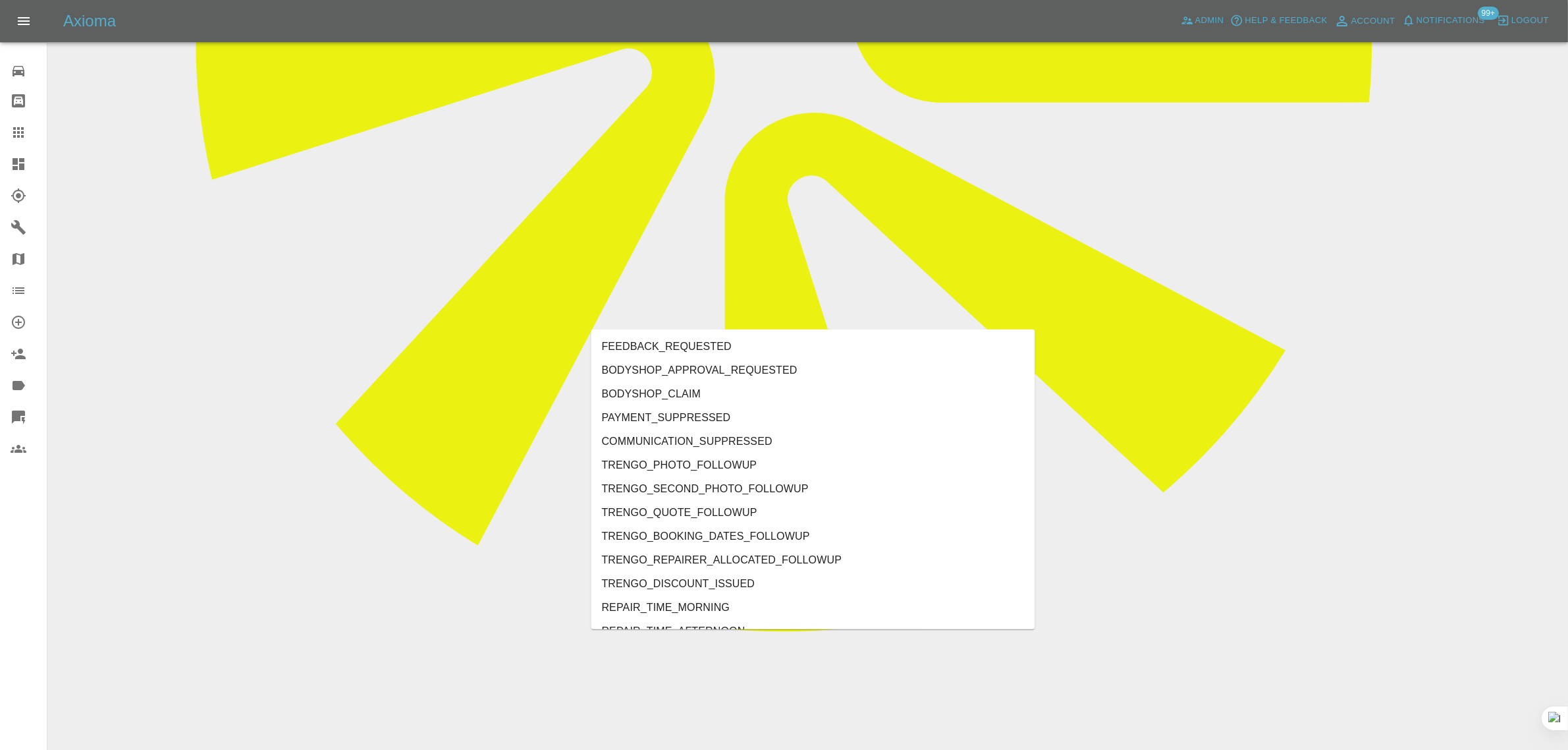
type input "rec"
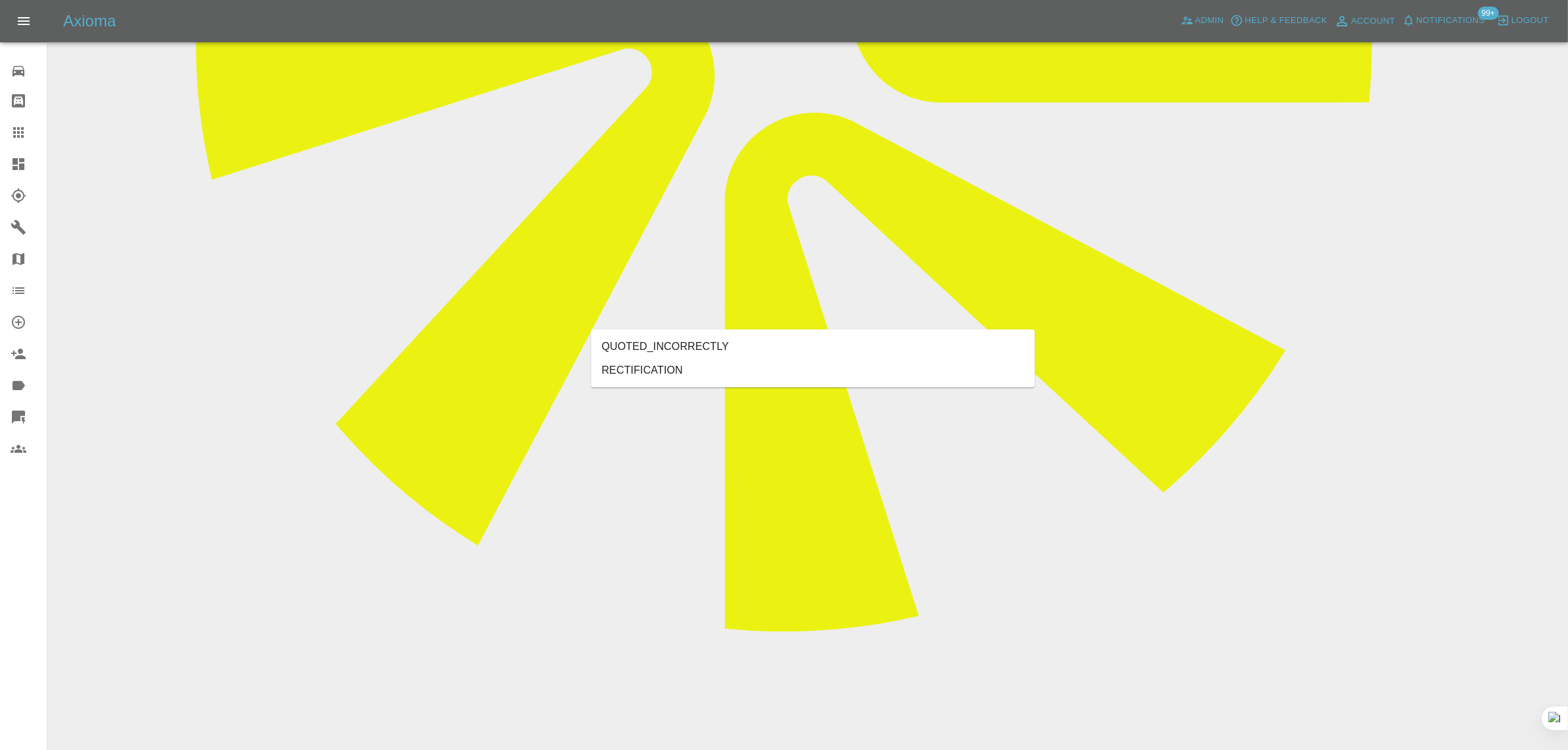
click at [661, 368] on li "RECTIFICATION" at bounding box center [813, 370] width 444 height 24
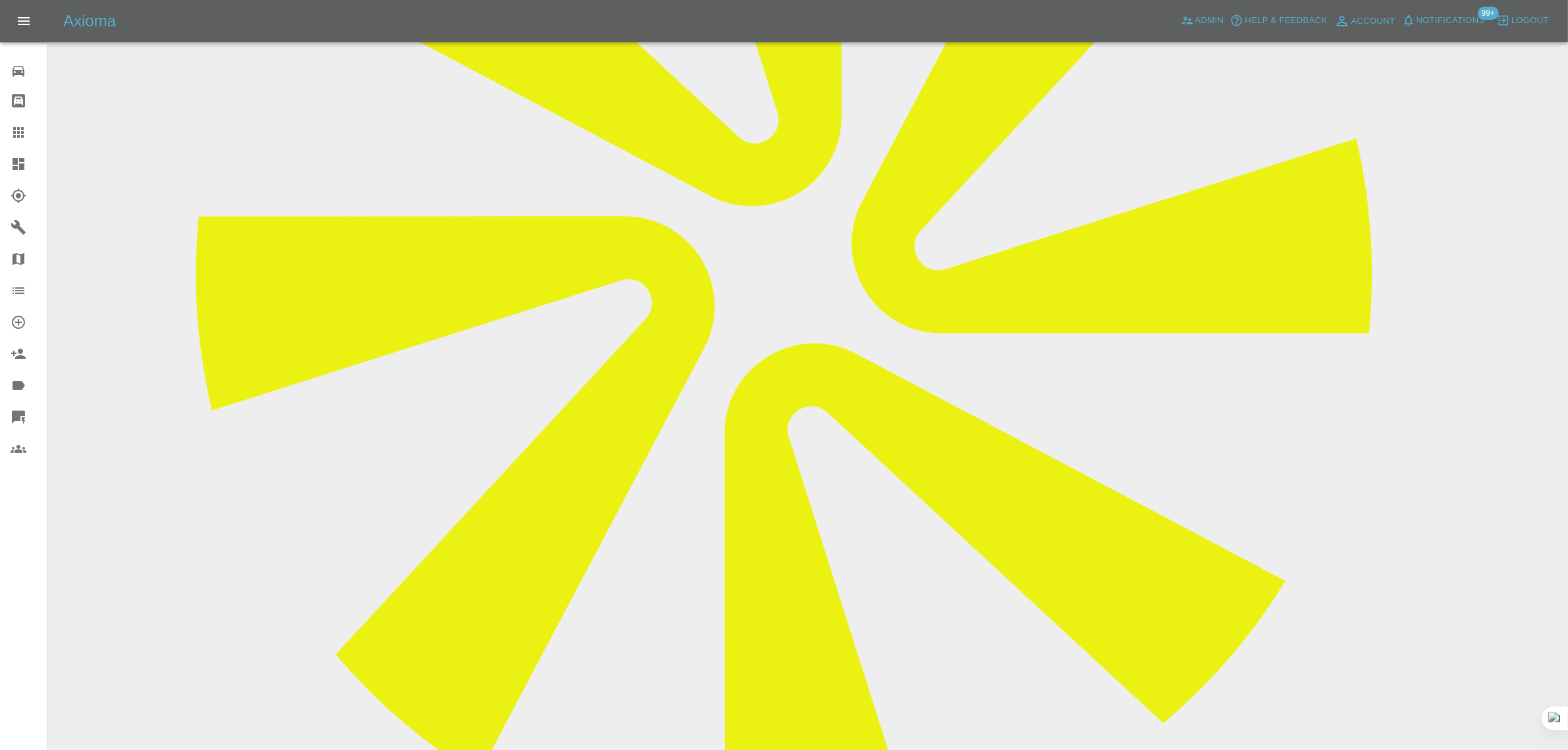
scroll to position [329, 0]
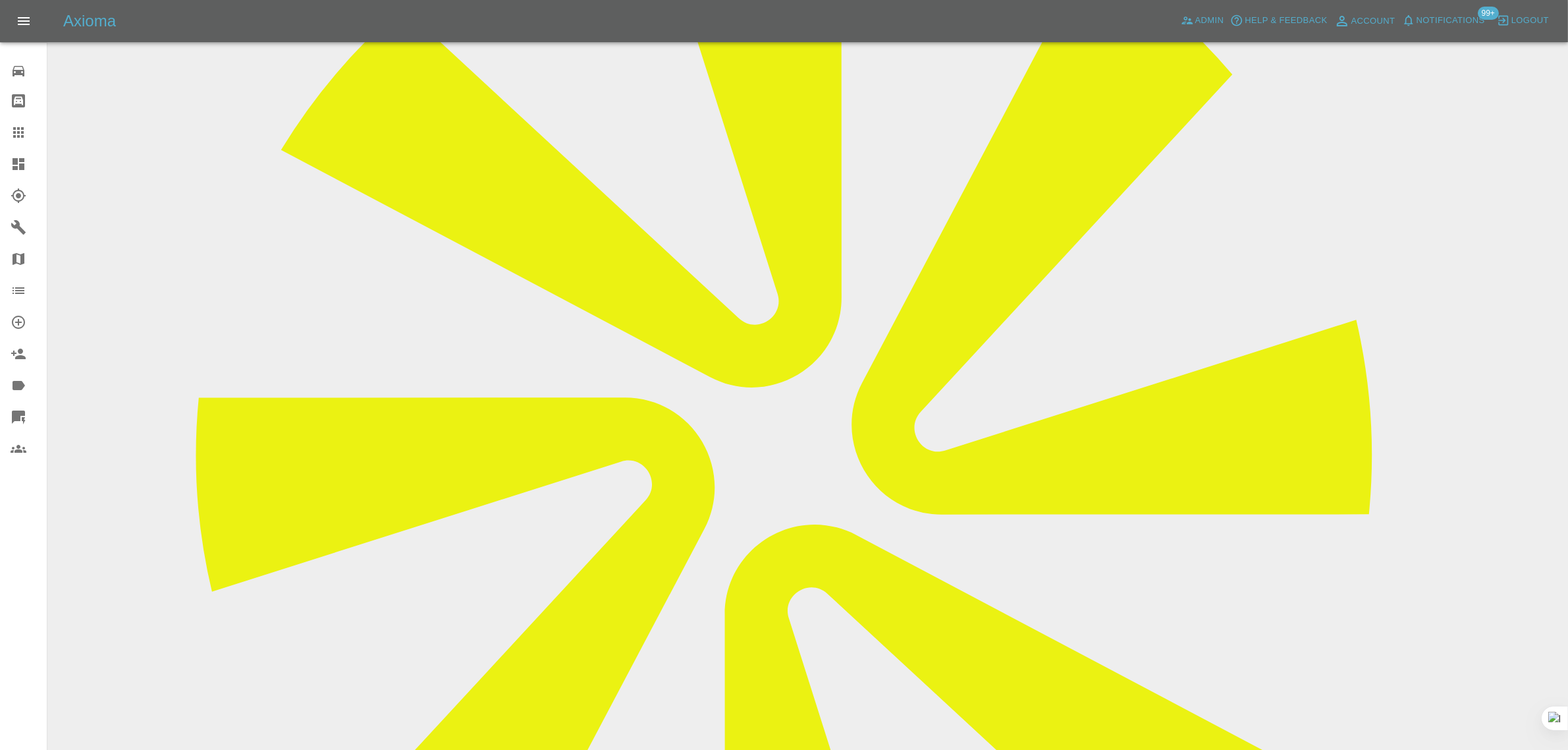
click at [19, 133] on icon at bounding box center [18, 132] width 16 height 16
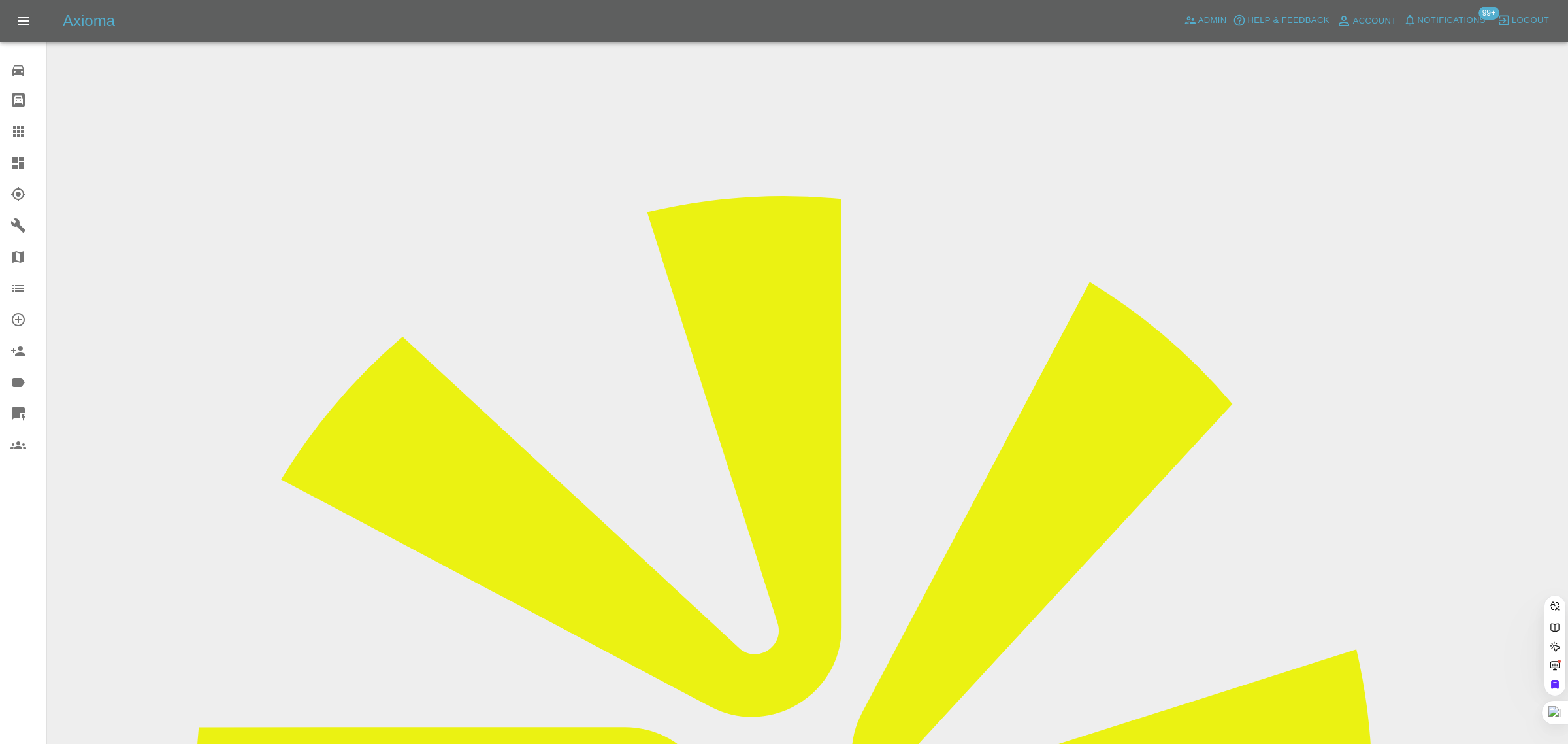
paste input "02bburrell@live.co.uk"
type input "02bburrell@live.co.uk"
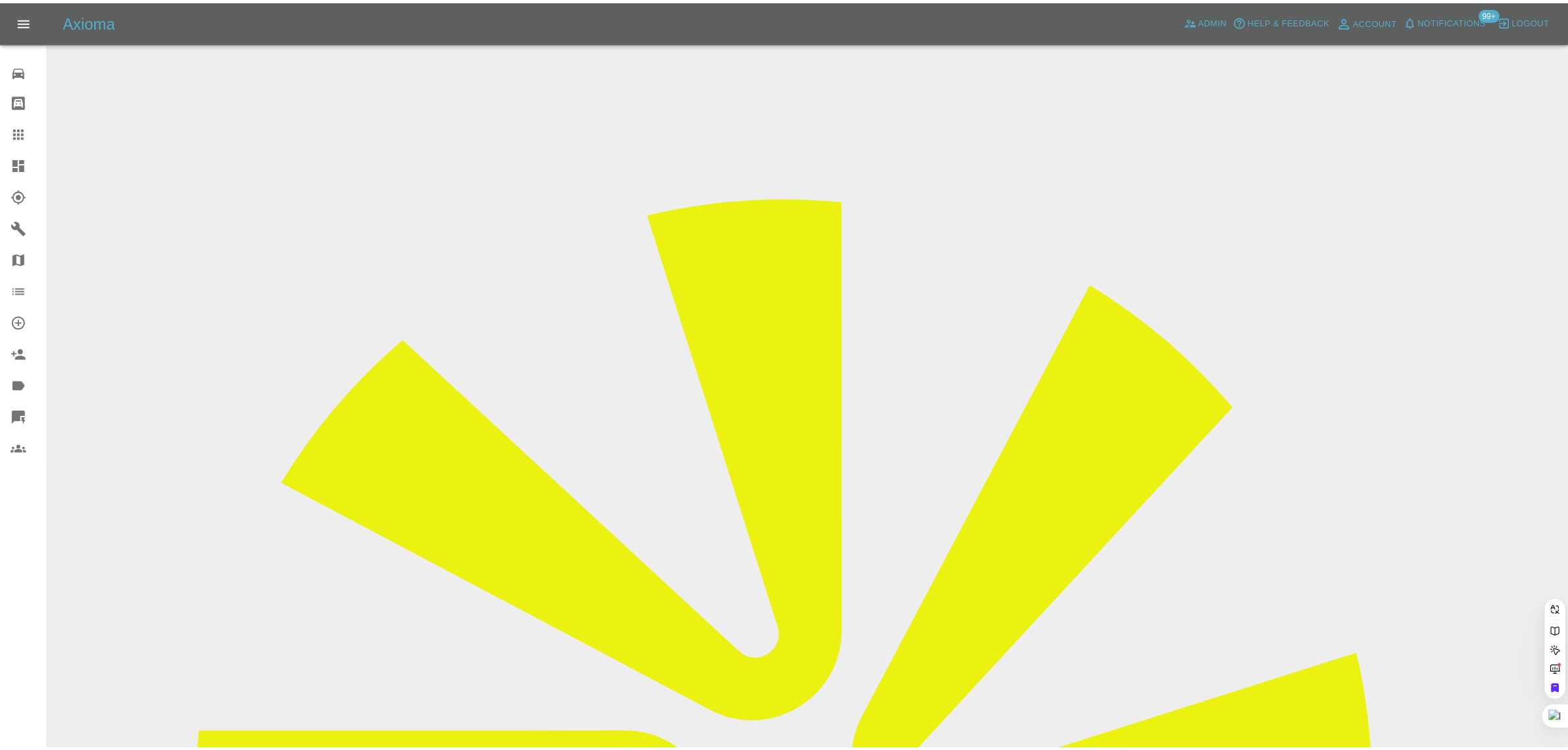
scroll to position [0, 0]
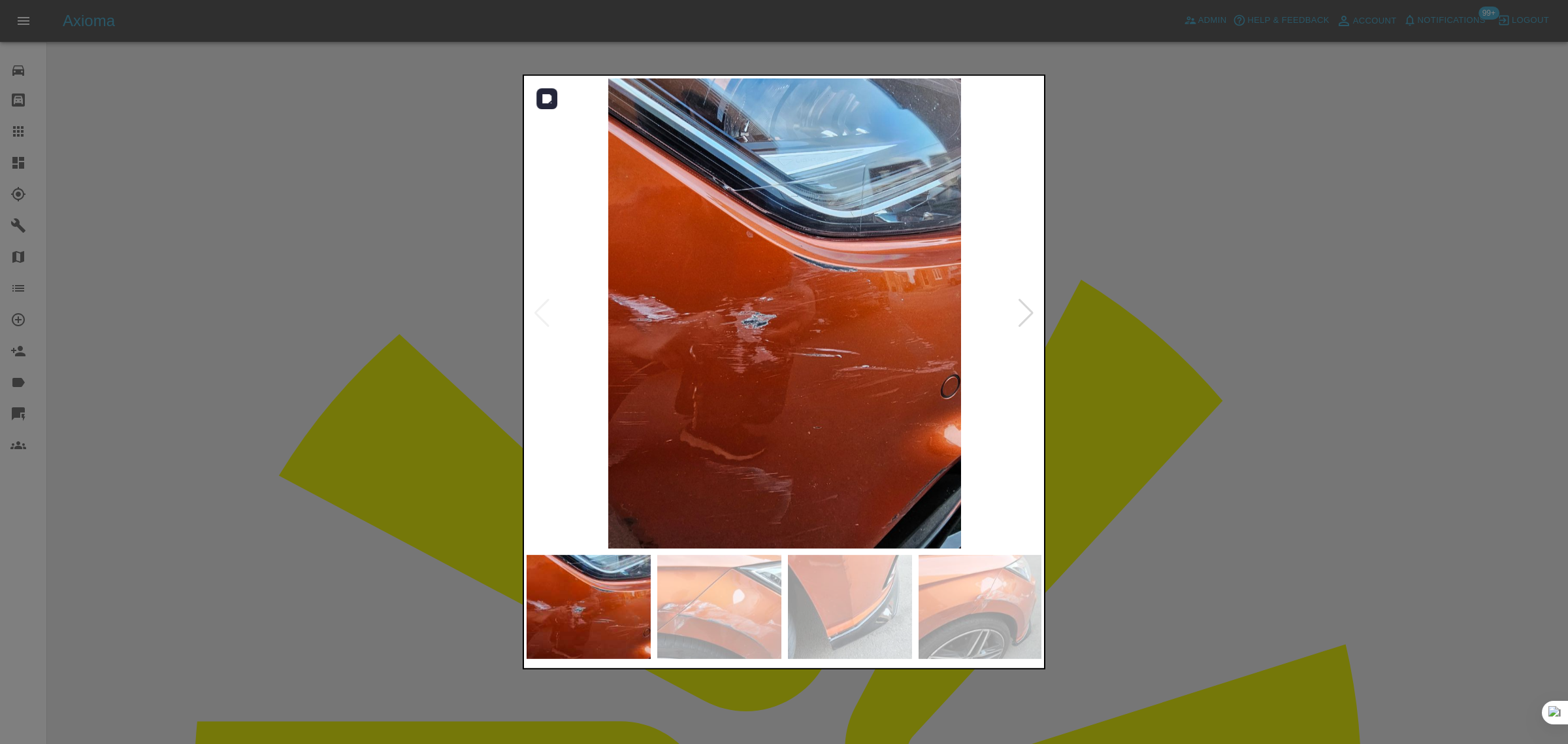
click at [1020, 307] on div at bounding box center [1026, 313] width 18 height 29
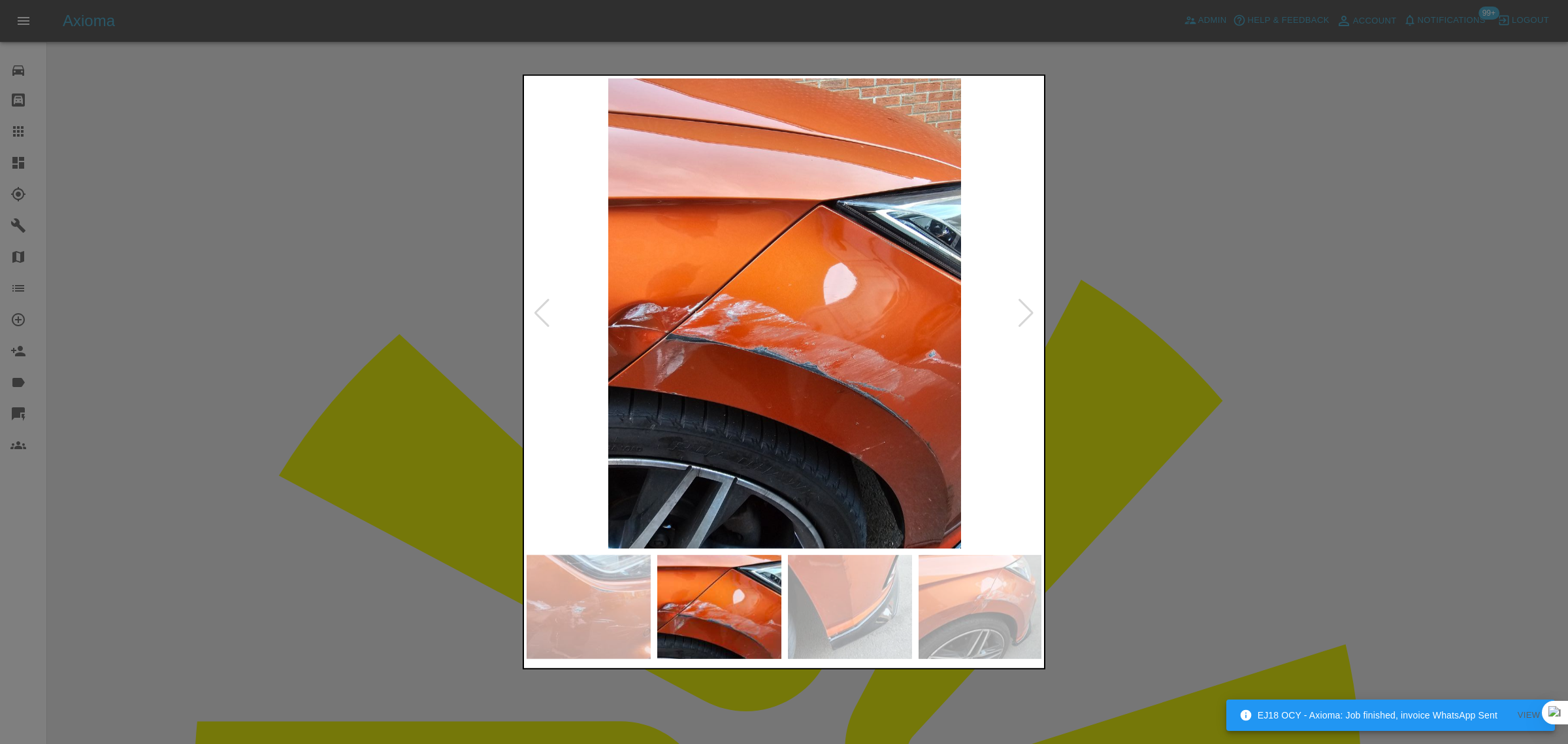
click at [1020, 307] on div at bounding box center [1026, 313] width 18 height 29
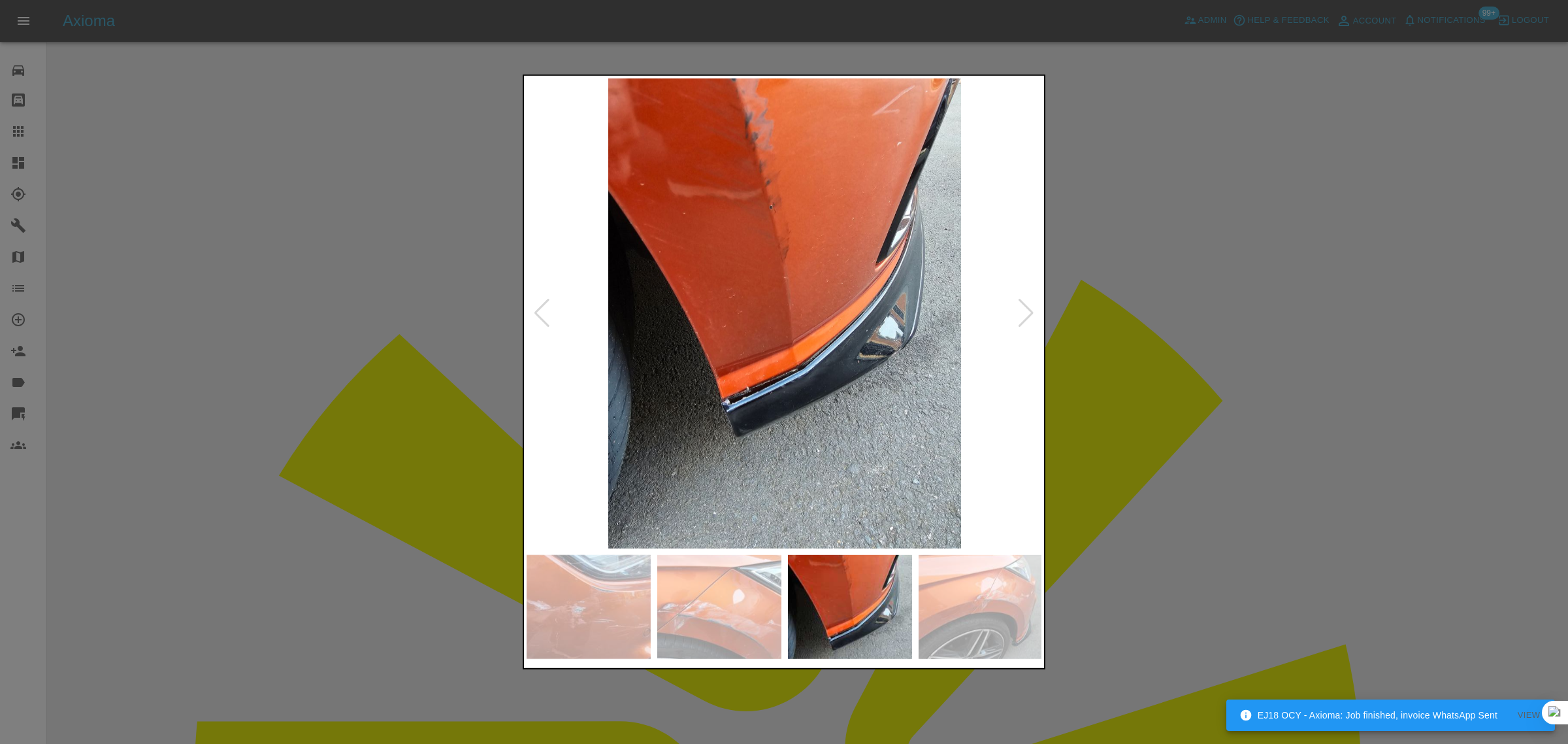
click at [1020, 307] on div at bounding box center [1026, 313] width 18 height 29
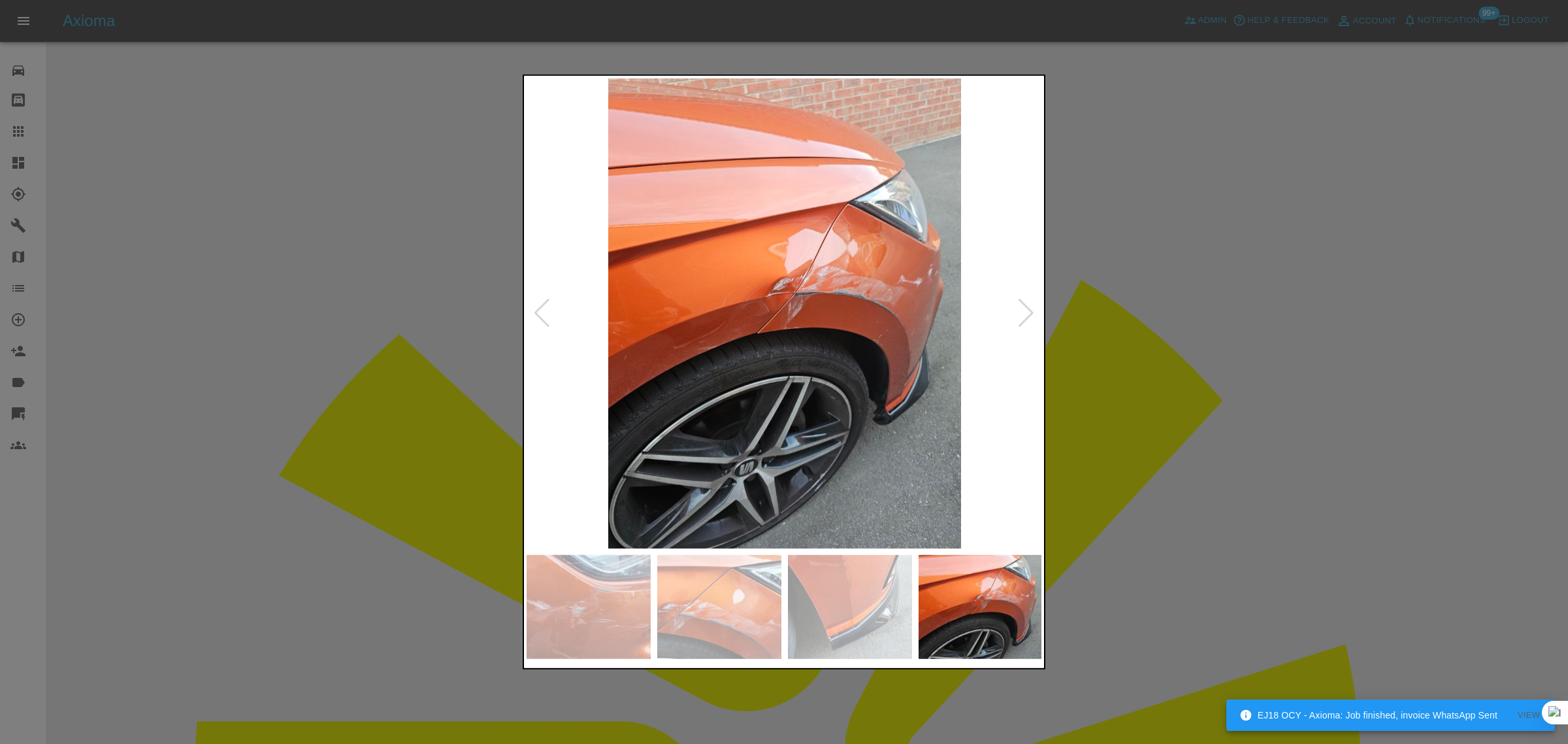
click at [1020, 307] on div at bounding box center [1026, 313] width 18 height 29
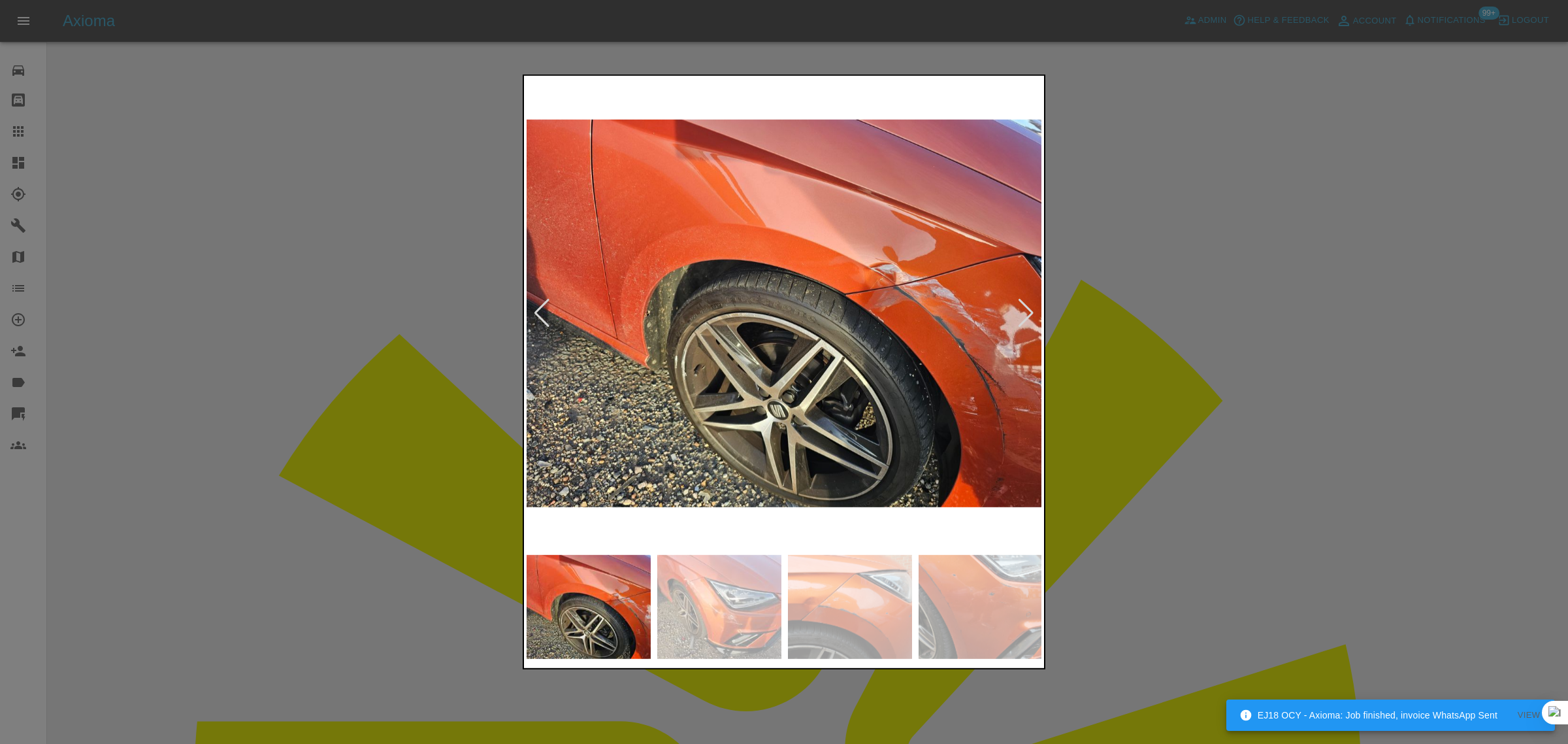
click at [1020, 307] on div at bounding box center [1026, 313] width 18 height 29
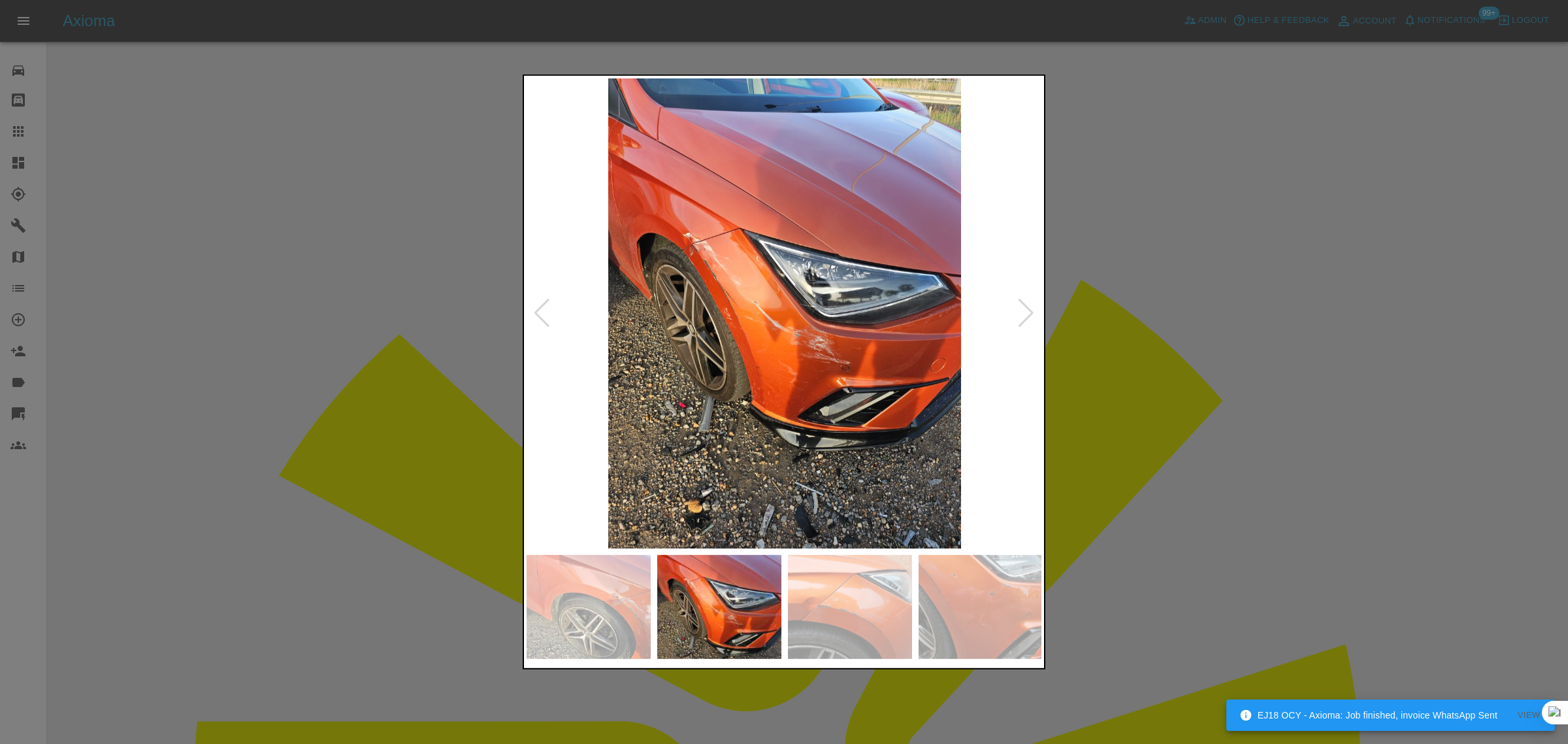
click at [1151, 285] on div at bounding box center [784, 372] width 1568 height 744
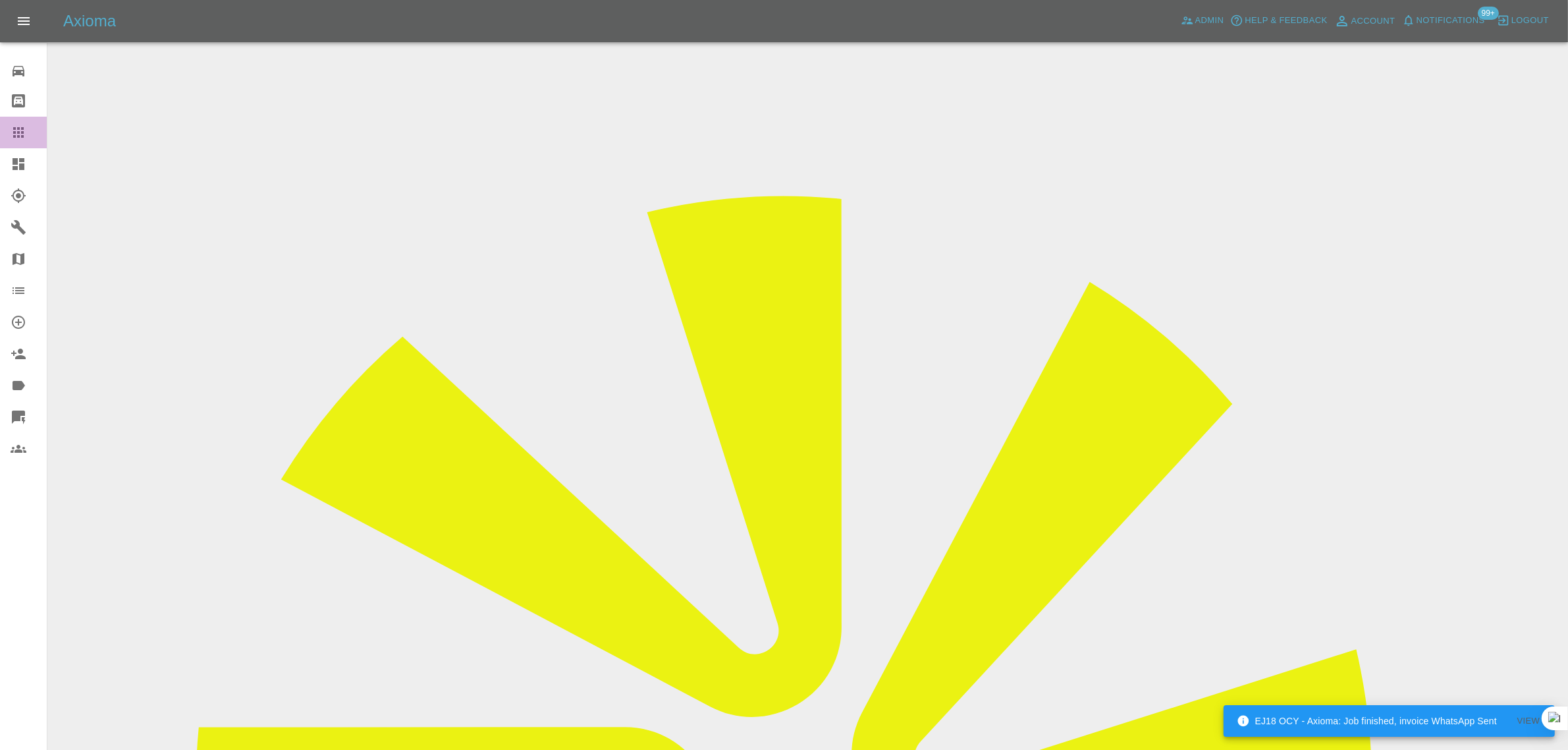
click at [25, 131] on icon at bounding box center [18, 132] width 16 height 16
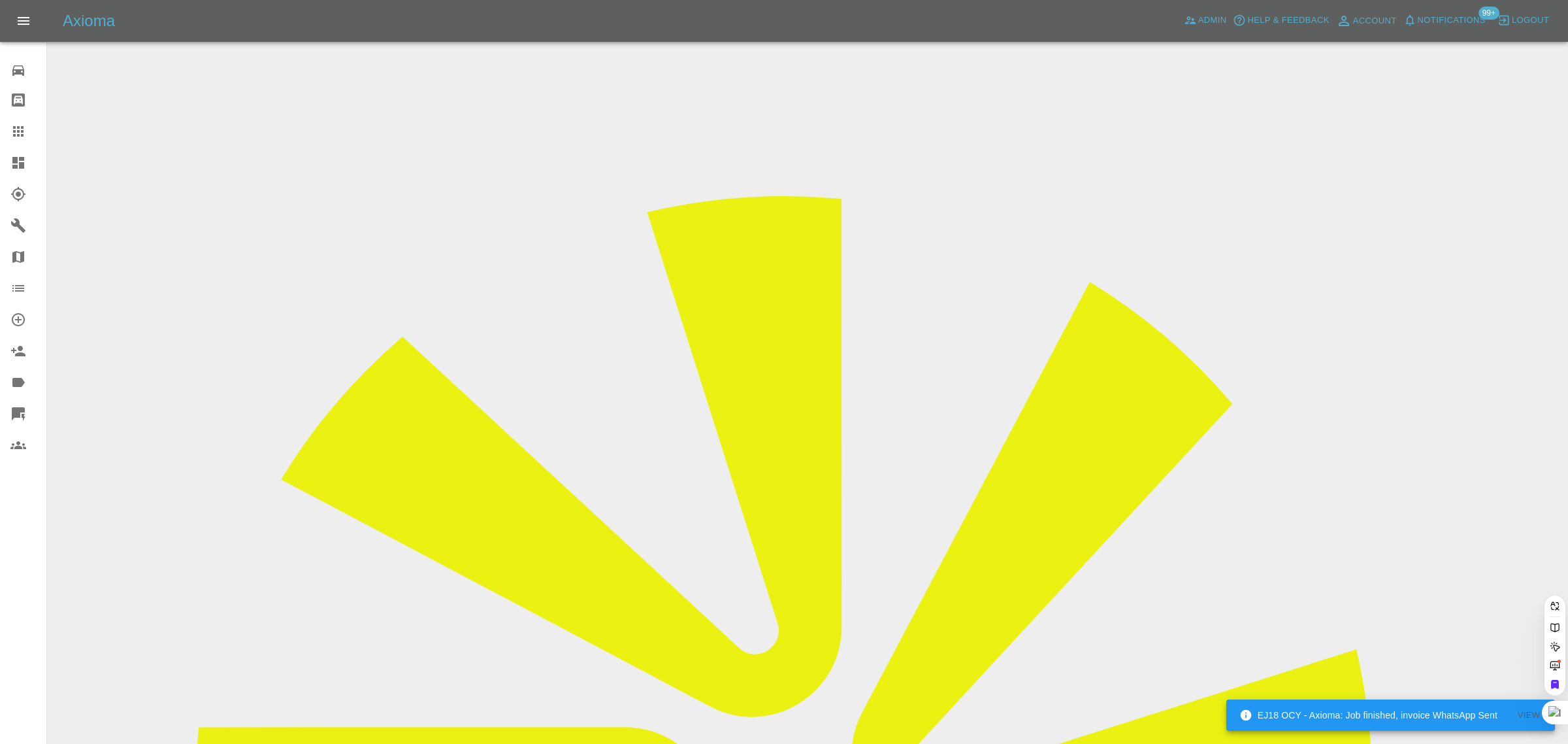
paste input "edgriffiths67@hotmail.com"
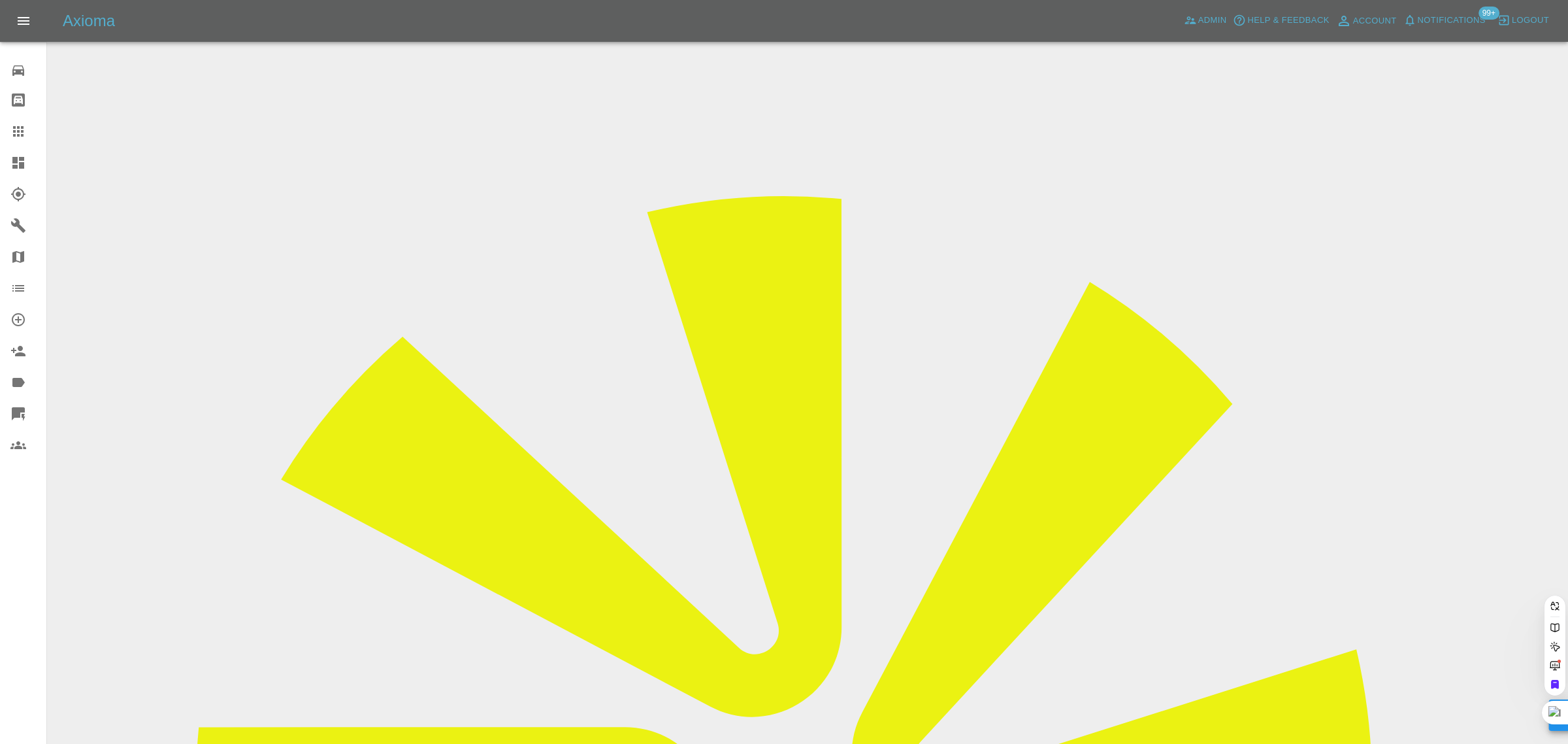
type input "edgriffiths67@hotmail.com"
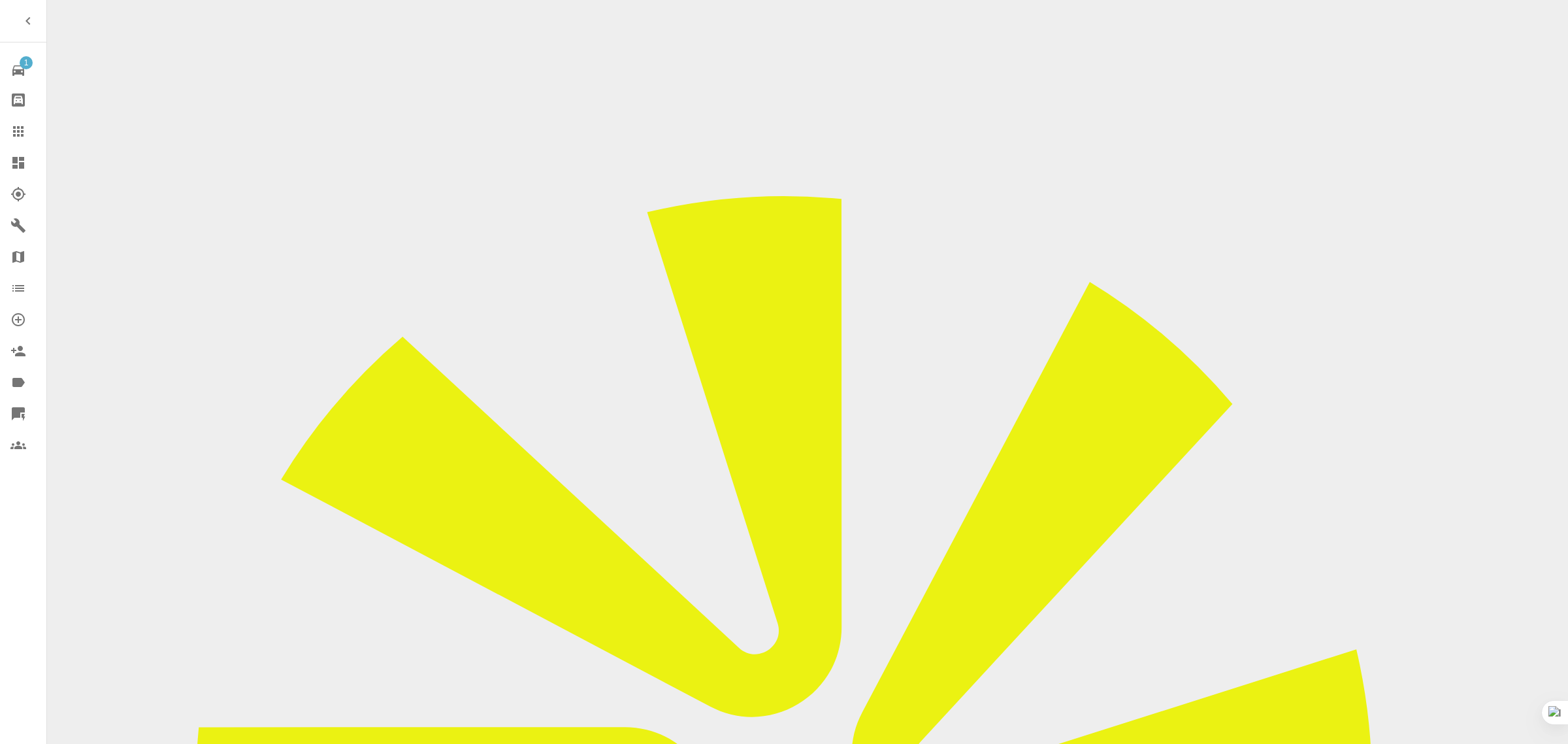
click at [10, 130] on icon at bounding box center [18, 131] width 16 height 16
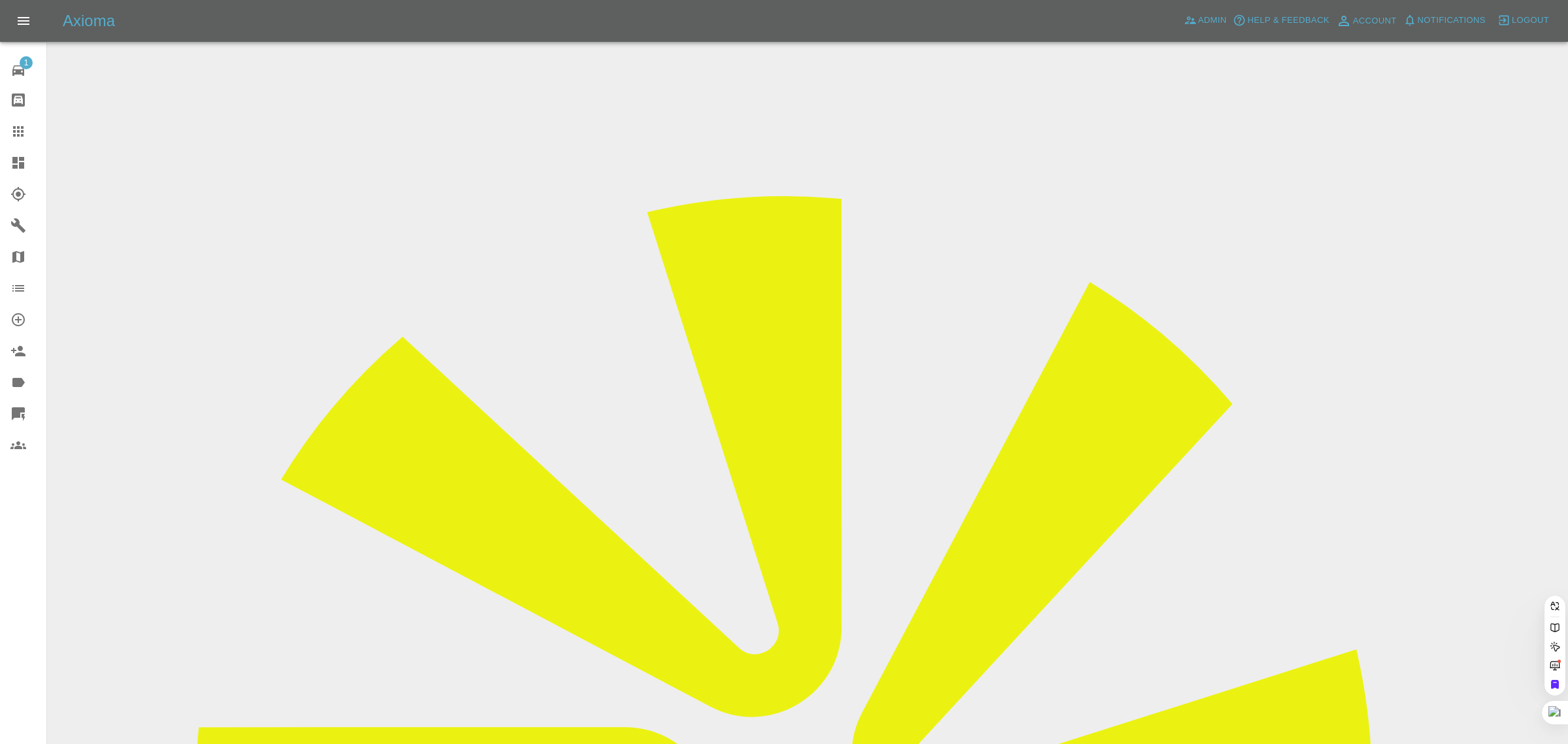
paste input "[EMAIL_ADDRESS][DOMAIN_NAME]"
type input "sfholme@g"
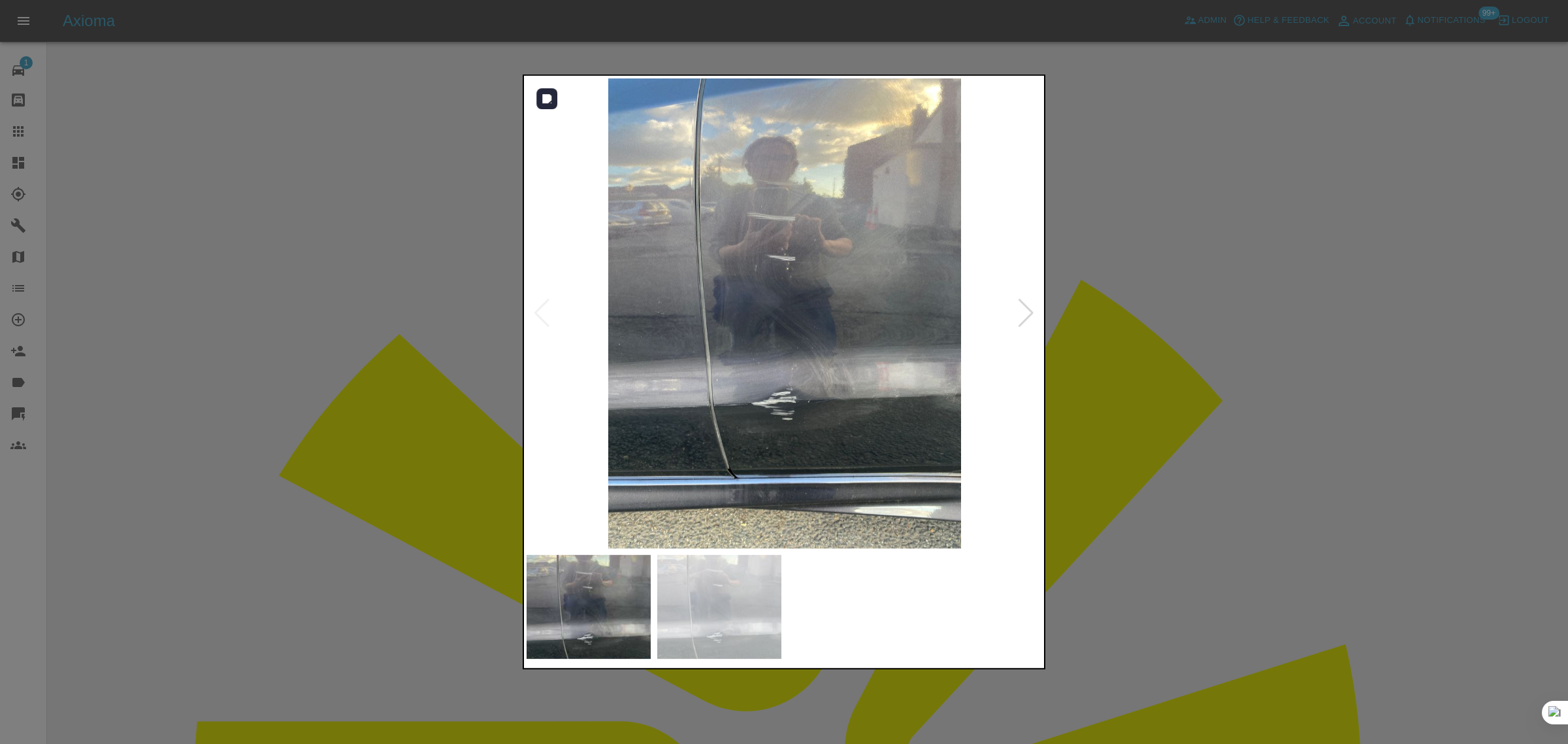
click at [737, 319] on img at bounding box center [784, 313] width 516 height 470
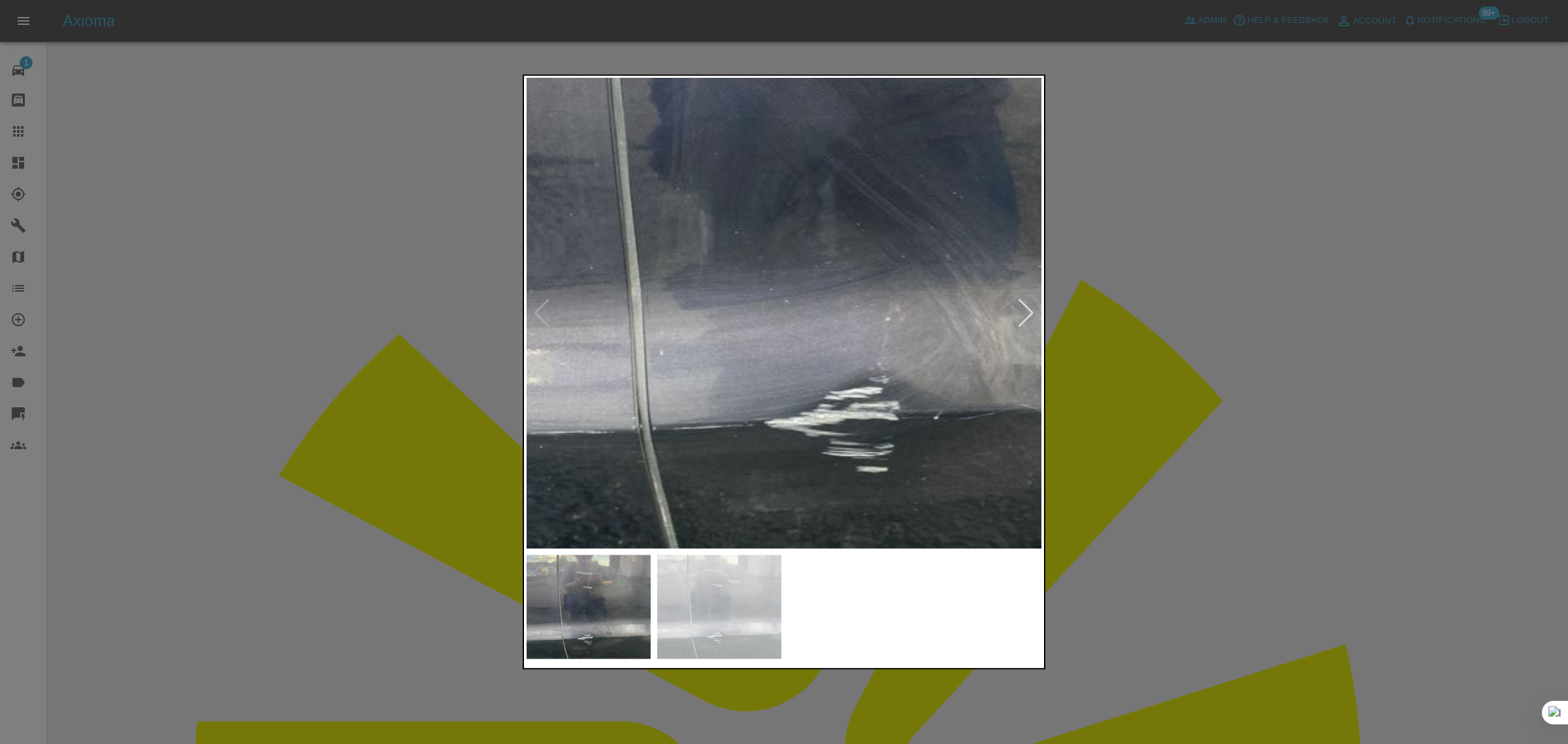
click at [740, 255] on img at bounding box center [864, 152] width 1548 height 1409
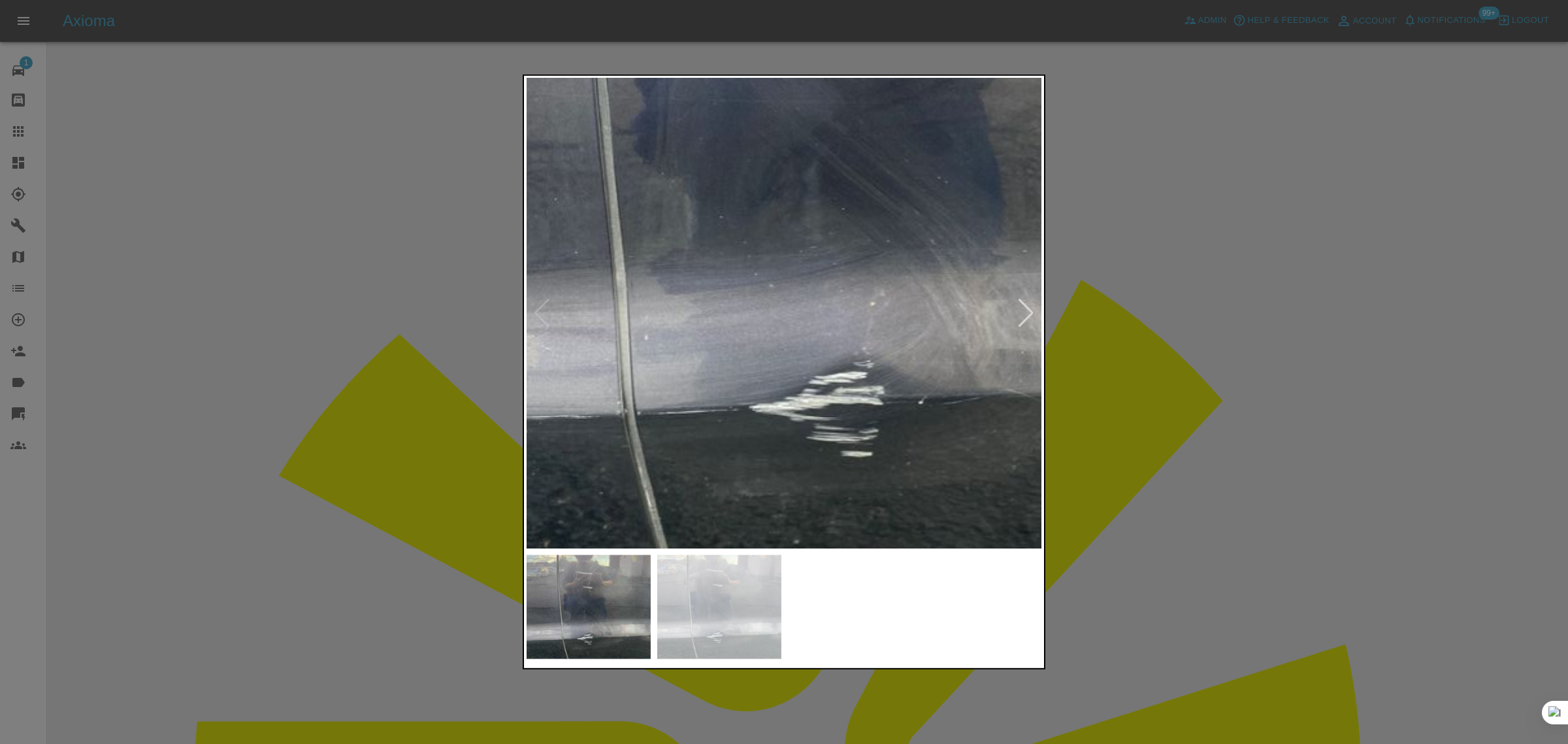
click at [1030, 321] on div at bounding box center [1026, 313] width 18 height 29
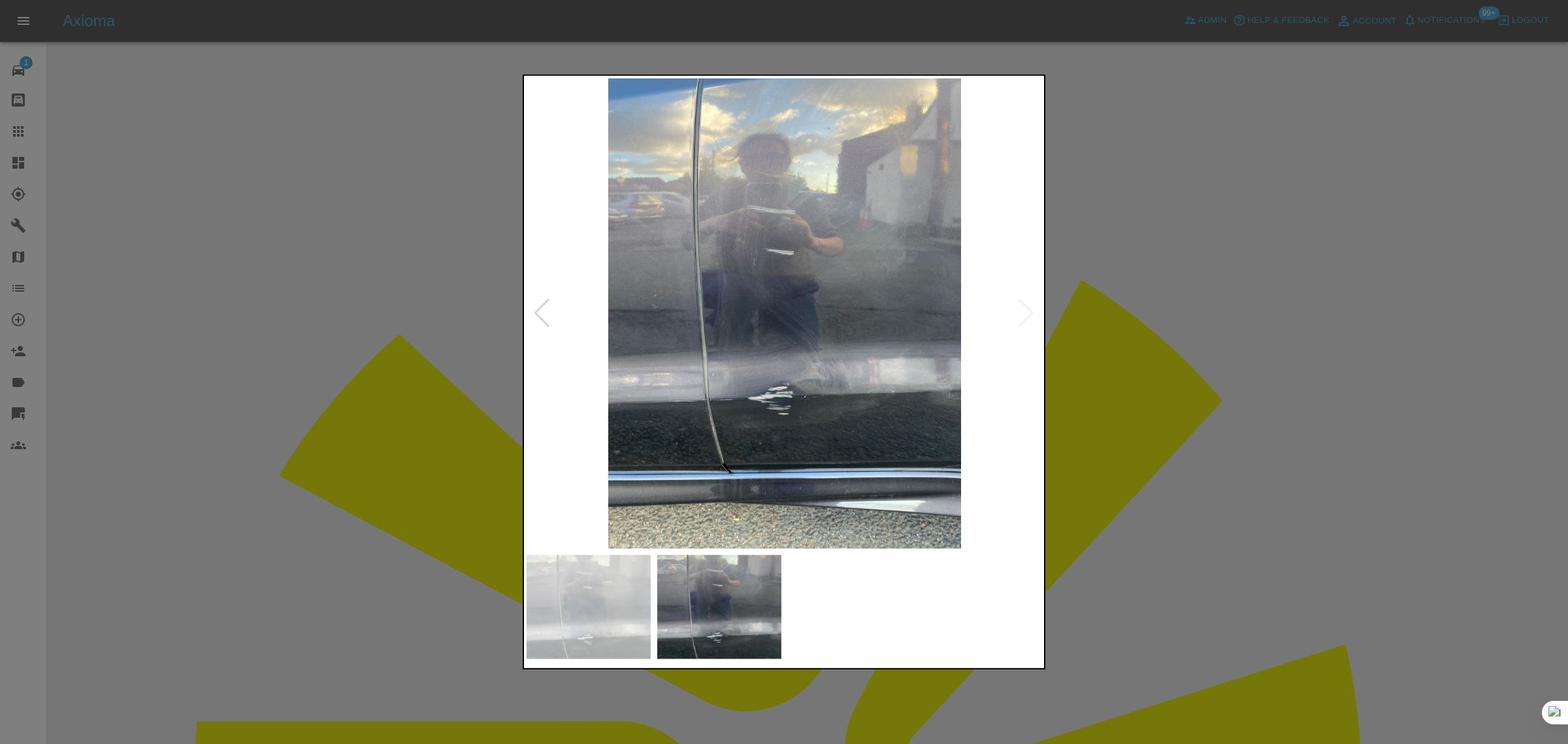
click at [1208, 394] on div at bounding box center [784, 372] width 1568 height 744
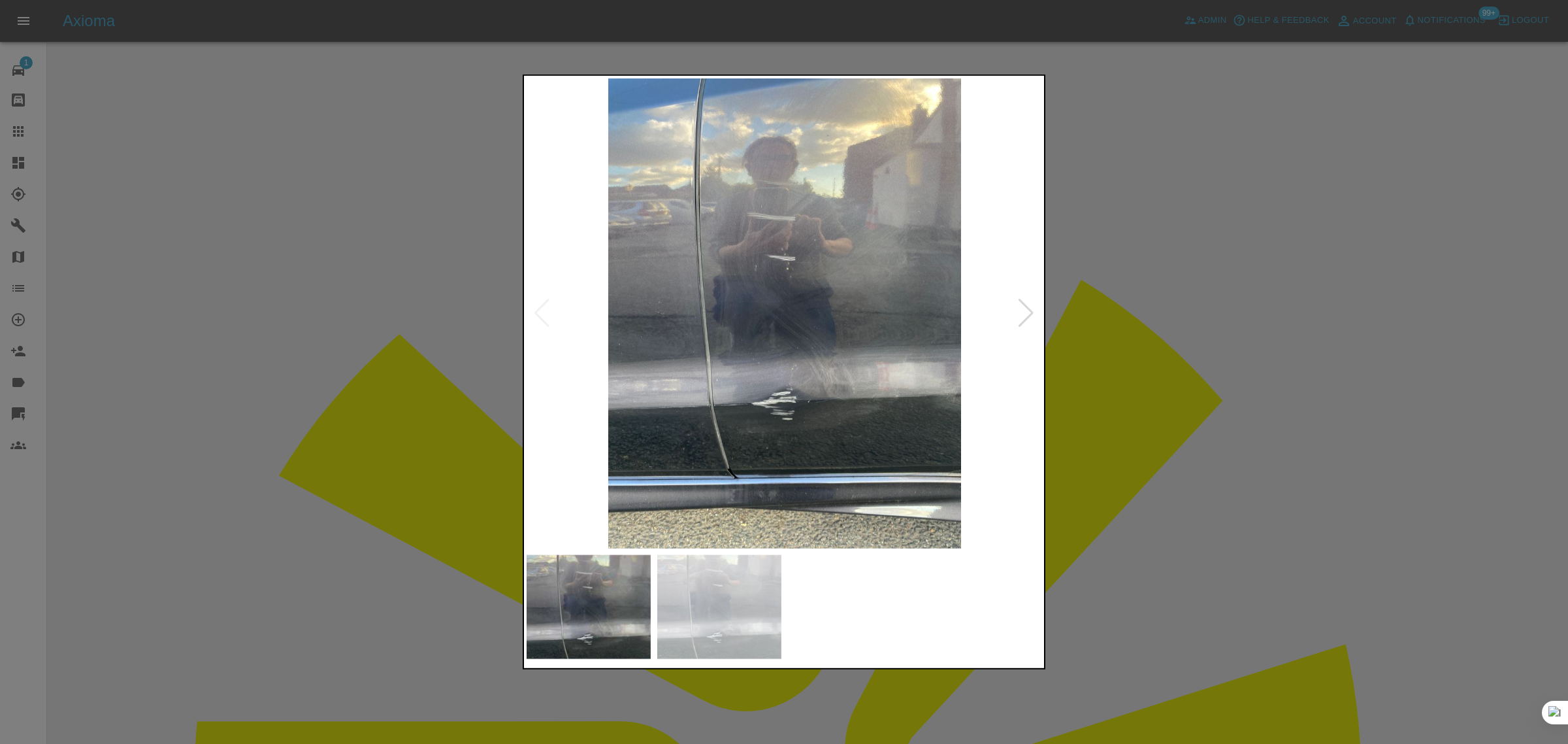
click at [1142, 391] on div at bounding box center [784, 372] width 1568 height 744
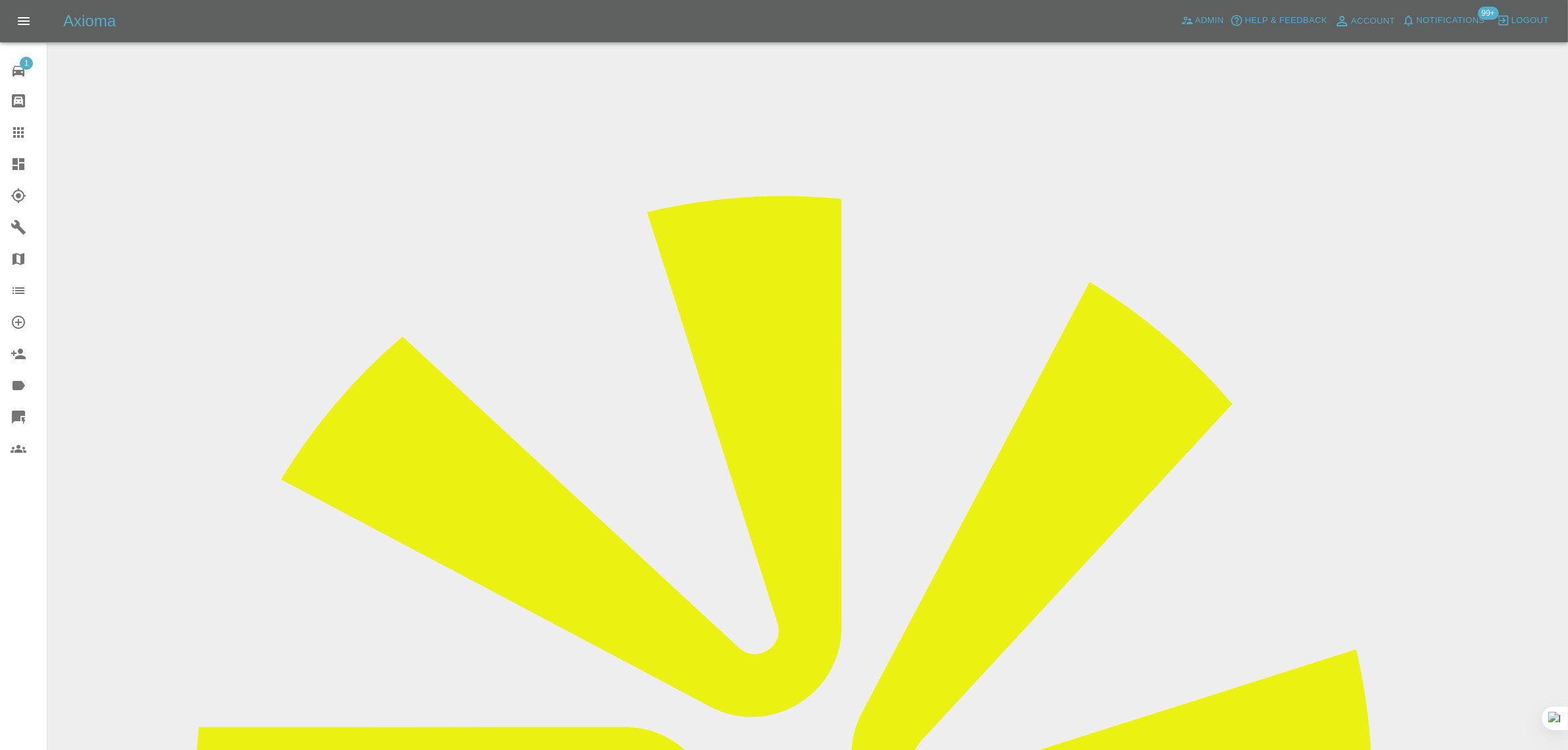
click at [25, 125] on icon at bounding box center [18, 132] width 16 height 16
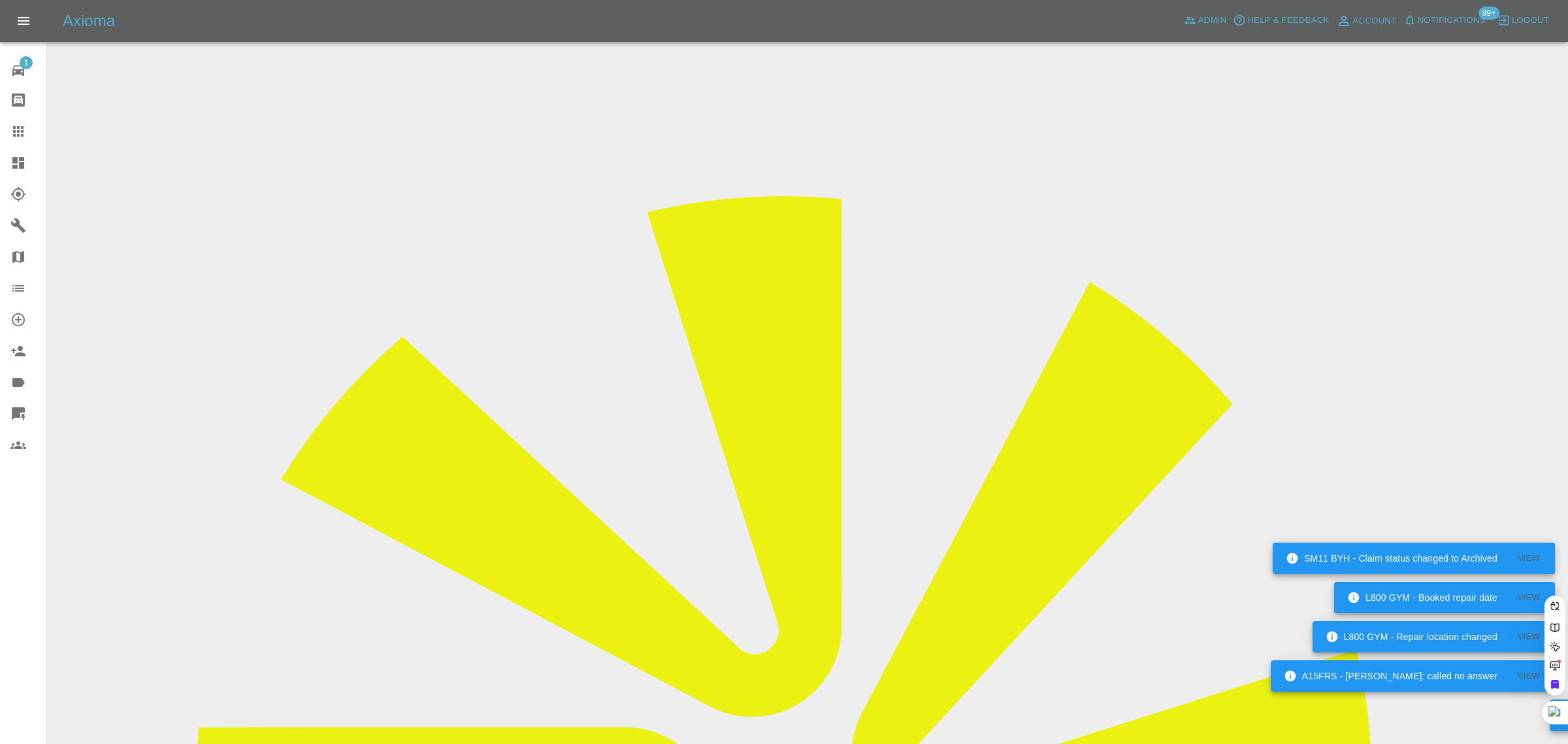
click at [31, 139] on link "Claims" at bounding box center [23, 131] width 46 height 31
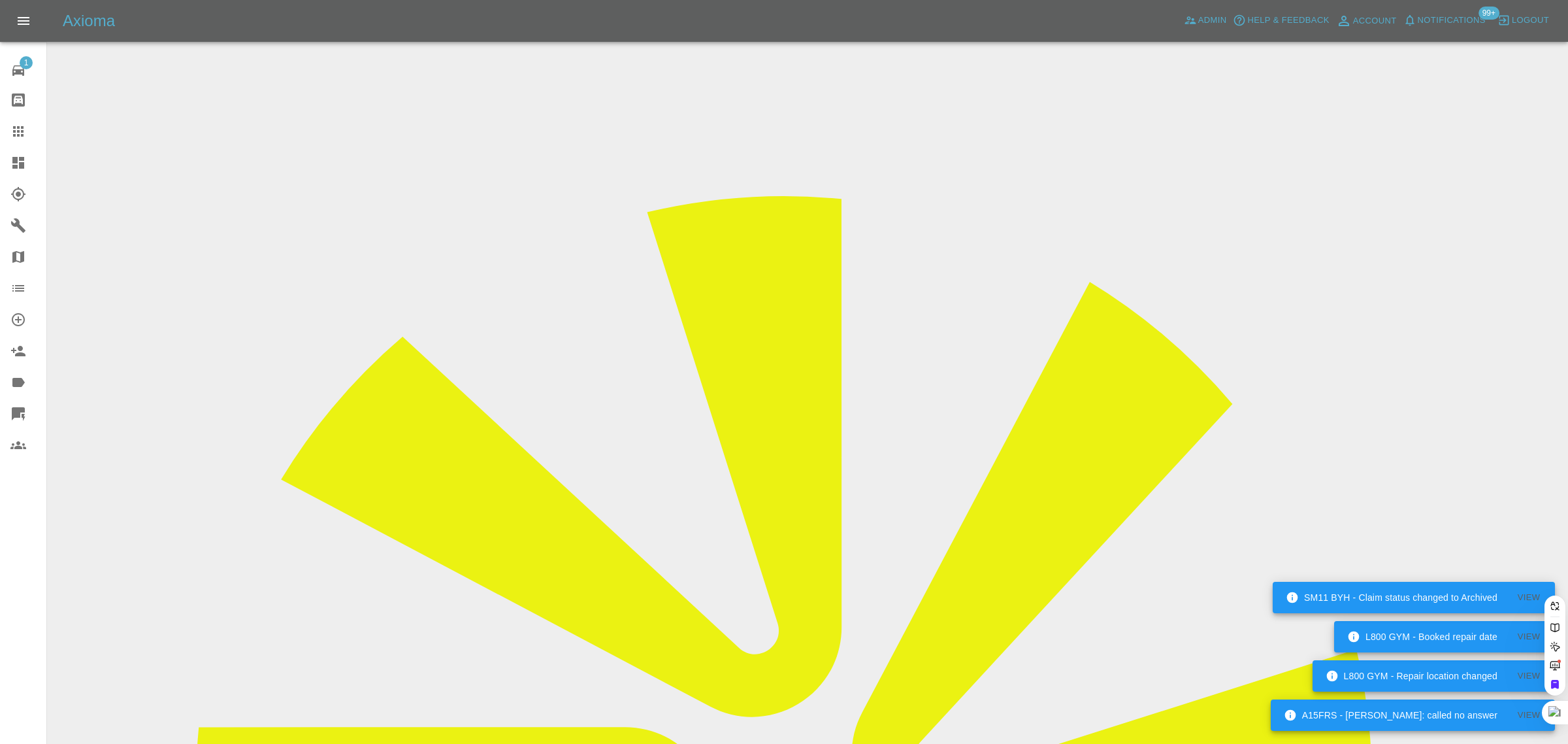
paste input "harishiyer1011@gmail.com"
type input "harishiyer1011@gmail.com"
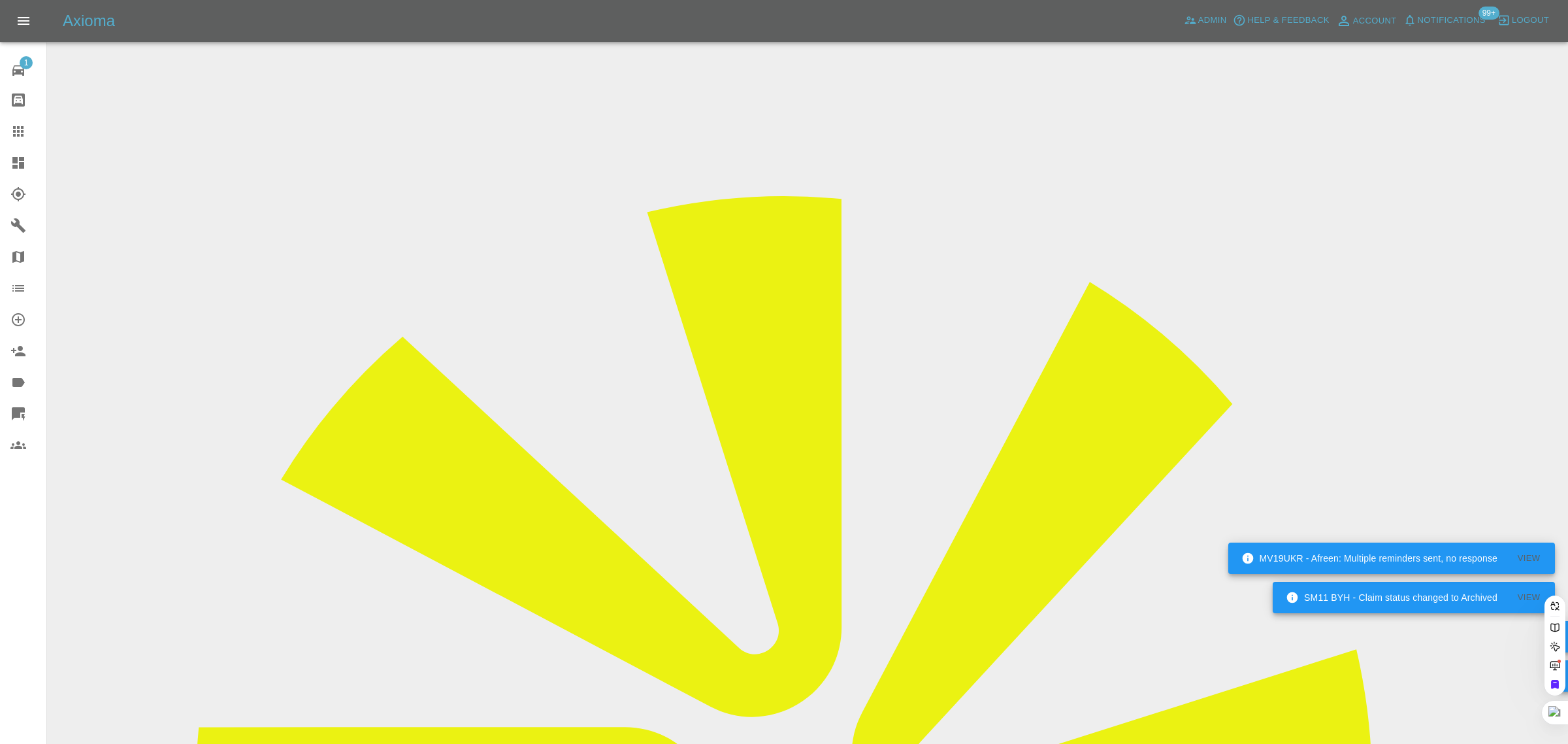
scroll to position [0, 15]
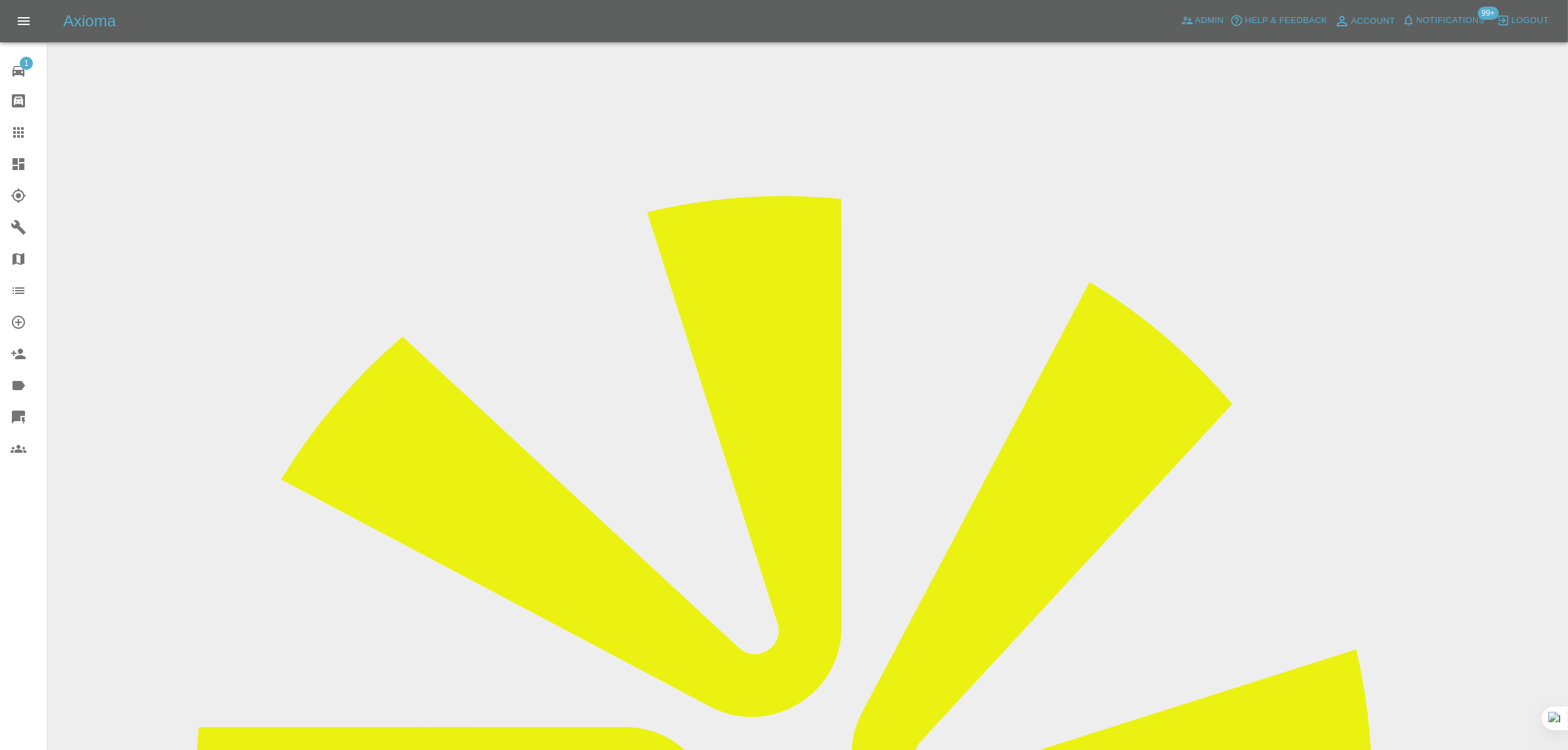
click at [17, 122] on link "Claims" at bounding box center [23, 132] width 47 height 31
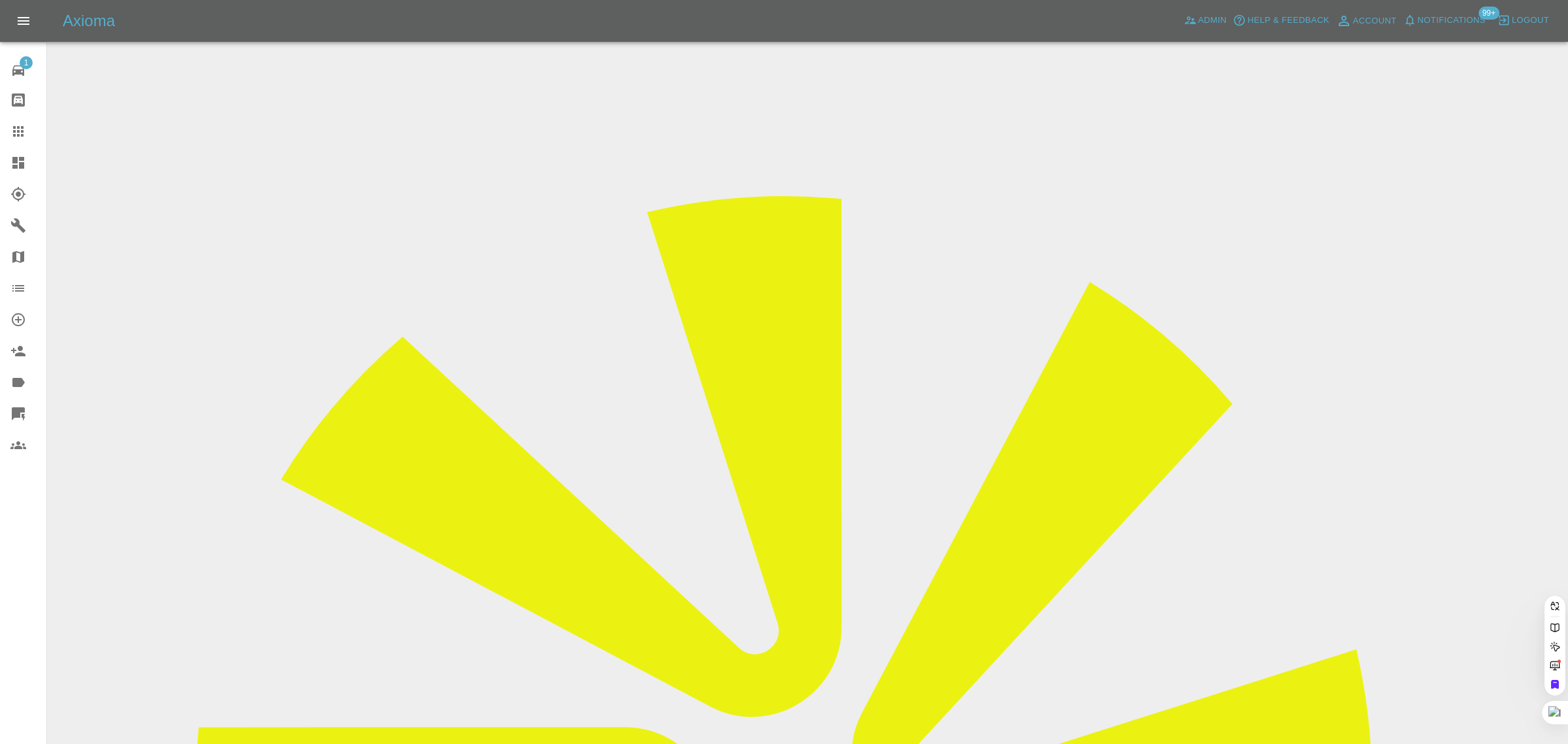
paste input "nigel.strickland@robertpochin.co.uk"
type input "nigel.strickland@robertpochin.co.uk"
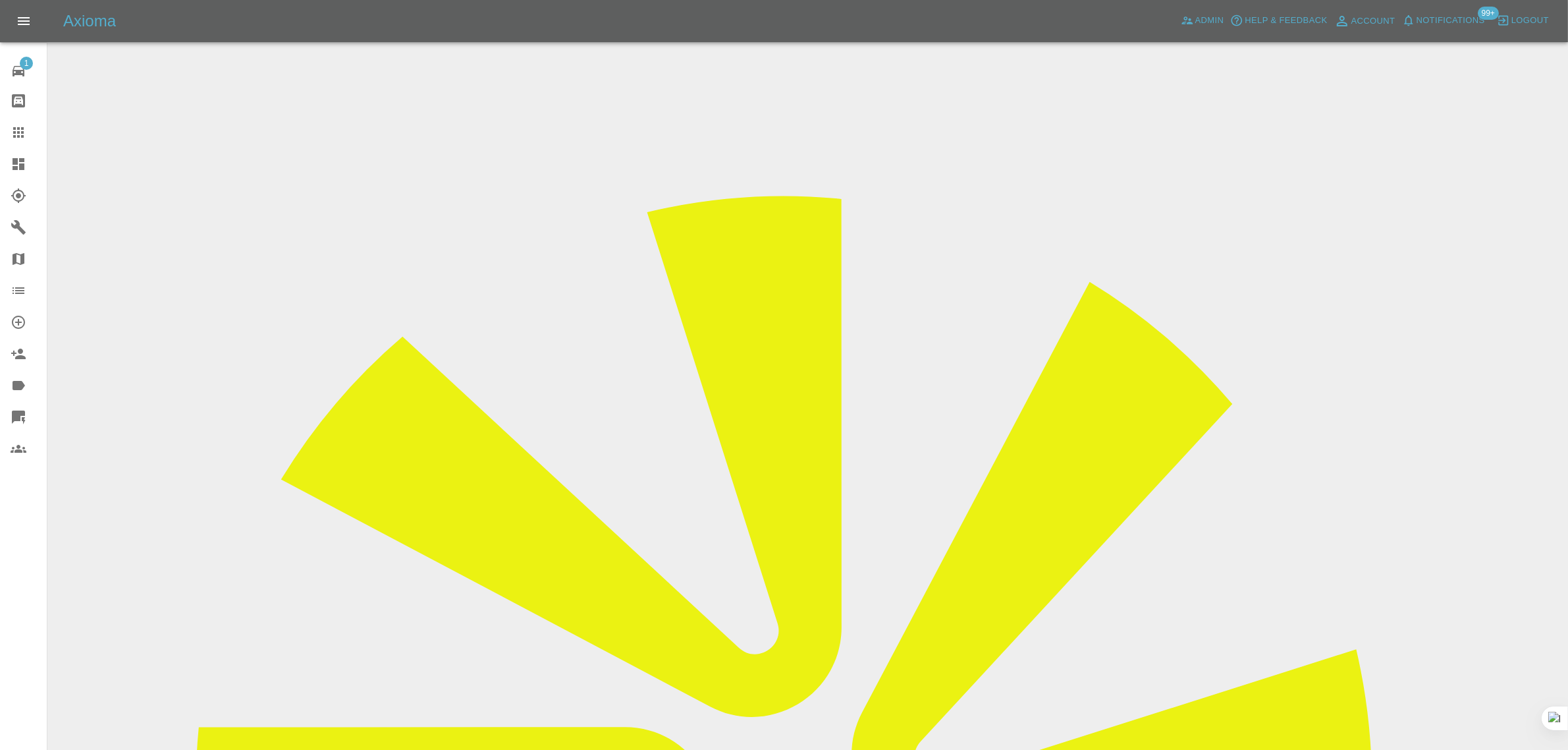
drag, startPoint x: 1284, startPoint y: 206, endPoint x: 1326, endPoint y: 204, distance: 42.0
copy tr "Sw Smart Re"
click at [21, 132] on icon at bounding box center [18, 132] width 10 height 10
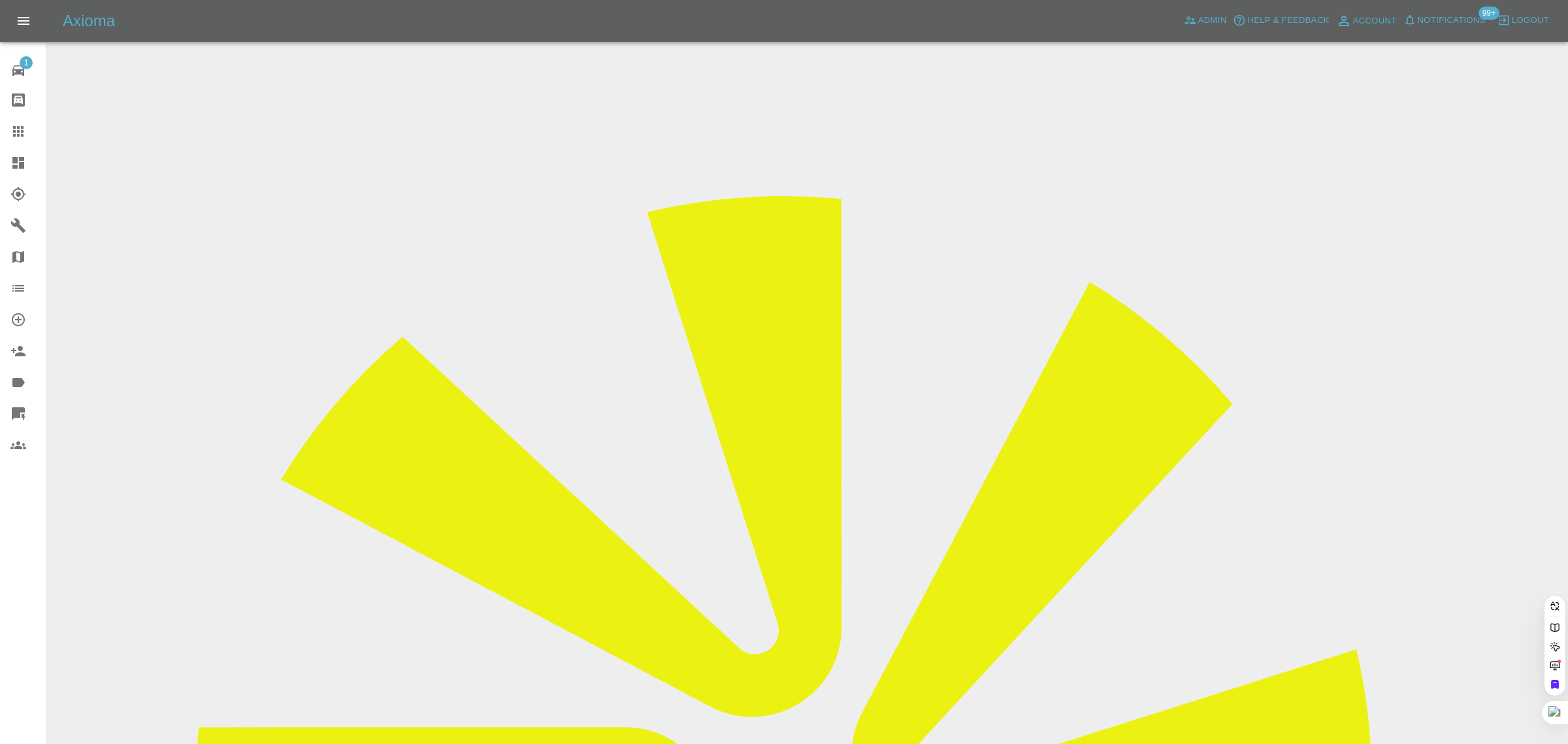
paste input "YA69 ABU"
type input "YA69ABU"
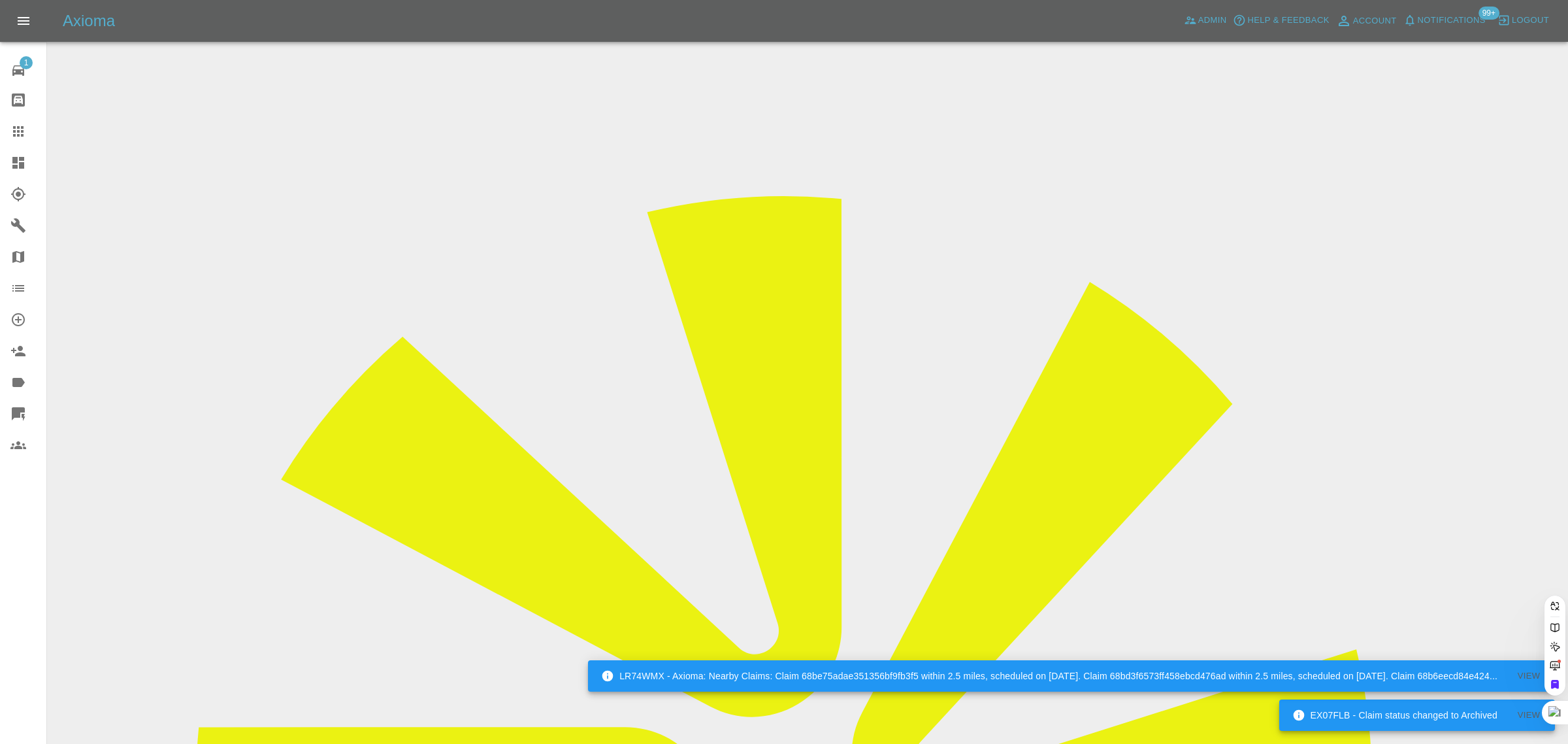
paste input "07840435462"
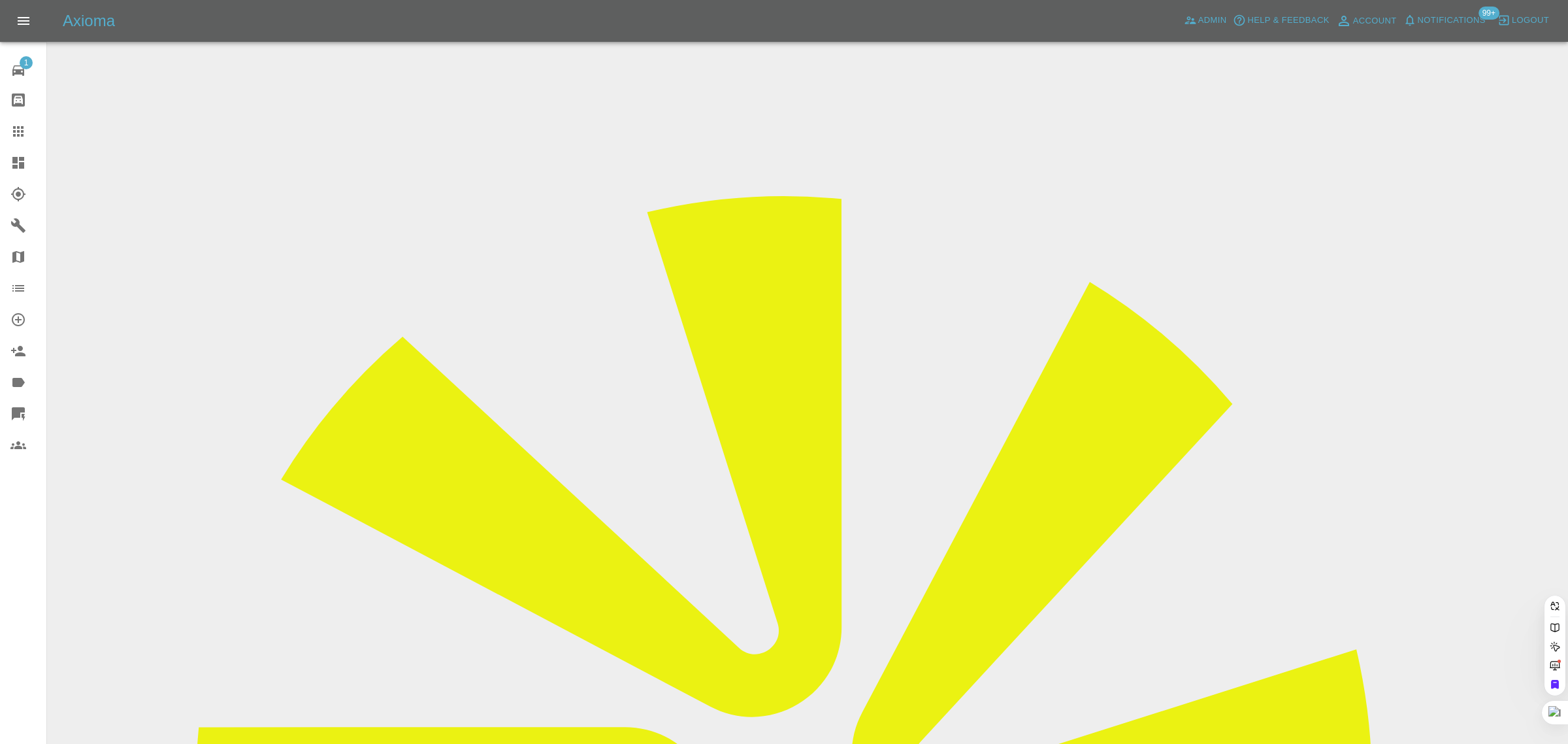
type input "07840435462"
drag, startPoint x: 670, startPoint y: 479, endPoint x: 781, endPoint y: 472, distance: 111.2
paste input "07840435462"
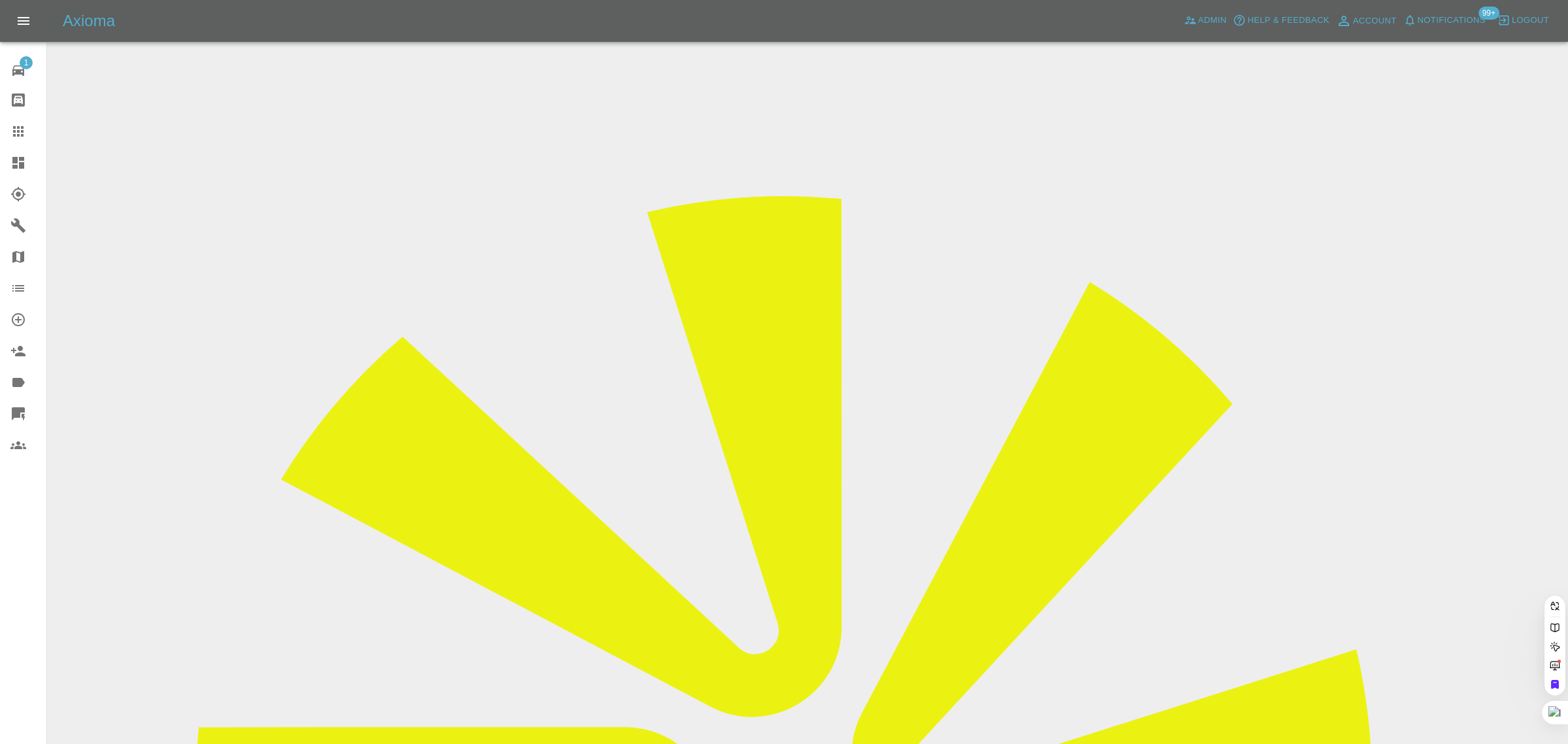
type input "07840435462"
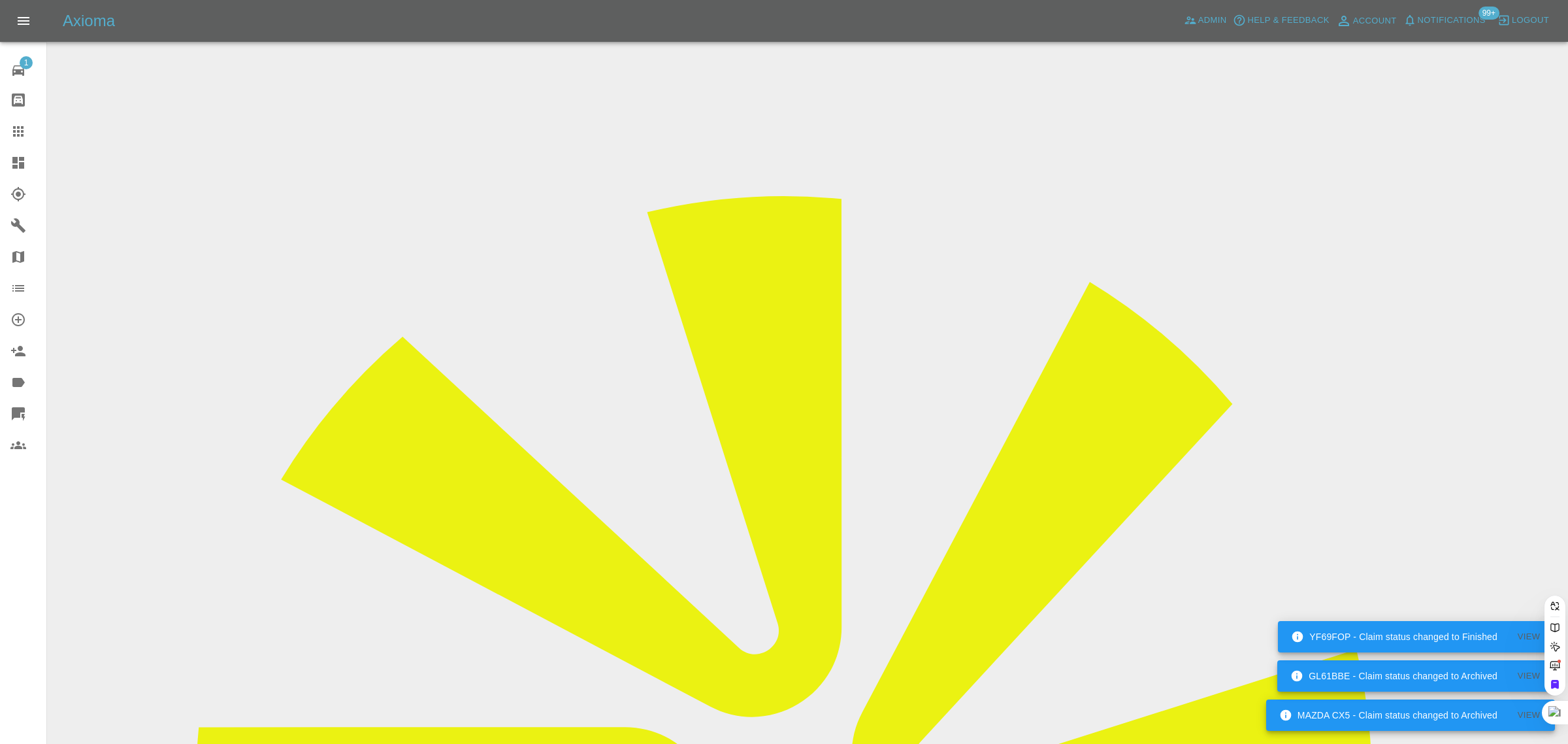
paste input "AdamMut1@hotmail.com"
type input "AdamMut1@hotmail.com"
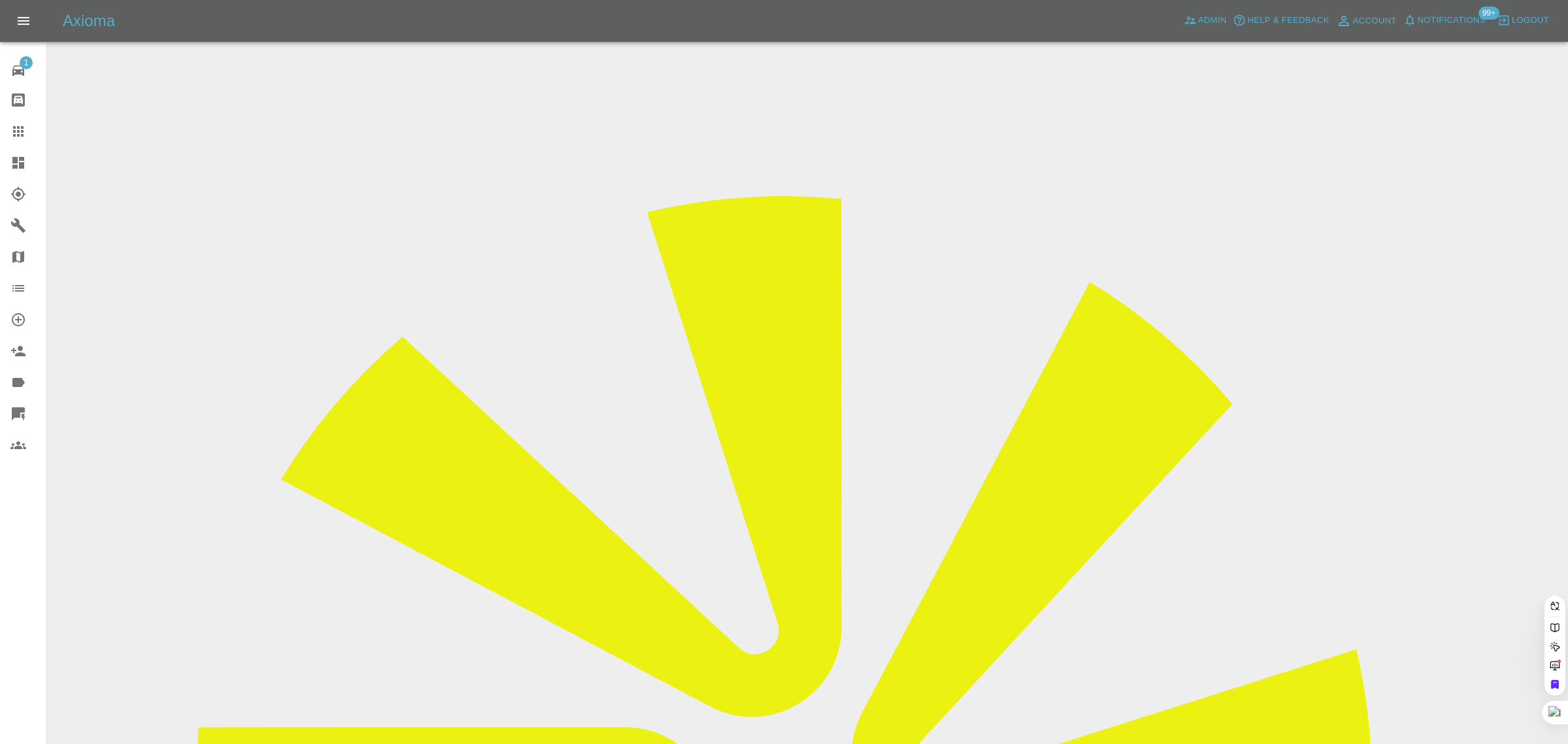
scroll to position [0, 13]
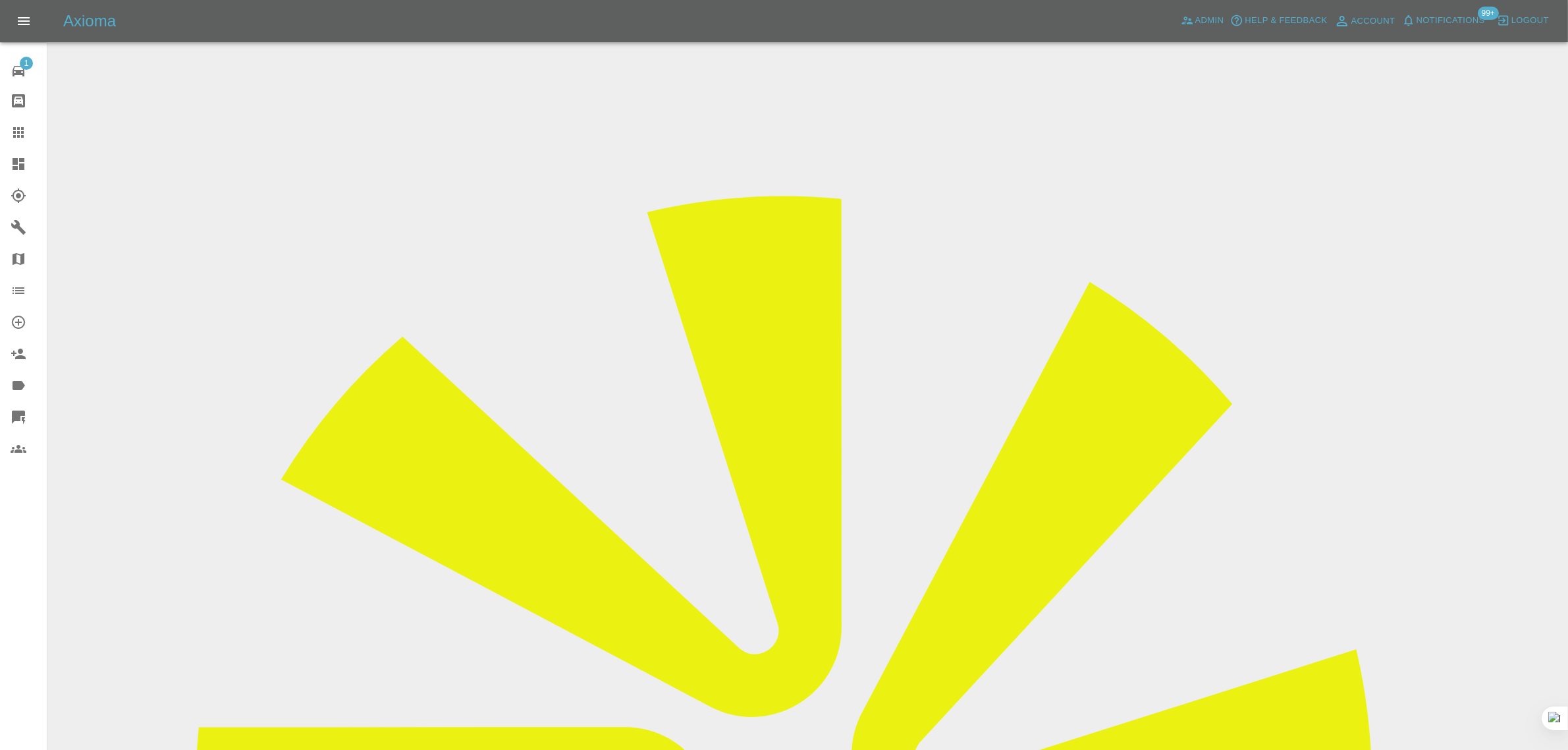
click at [19, 133] on icon at bounding box center [18, 132] width 10 height 10
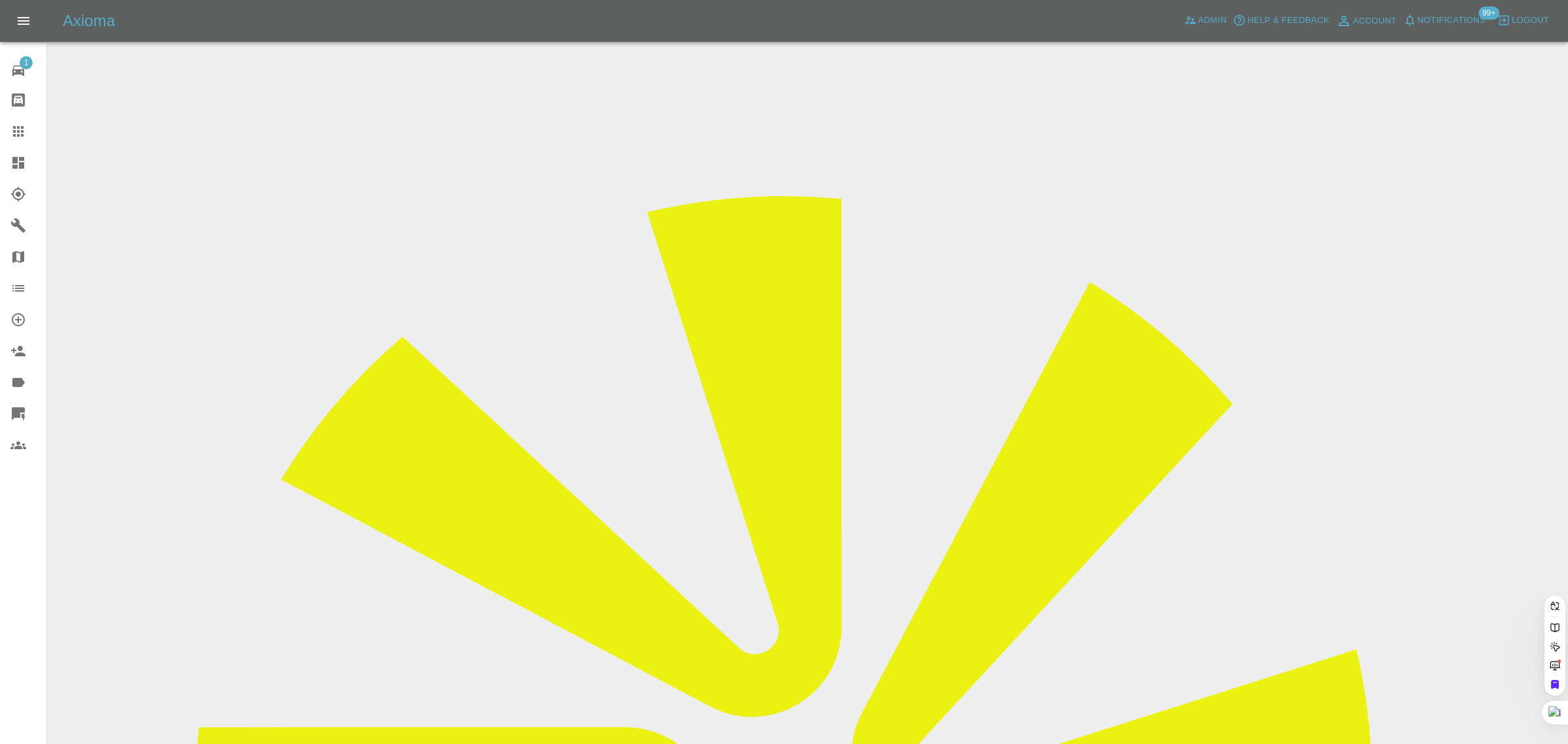
paste input "5t3ph3n.hugh35@gmail.com"
type input "5t3ph3n.hugh35@gmail.com"
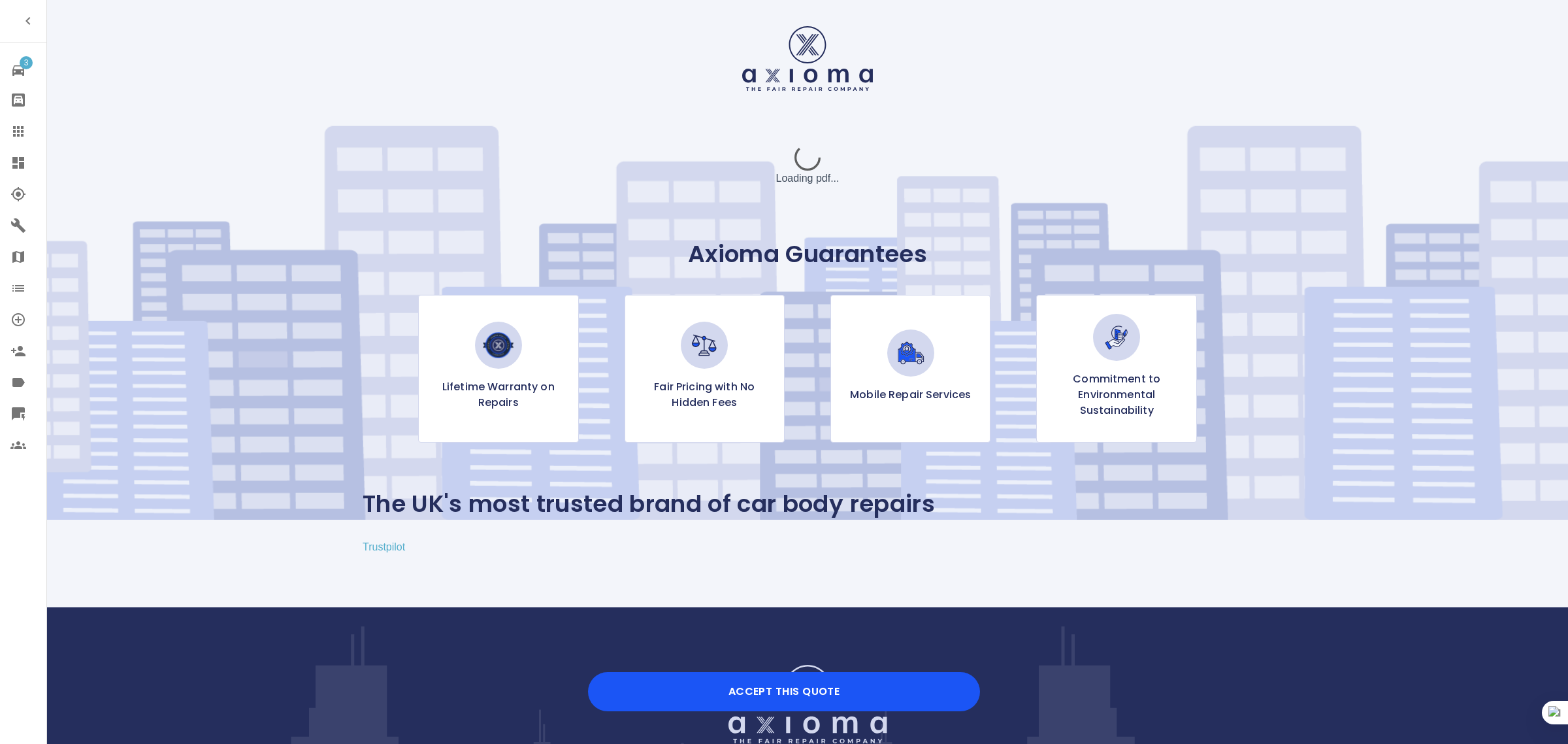
click at [6, 510] on div "3 Repair home Bodyshop home Claims Dashboard Explorer Garages Map Organization …" at bounding box center [23, 372] width 47 height 744
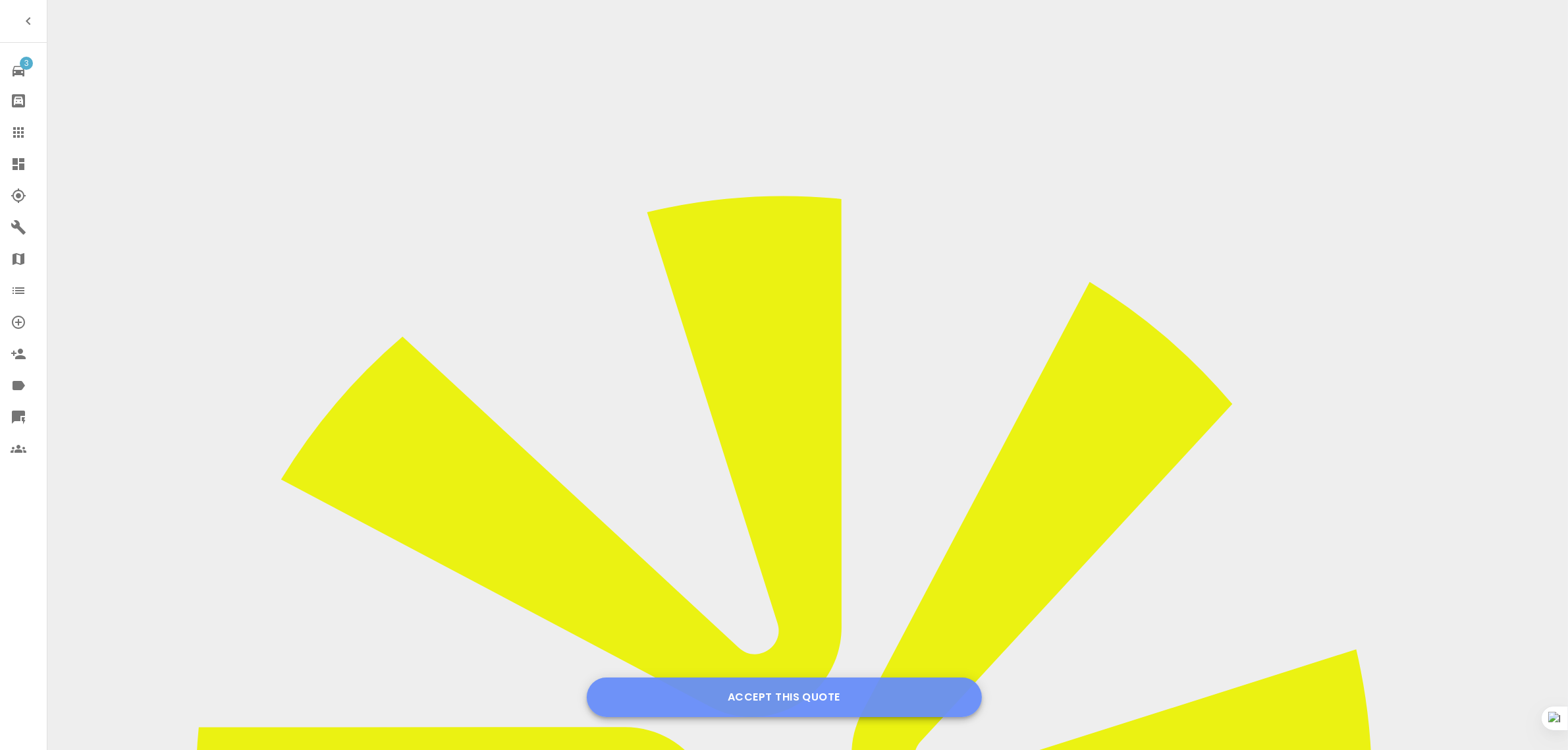
click at [801, 696] on button "Accept this Quote" at bounding box center [784, 696] width 395 height 40
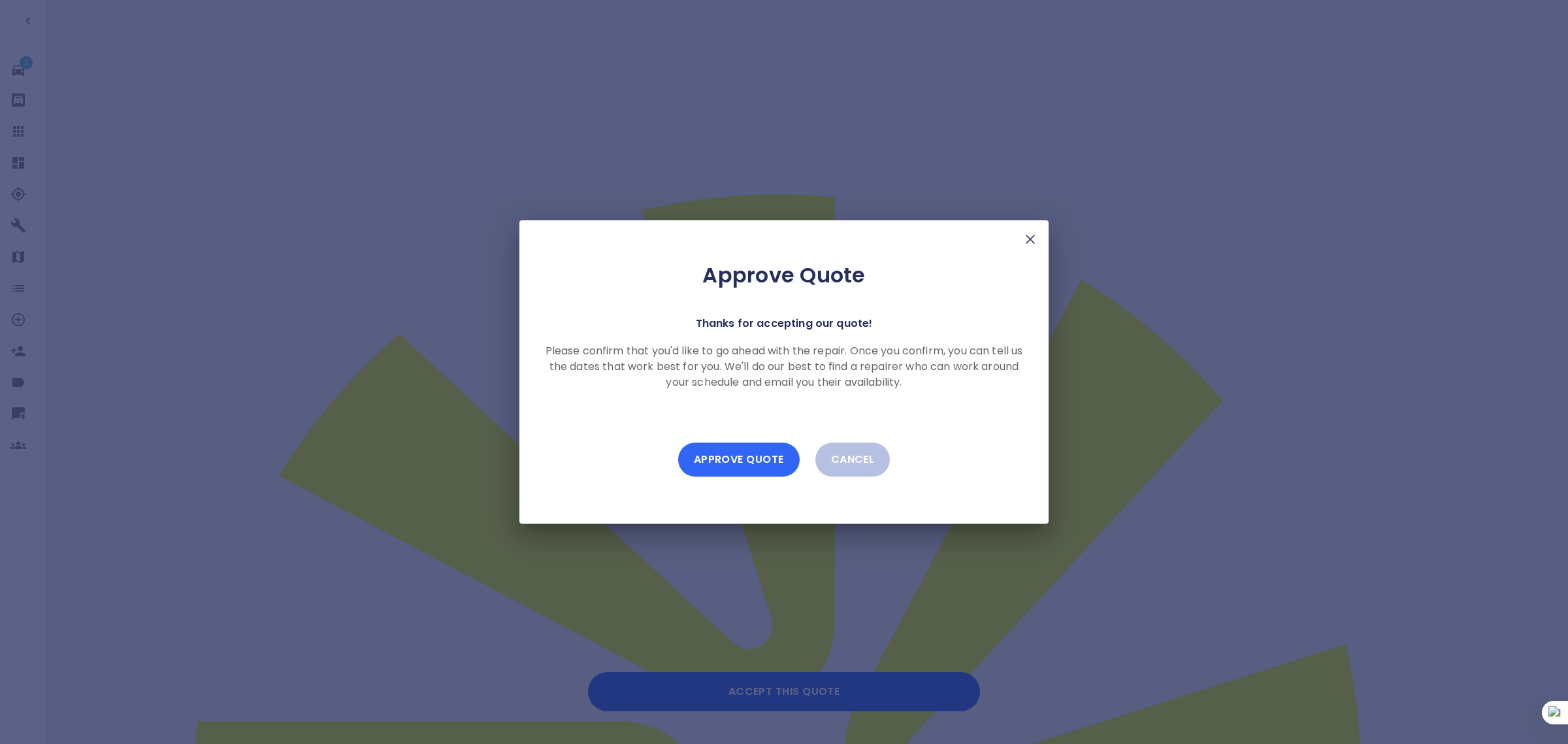
click at [740, 445] on button "Approve Quote" at bounding box center [739, 459] width 121 height 34
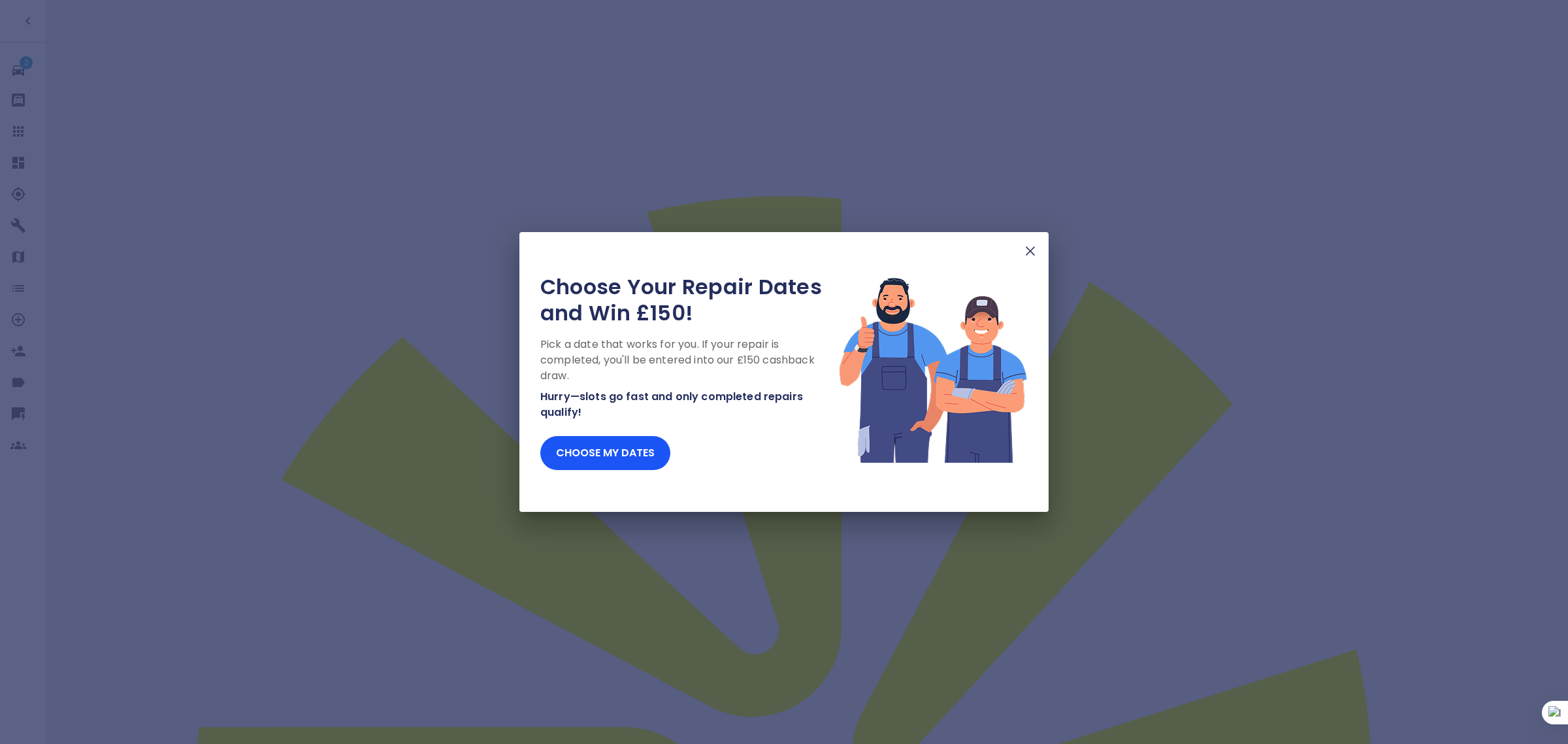
click at [1031, 259] on img at bounding box center [1030, 251] width 16 height 16
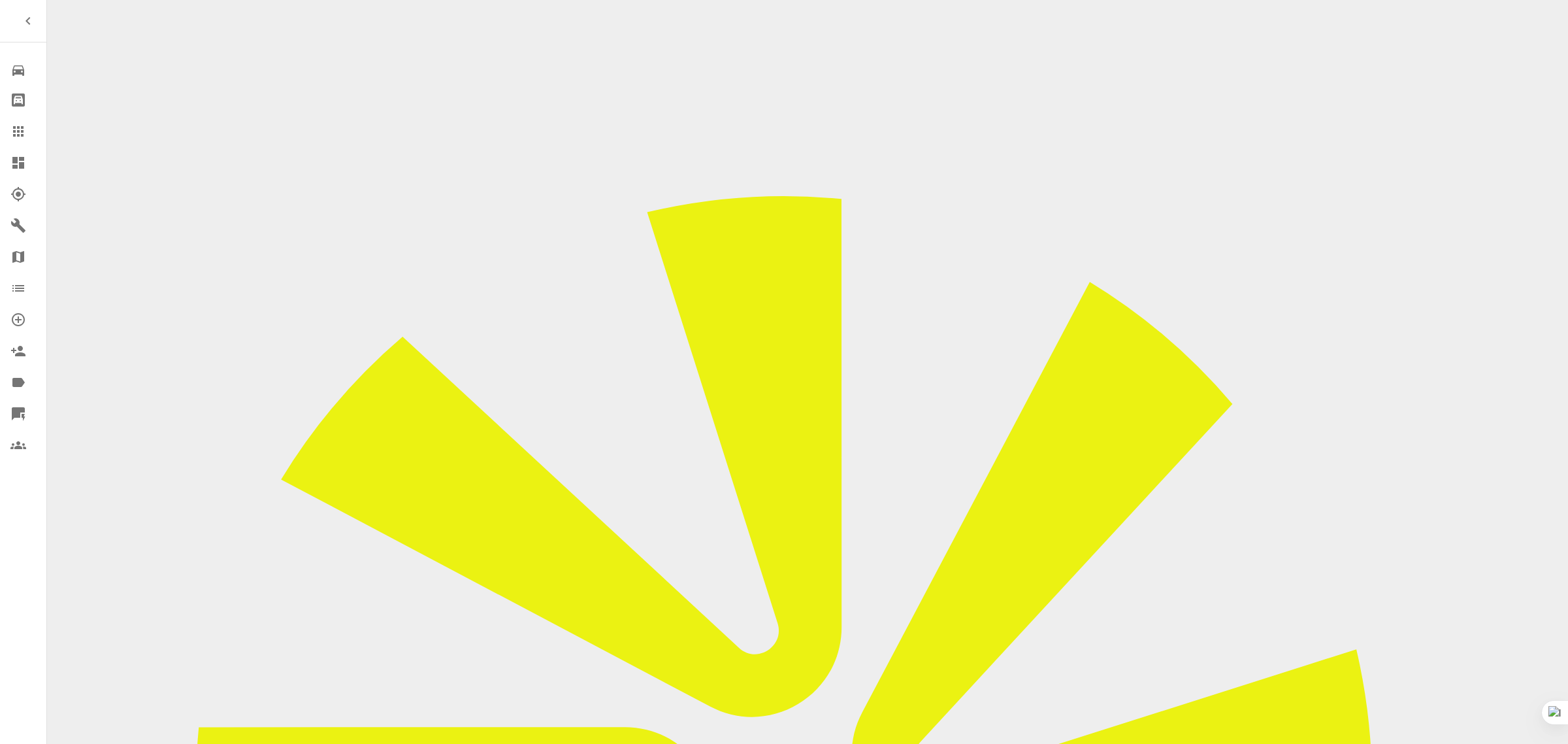
click at [18, 129] on icon at bounding box center [18, 131] width 16 height 16
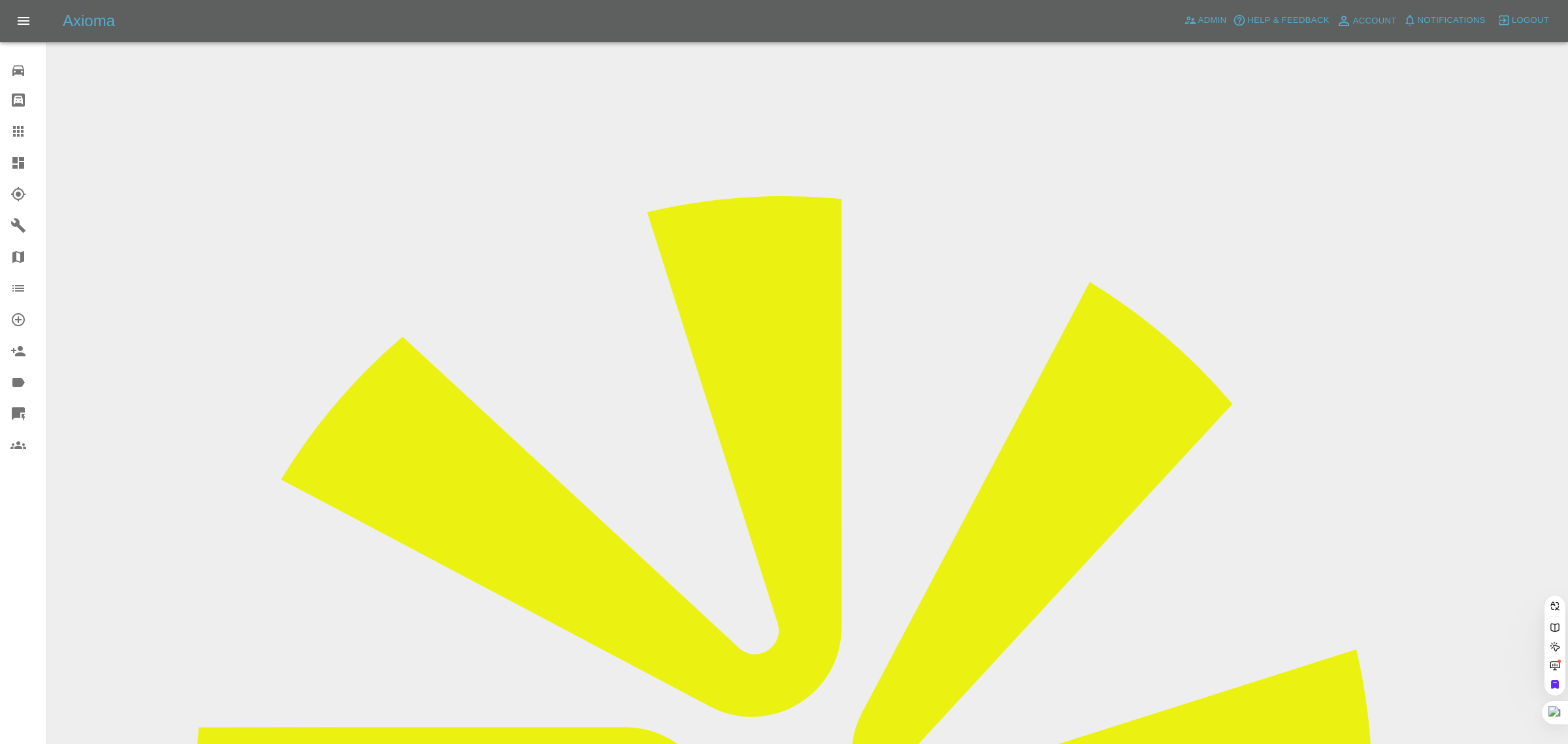
paste input "07794109735"
type input "07794109735"
